Goal: Information Seeking & Learning: Check status

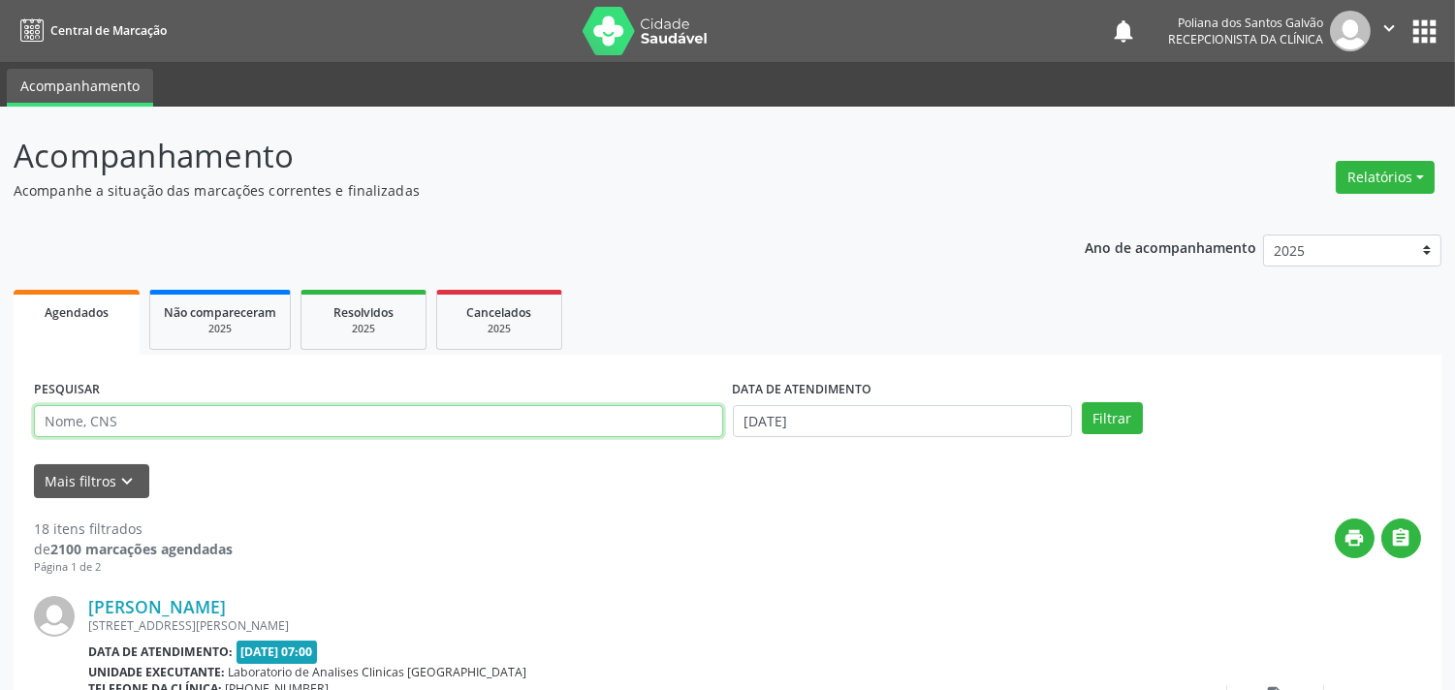
drag, startPoint x: 0, startPoint y: 0, endPoint x: 312, endPoint y: 421, distance: 523.9
click at [310, 422] on input "text" at bounding box center [378, 421] width 689 height 33
type input "AUMER"
click at [1082, 402] on button "Filtrar" at bounding box center [1112, 418] width 61 height 33
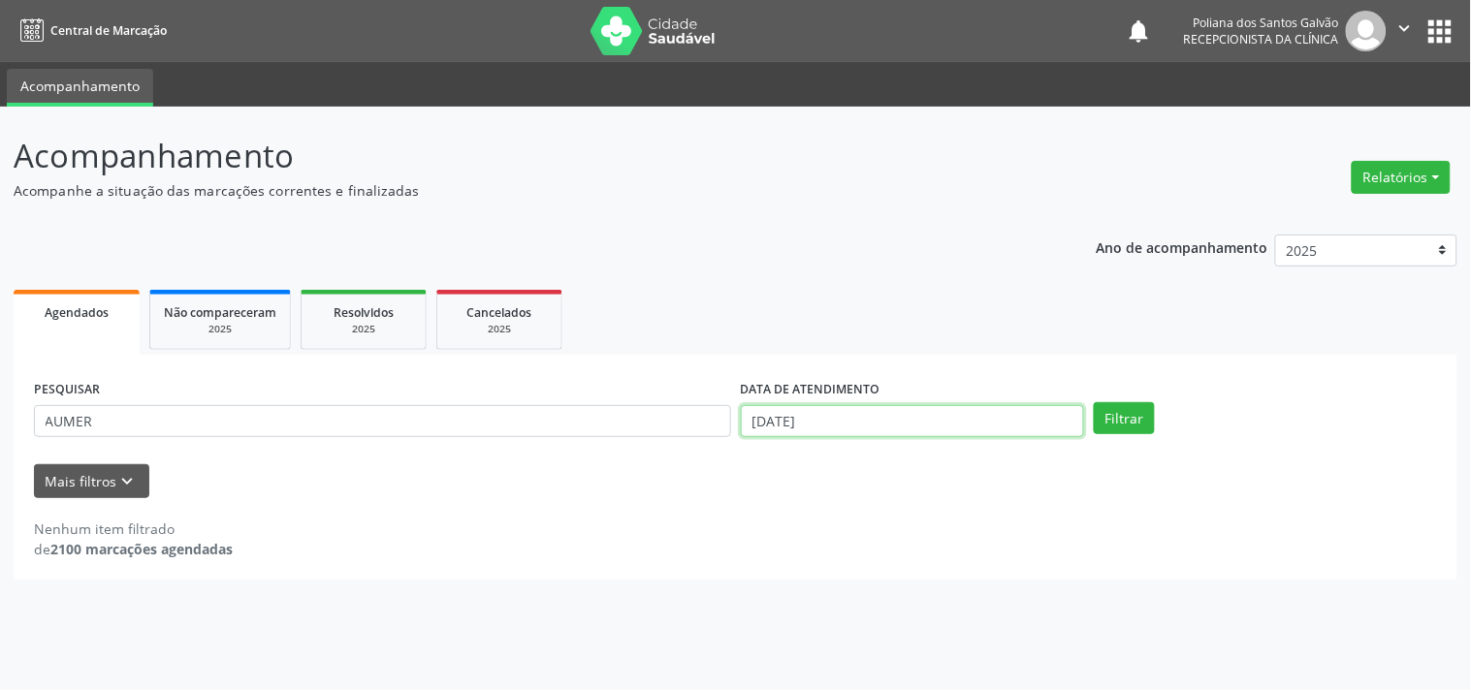
drag, startPoint x: 985, startPoint y: 428, endPoint x: 963, endPoint y: 373, distance: 58.7
click at [983, 428] on input "[DATE]" at bounding box center [912, 421] width 343 height 33
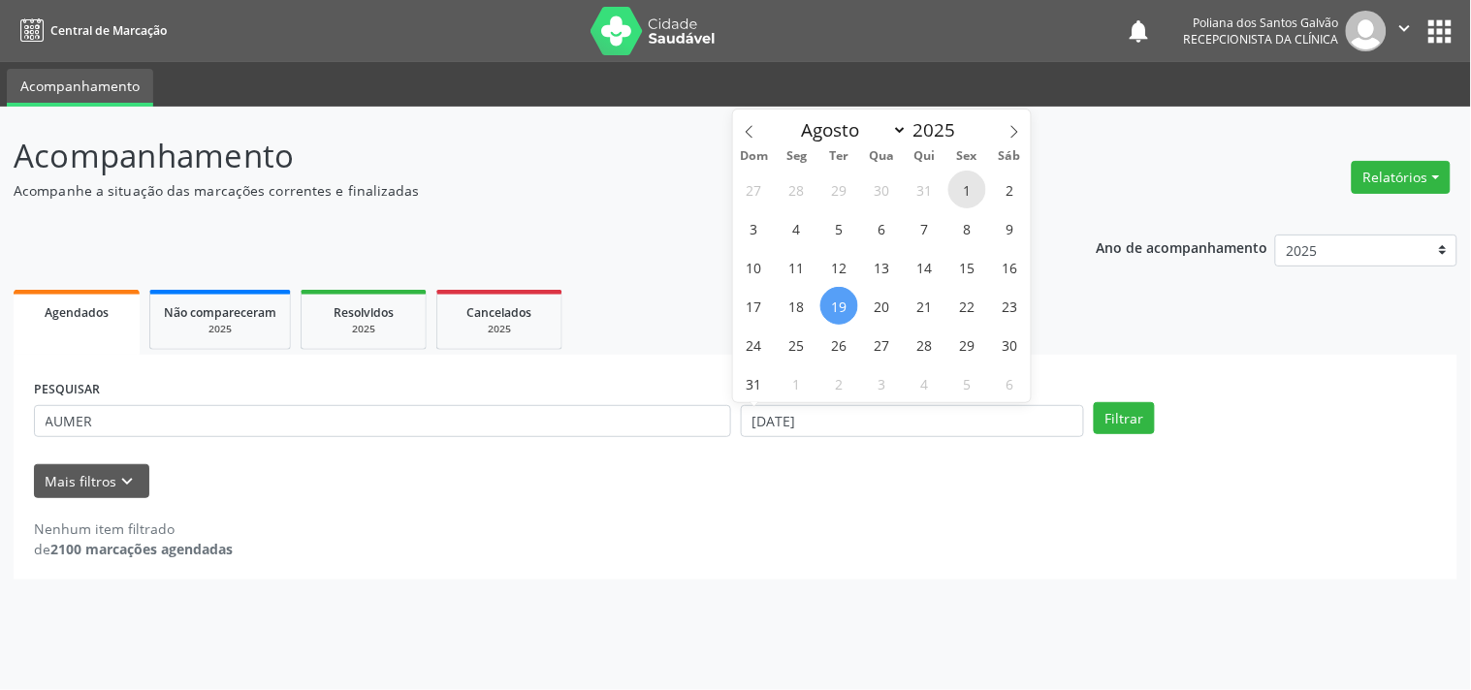
click at [955, 177] on span "1" at bounding box center [967, 190] width 38 height 38
type input "[DATE]"
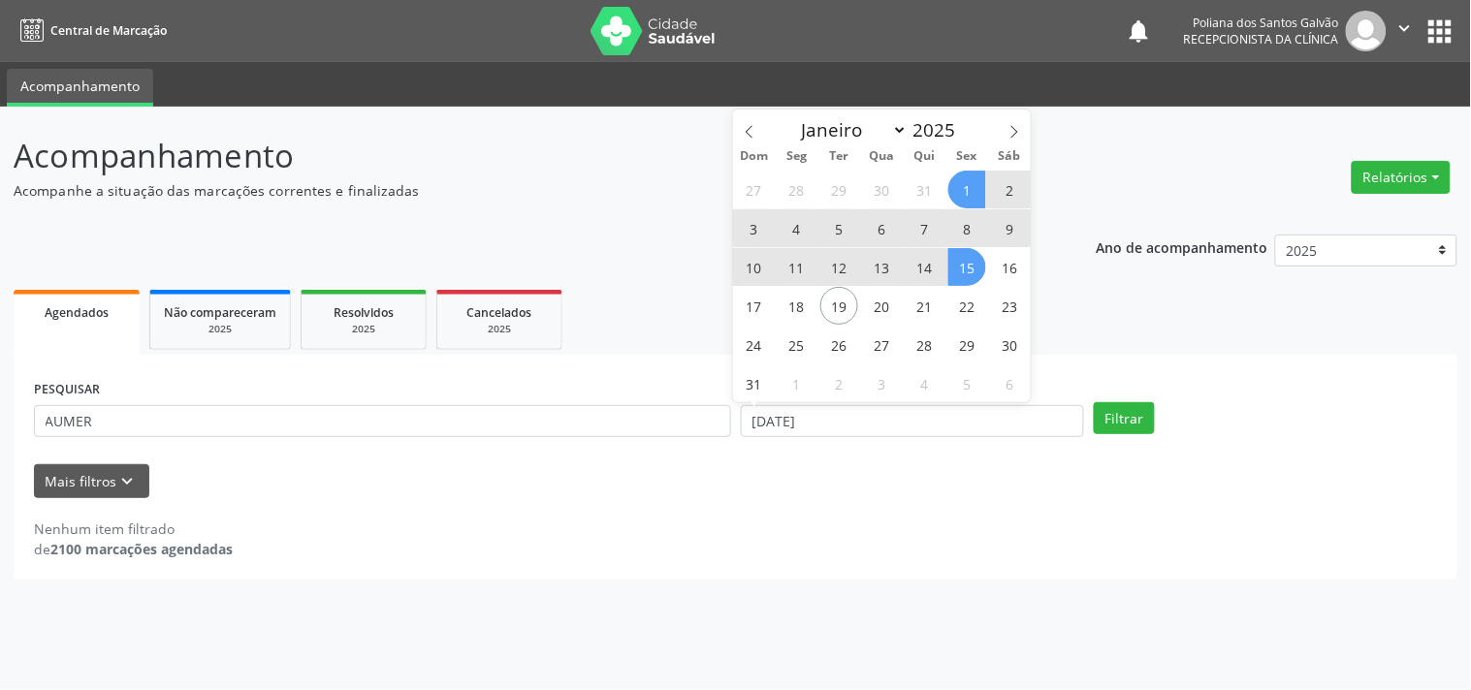
click at [975, 269] on span "15" at bounding box center [967, 267] width 38 height 38
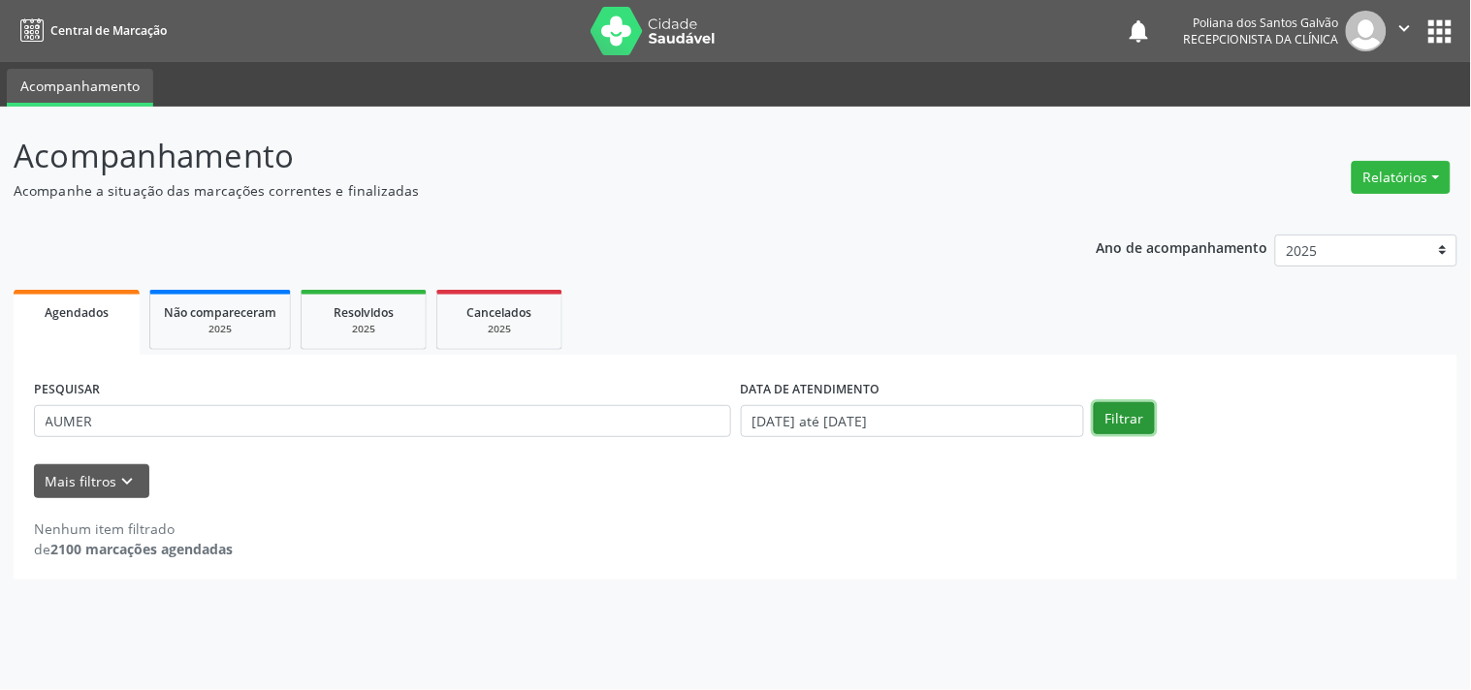
drag, startPoint x: 1134, startPoint y: 410, endPoint x: 1123, endPoint y: 398, distance: 16.5
click at [1135, 410] on button "Filtrar" at bounding box center [1124, 418] width 61 height 33
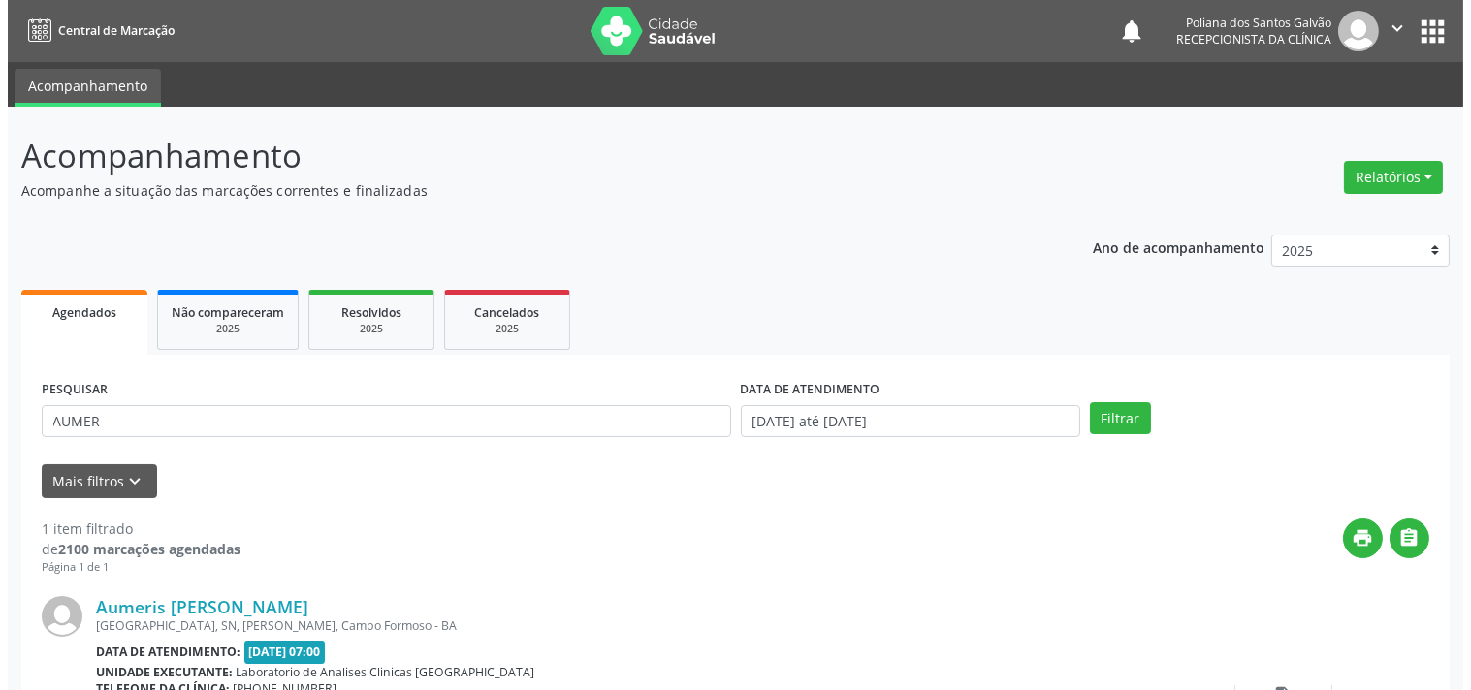
scroll to position [179, 0]
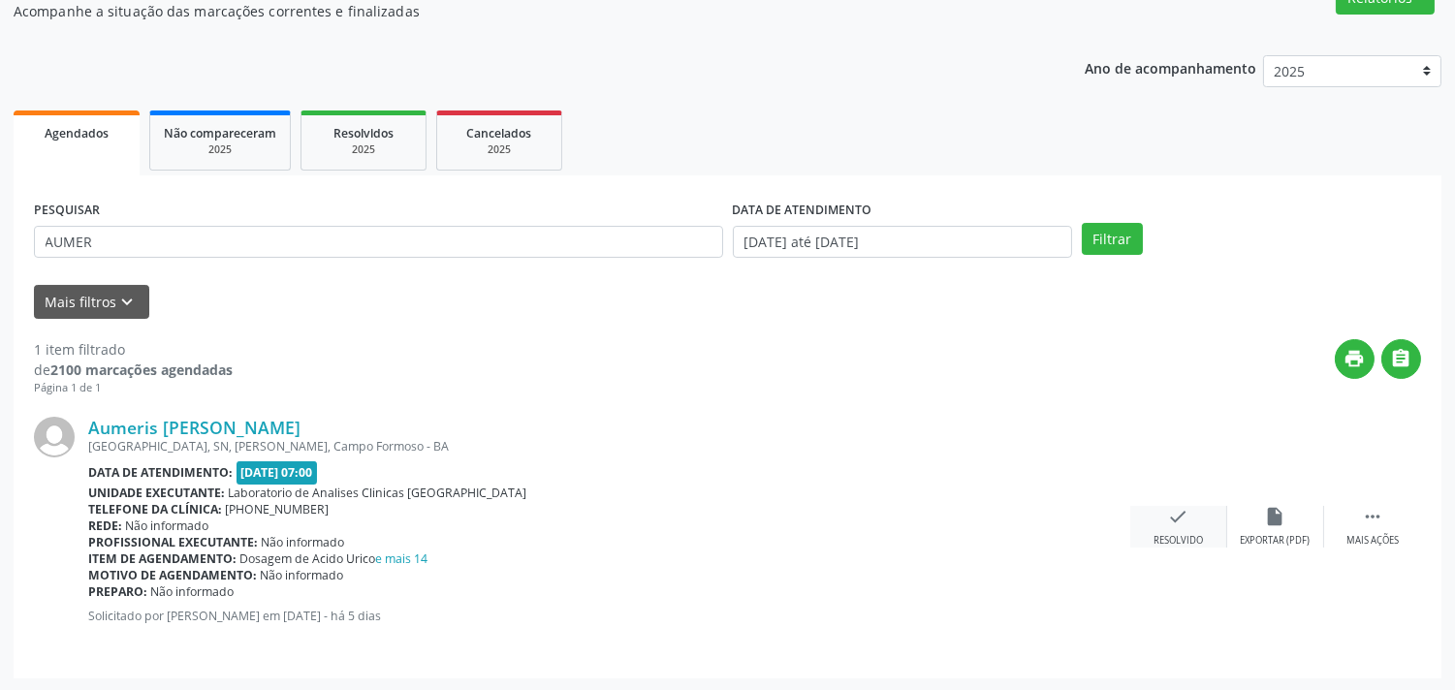
click at [1168, 514] on div "check Resolvido" at bounding box center [1178, 527] width 97 height 42
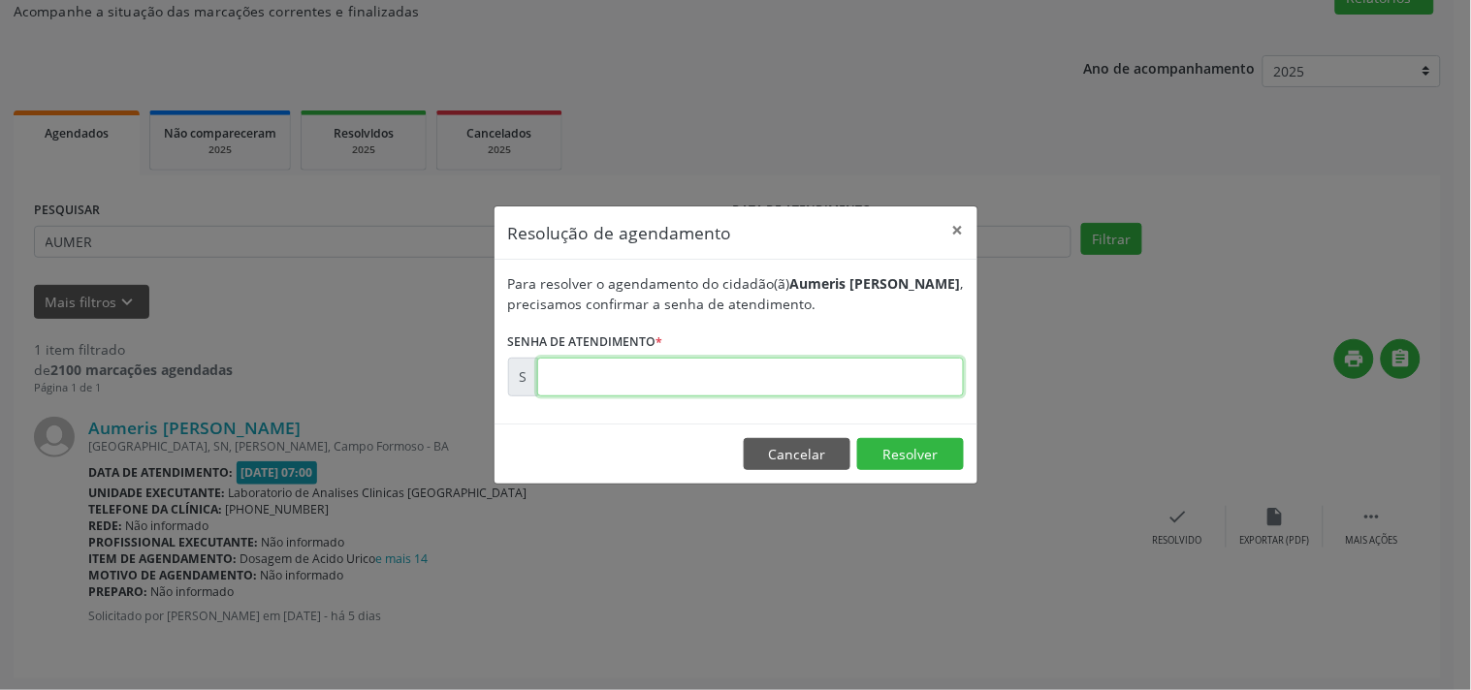
click at [892, 366] on input "text" at bounding box center [750, 377] width 427 height 39
type input "00171738"
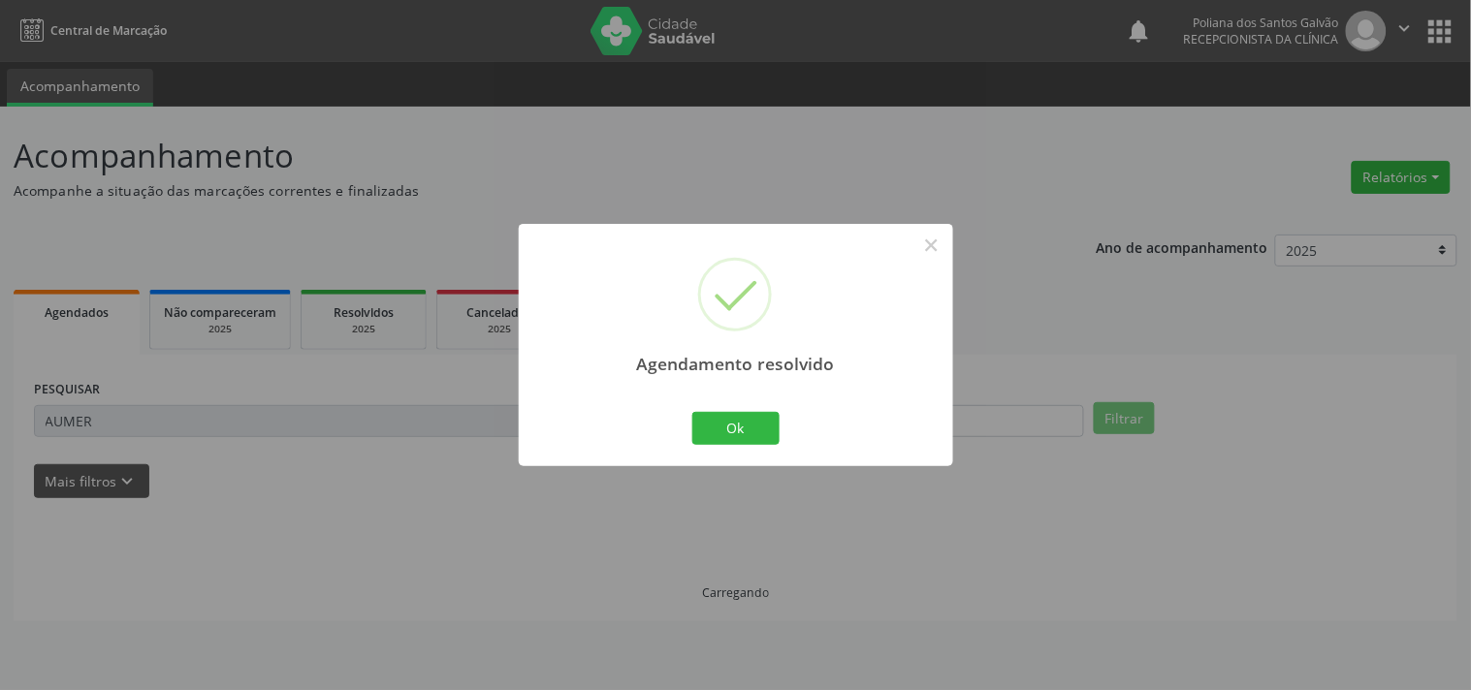
scroll to position [0, 0]
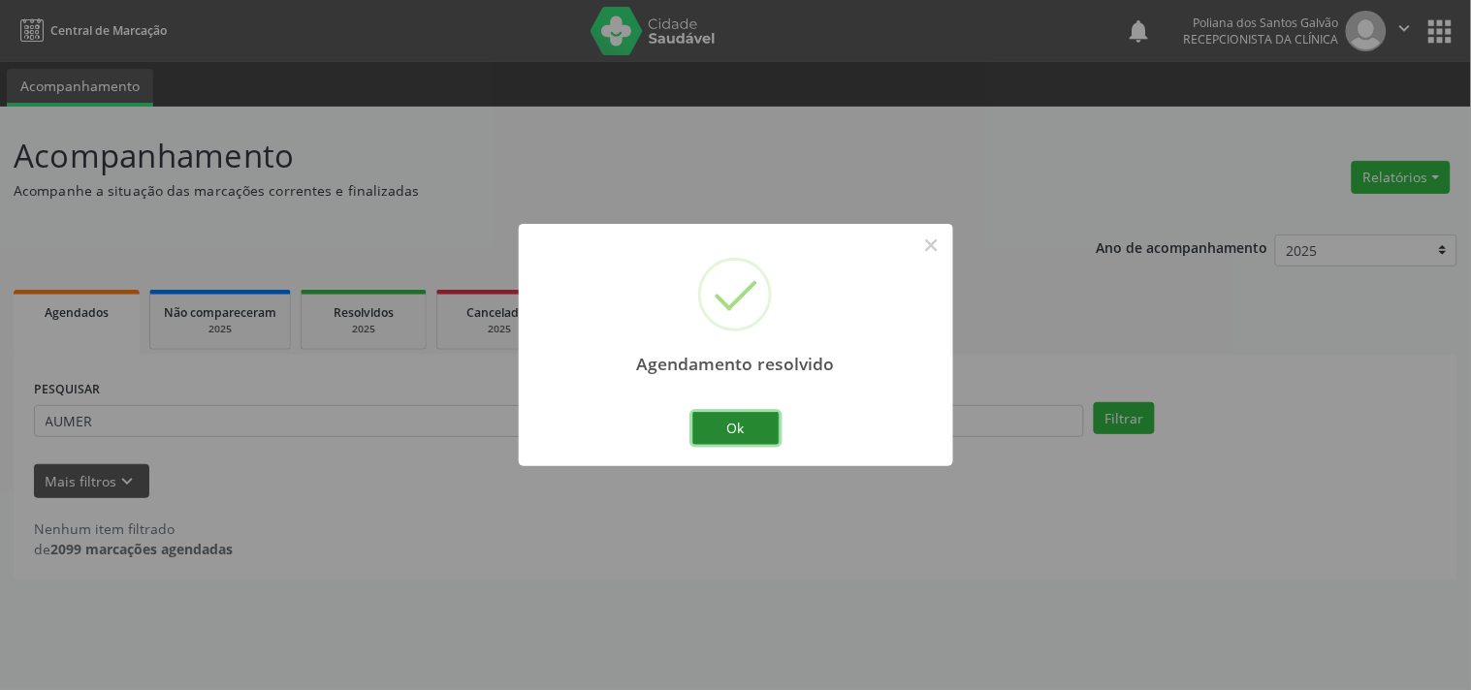
click at [714, 430] on button "Ok" at bounding box center [735, 428] width 87 height 33
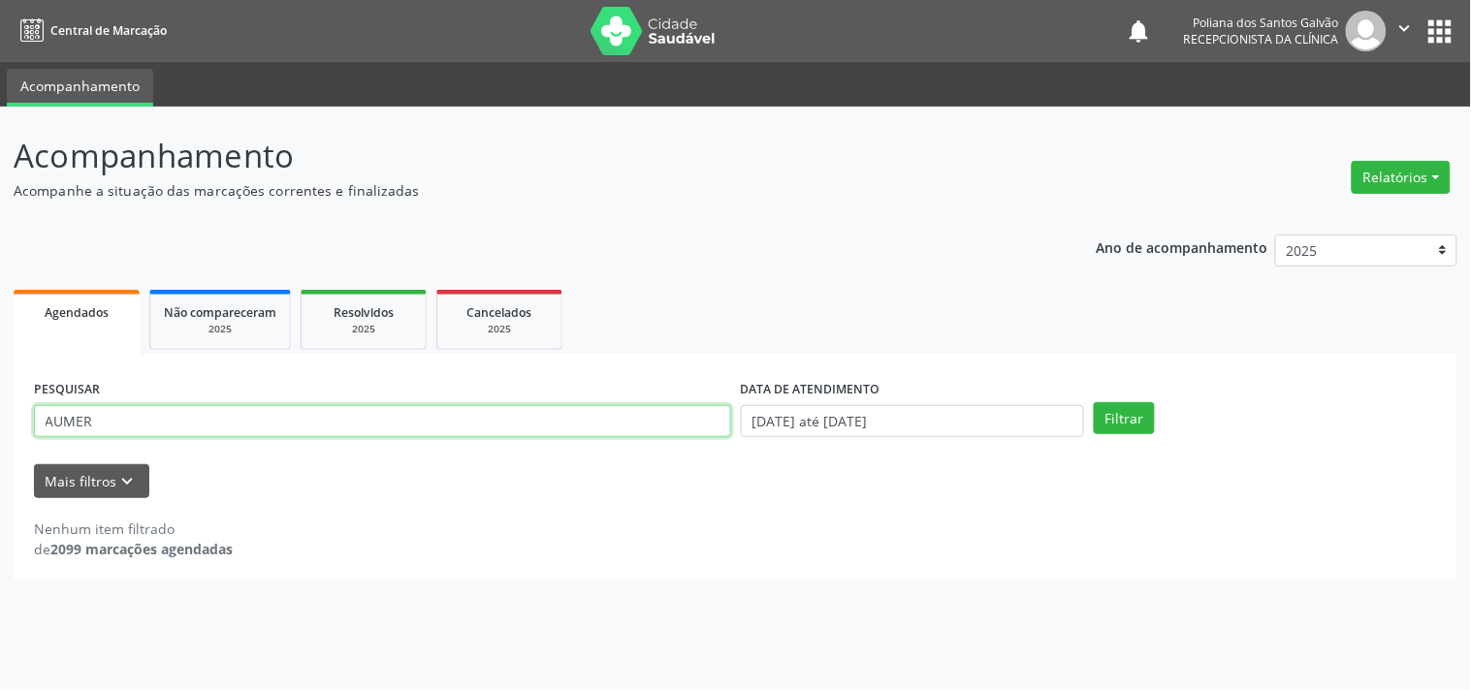
drag, startPoint x: 671, startPoint y: 423, endPoint x: 0, endPoint y: 8, distance: 788.8
click at [0, 41] on div "Central de Marcação notifications Poliana dos Santos Galvão Recepcionista da cl…" at bounding box center [735, 345] width 1471 height 690
click at [1094, 402] on button "Filtrar" at bounding box center [1124, 418] width 61 height 33
click at [171, 419] on input "[PERSON_NAME]" at bounding box center [382, 421] width 697 height 33
click at [1094, 402] on button "Filtrar" at bounding box center [1124, 418] width 61 height 33
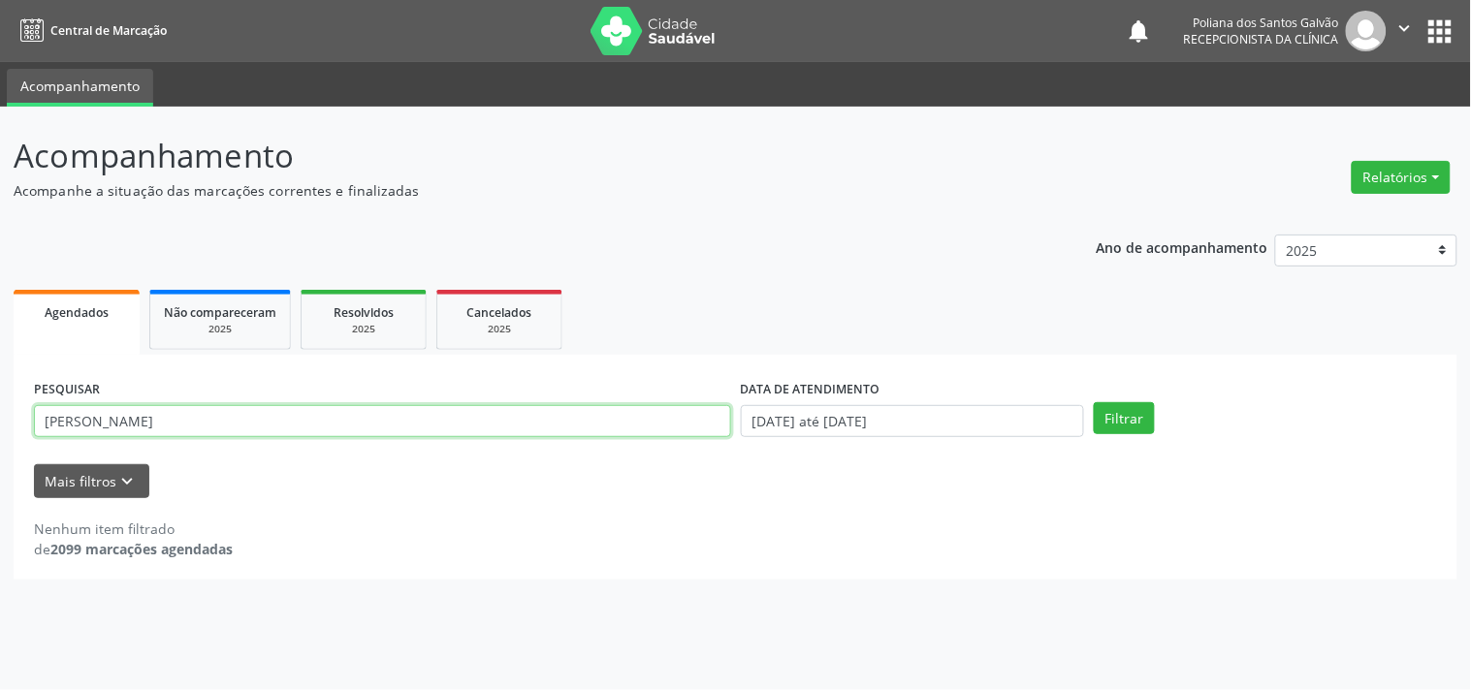
drag, startPoint x: 107, startPoint y: 421, endPoint x: 118, endPoint y: 428, distance: 14.0
click at [108, 423] on input "[PERSON_NAME]" at bounding box center [382, 421] width 697 height 33
click at [1094, 402] on button "Filtrar" at bounding box center [1124, 418] width 61 height 33
click at [118, 425] on input "[PERSON_NAME]" at bounding box center [382, 421] width 697 height 33
type input "[PERSON_NAME]"
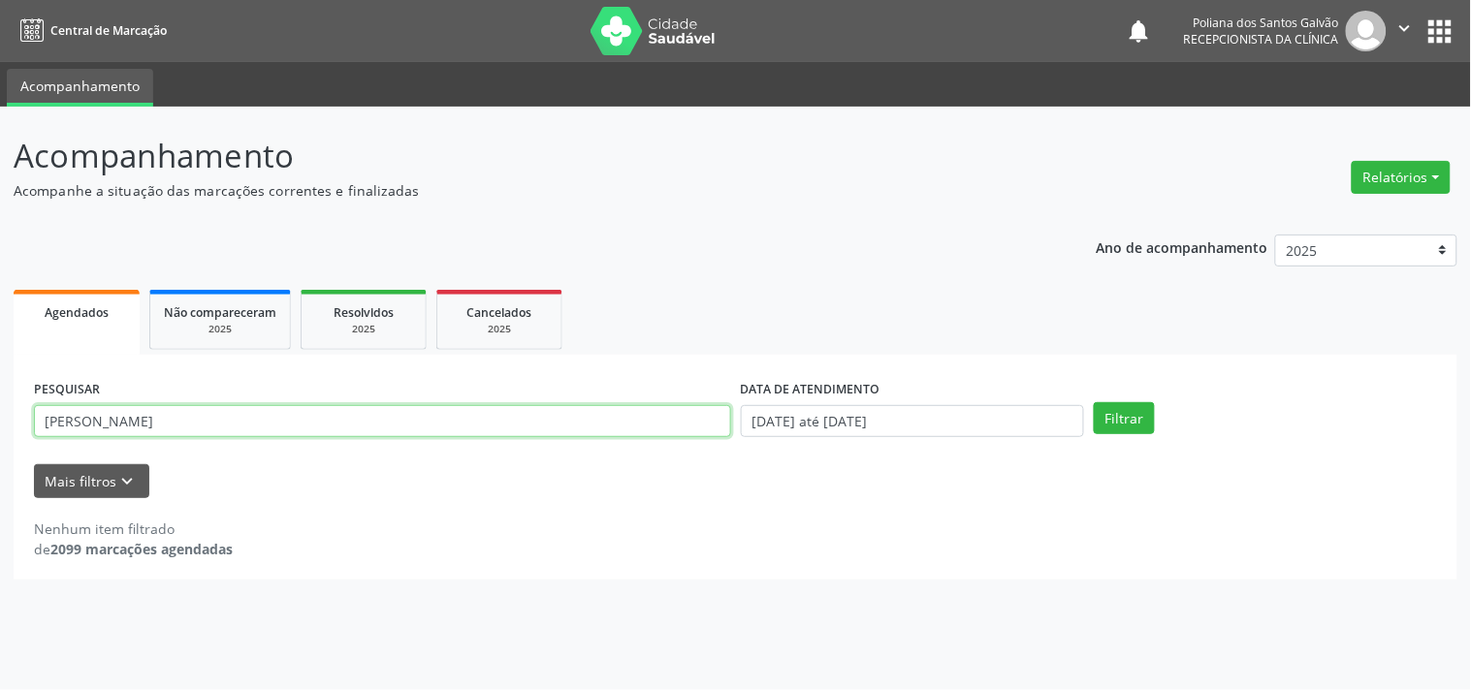
click at [1094, 402] on button "Filtrar" at bounding box center [1124, 418] width 61 height 33
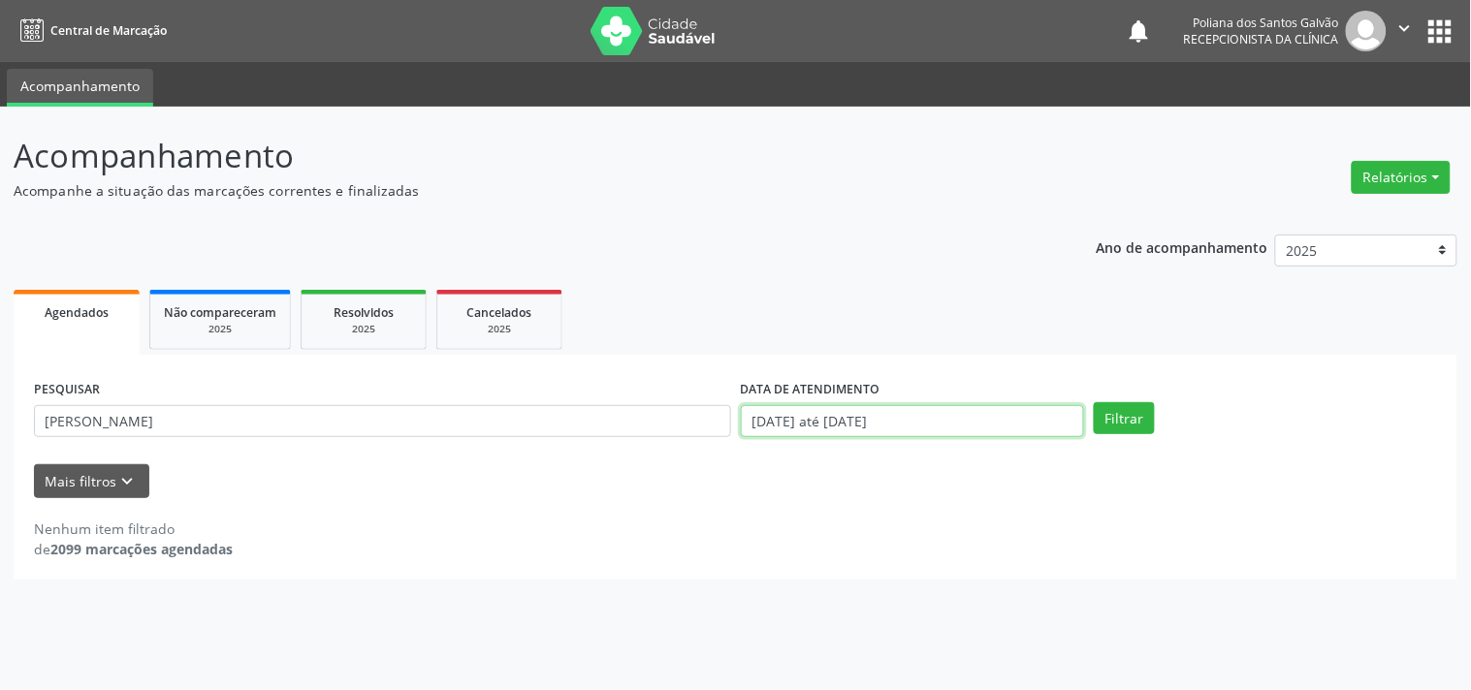
click at [936, 419] on input "[DATE] até [DATE]" at bounding box center [912, 421] width 343 height 33
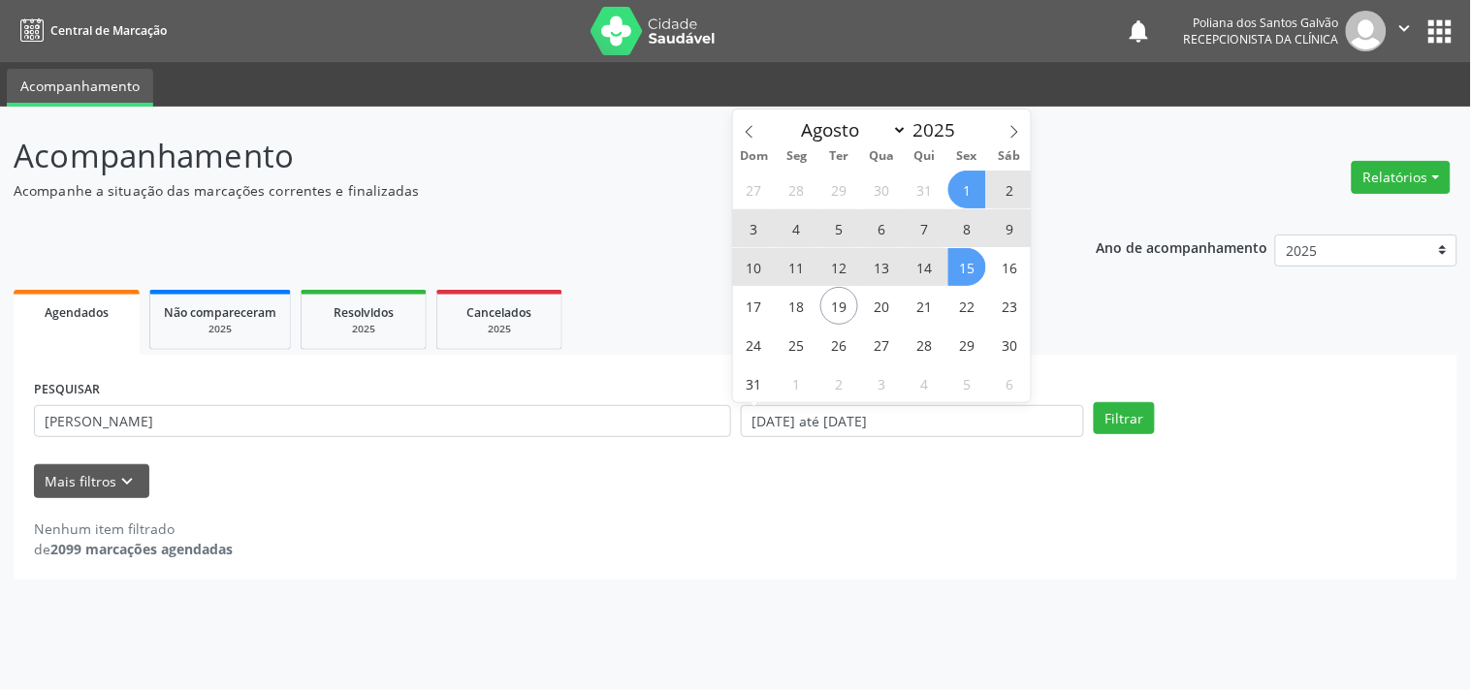
click at [958, 184] on span "1" at bounding box center [967, 190] width 38 height 38
type input "[DATE]"
click at [884, 310] on span "20" at bounding box center [882, 306] width 38 height 38
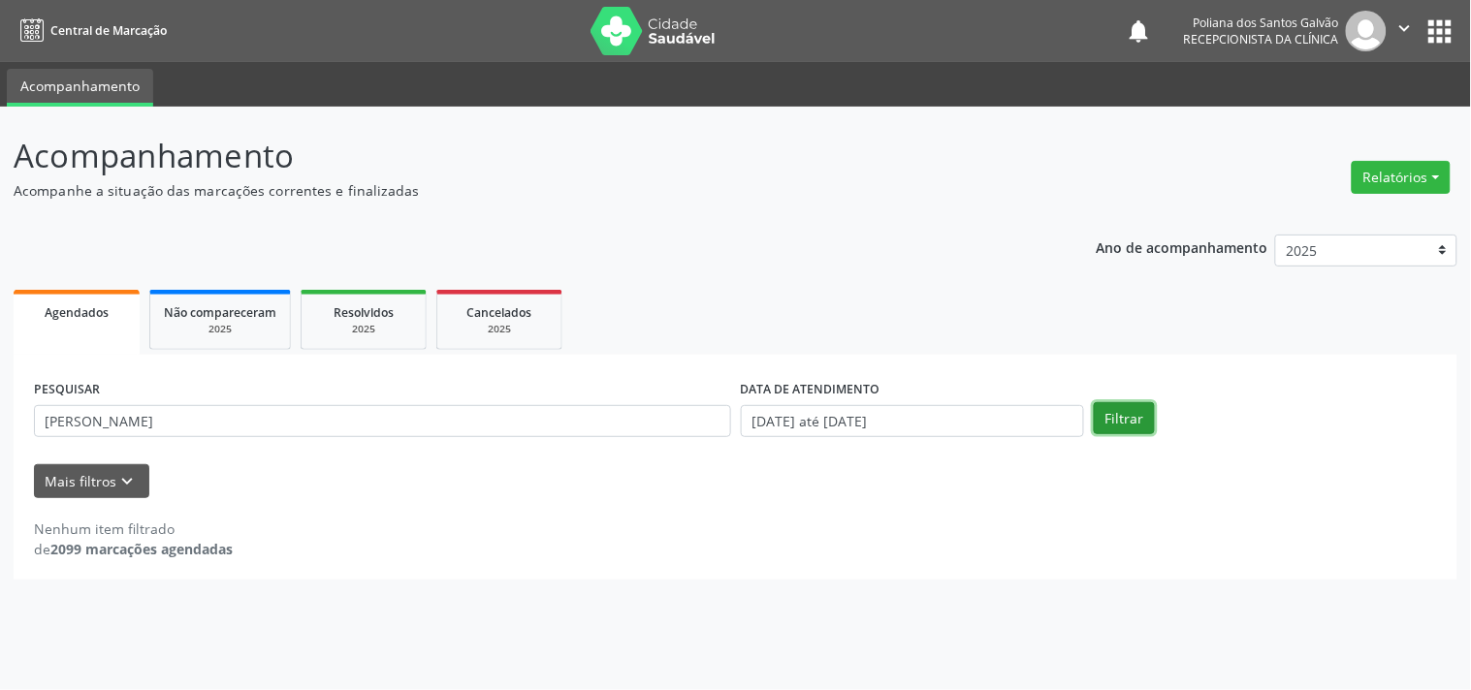
click at [1117, 409] on button "Filtrar" at bounding box center [1124, 418] width 61 height 33
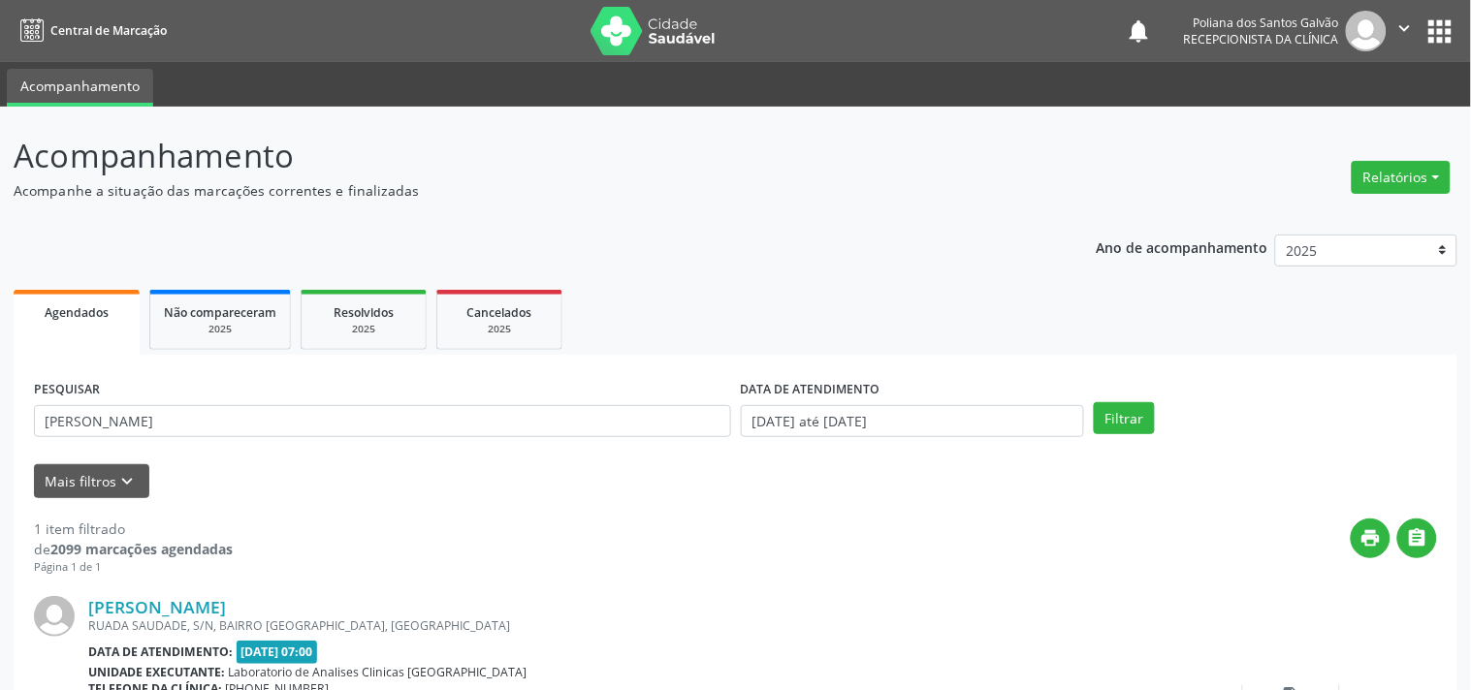
scroll to position [179, 0]
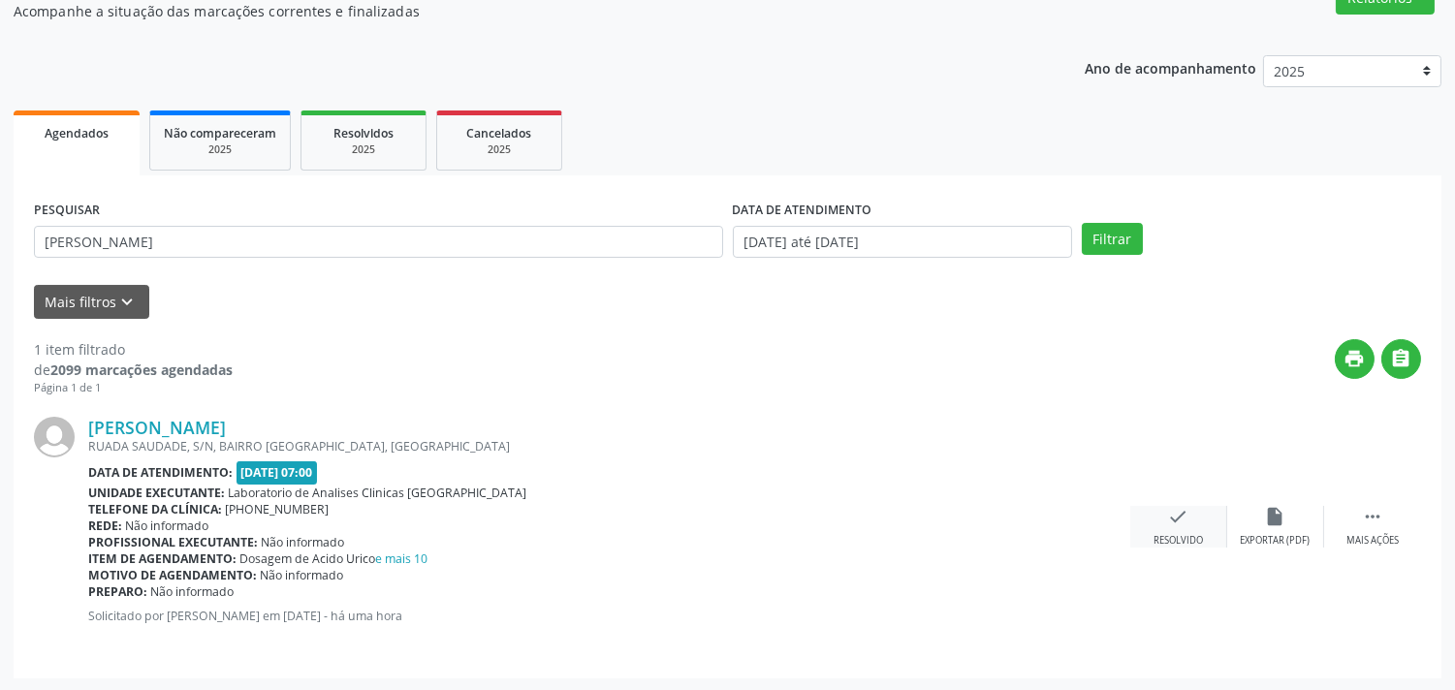
click at [1166, 518] on div "check Resolvido" at bounding box center [1178, 527] width 97 height 42
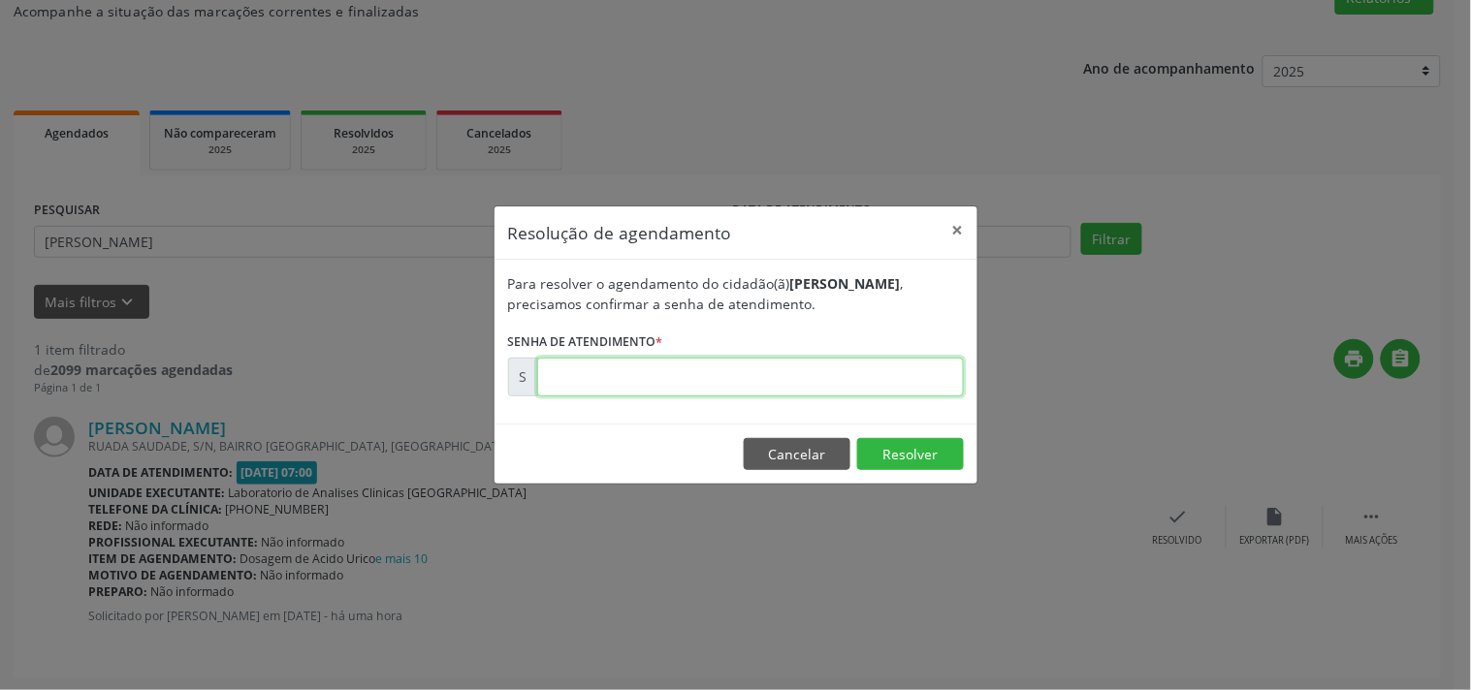
click at [866, 380] on input "text" at bounding box center [750, 377] width 427 height 39
type input "00172449"
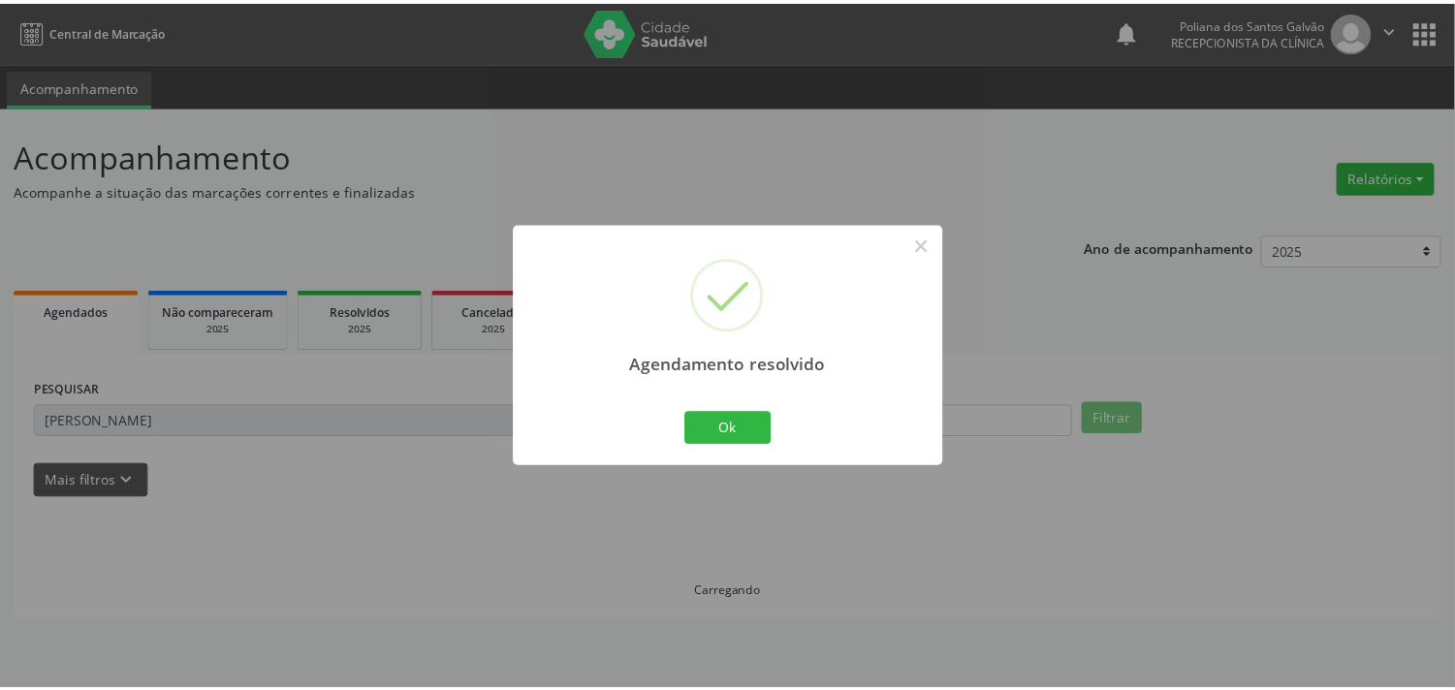
scroll to position [0, 0]
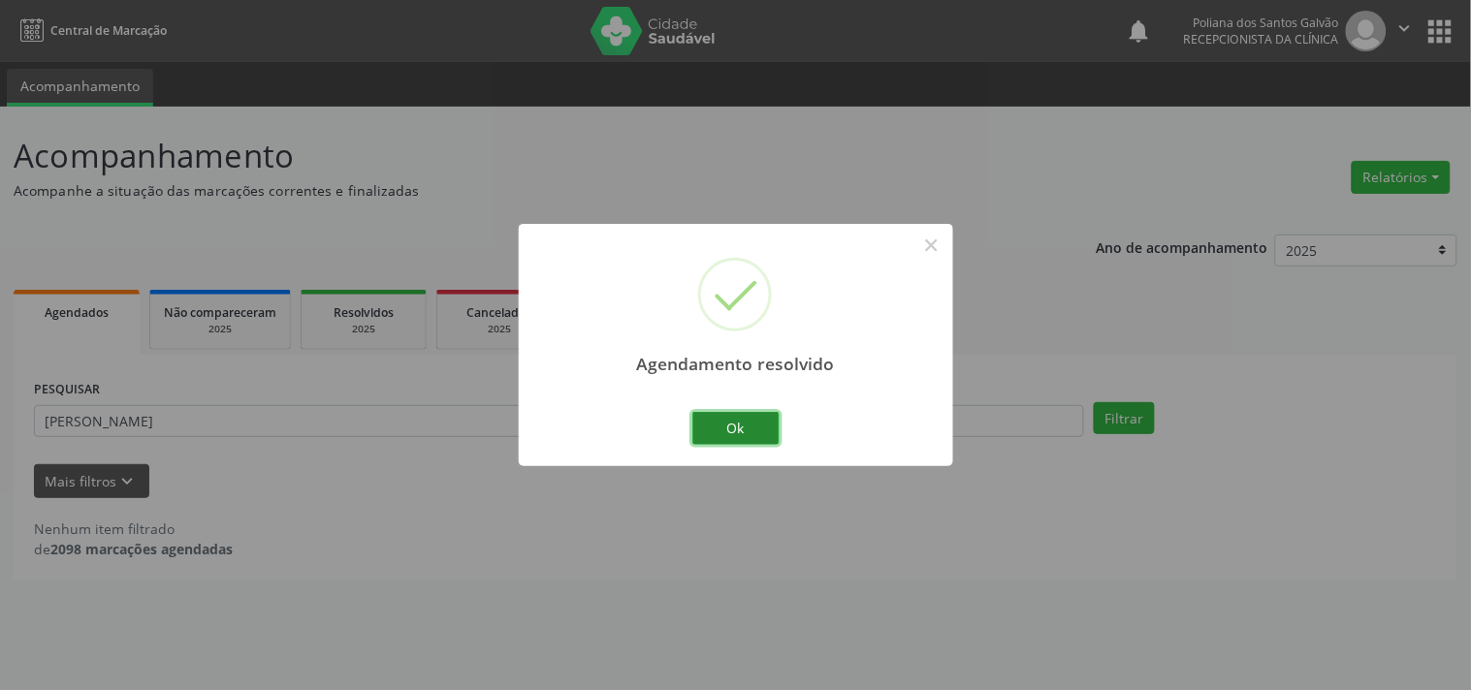
click at [759, 423] on button "Ok" at bounding box center [735, 428] width 87 height 33
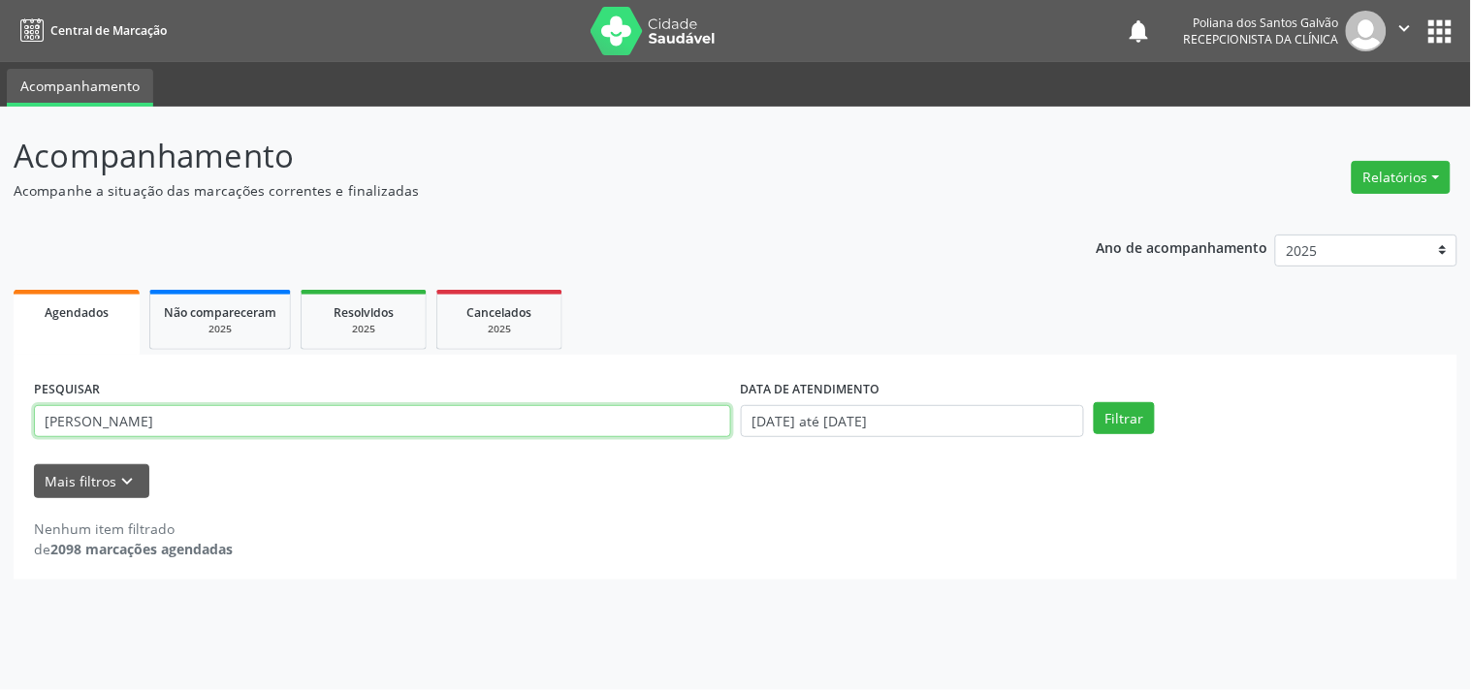
drag, startPoint x: 0, startPoint y: 211, endPoint x: 0, endPoint y: -94, distance: 305.4
click at [0, 0] on html "Central de Marcação notifications Poliana dos Santos Galvão Recepcionista da cl…" at bounding box center [735, 345] width 1471 height 690
type input "[PERSON_NAME]"
click at [1094, 402] on button "Filtrar" at bounding box center [1124, 418] width 61 height 33
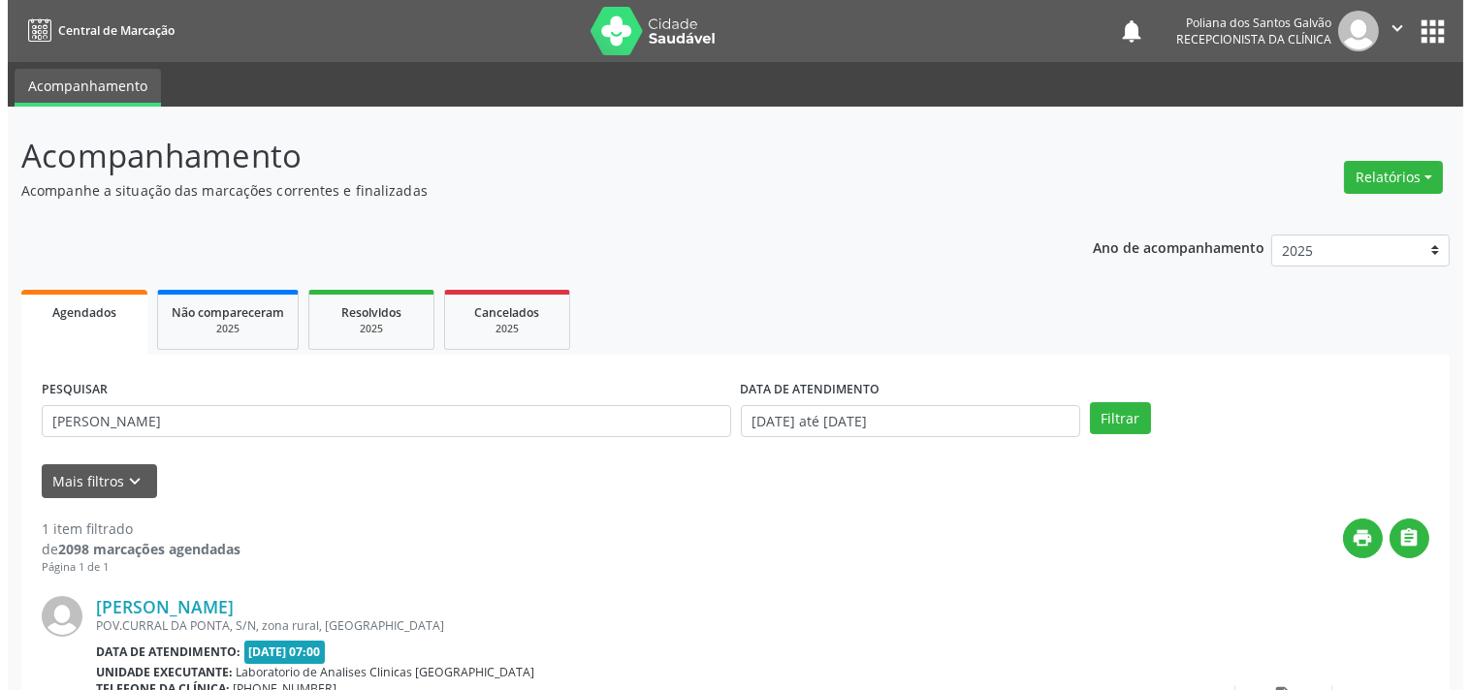
scroll to position [179, 0]
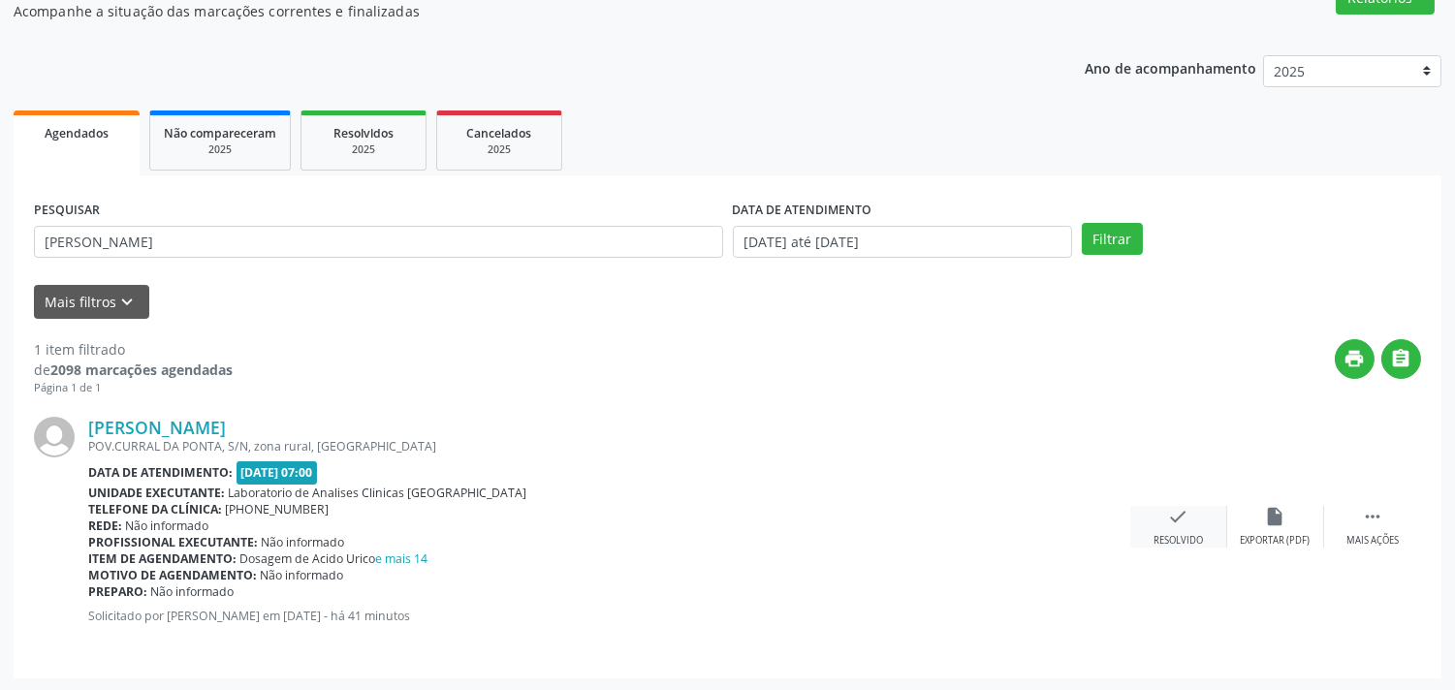
click at [1194, 540] on div "Resolvido" at bounding box center [1178, 541] width 49 height 14
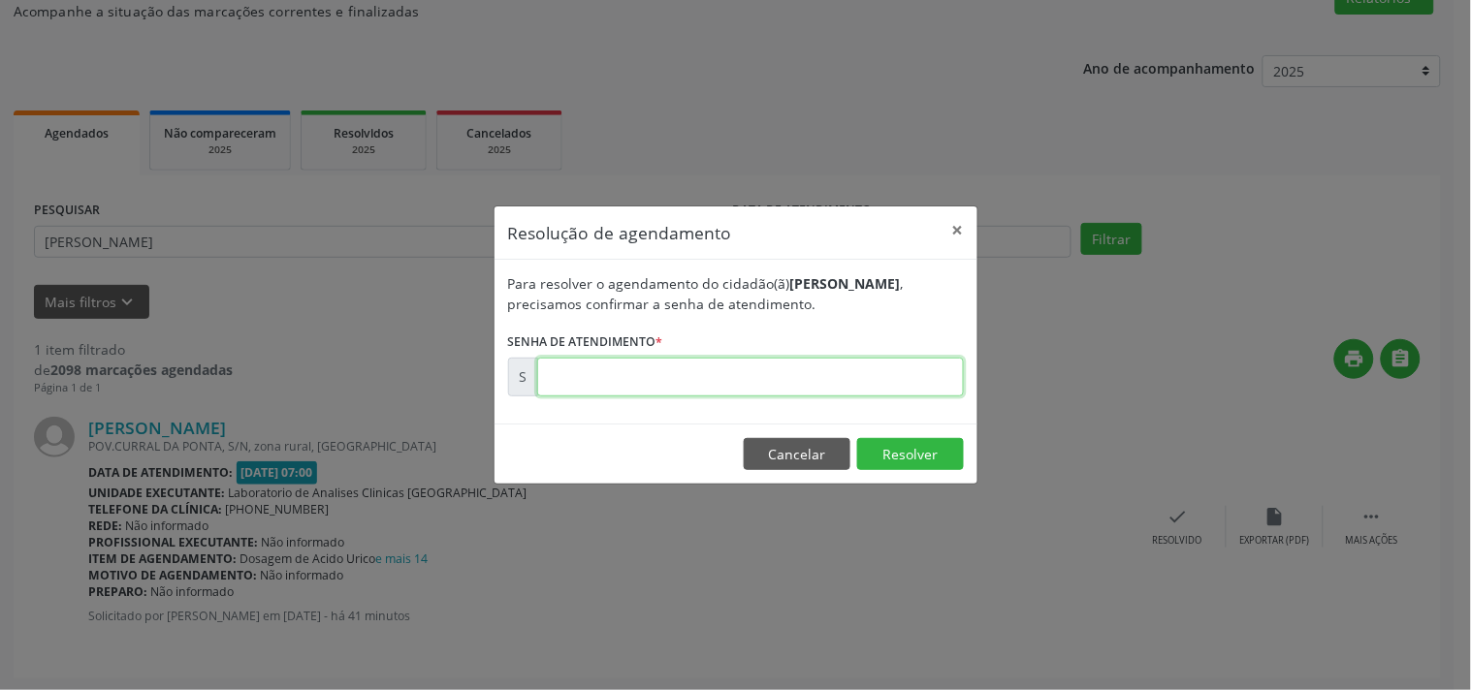
click at [737, 368] on input "text" at bounding box center [750, 377] width 427 height 39
type input "00172454"
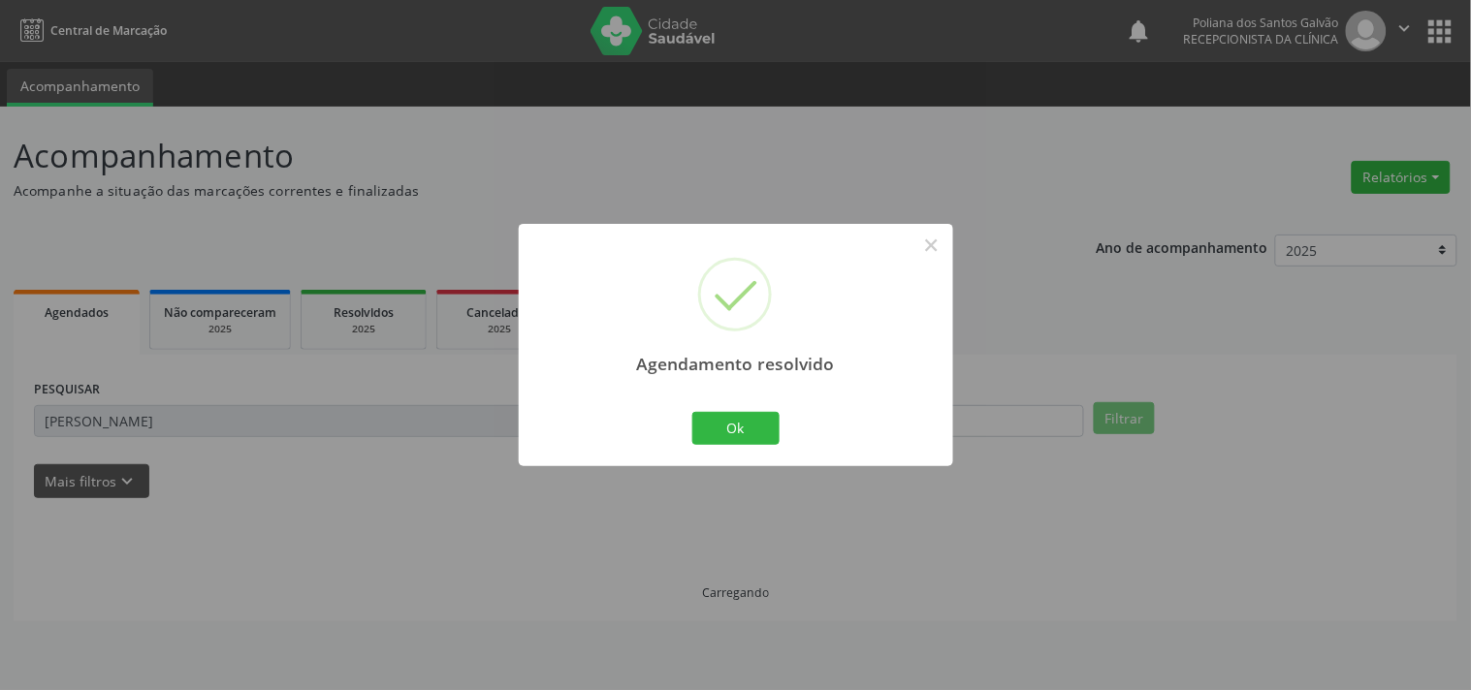
scroll to position [0, 0]
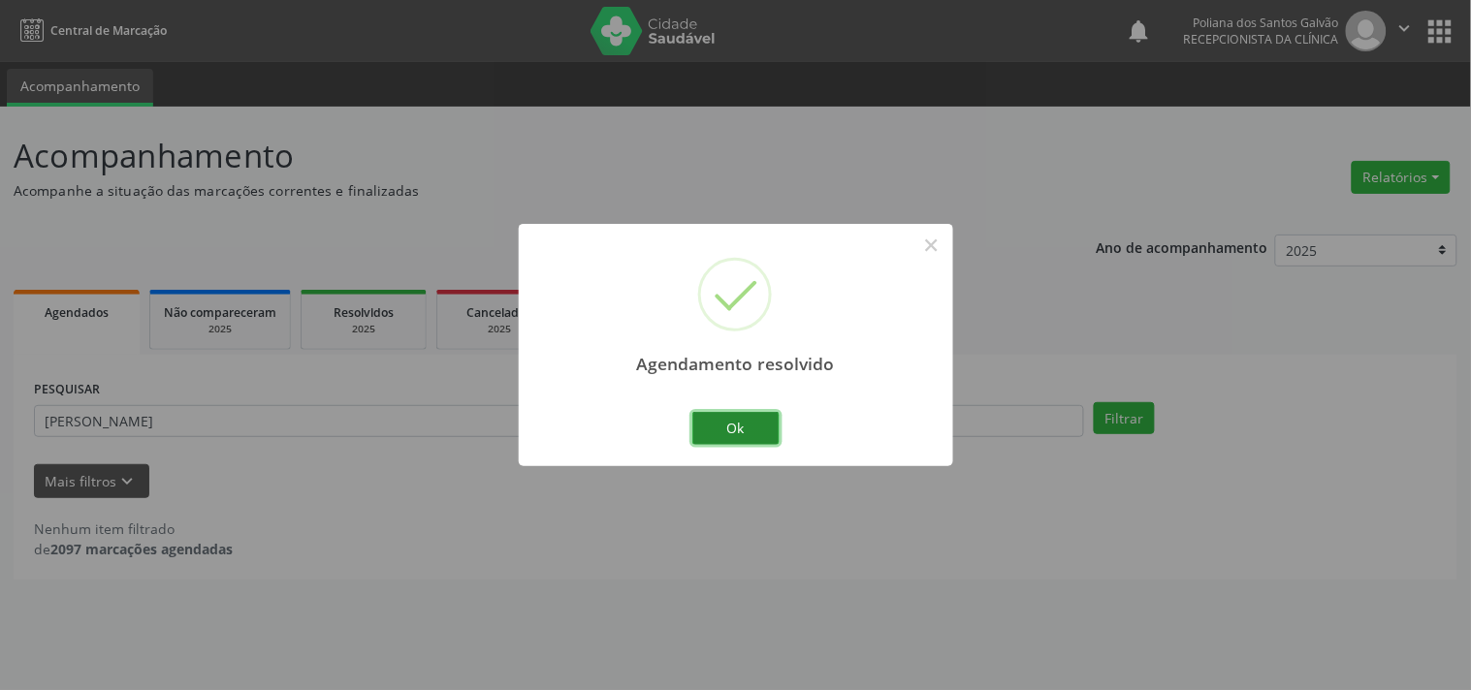
click at [725, 425] on button "Ok" at bounding box center [735, 428] width 87 height 33
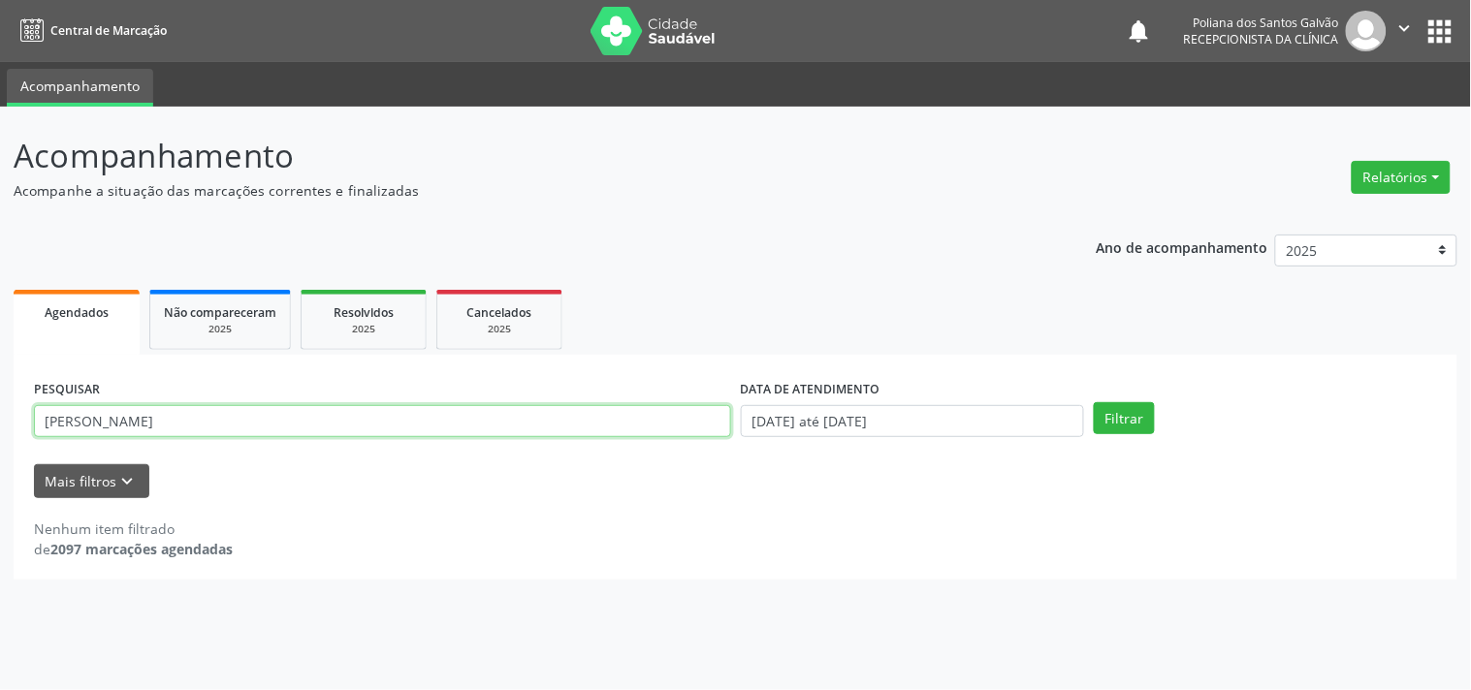
drag, startPoint x: 0, startPoint y: 16, endPoint x: 0, endPoint y: -90, distance: 105.7
click at [0, 0] on html "Central de Marcação notifications Poliana dos Santos Galvão Recepcionista da cl…" at bounding box center [735, 345] width 1471 height 690
type input "LUCINE"
click at [1094, 402] on button "Filtrar" at bounding box center [1124, 418] width 61 height 33
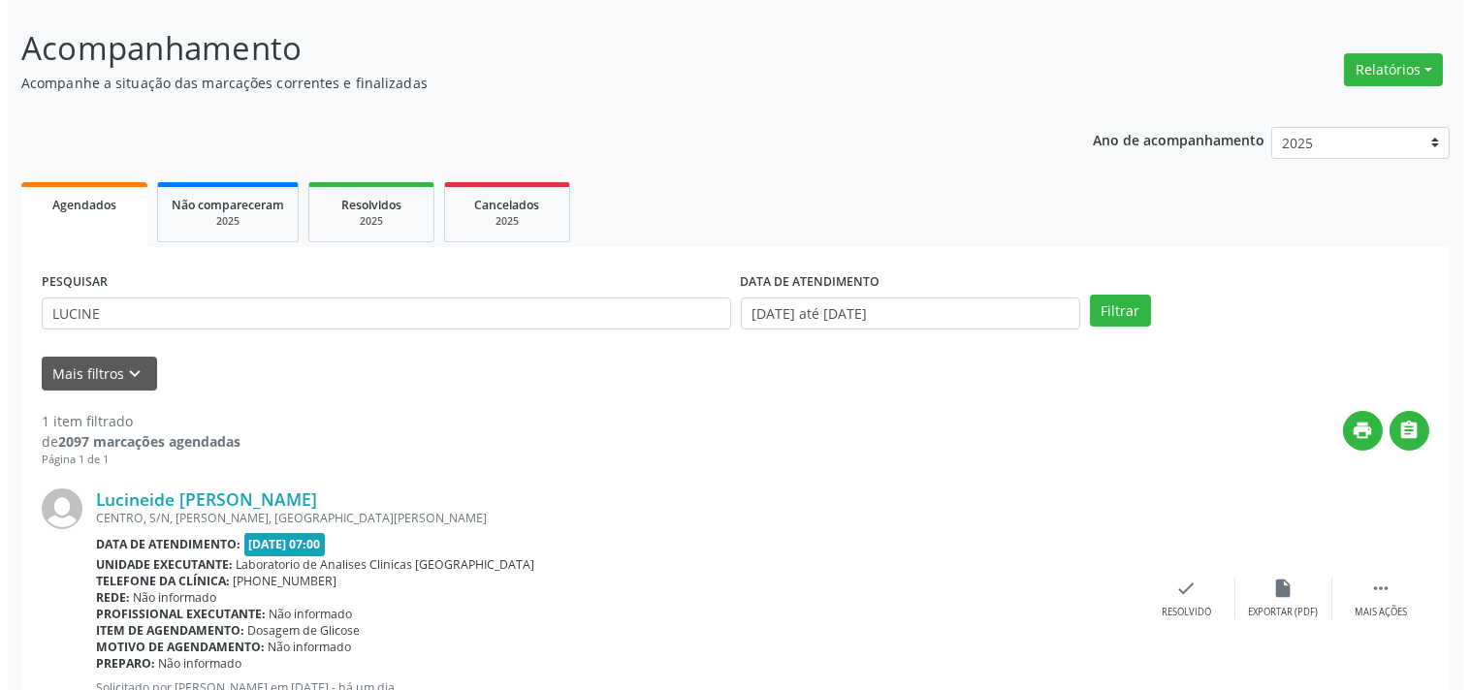
scroll to position [179, 0]
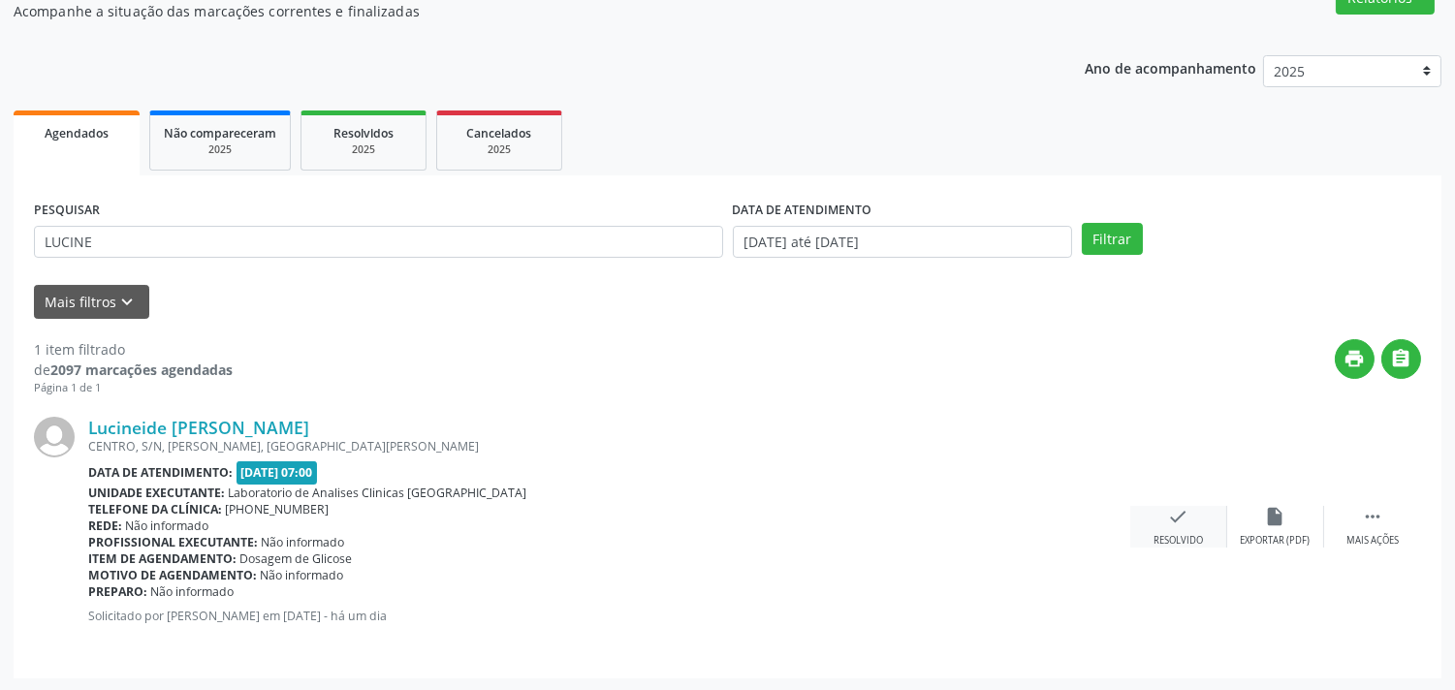
click at [1174, 509] on icon "check" at bounding box center [1178, 516] width 21 height 21
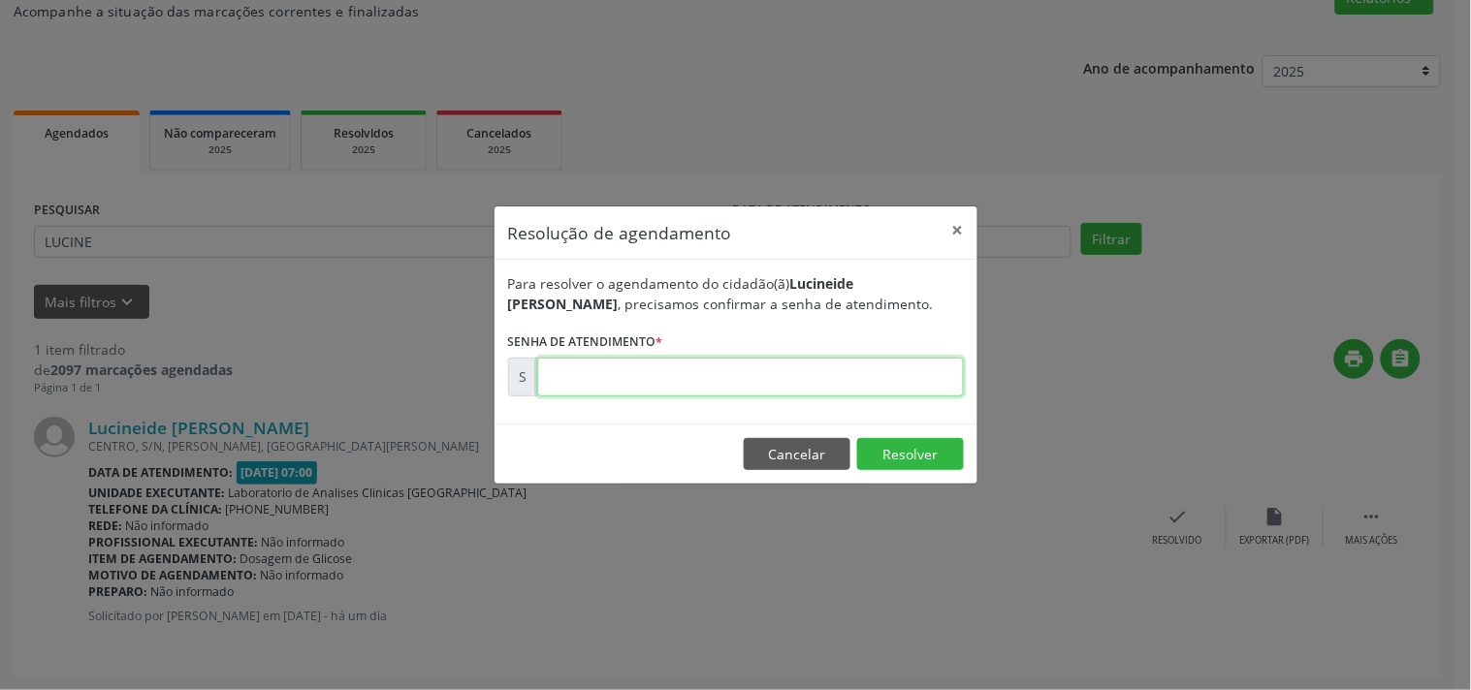
click at [885, 353] on form "Para resolver o agendamento do cidadão(ã) Lucineide [PERSON_NAME] , precisamos …" at bounding box center [736, 334] width 456 height 123
type input "00172289"
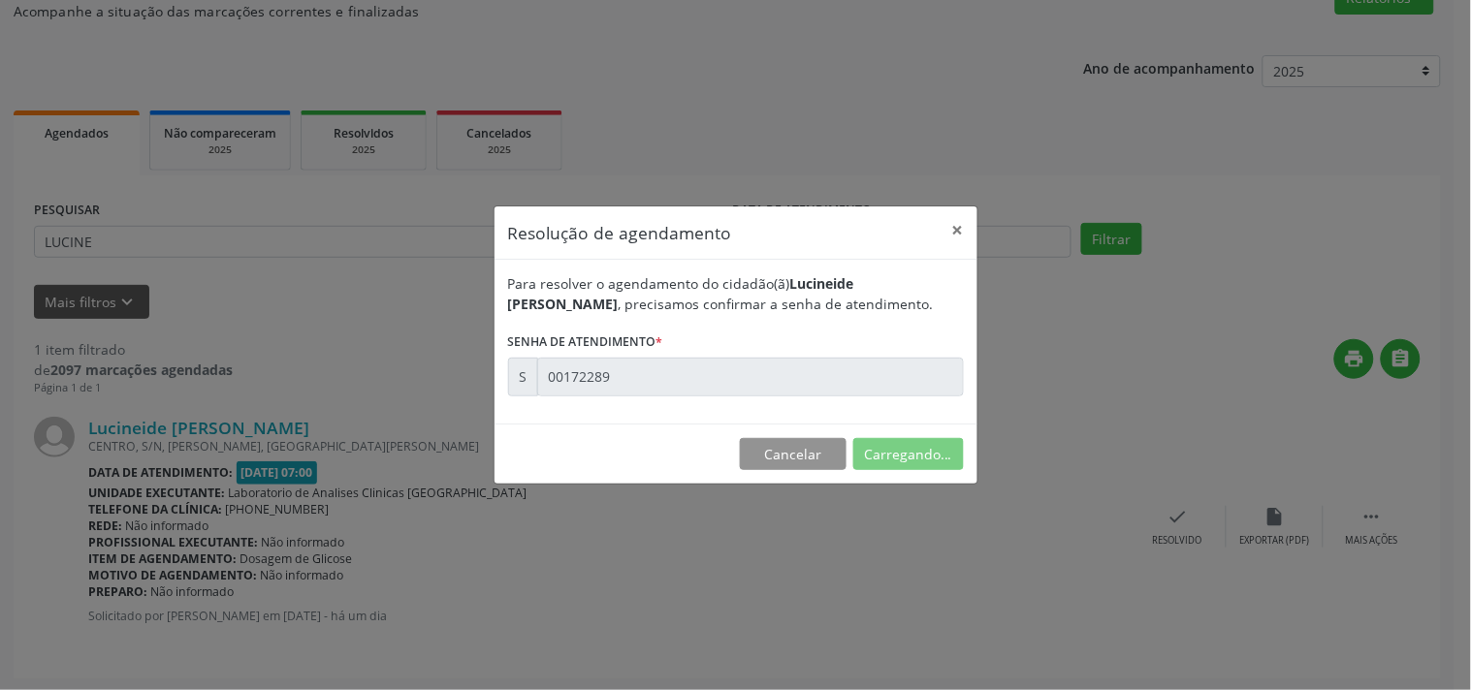
scroll to position [0, 0]
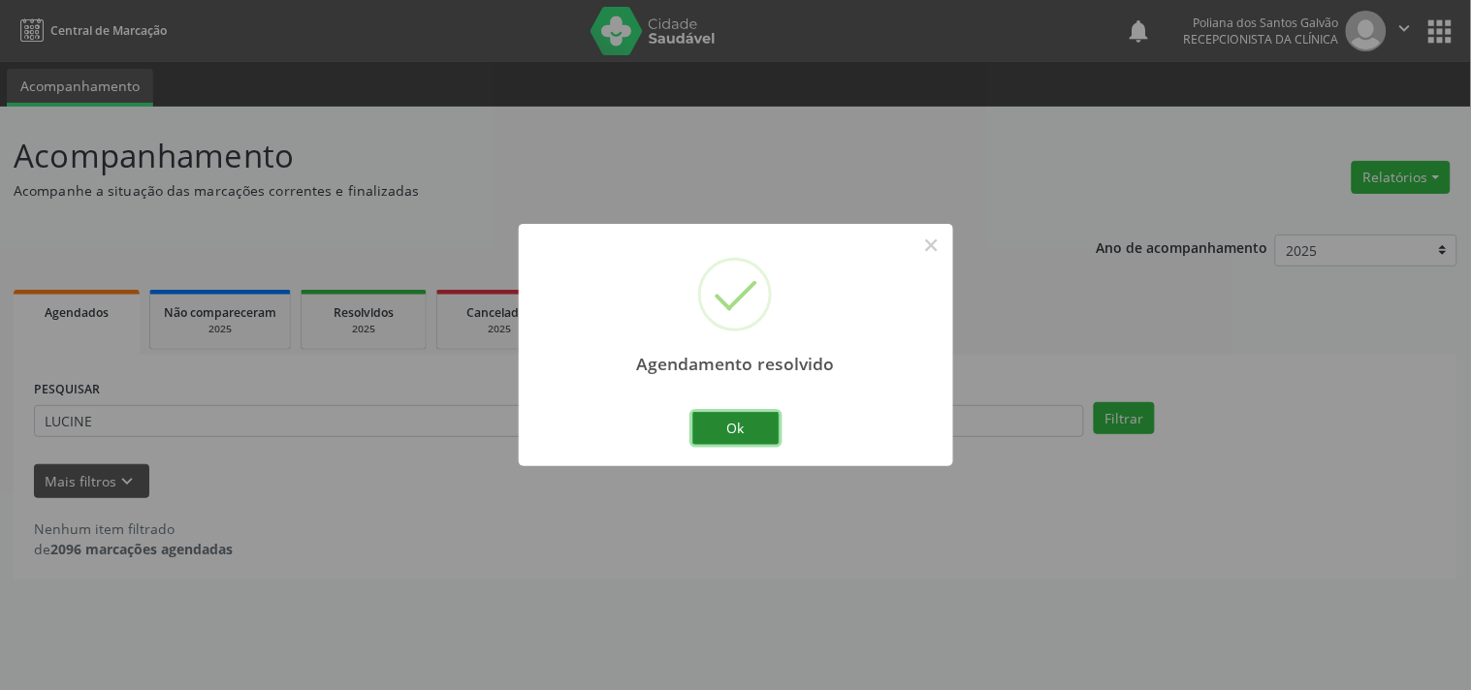
click at [762, 422] on button "Ok" at bounding box center [735, 428] width 87 height 33
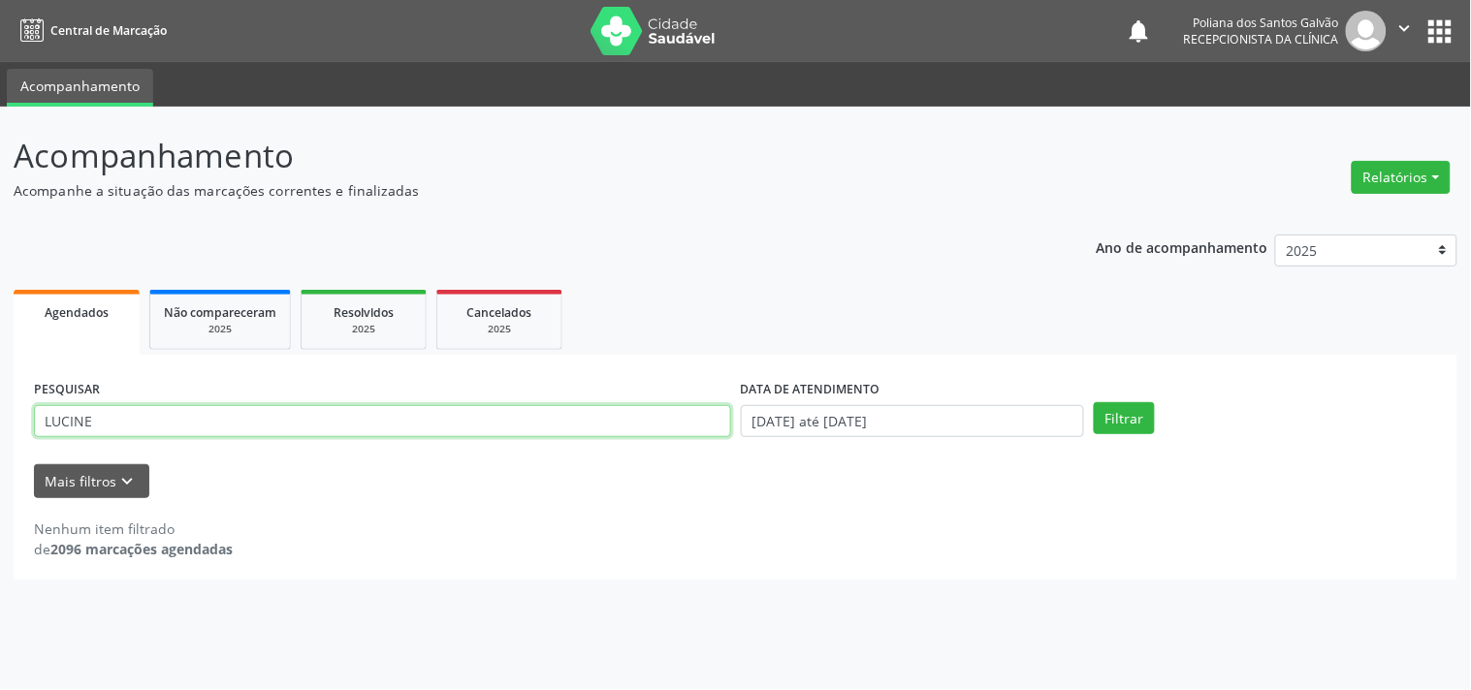
drag, startPoint x: 631, startPoint y: 412, endPoint x: 0, endPoint y: -94, distance: 808.9
click at [0, 0] on html "Central de Marcação notifications Poliana dos Santos Galvão Recepcionista da cl…" at bounding box center [735, 345] width 1471 height 690
type input "[PERSON_NAME]"
click at [1094, 402] on button "Filtrar" at bounding box center [1124, 418] width 61 height 33
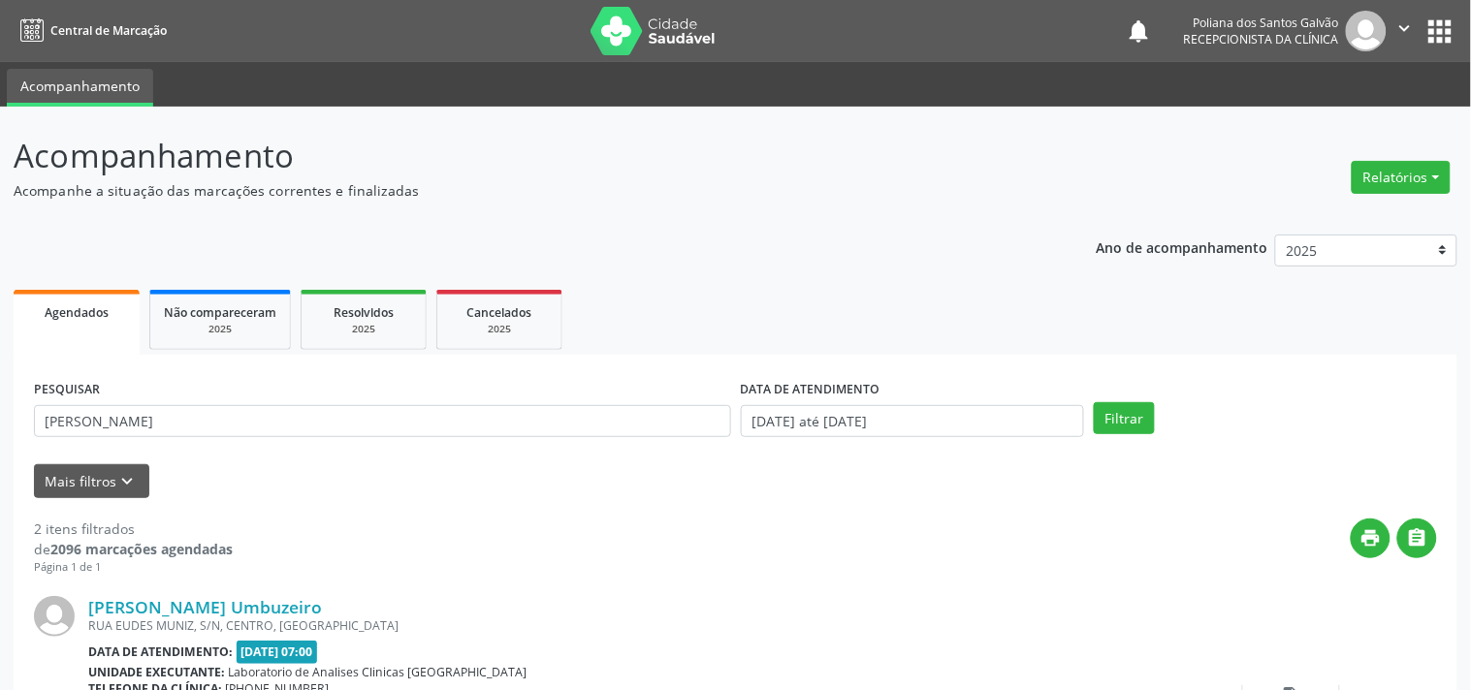
scroll to position [460, 0]
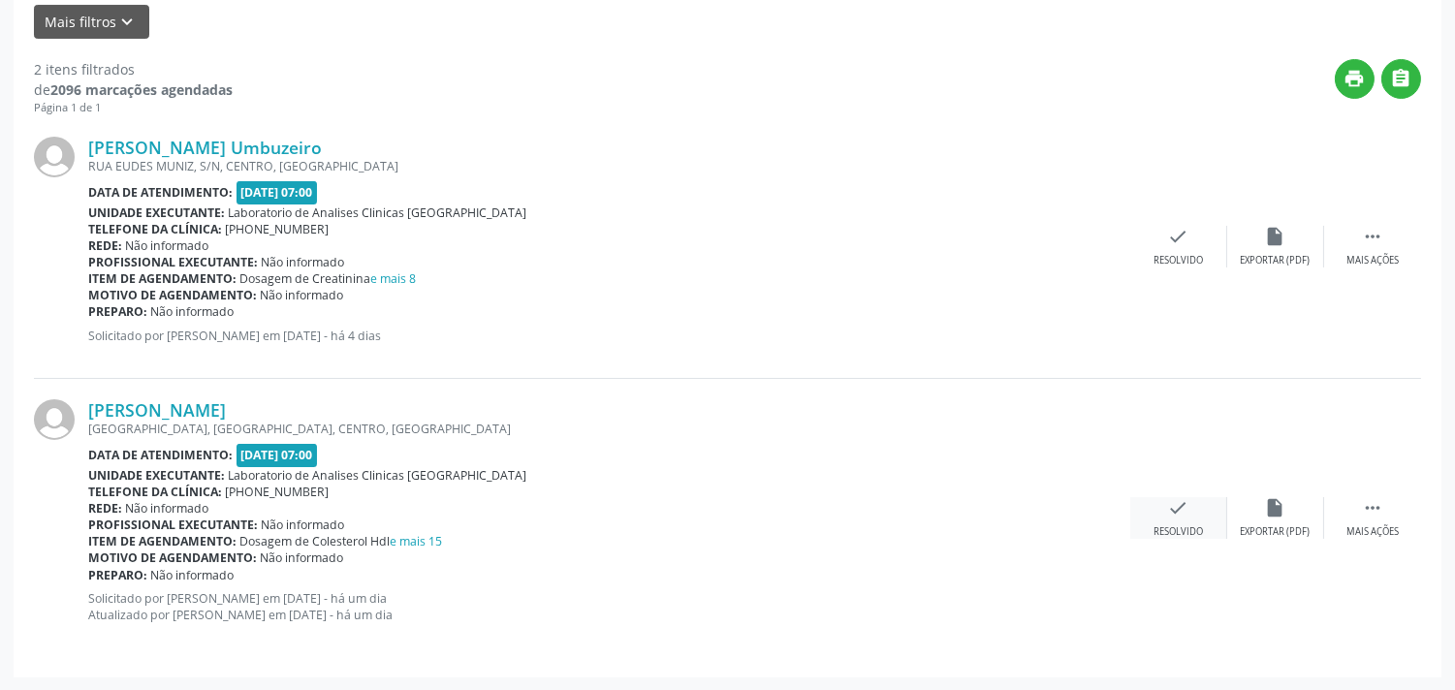
click at [1177, 508] on icon "check" at bounding box center [1178, 507] width 21 height 21
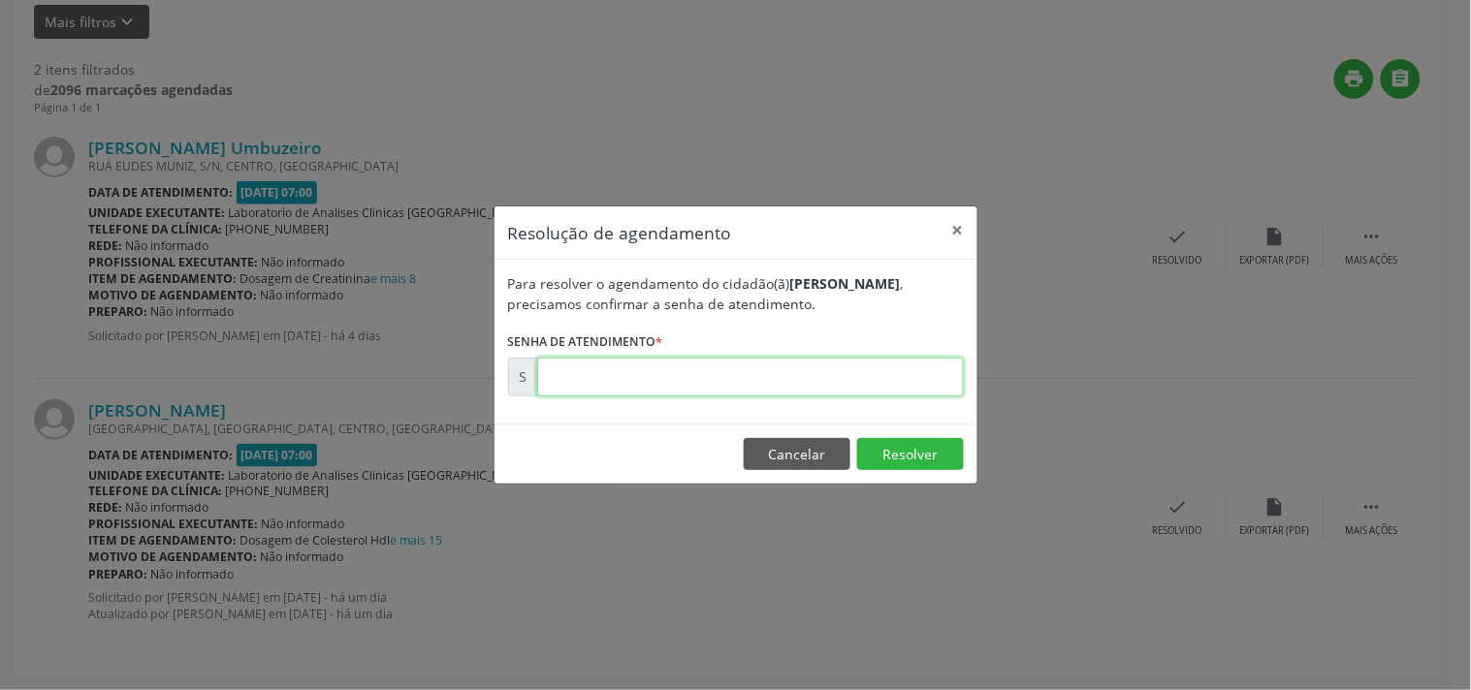
drag, startPoint x: 861, startPoint y: 378, endPoint x: 863, endPoint y: 356, distance: 22.4
click at [863, 365] on input "text" at bounding box center [750, 377] width 427 height 39
type input "00172273"
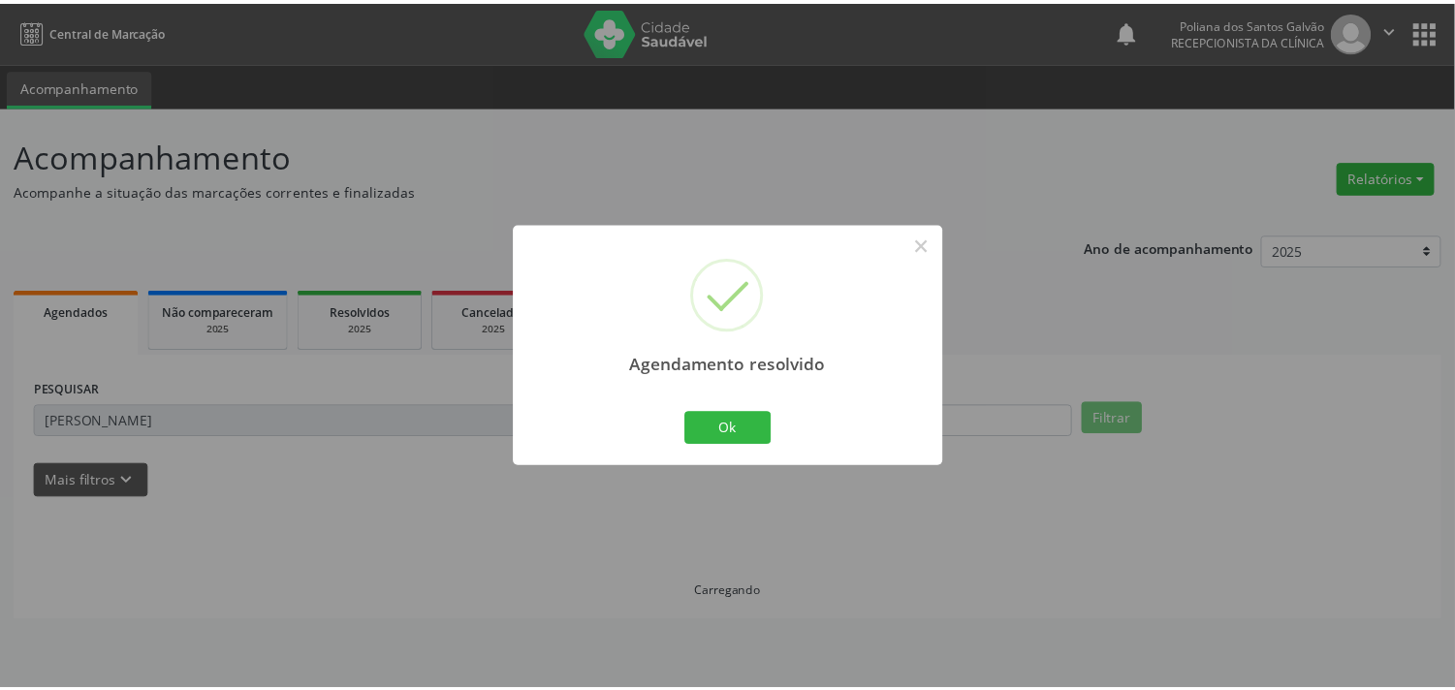
scroll to position [0, 0]
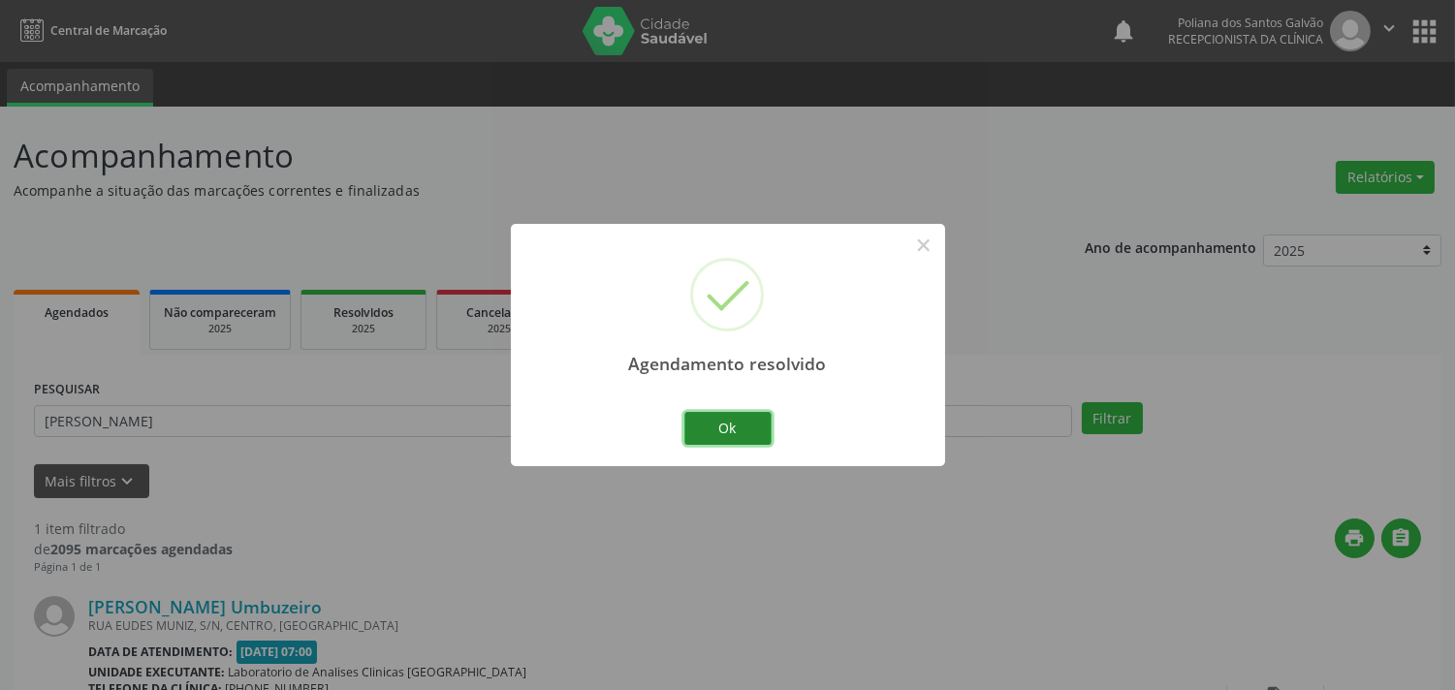
drag, startPoint x: 720, startPoint y: 431, endPoint x: 657, endPoint y: 411, distance: 66.2
click at [718, 432] on button "Ok" at bounding box center [727, 428] width 87 height 33
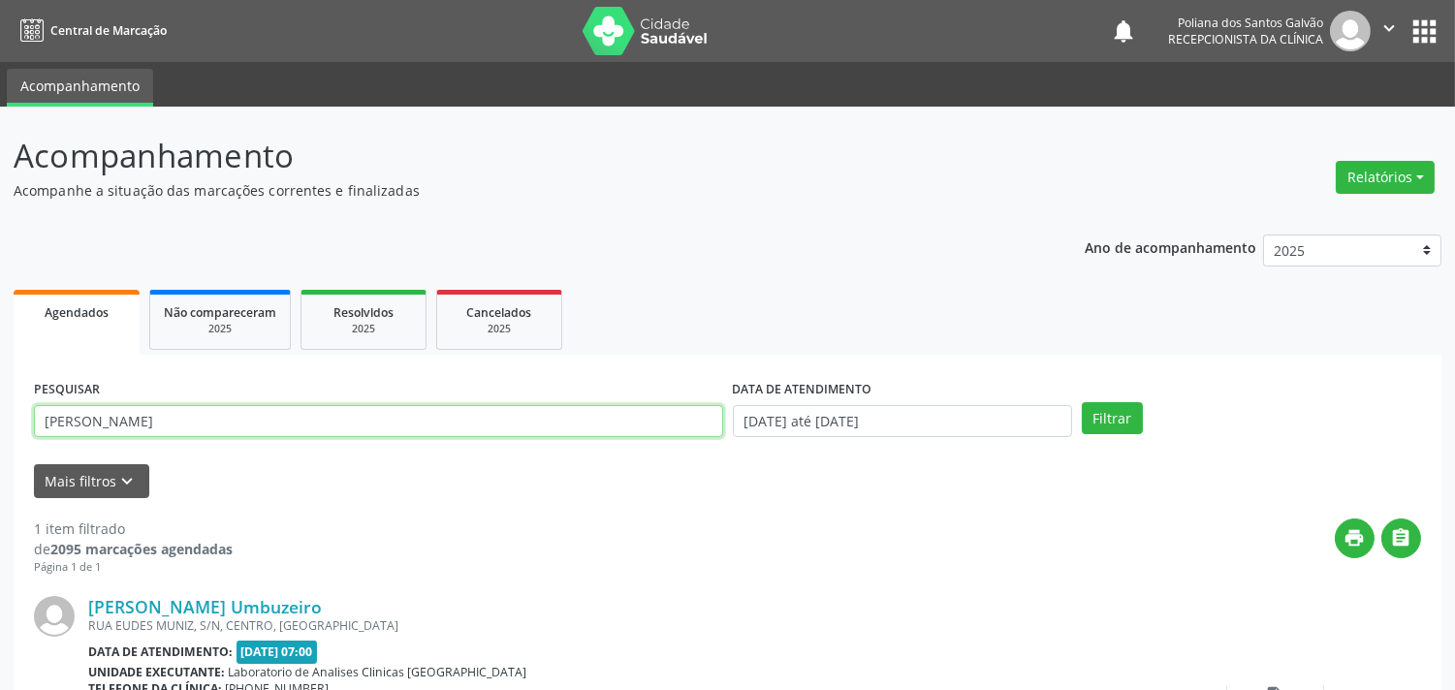
drag, startPoint x: 656, startPoint y: 410, endPoint x: 0, endPoint y: -94, distance: 827.6
click at [0, 0] on html "Central de Marcação notifications Poliana dos Santos Galvão Recepcionista da cl…" at bounding box center [727, 345] width 1455 height 690
type input "AYLLA"
click at [1082, 402] on button "Filtrar" at bounding box center [1112, 418] width 61 height 33
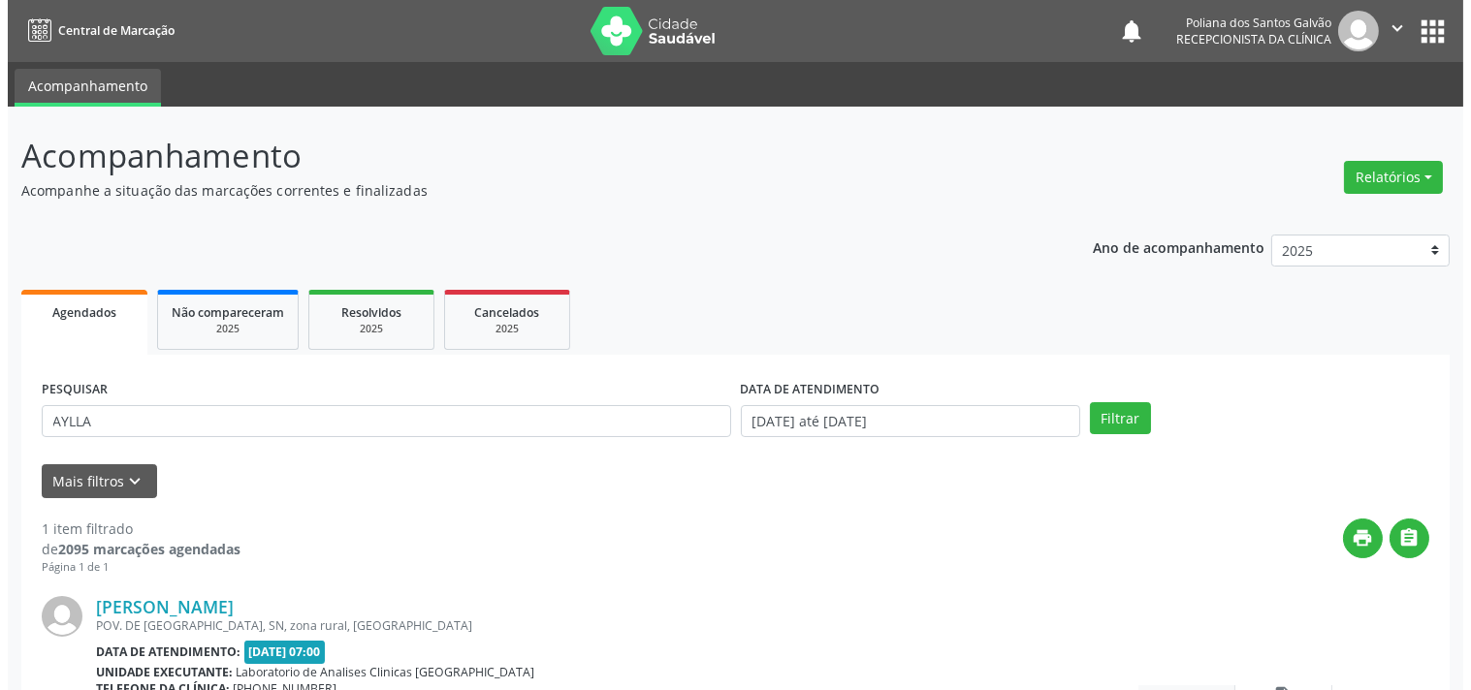
scroll to position [179, 0]
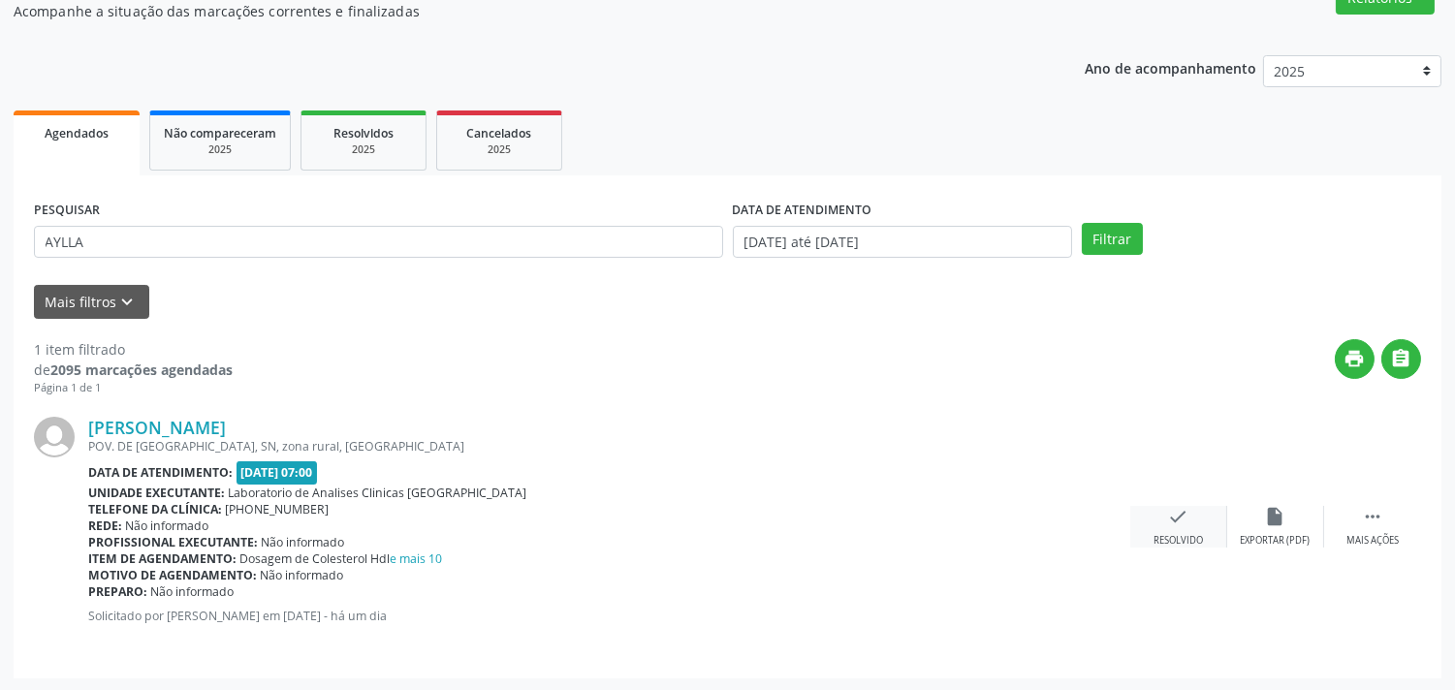
click at [1159, 516] on div "check Resolvido" at bounding box center [1178, 527] width 97 height 42
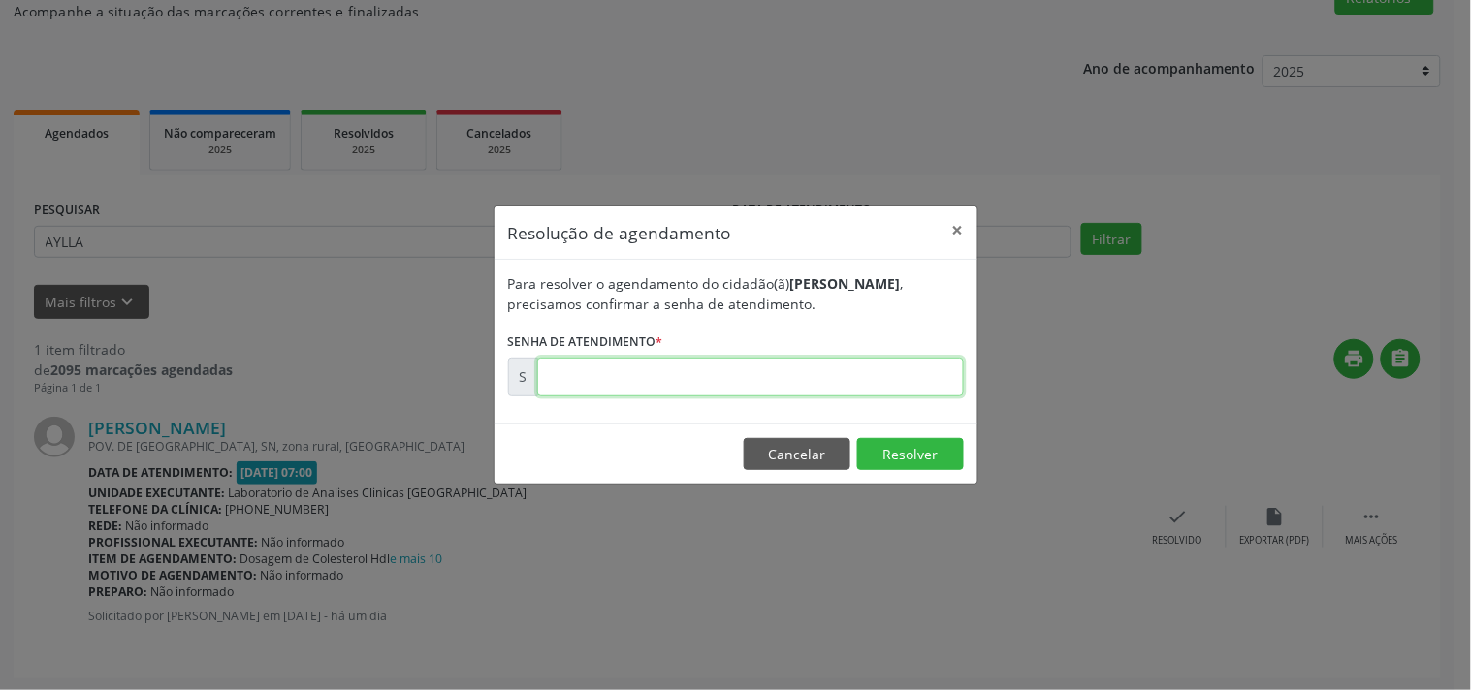
click at [889, 366] on input "text" at bounding box center [750, 377] width 427 height 39
type input "00172282"
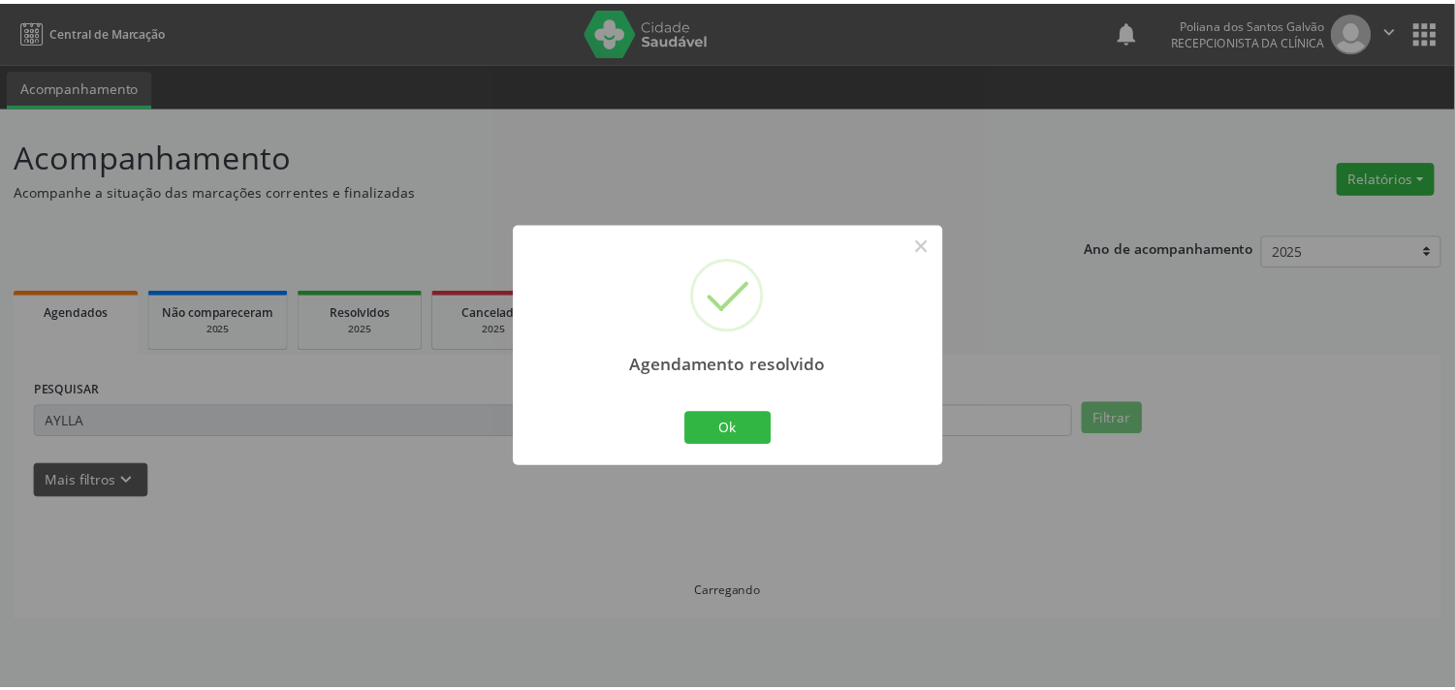
scroll to position [0, 0]
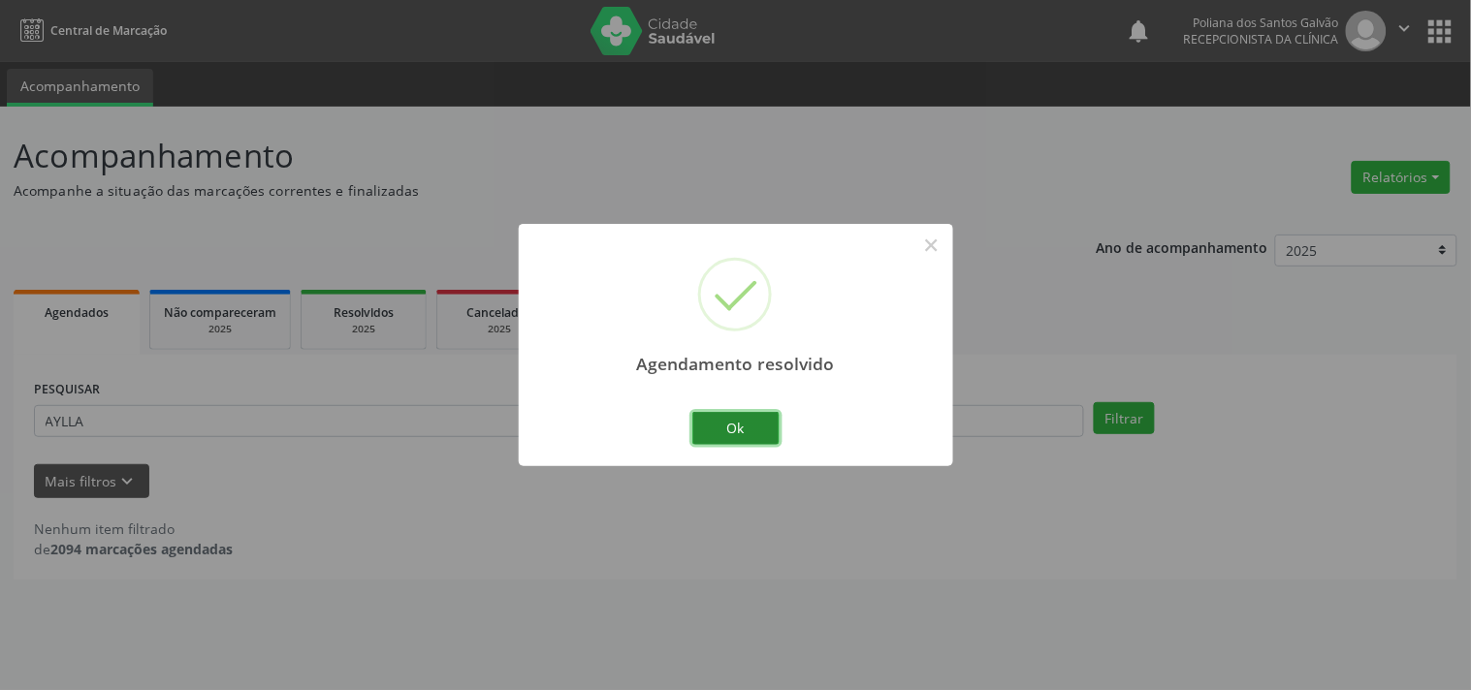
drag, startPoint x: 743, startPoint y: 430, endPoint x: 632, endPoint y: 434, distance: 110.6
click at [739, 430] on button "Ok" at bounding box center [735, 428] width 87 height 33
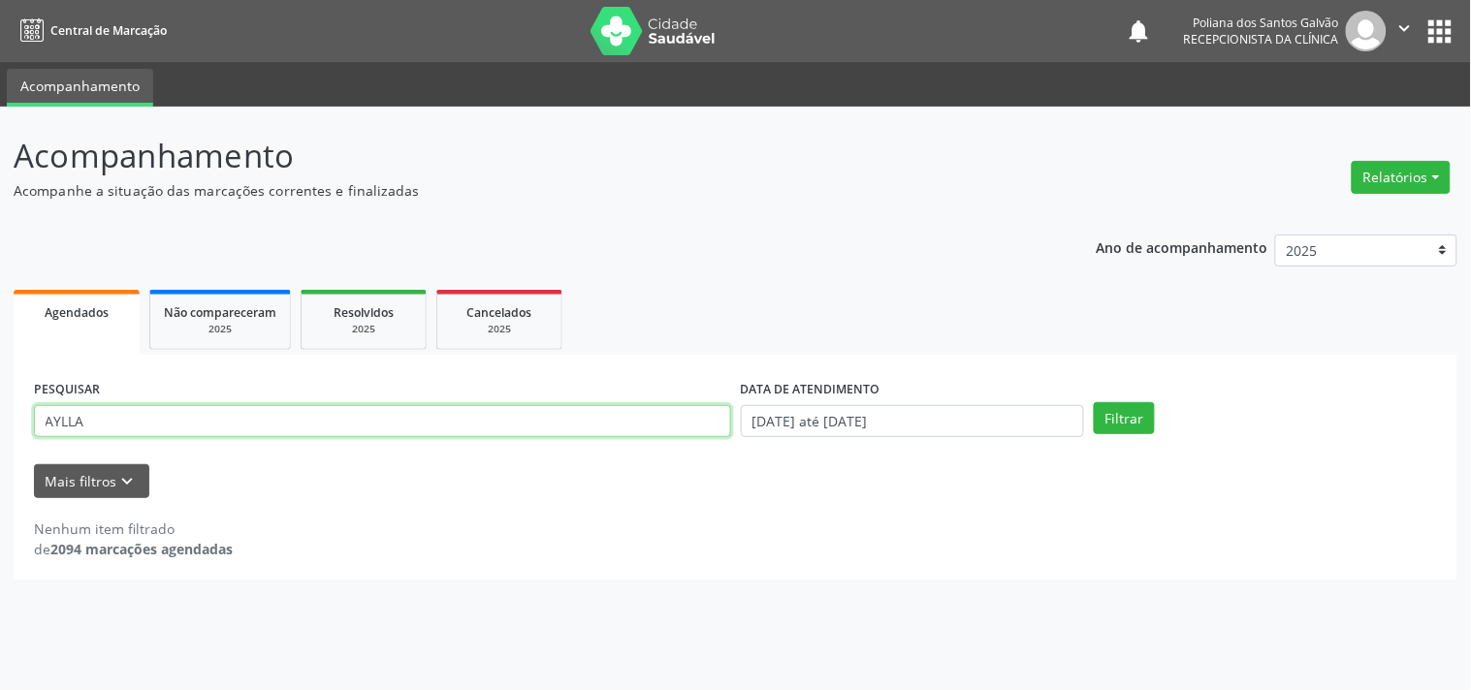
drag, startPoint x: 631, startPoint y: 434, endPoint x: 0, endPoint y: 127, distance: 702.0
click at [0, 172] on div "Acompanhamento Acompanhe a situação das marcações correntes e finalizadas Relat…" at bounding box center [735, 399] width 1471 height 584
type input "[PERSON_NAME]"
click at [1094, 402] on button "Filtrar" at bounding box center [1124, 418] width 61 height 33
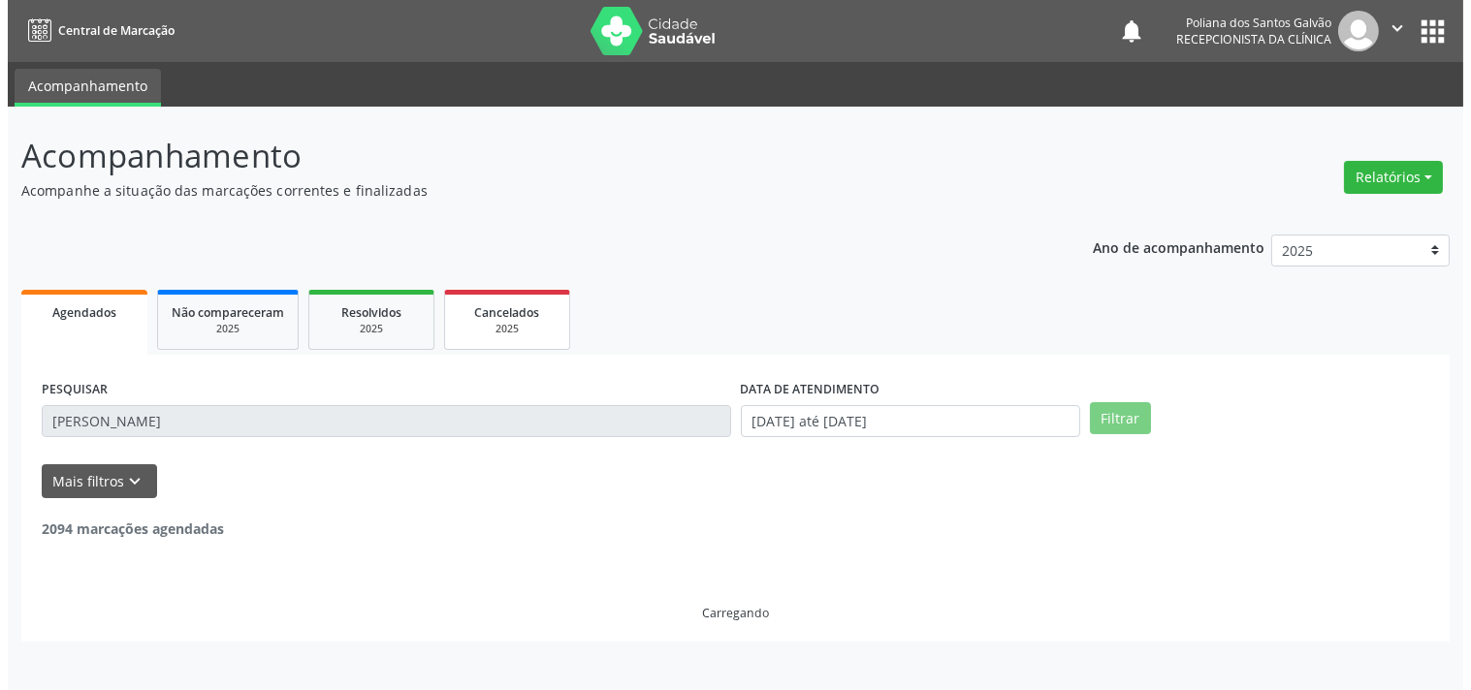
scroll to position [179, 0]
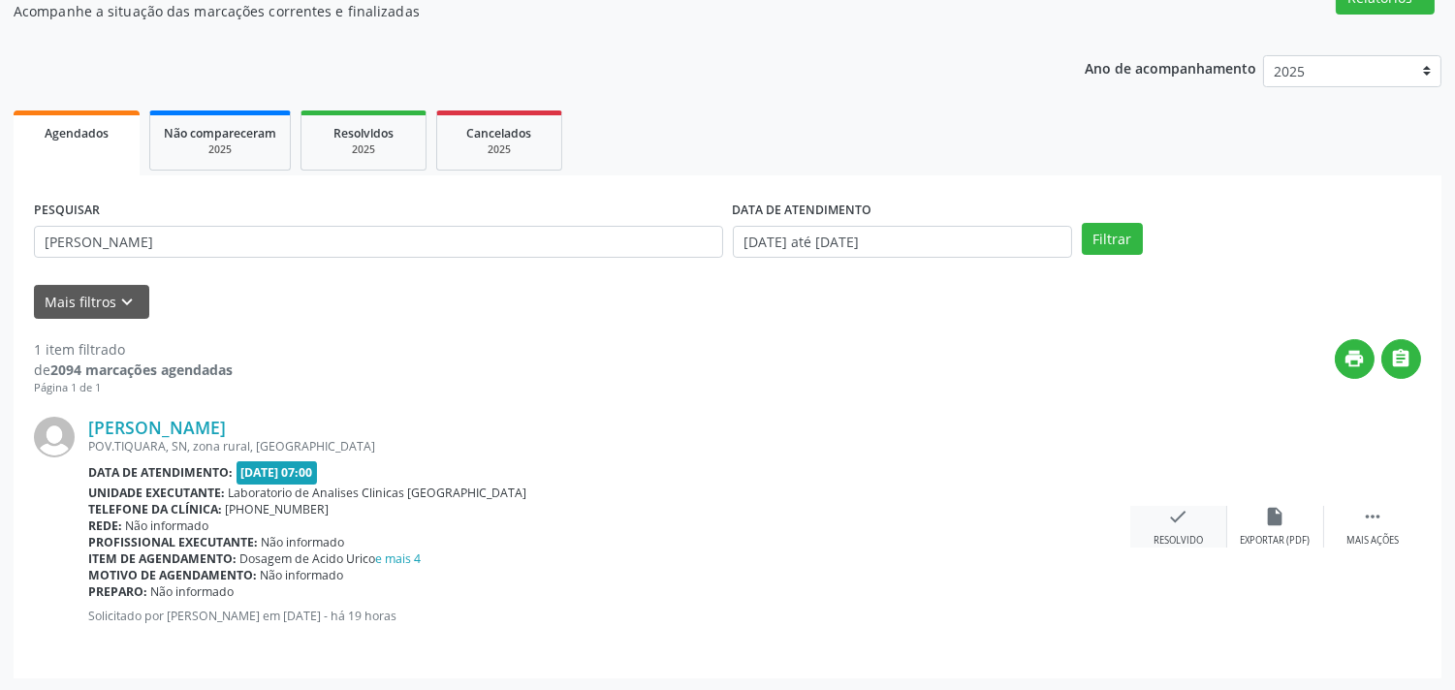
click at [1168, 520] on icon "check" at bounding box center [1178, 516] width 21 height 21
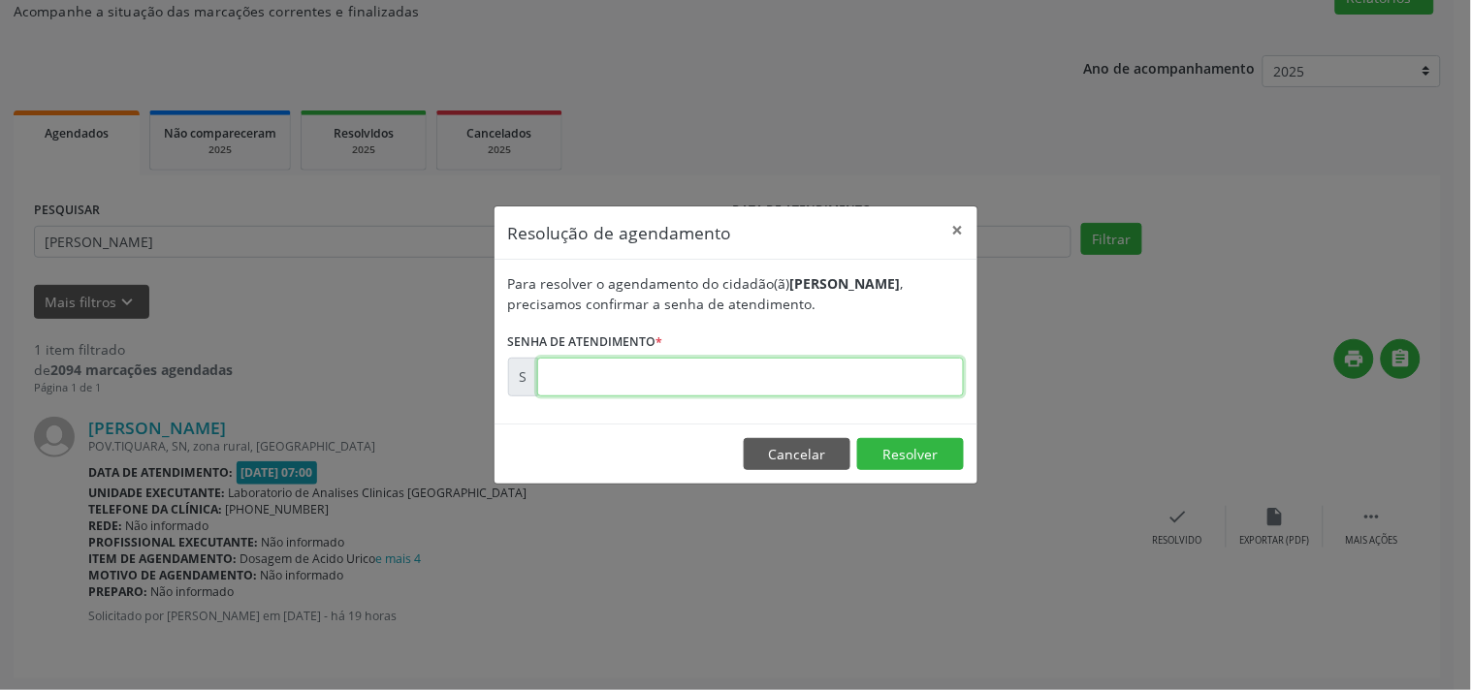
click at [898, 384] on input "text" at bounding box center [750, 377] width 427 height 39
type input "00172432"
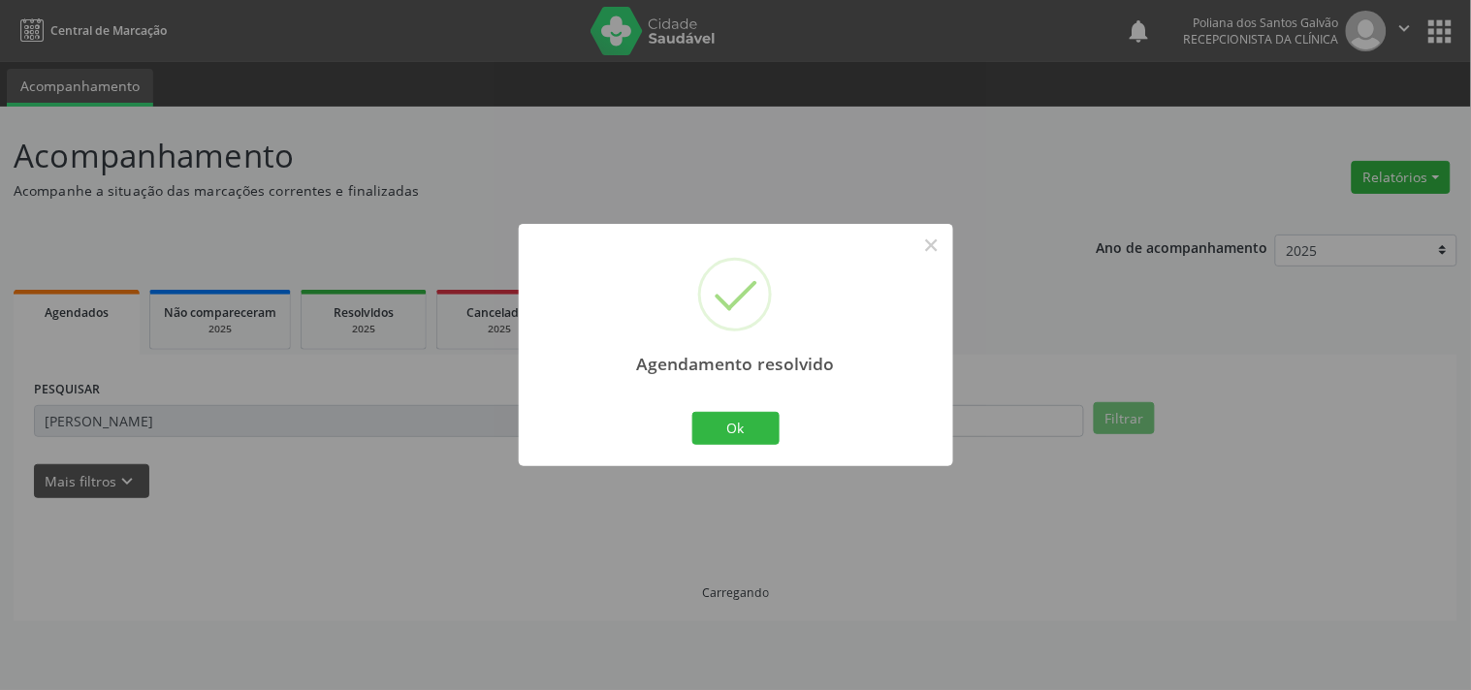
scroll to position [0, 0]
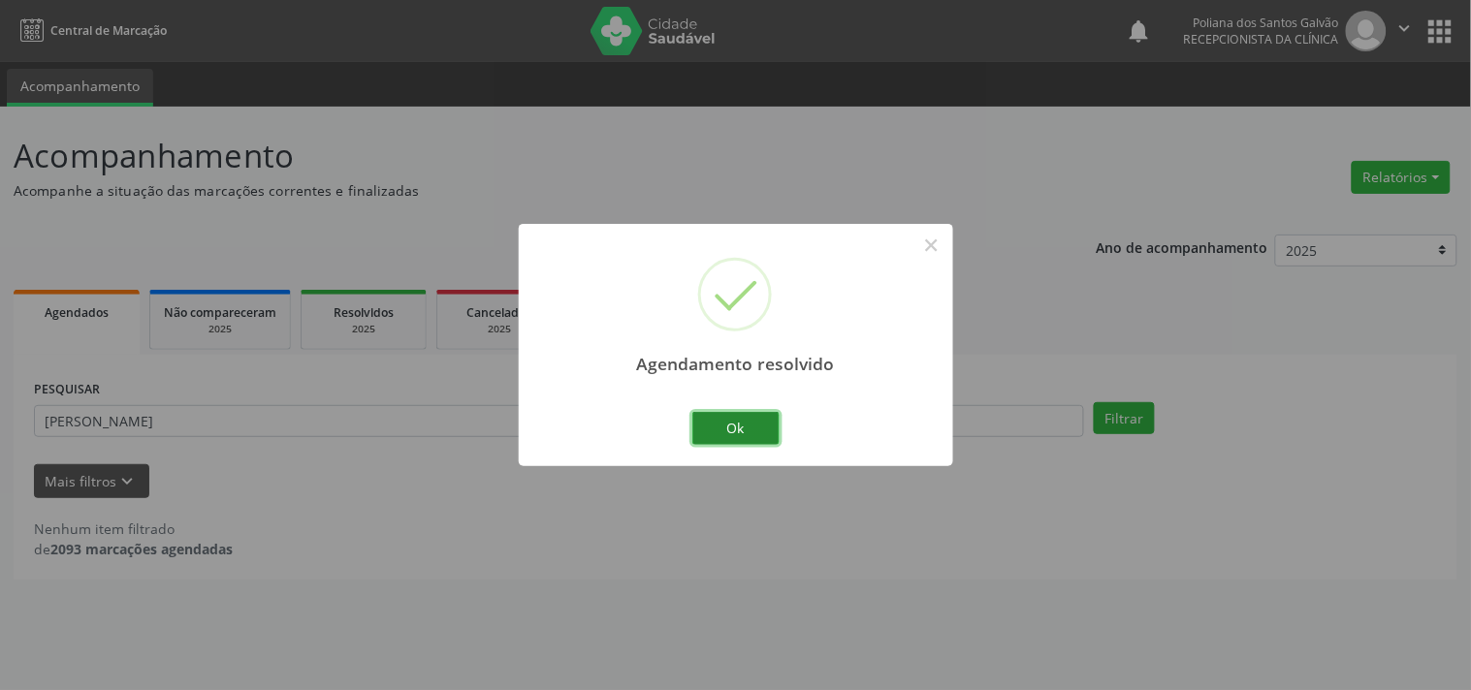
click at [752, 431] on button "Ok" at bounding box center [735, 428] width 87 height 33
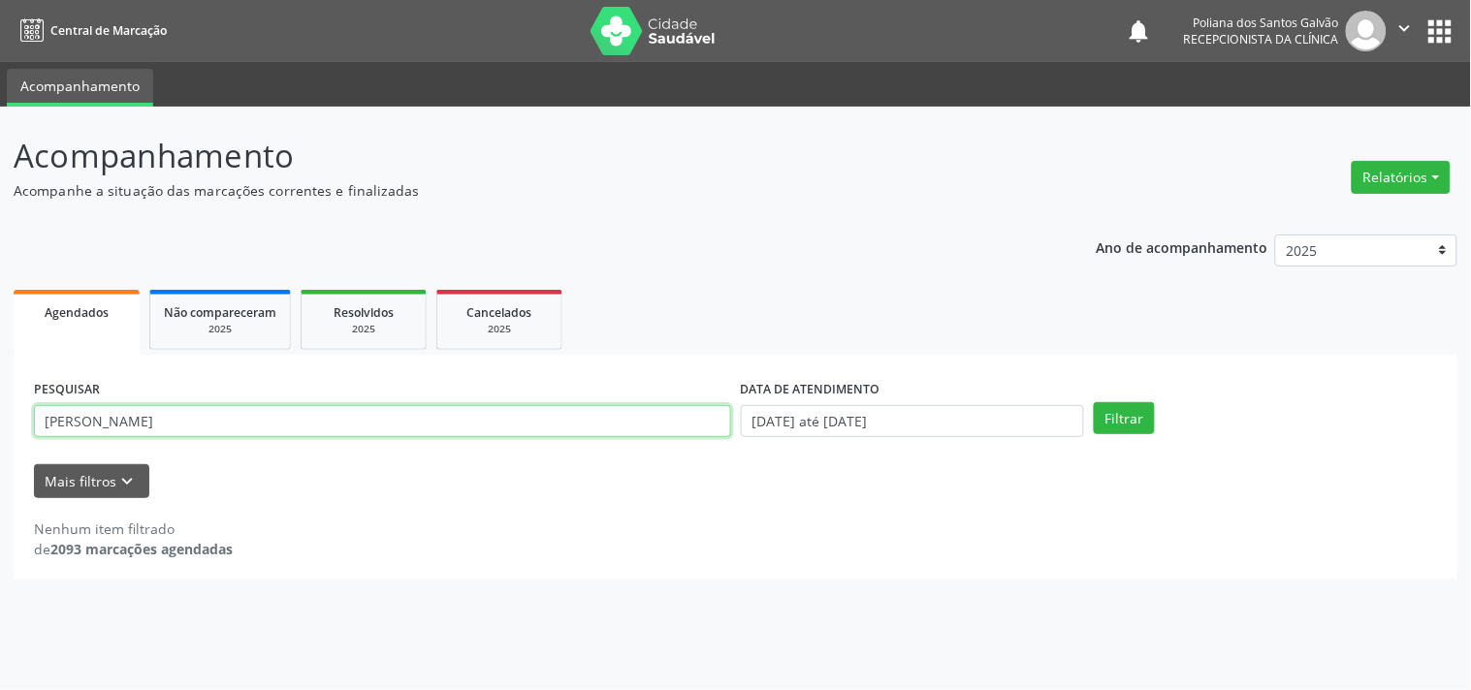
drag, startPoint x: 246, startPoint y: 313, endPoint x: 0, endPoint y: 104, distance: 323.2
click at [0, 104] on div "Central de Marcação notifications Poliana dos Santos Galvão Recepcionista da cl…" at bounding box center [735, 345] width 1471 height 690
type input "LEVI"
click at [1094, 402] on button "Filtrar" at bounding box center [1124, 418] width 61 height 33
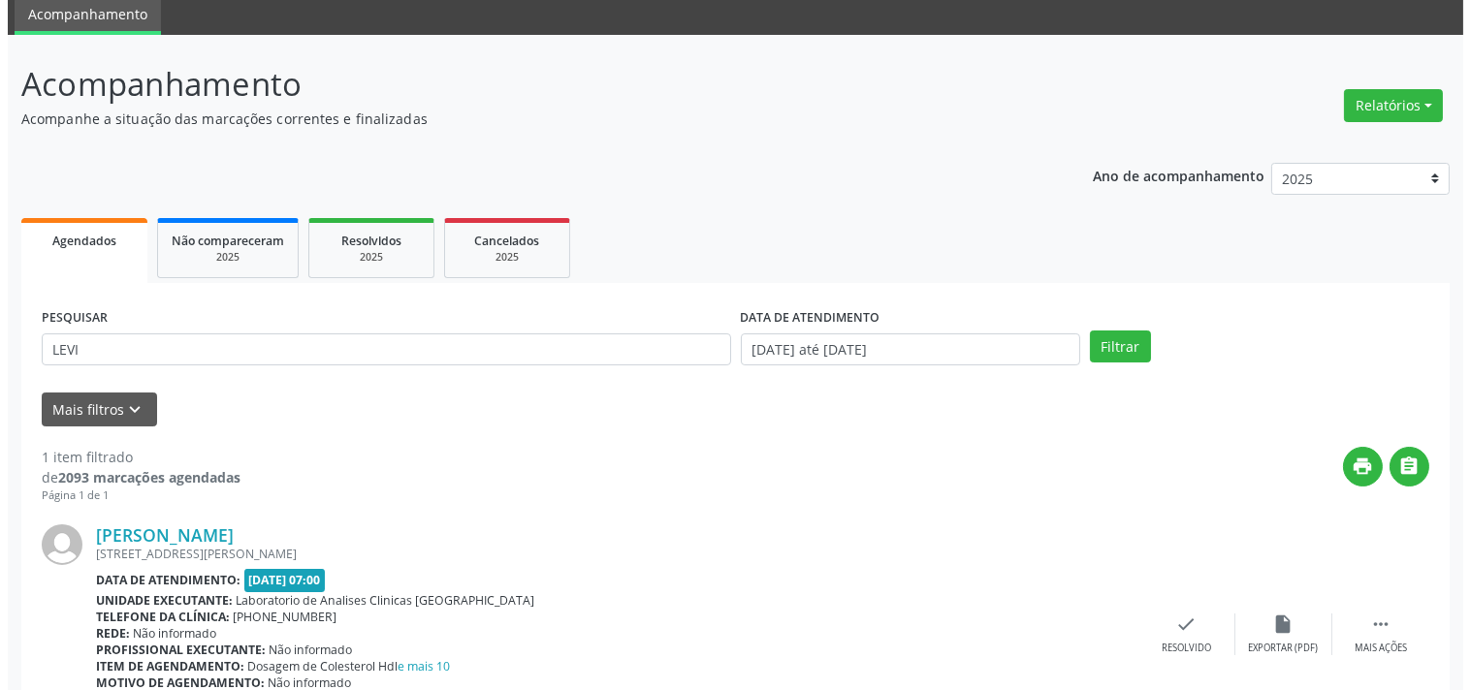
scroll to position [179, 0]
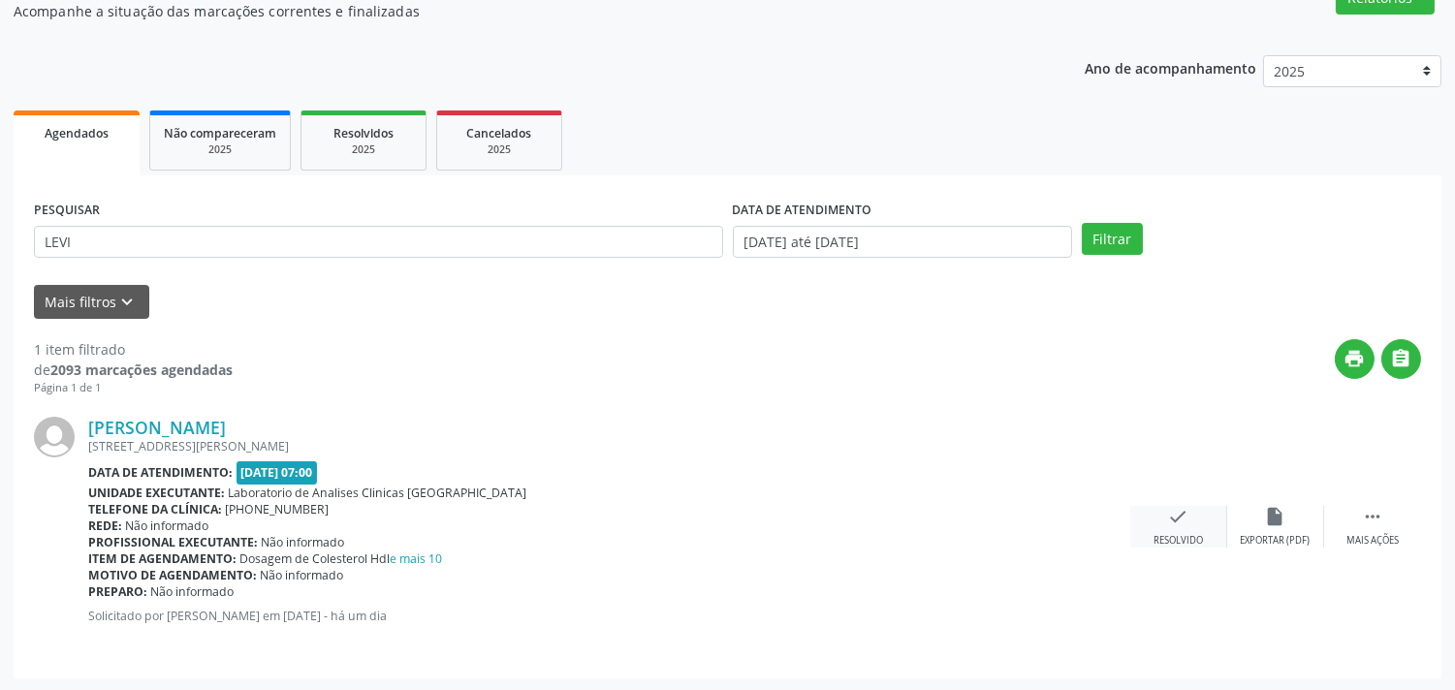
click at [1170, 518] on icon "check" at bounding box center [1178, 516] width 21 height 21
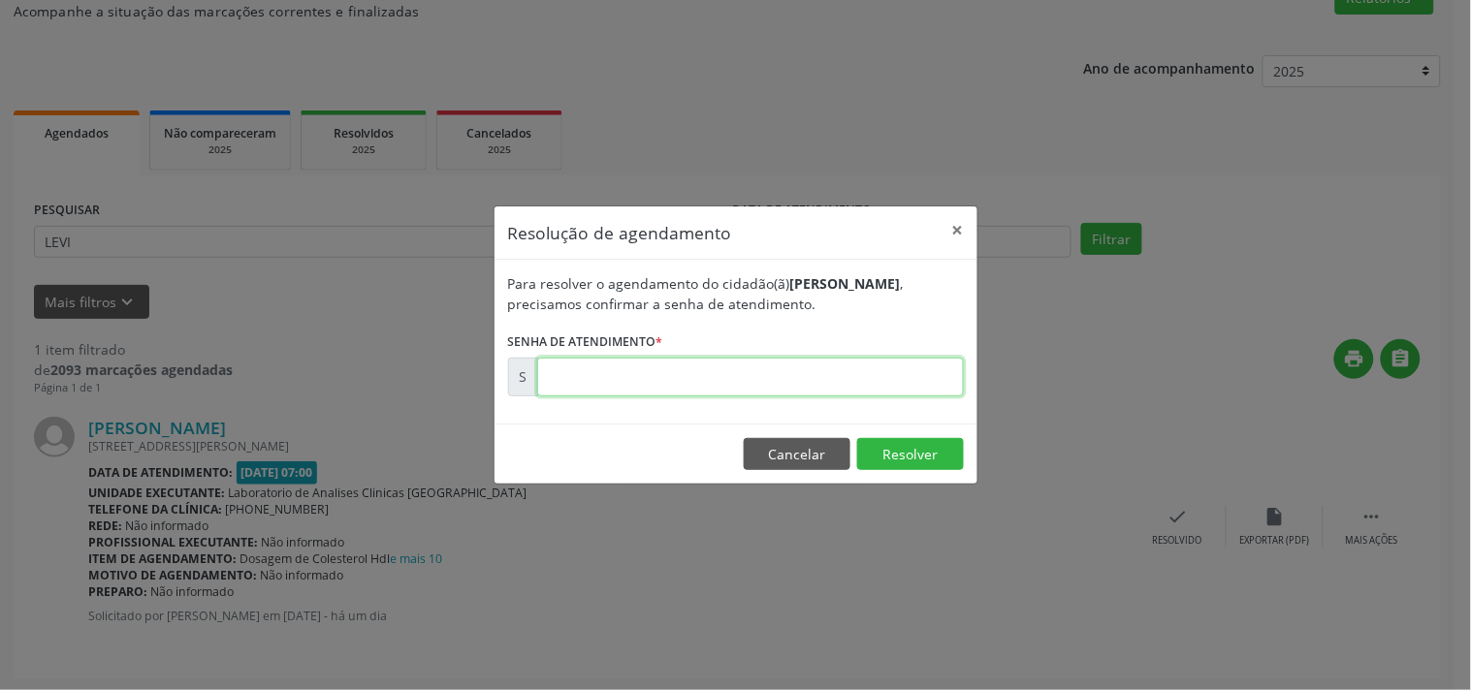
click at [913, 379] on input "text" at bounding box center [750, 377] width 427 height 39
type input "00172296"
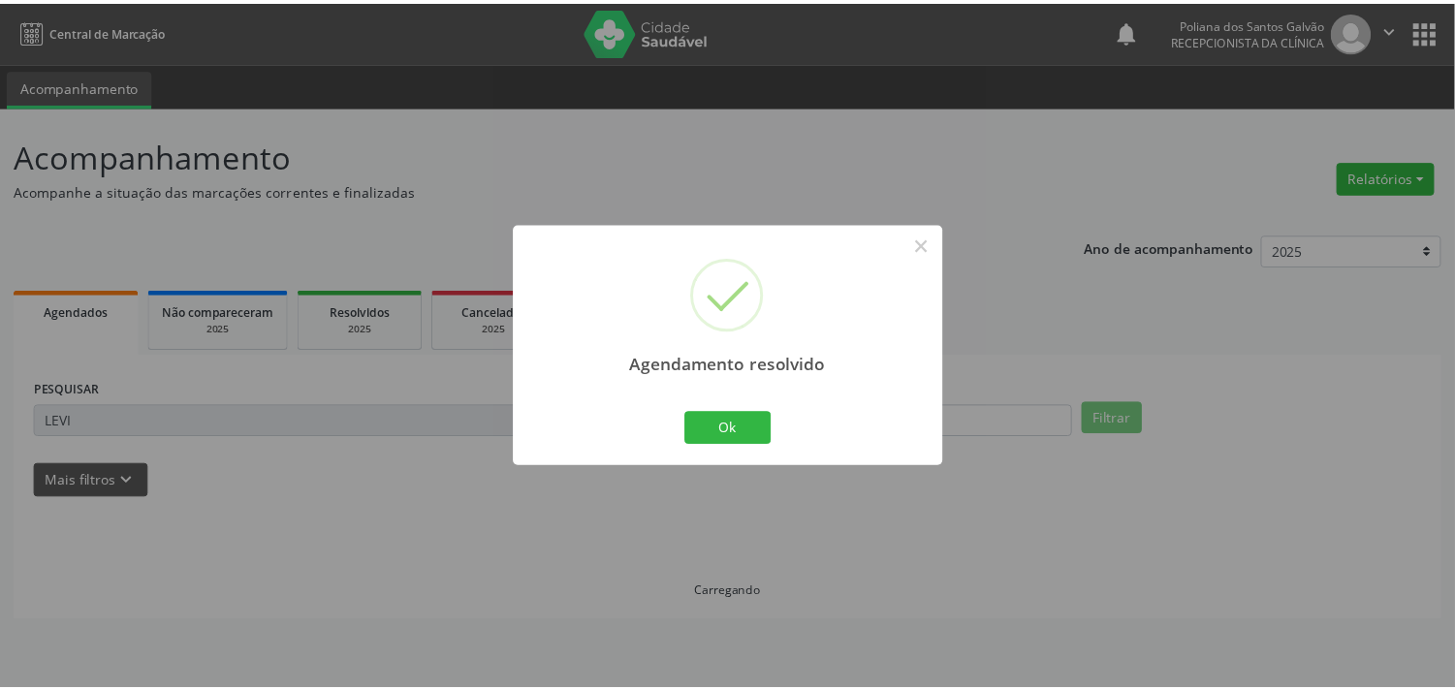
scroll to position [0, 0]
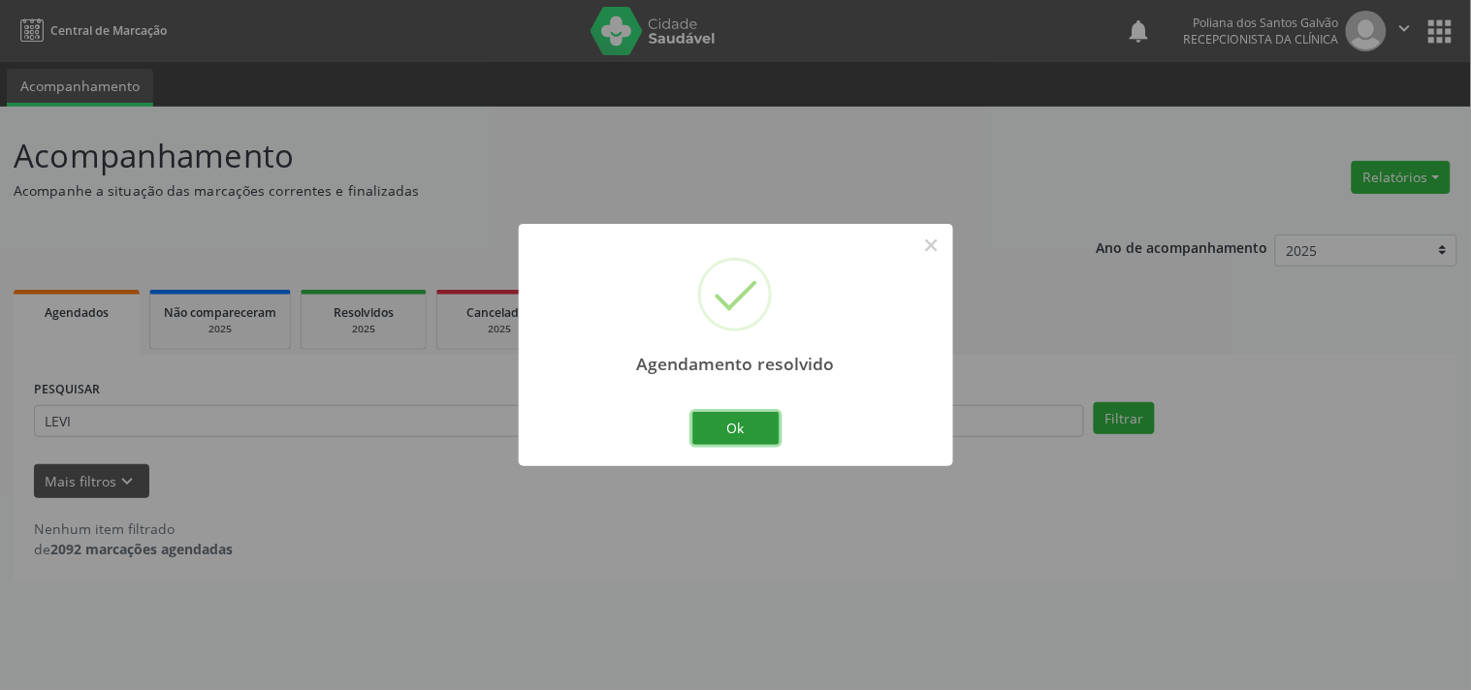
drag, startPoint x: 759, startPoint y: 429, endPoint x: 652, endPoint y: 429, distance: 106.6
click at [753, 431] on button "Ok" at bounding box center [735, 428] width 87 height 33
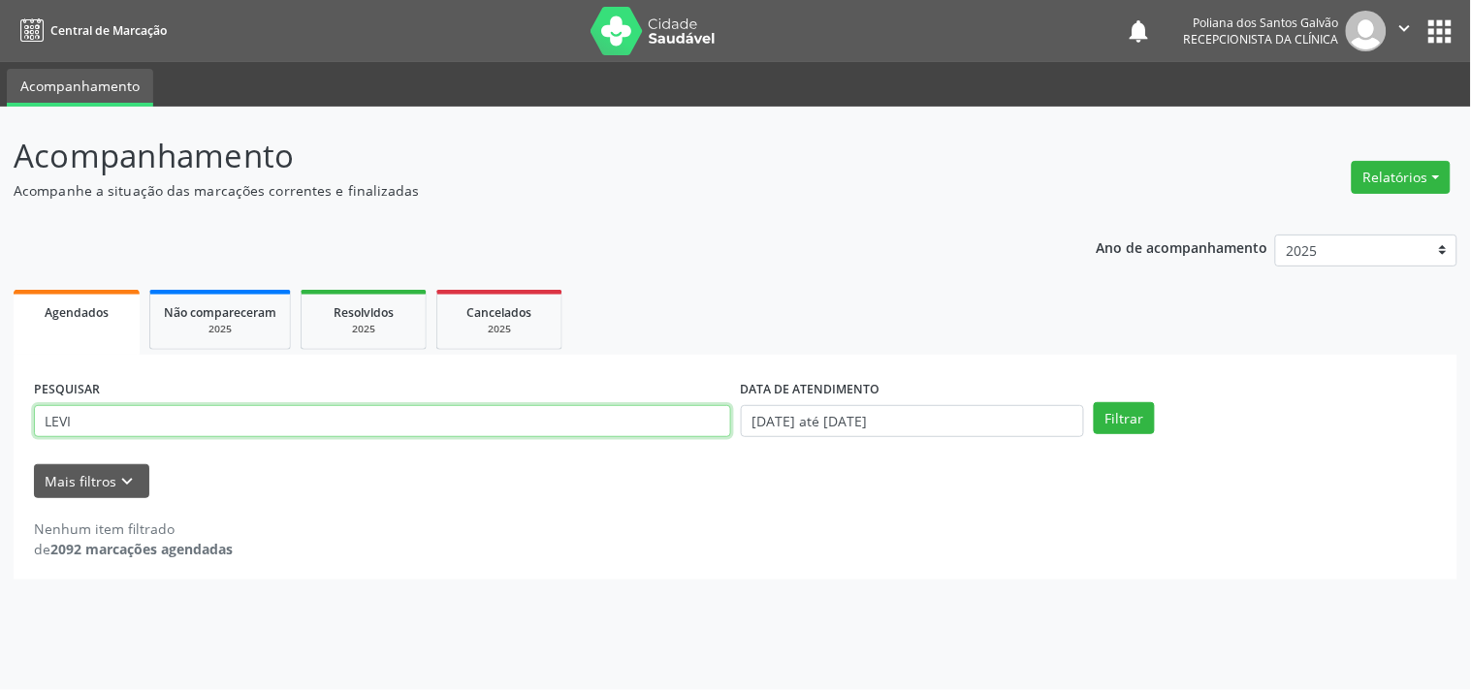
drag, startPoint x: 641, startPoint y: 428, endPoint x: 0, endPoint y: -88, distance: 823.2
click at [0, 0] on html "Central de Marcação notifications Poliana dos Santos Galvão Recepcionista da cl…" at bounding box center [735, 345] width 1471 height 690
type input "[PERSON_NAME]"
click at [1094, 402] on button "Filtrar" at bounding box center [1124, 418] width 61 height 33
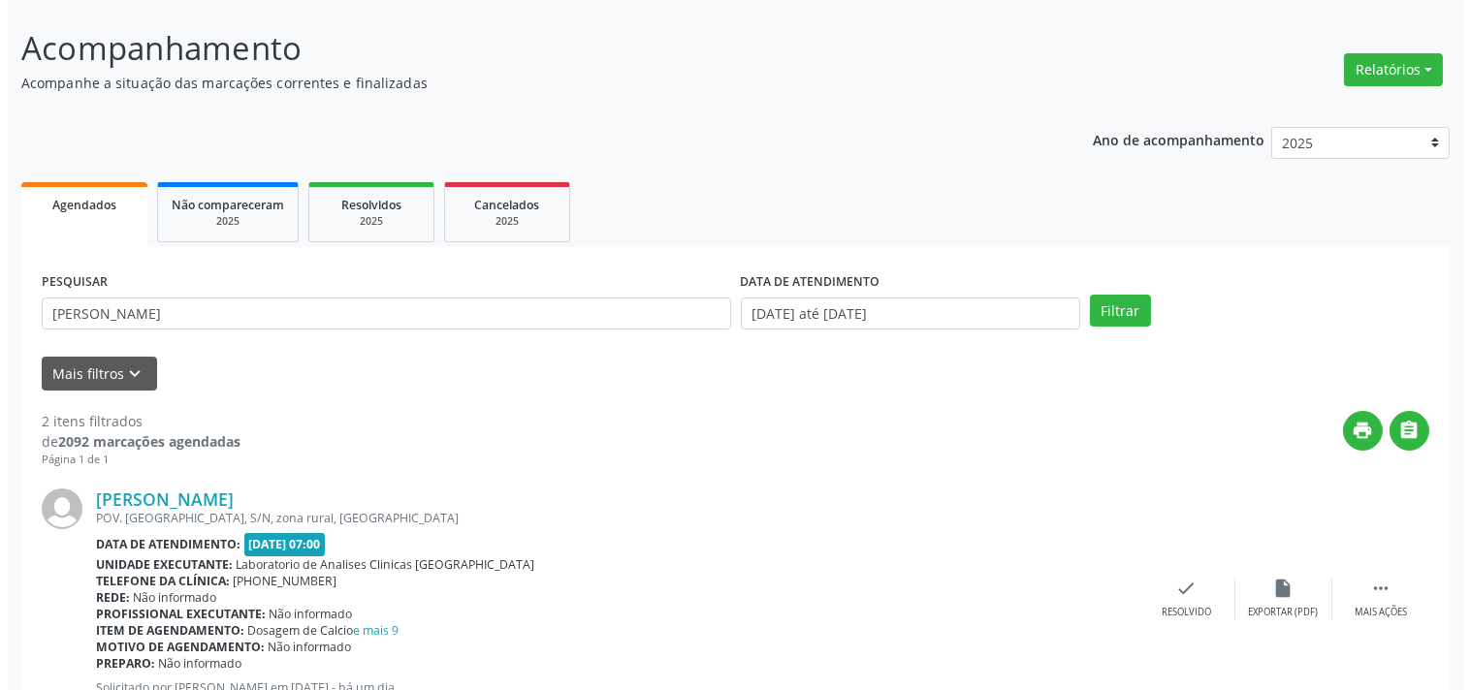
scroll to position [442, 0]
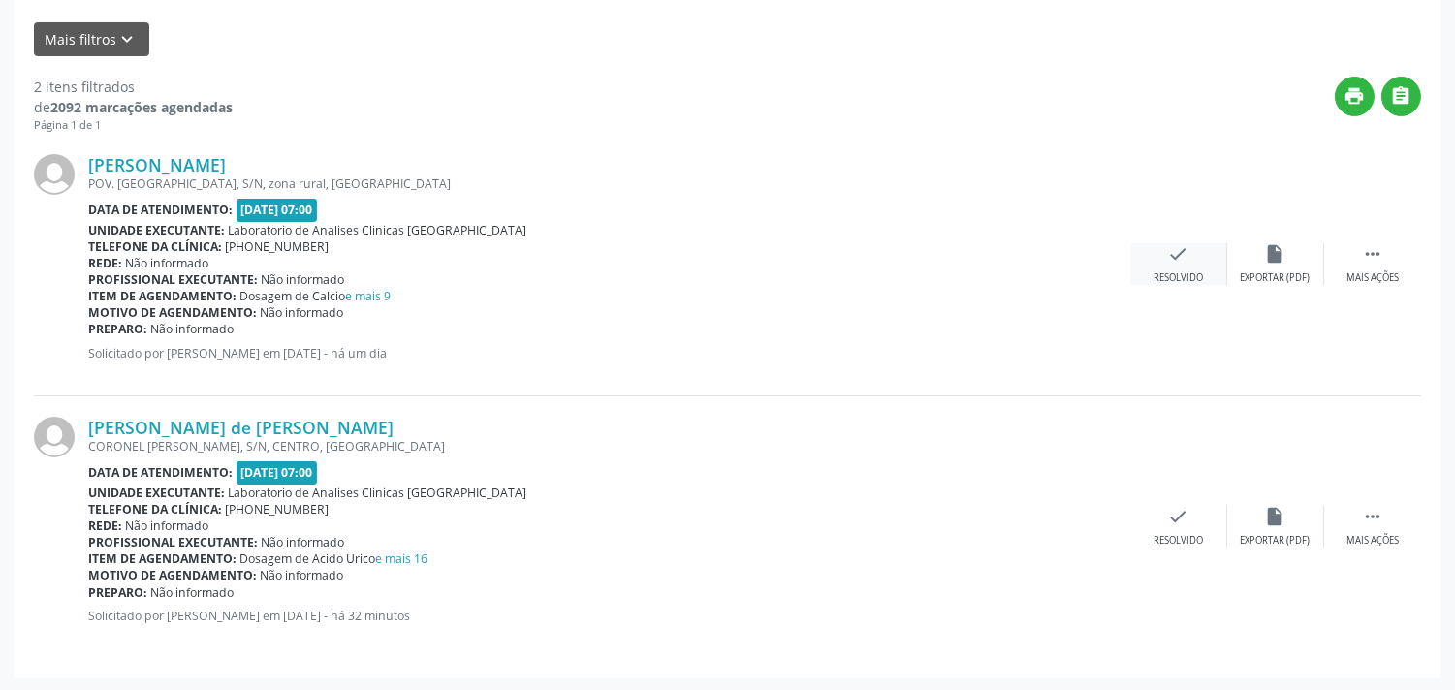
click at [1168, 243] on icon "check" at bounding box center [1178, 253] width 21 height 21
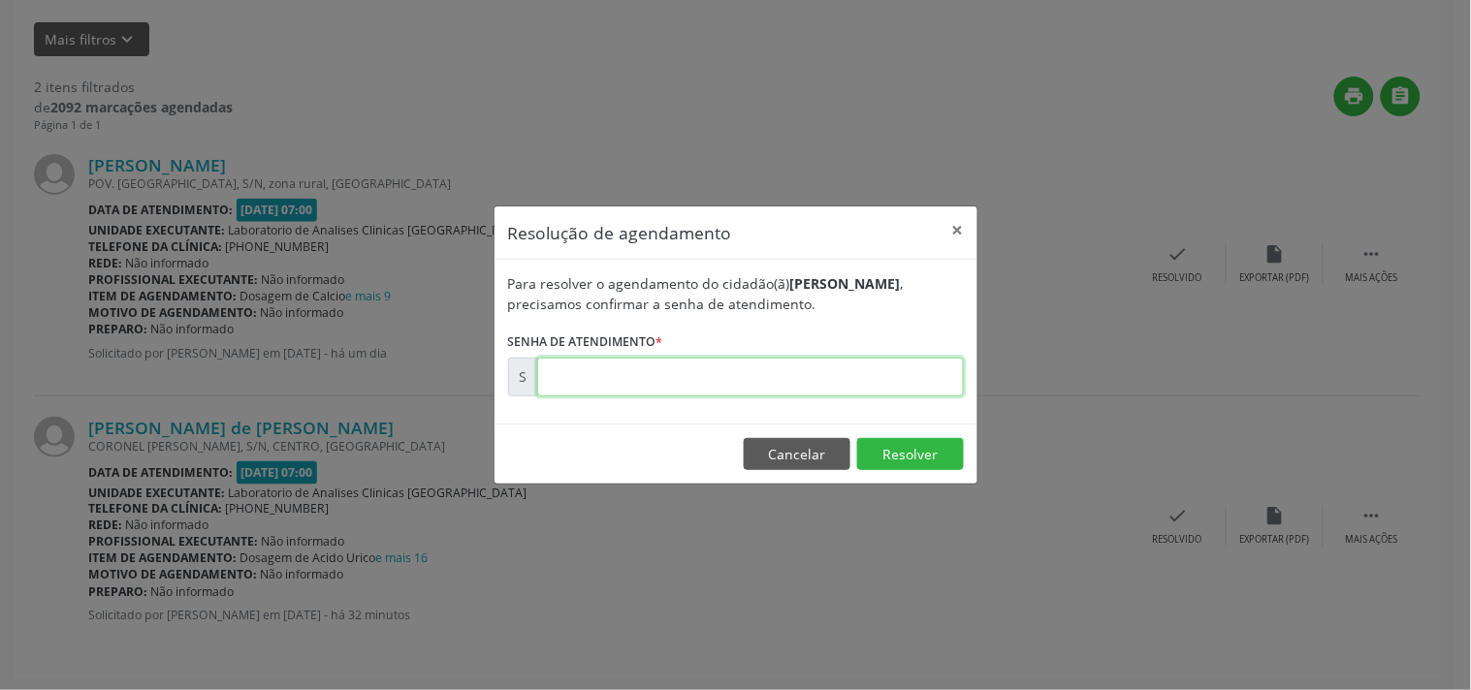
click at [840, 384] on input "text" at bounding box center [750, 377] width 427 height 39
type input "00172291"
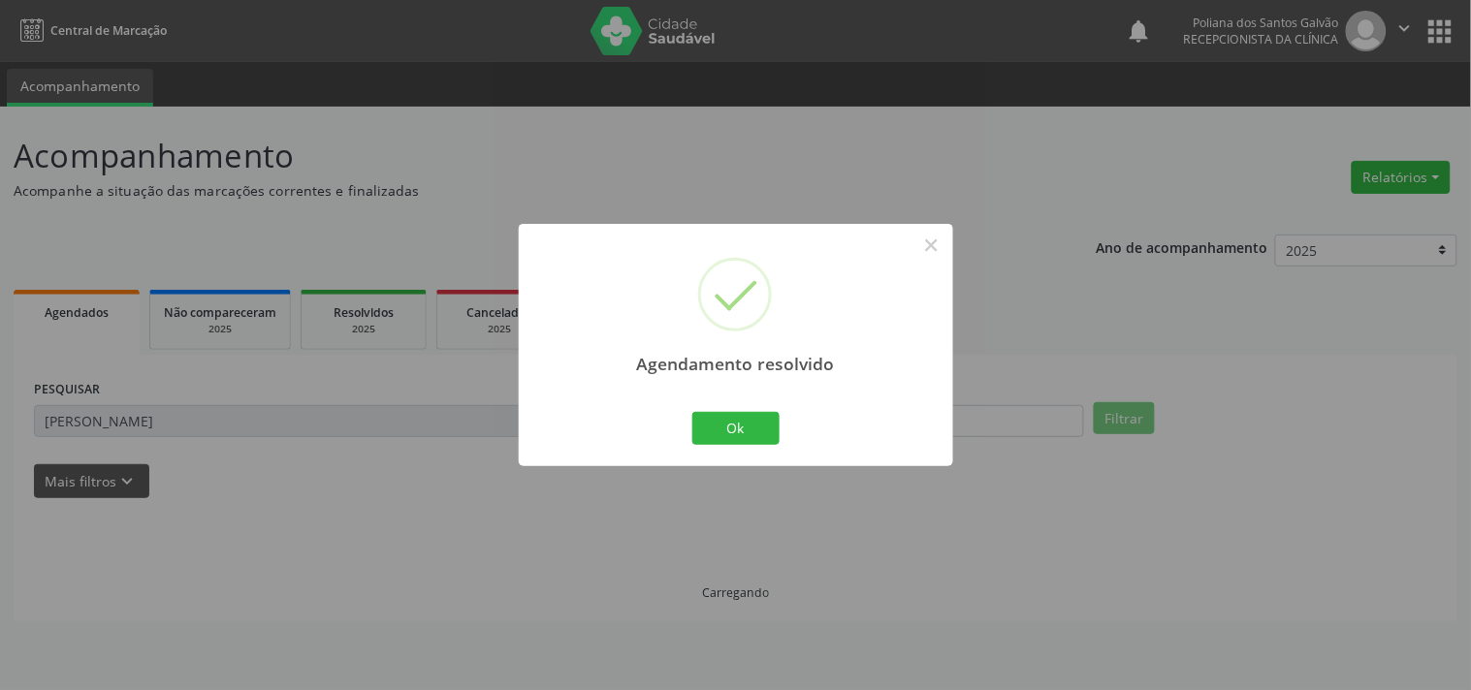
scroll to position [0, 0]
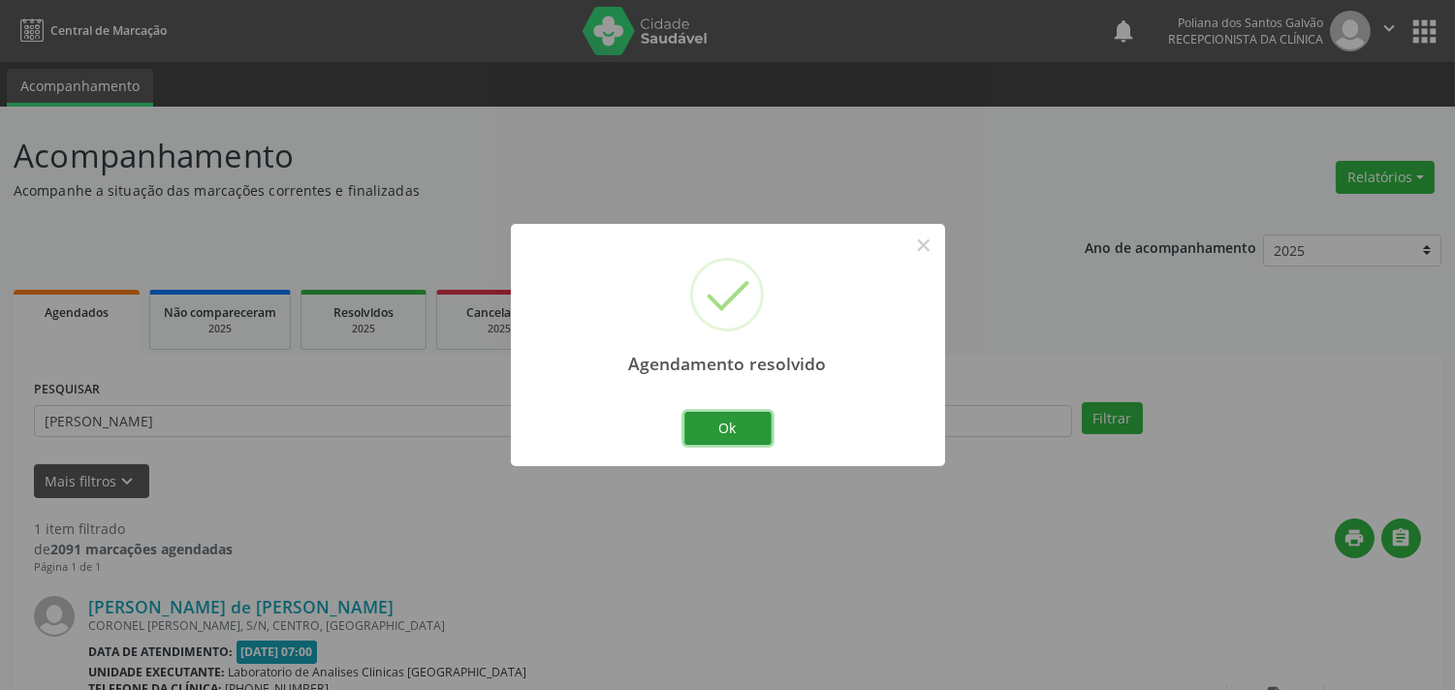
click at [768, 429] on button "Ok" at bounding box center [727, 428] width 87 height 33
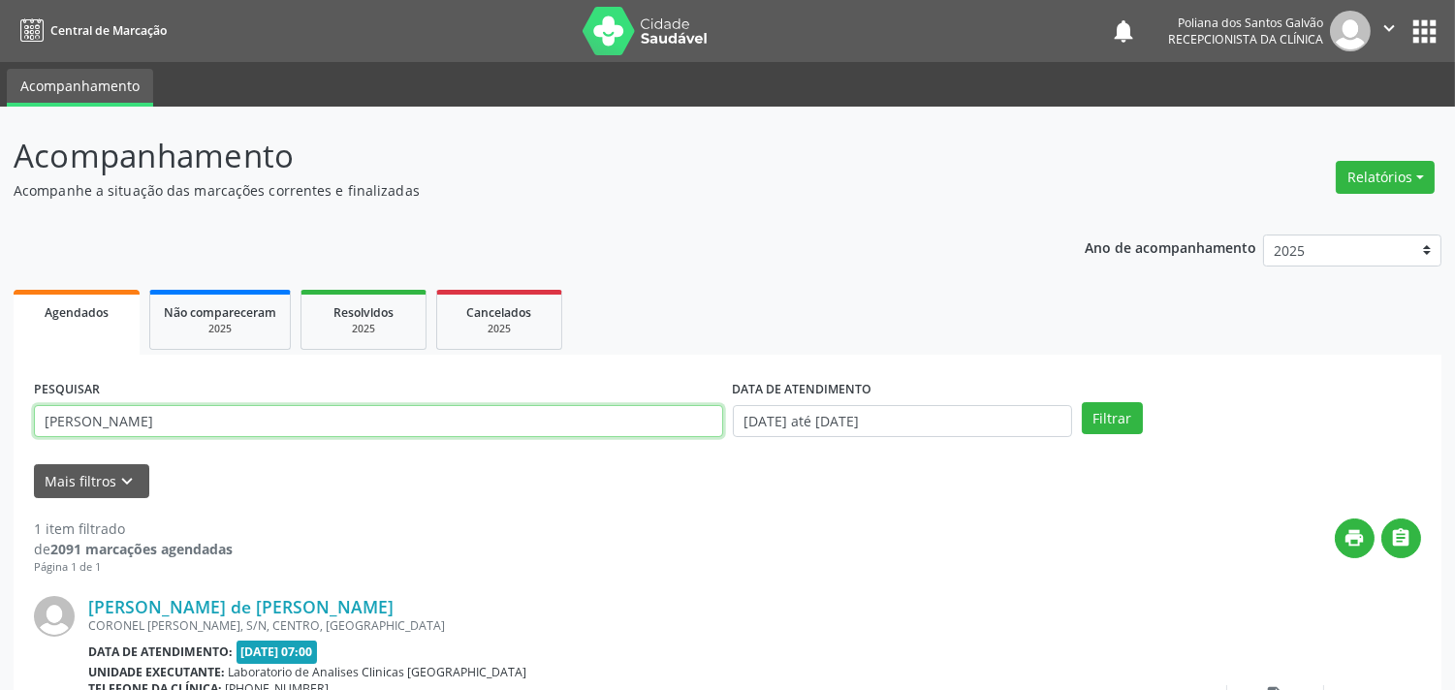
drag, startPoint x: 609, startPoint y: 433, endPoint x: 0, endPoint y: -94, distance: 805.5
click at [0, 0] on html "Central de Marcação notifications Poliana dos Santos Galvão Recepcionista da cl…" at bounding box center [727, 345] width 1455 height 690
type input "[PERSON_NAME]"
click at [1082, 402] on button "Filtrar" at bounding box center [1112, 418] width 61 height 33
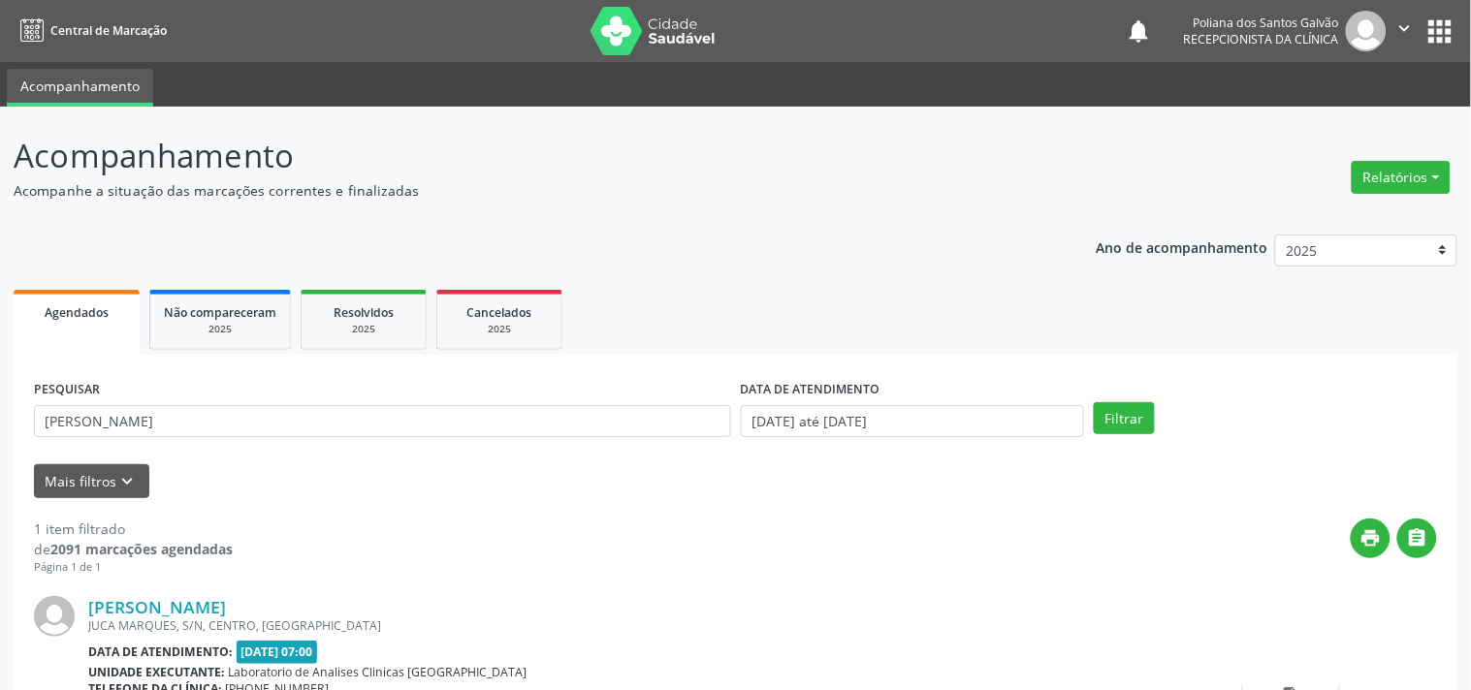
scroll to position [179, 0]
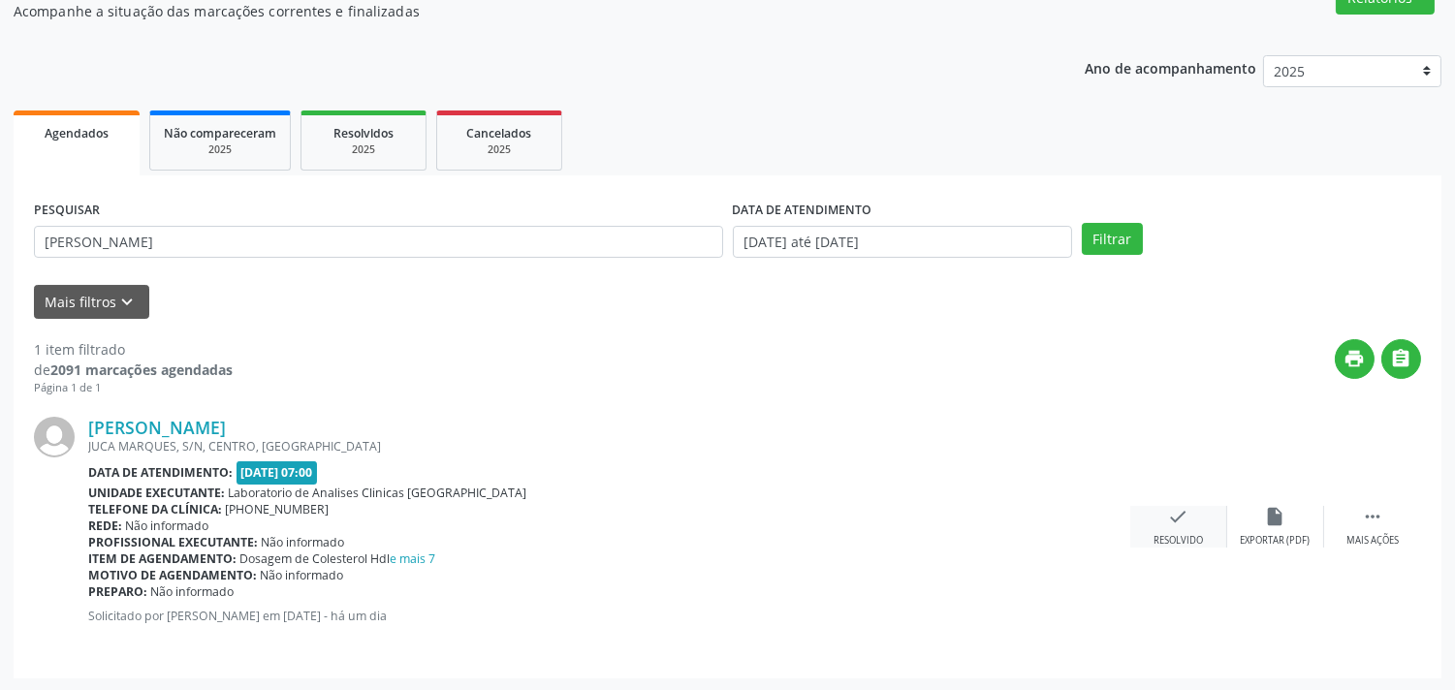
click at [1174, 519] on icon "check" at bounding box center [1178, 516] width 21 height 21
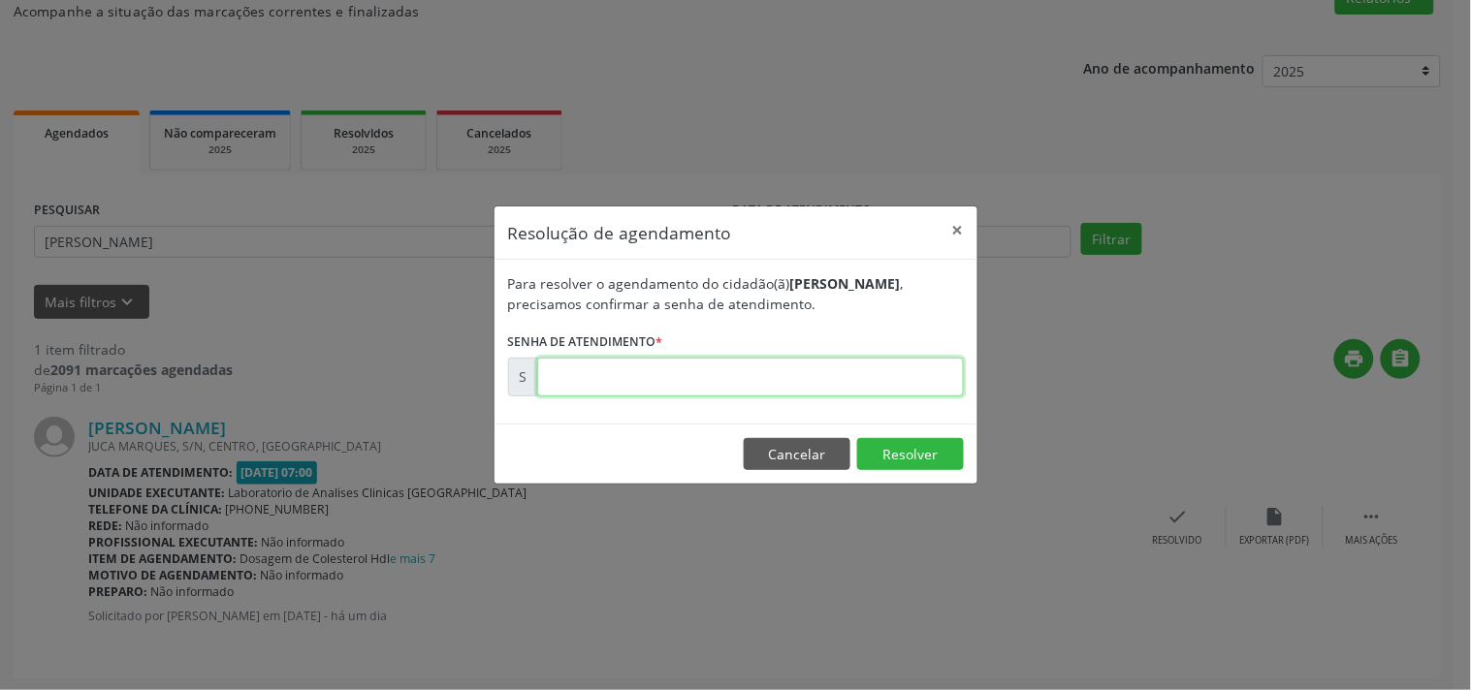
click at [904, 373] on input "text" at bounding box center [750, 377] width 427 height 39
type input "00172277"
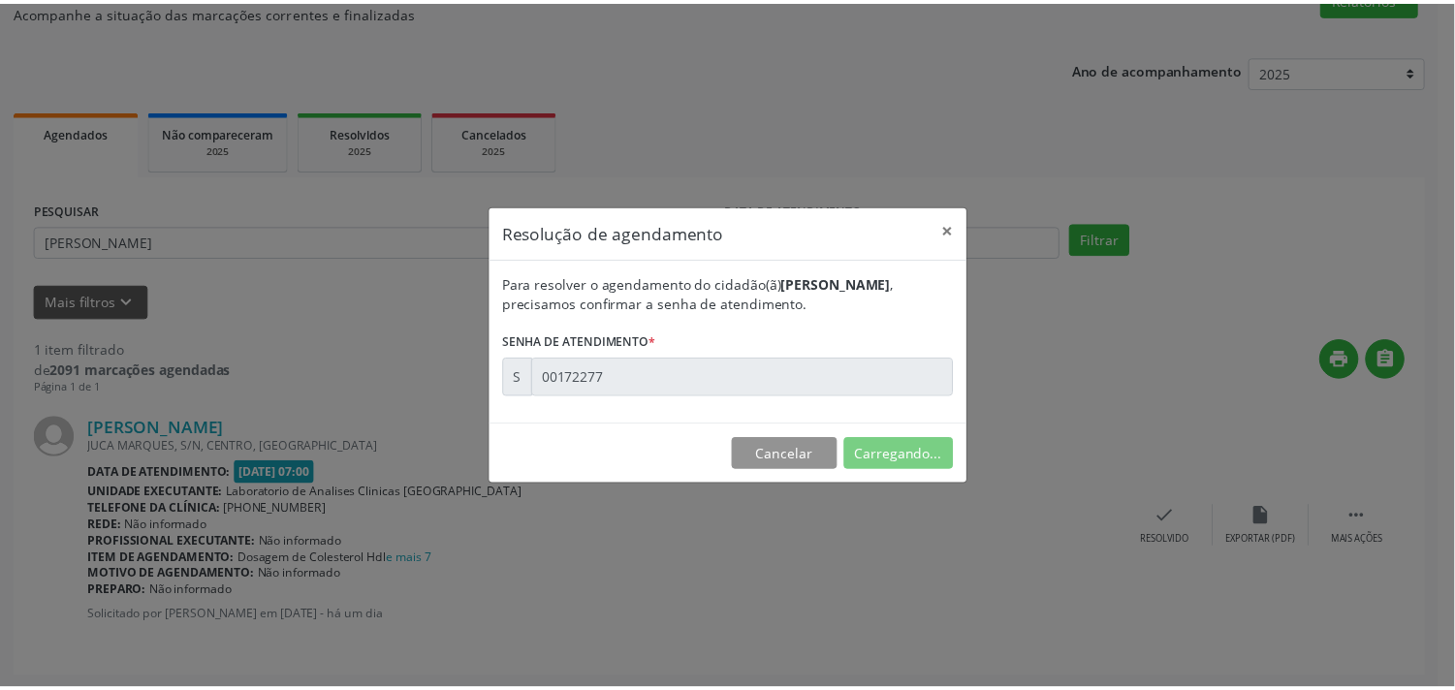
scroll to position [0, 0]
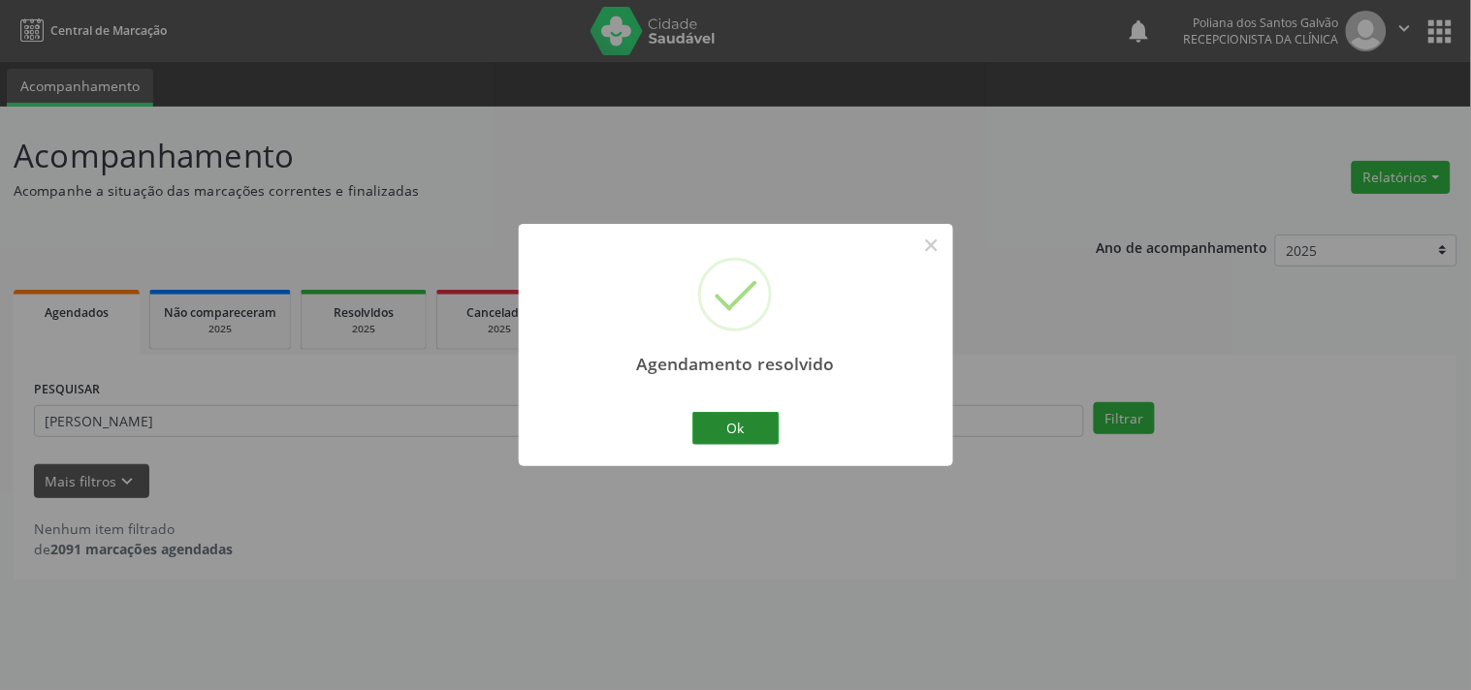
click at [692, 424] on div "Ok Cancel" at bounding box center [735, 428] width 96 height 41
drag, startPoint x: 771, startPoint y: 418, endPoint x: 688, endPoint y: 366, distance: 97.1
click at [763, 419] on button "Ok" at bounding box center [735, 428] width 87 height 33
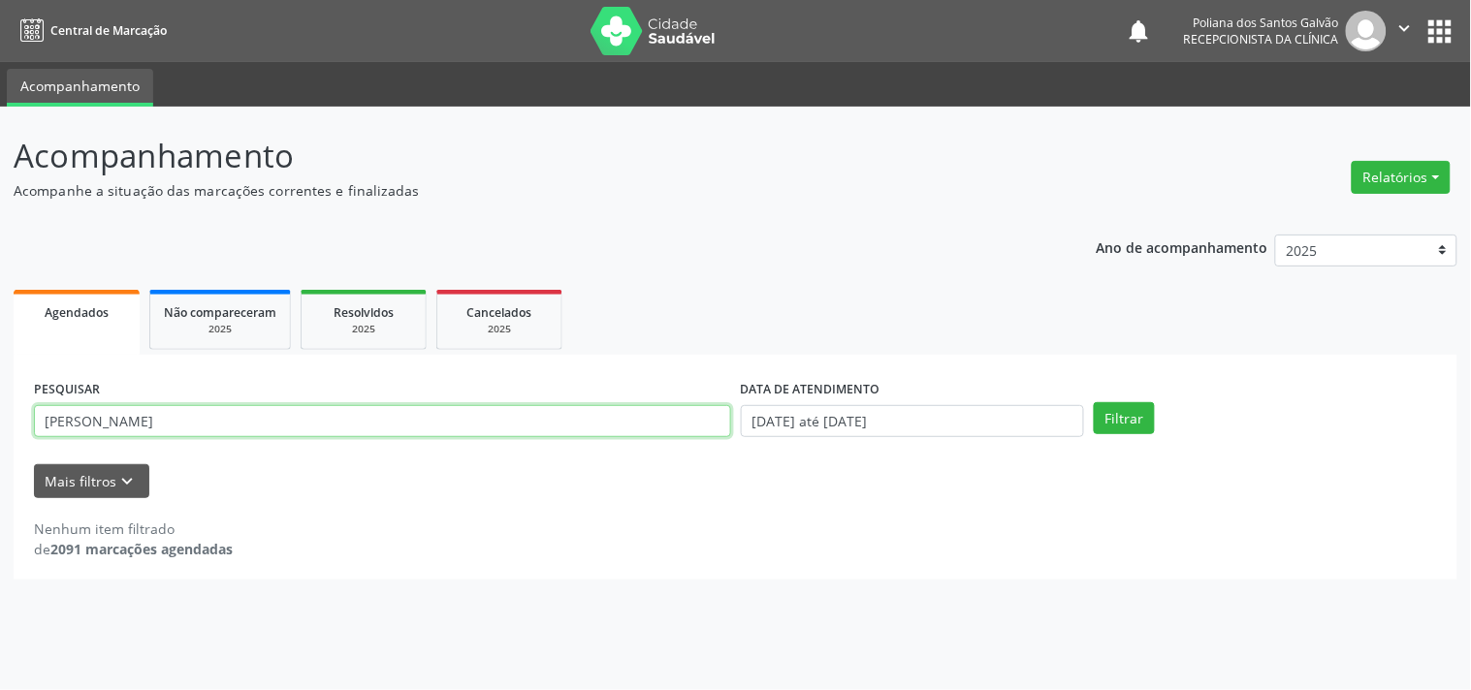
drag, startPoint x: 324, startPoint y: 419, endPoint x: 7, endPoint y: 112, distance: 440.8
click at [0, 118] on div "Acompanhamento Acompanhe a situação das marcações correntes e finalizadas Relat…" at bounding box center [735, 399] width 1471 height 584
type input "rosem"
click at [1094, 402] on button "Filtrar" at bounding box center [1124, 418] width 61 height 33
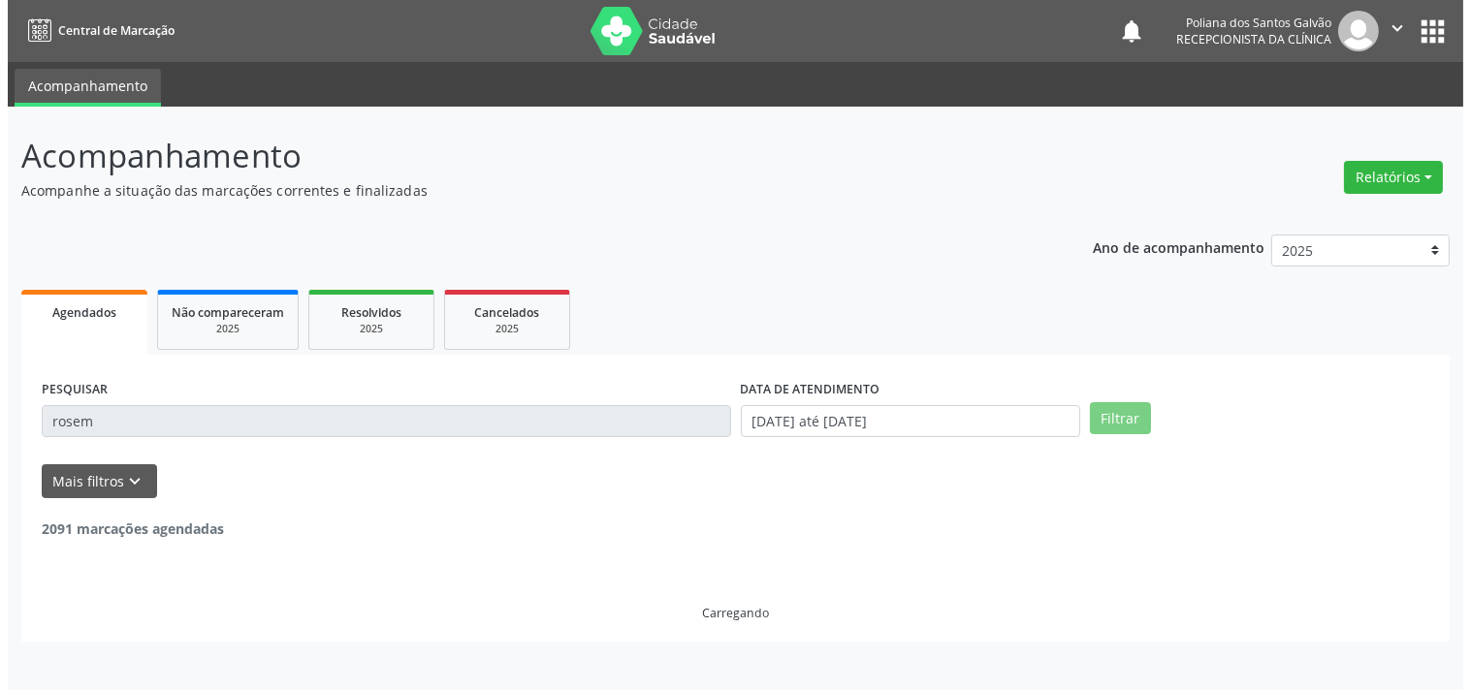
scroll to position [179, 0]
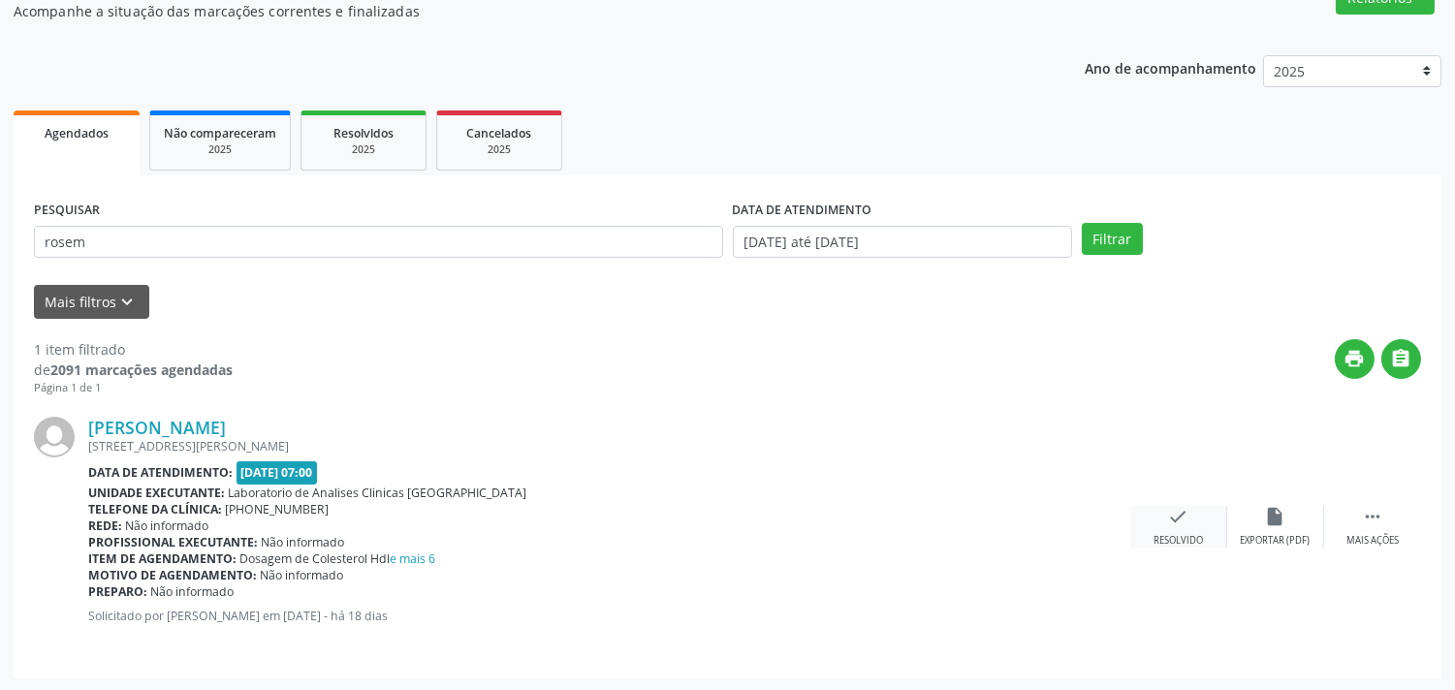
click at [1190, 524] on div "check Resolvido" at bounding box center [1178, 527] width 97 height 42
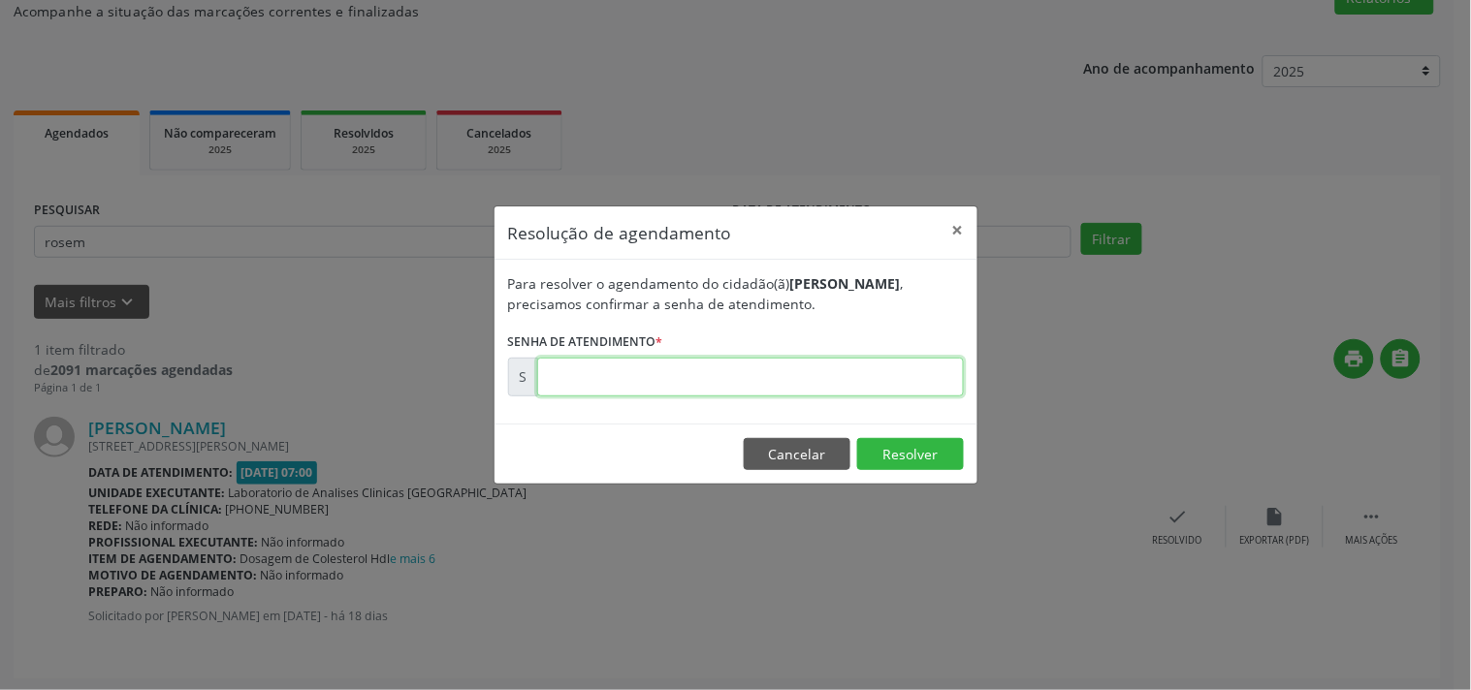
click at [895, 373] on input "text" at bounding box center [750, 377] width 427 height 39
type input "00169241"
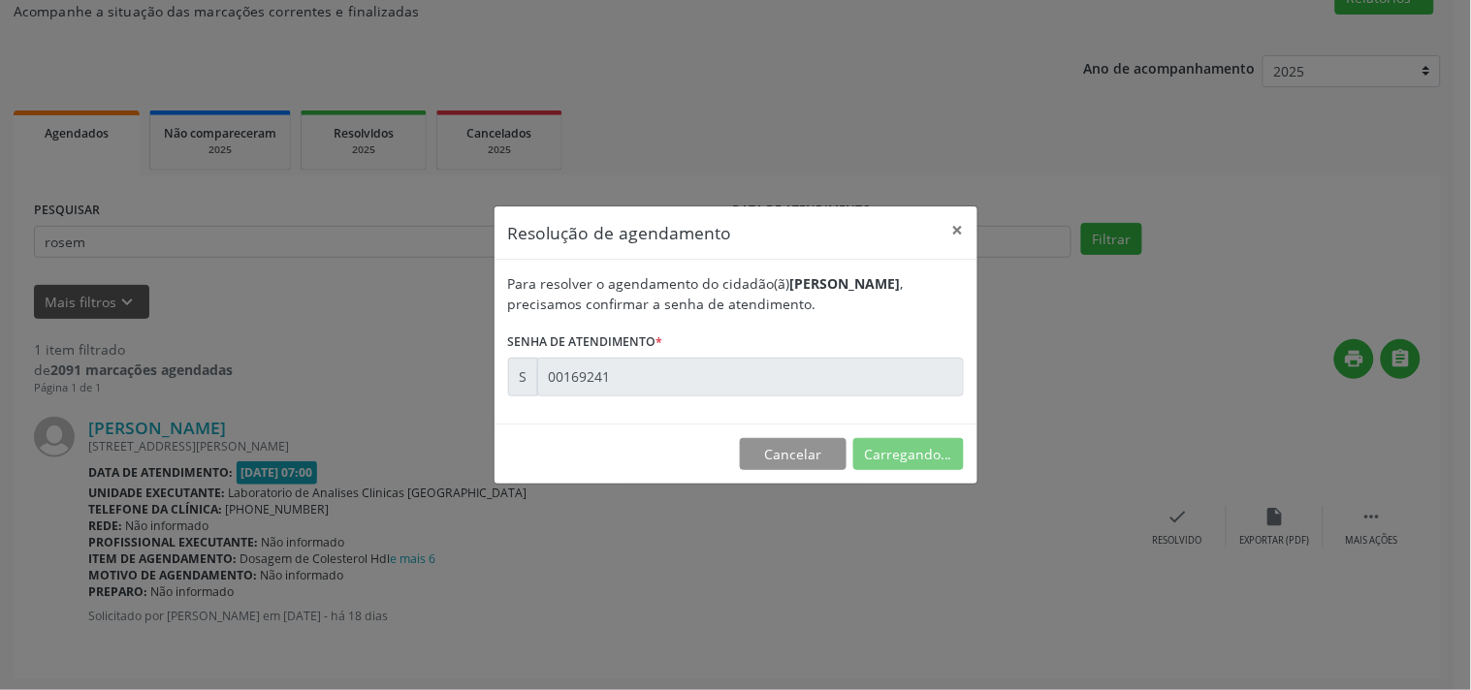
scroll to position [0, 0]
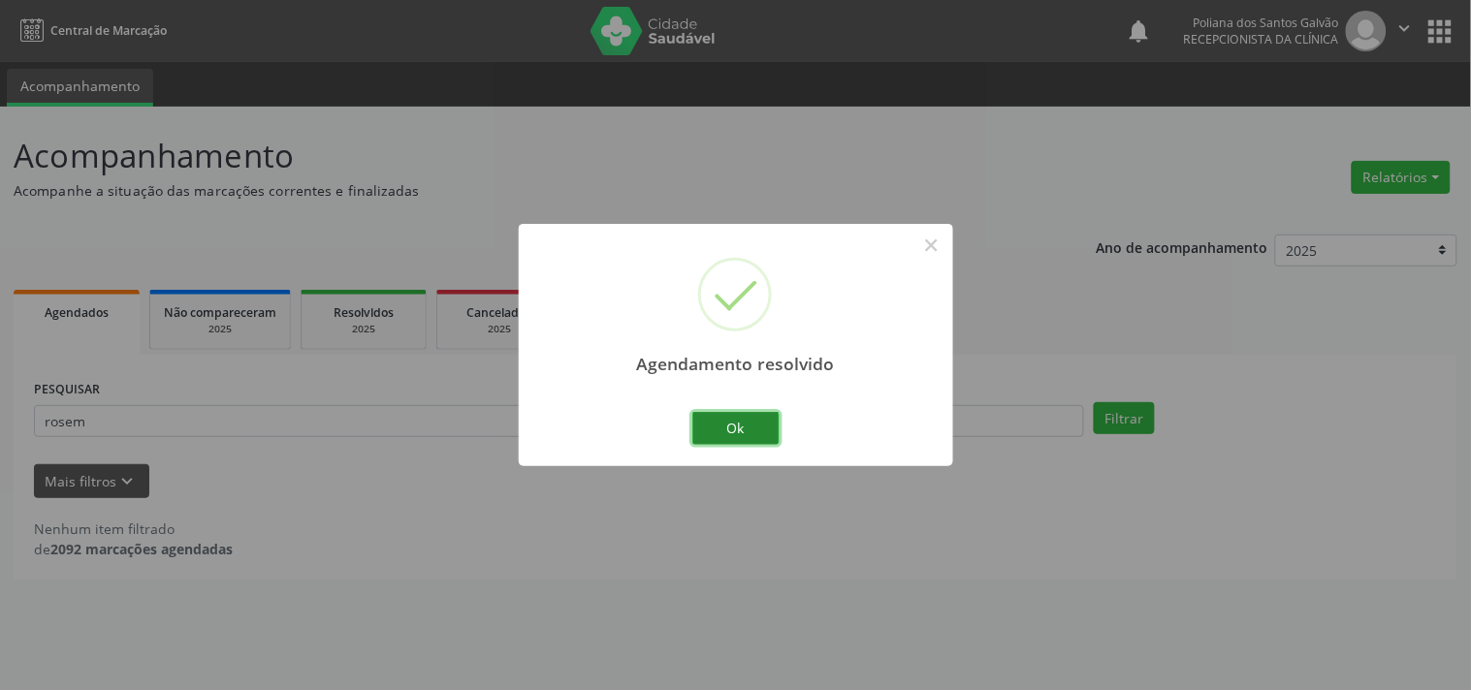
drag, startPoint x: 756, startPoint y: 425, endPoint x: 722, endPoint y: 431, distance: 34.6
click at [754, 425] on button "Ok" at bounding box center [735, 428] width 87 height 33
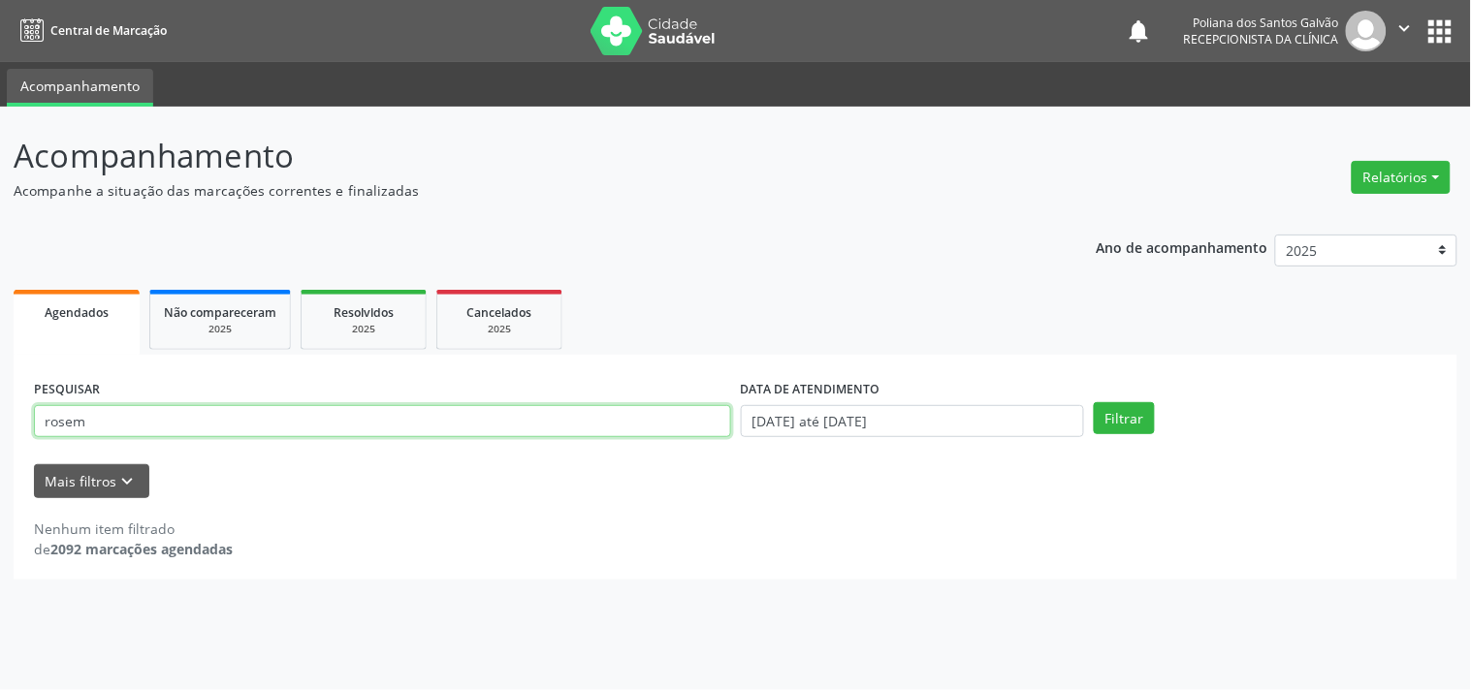
drag, startPoint x: 602, startPoint y: 424, endPoint x: 3, endPoint y: 2, distance: 732.7
click at [0, 59] on div "Central de Marcação notifications Poliana dos Santos Galvão Recepcionista da cl…" at bounding box center [735, 345] width 1471 height 690
type input "davi em"
click at [1094, 402] on button "Filtrar" at bounding box center [1124, 418] width 61 height 33
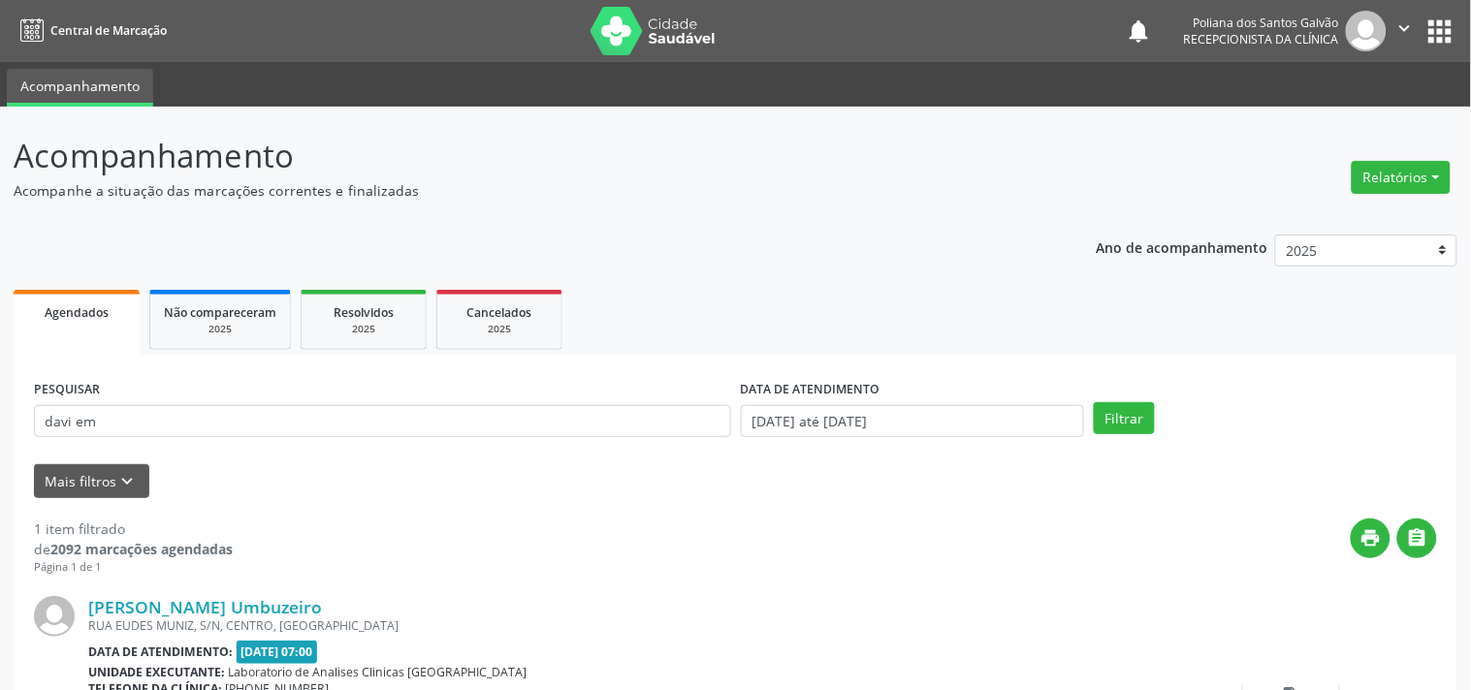
scroll to position [179, 0]
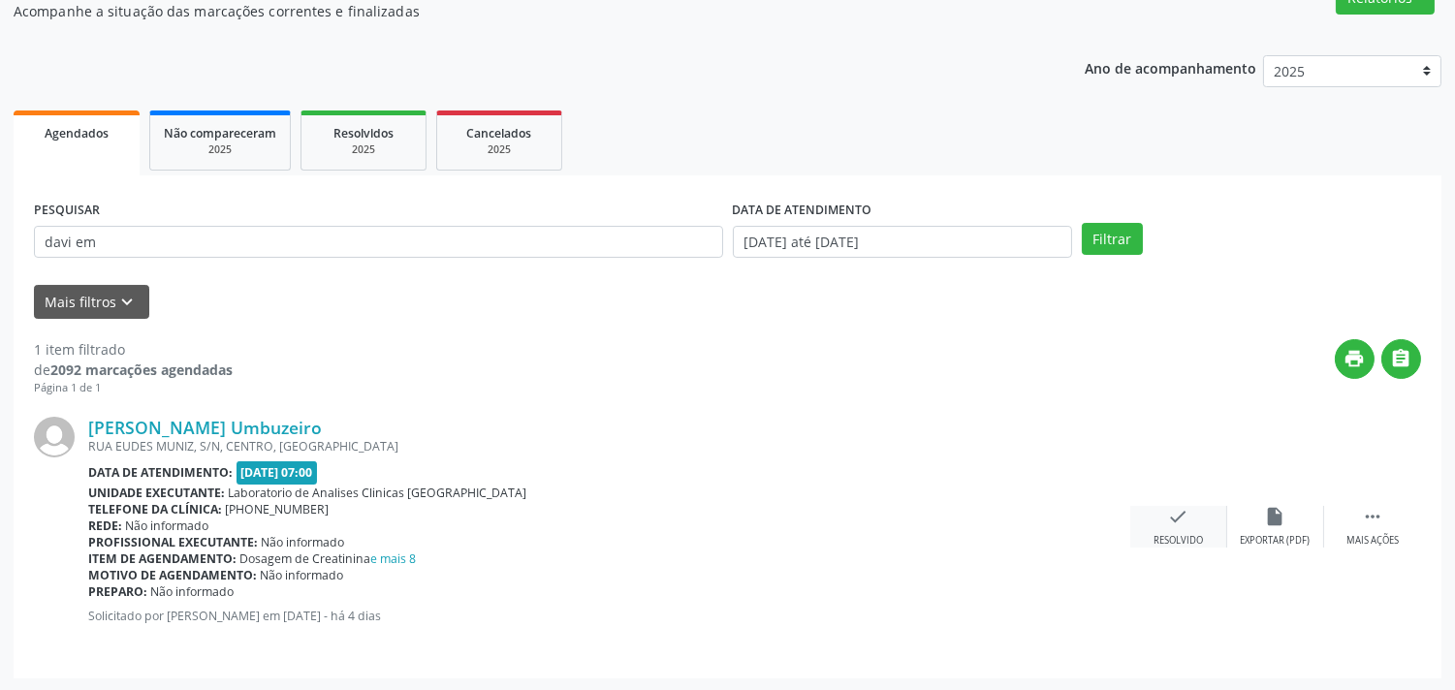
click at [1159, 530] on div "check Resolvido" at bounding box center [1178, 527] width 97 height 42
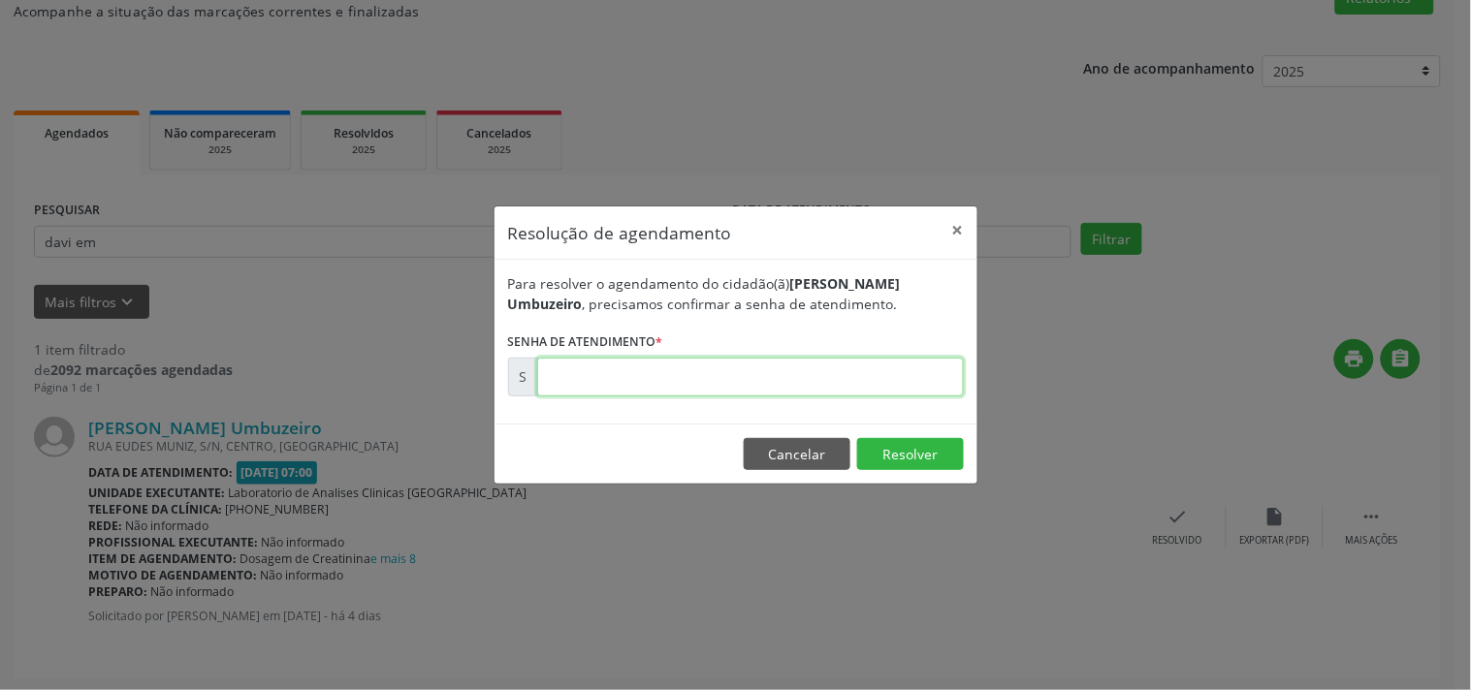
click at [902, 376] on input "text" at bounding box center [750, 377] width 427 height 39
type input "00172229"
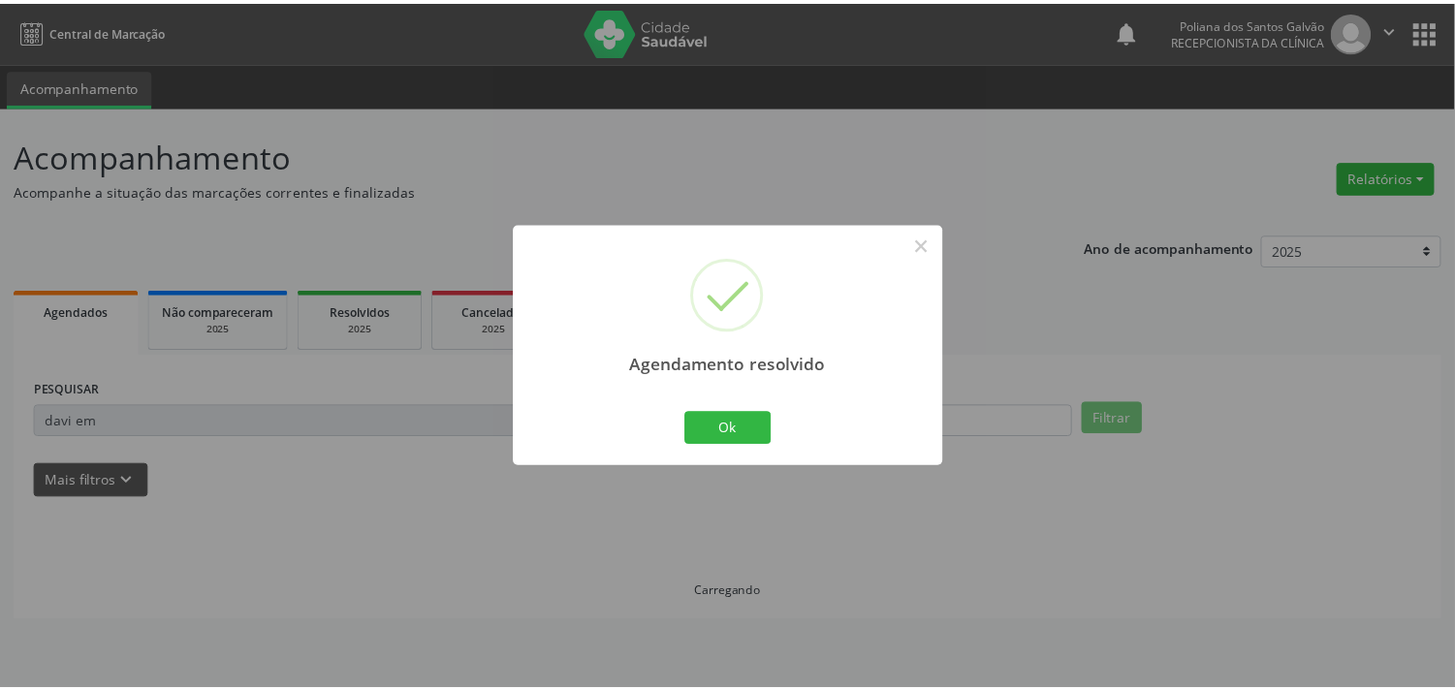
scroll to position [0, 0]
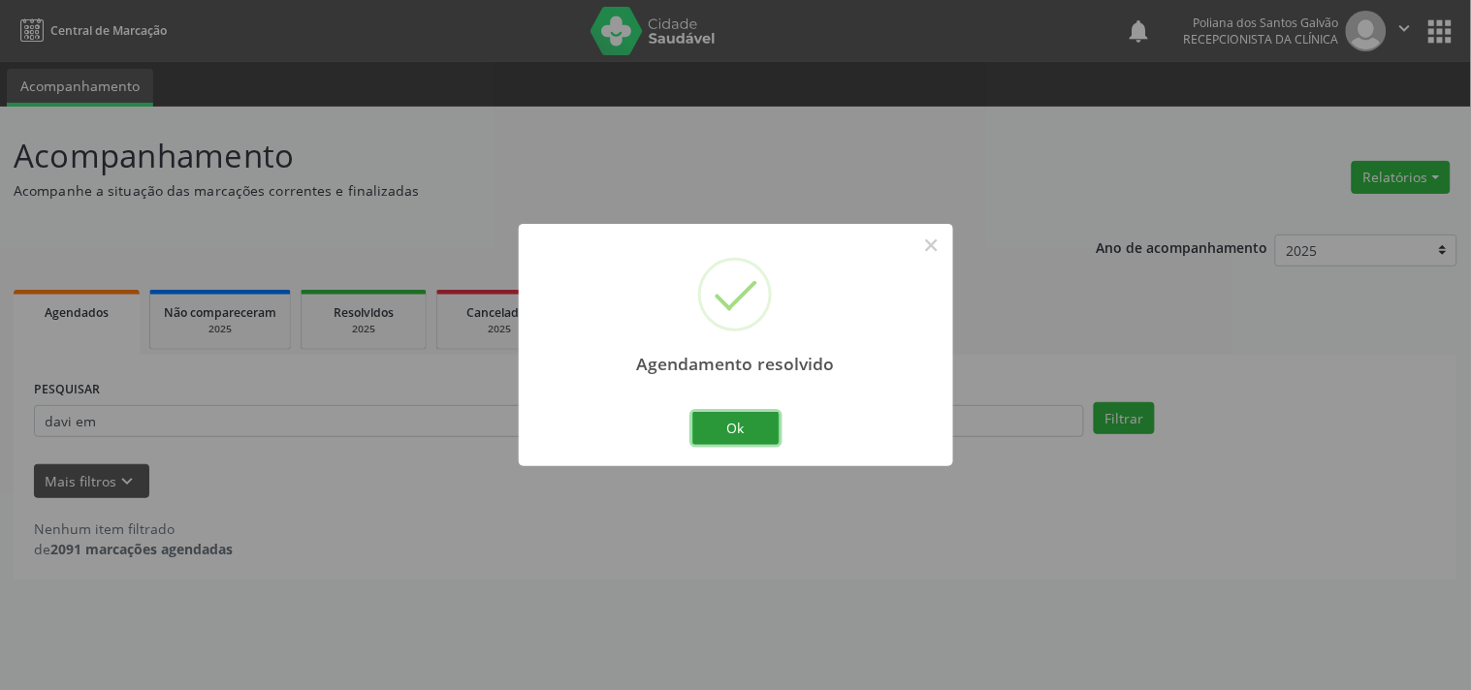
drag, startPoint x: 724, startPoint y: 432, endPoint x: 631, endPoint y: 437, distance: 93.2
click at [724, 431] on button "Ok" at bounding box center [735, 428] width 87 height 33
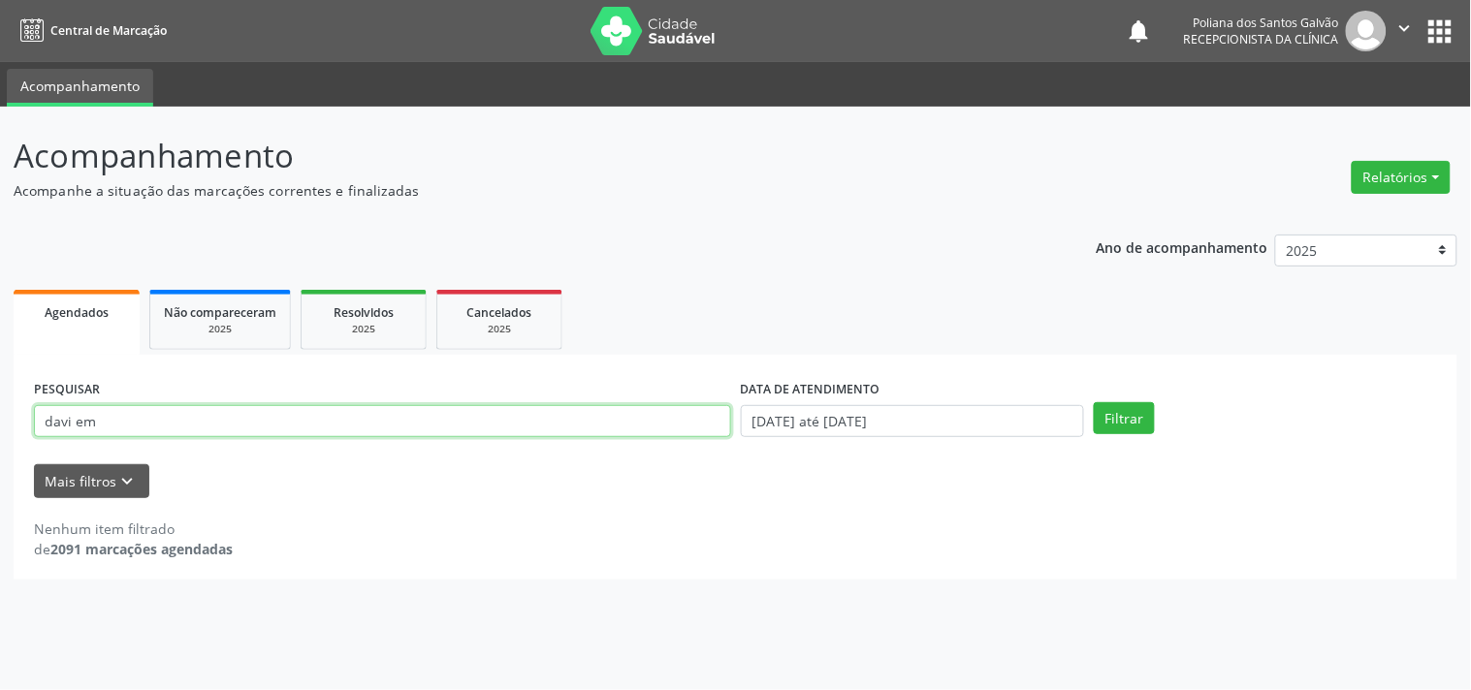
drag, startPoint x: 614, startPoint y: 432, endPoint x: 0, endPoint y: 20, distance: 739.1
click at [0, 23] on div "Central de Marcação notifications Poliana dos Santos Galvão Recepcionista da cl…" at bounding box center [735, 345] width 1471 height 690
type input "delaide"
click at [1094, 402] on button "Filtrar" at bounding box center [1124, 418] width 61 height 33
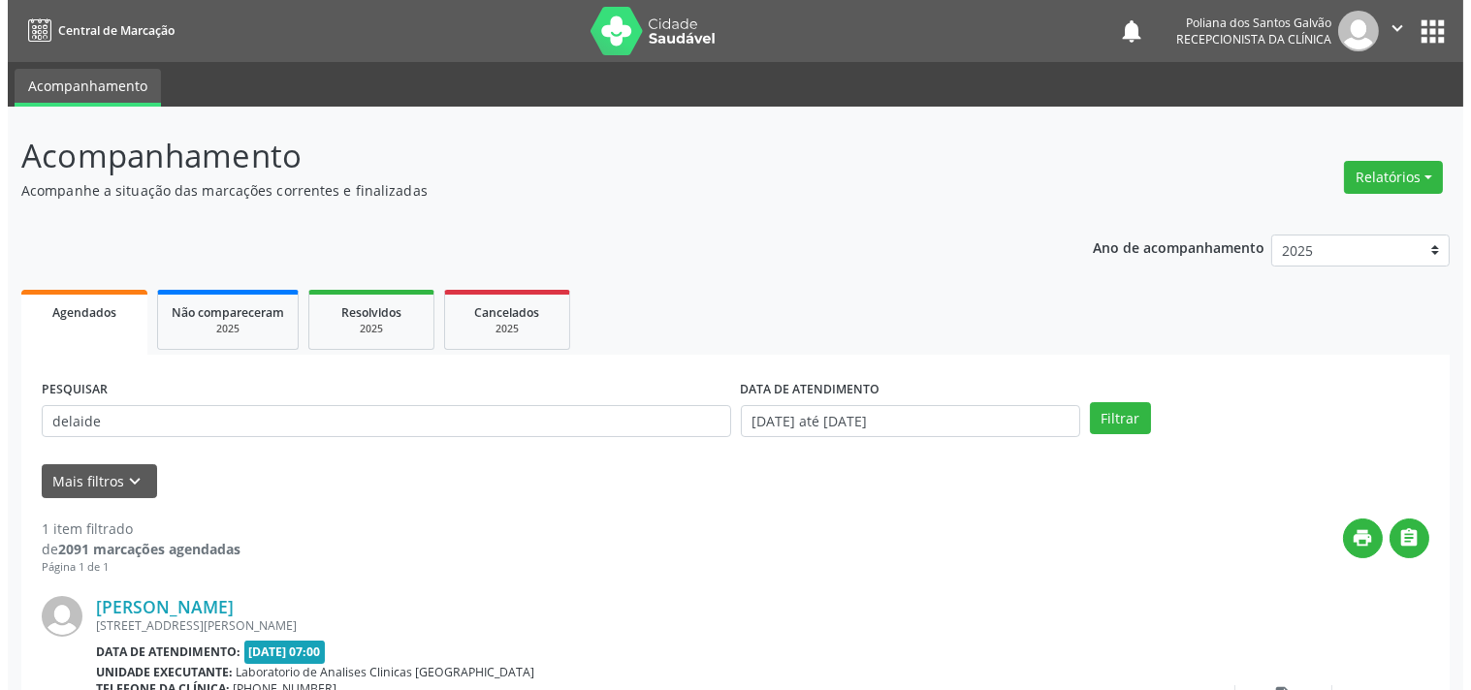
scroll to position [179, 0]
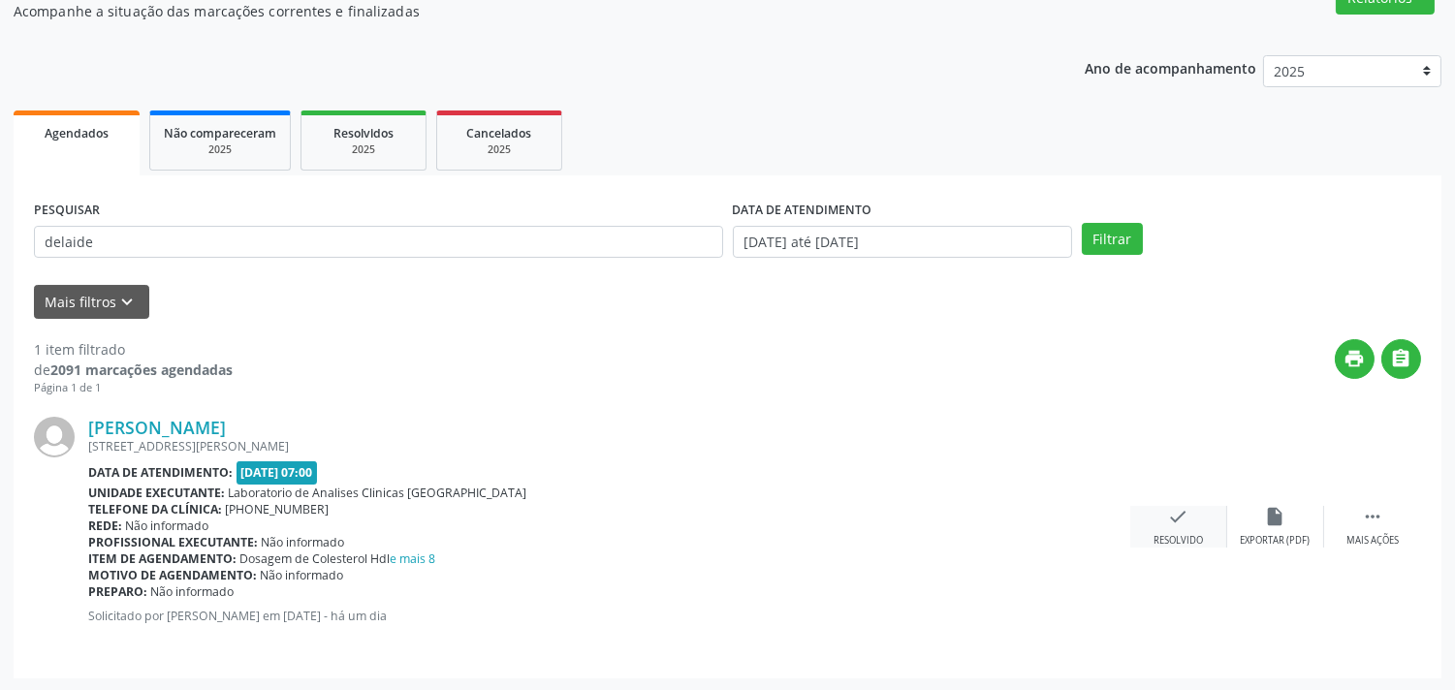
click at [1146, 516] on div "check Resolvido" at bounding box center [1178, 527] width 97 height 42
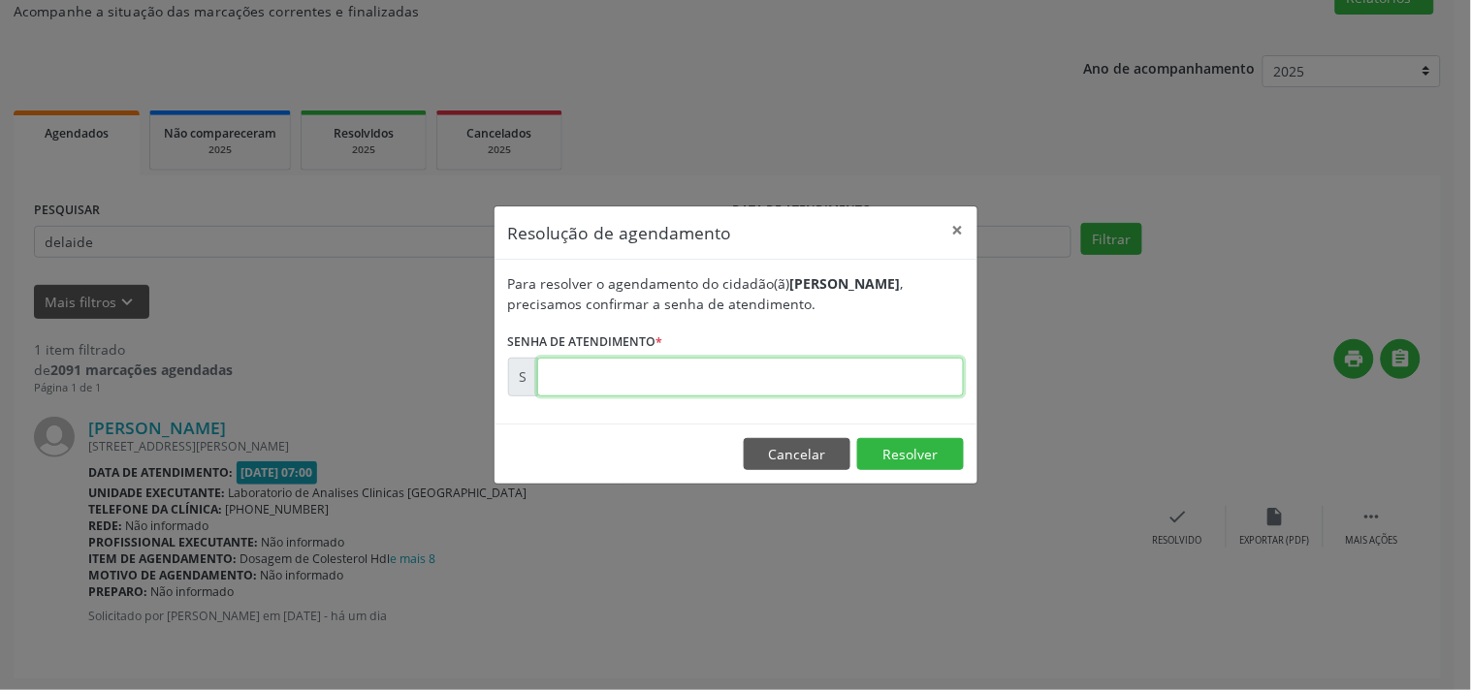
click at [918, 382] on input "text" at bounding box center [750, 377] width 427 height 39
type input "00172269"
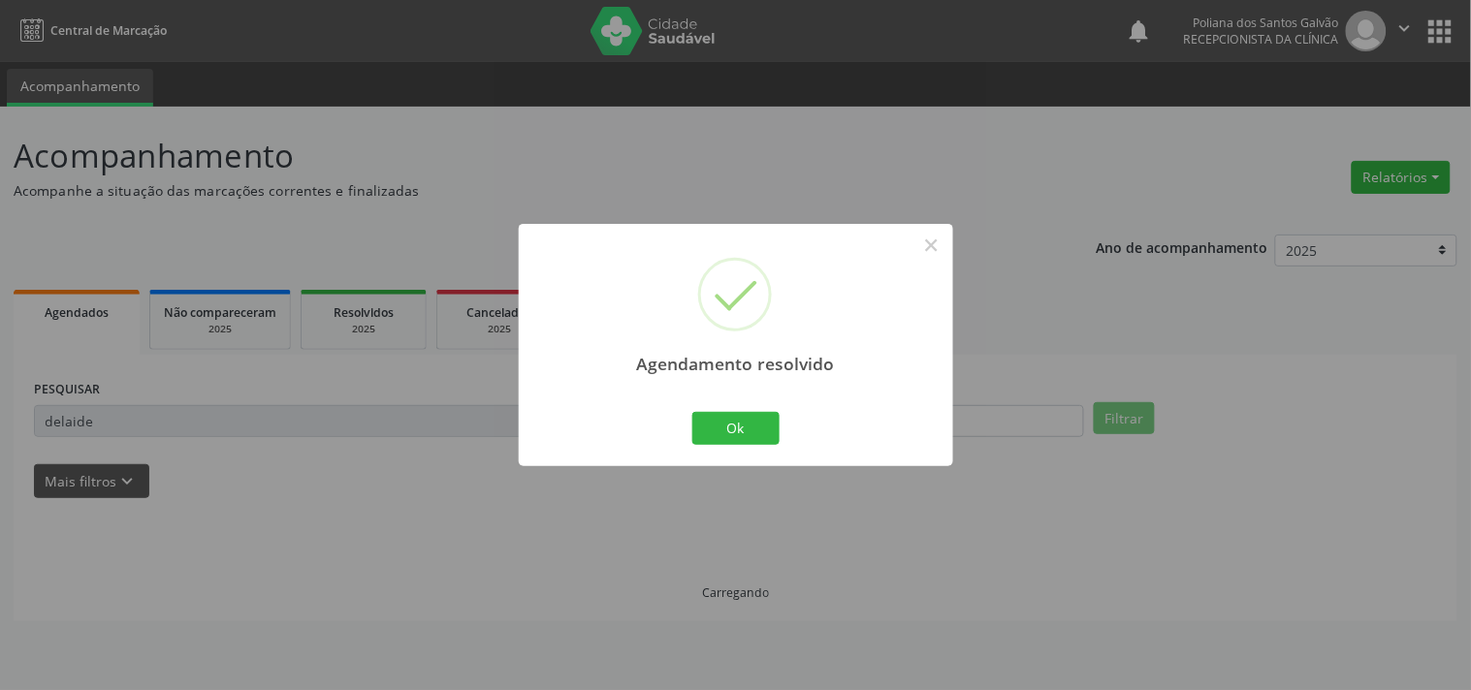
scroll to position [0, 0]
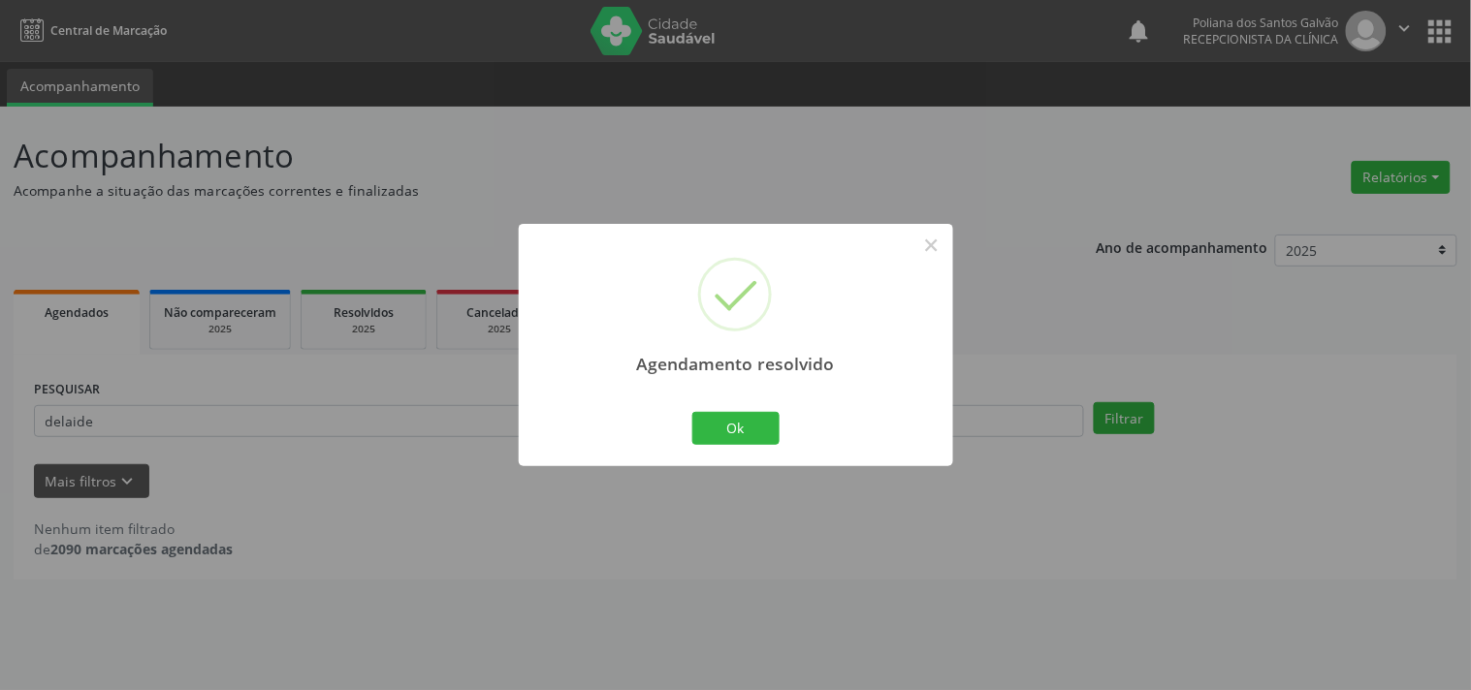
drag, startPoint x: 743, startPoint y: 408, endPoint x: 661, endPoint y: 414, distance: 81.6
click at [747, 405] on div "Agendamento resolvido × Ok Cancel" at bounding box center [736, 344] width 434 height 241
click at [748, 417] on button "Ok" at bounding box center [735, 428] width 87 height 33
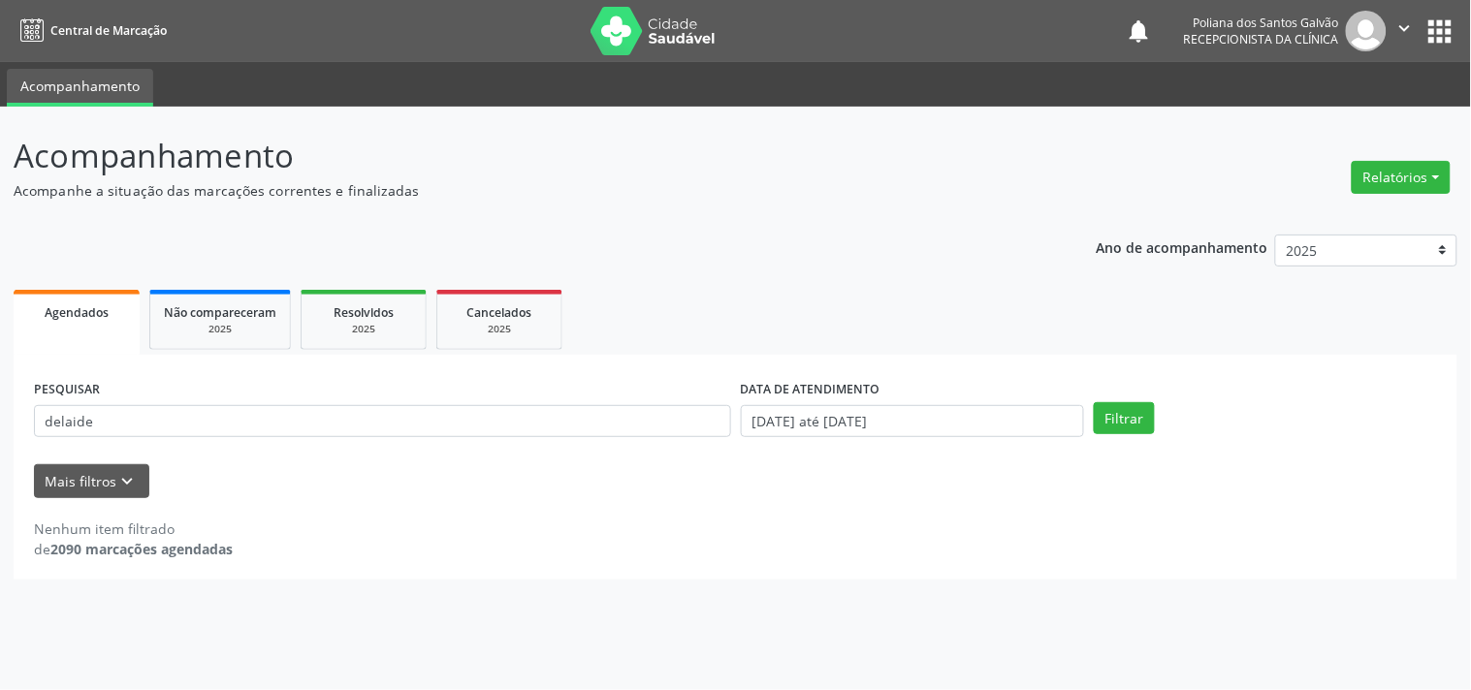
drag, startPoint x: 625, startPoint y: 439, endPoint x: 374, endPoint y: 376, distance: 258.9
click at [372, 376] on div "PESQUISAR delaide" at bounding box center [382, 413] width 707 height 76
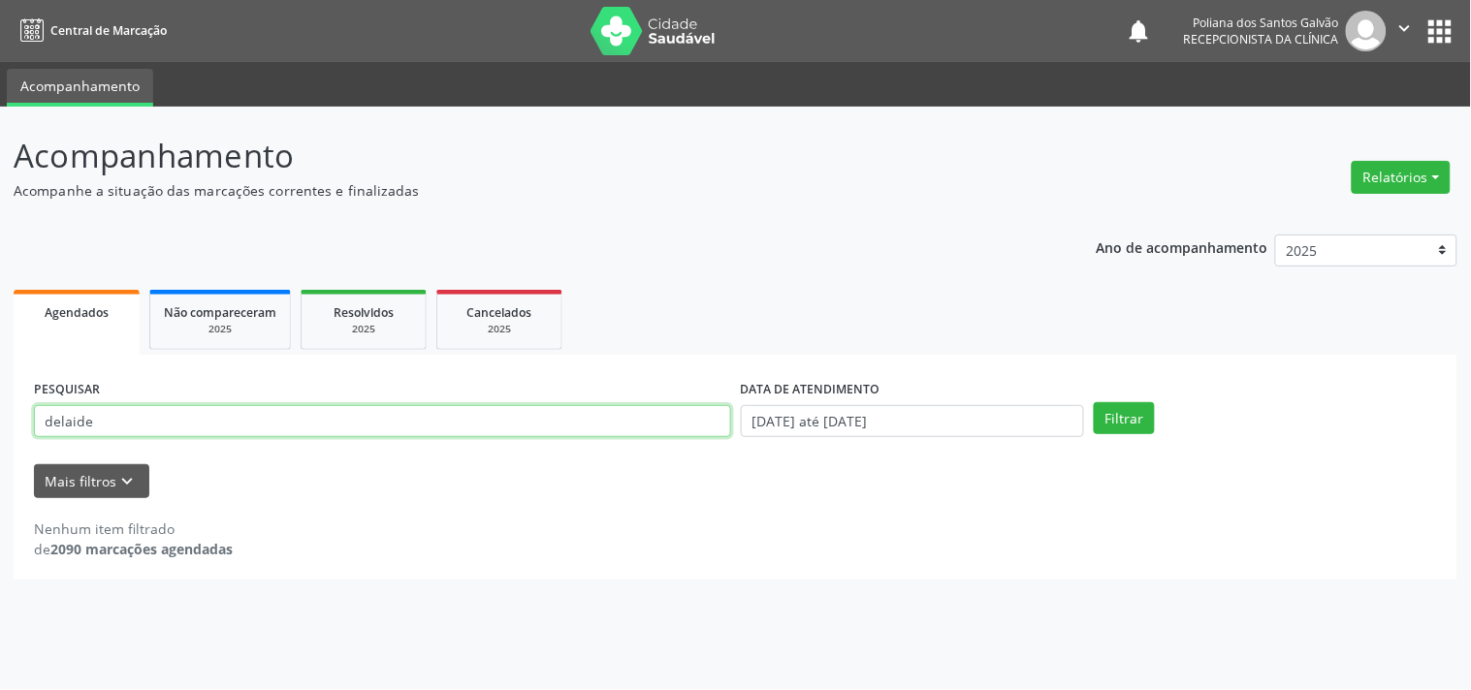
click at [352, 414] on input "delaide" at bounding box center [382, 421] width 697 height 33
drag, startPoint x: 353, startPoint y: 414, endPoint x: 0, endPoint y: -43, distance: 577.1
click at [0, 0] on html "Central de Marcação notifications Poliana dos Santos Galvão Recepcionista da cl…" at bounding box center [735, 345] width 1471 height 690
drag, startPoint x: 131, startPoint y: 425, endPoint x: 4, endPoint y: 100, distance: 348.7
click at [0, 128] on div "Acompanhamento Acompanhe a situação das marcações correntes e finalizadas Relat…" at bounding box center [735, 399] width 1471 height 584
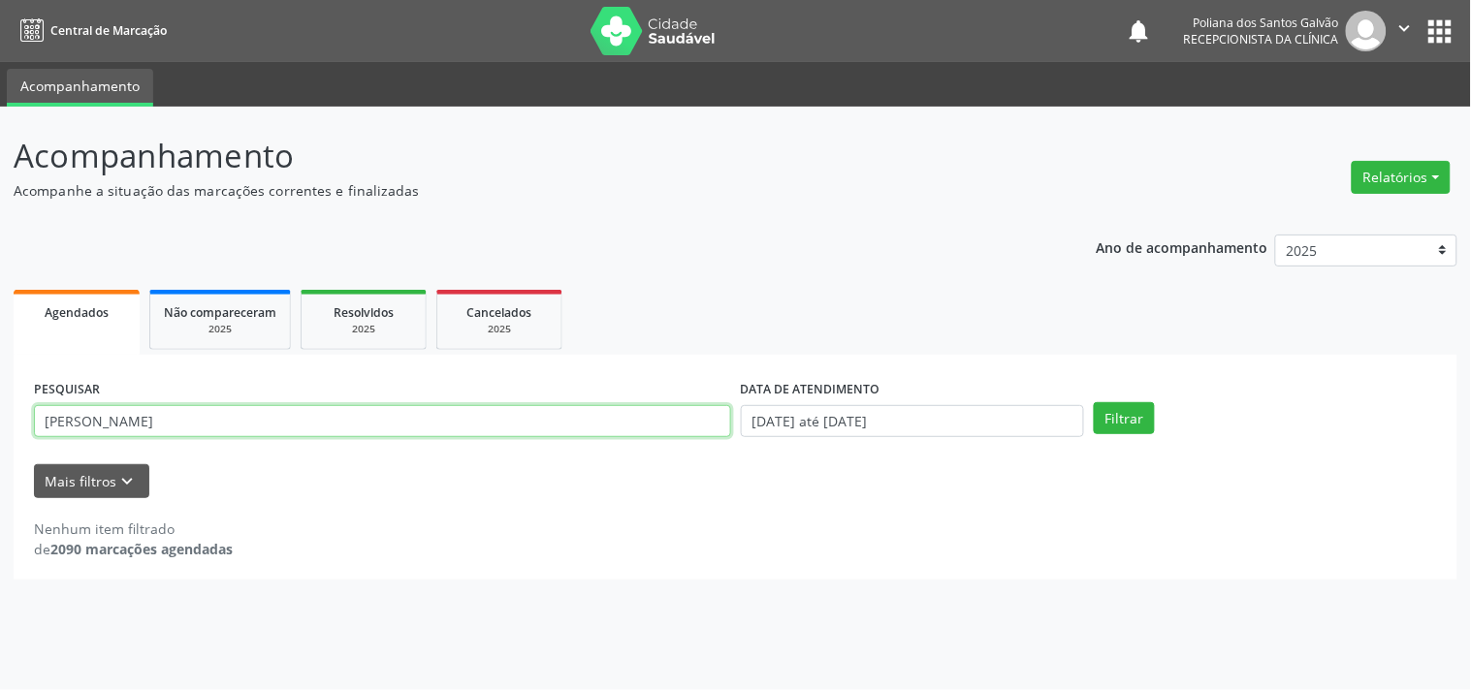
type input "[PERSON_NAME]"
click at [1094, 402] on button "Filtrar" at bounding box center [1124, 418] width 61 height 33
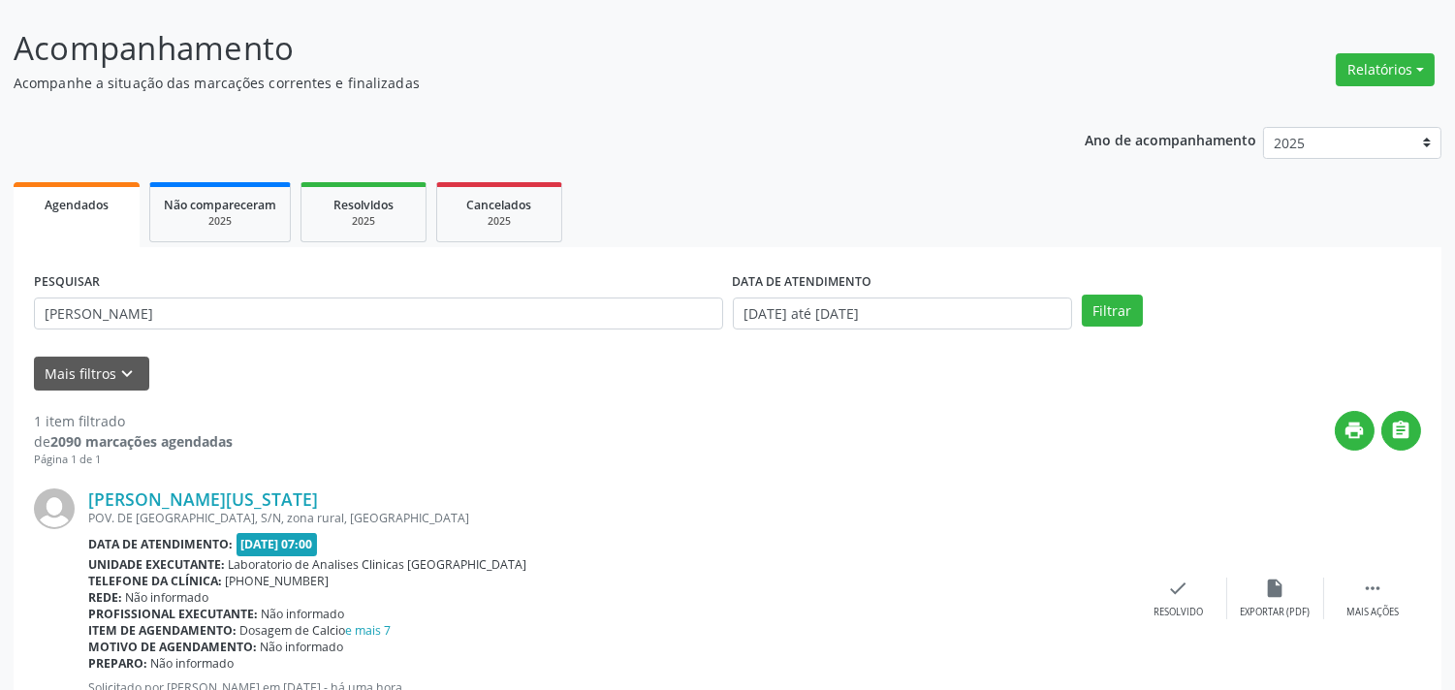
scroll to position [179, 0]
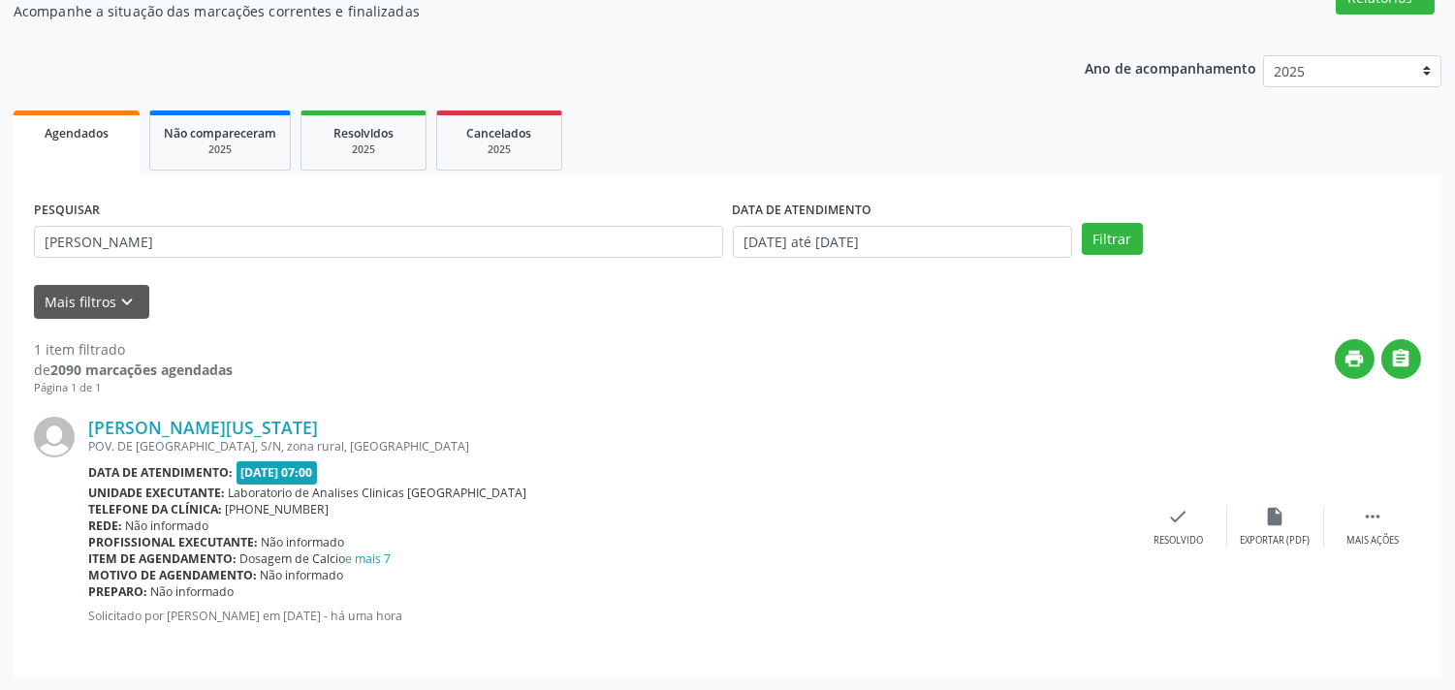
click at [1176, 501] on div "[PERSON_NAME][US_STATE] POV. DE [GEOGRAPHIC_DATA], S/N, zona rural, [GEOGRAPHIC…" at bounding box center [727, 528] width 1387 height 262
click at [1181, 529] on div "check Resolvido" at bounding box center [1178, 527] width 97 height 42
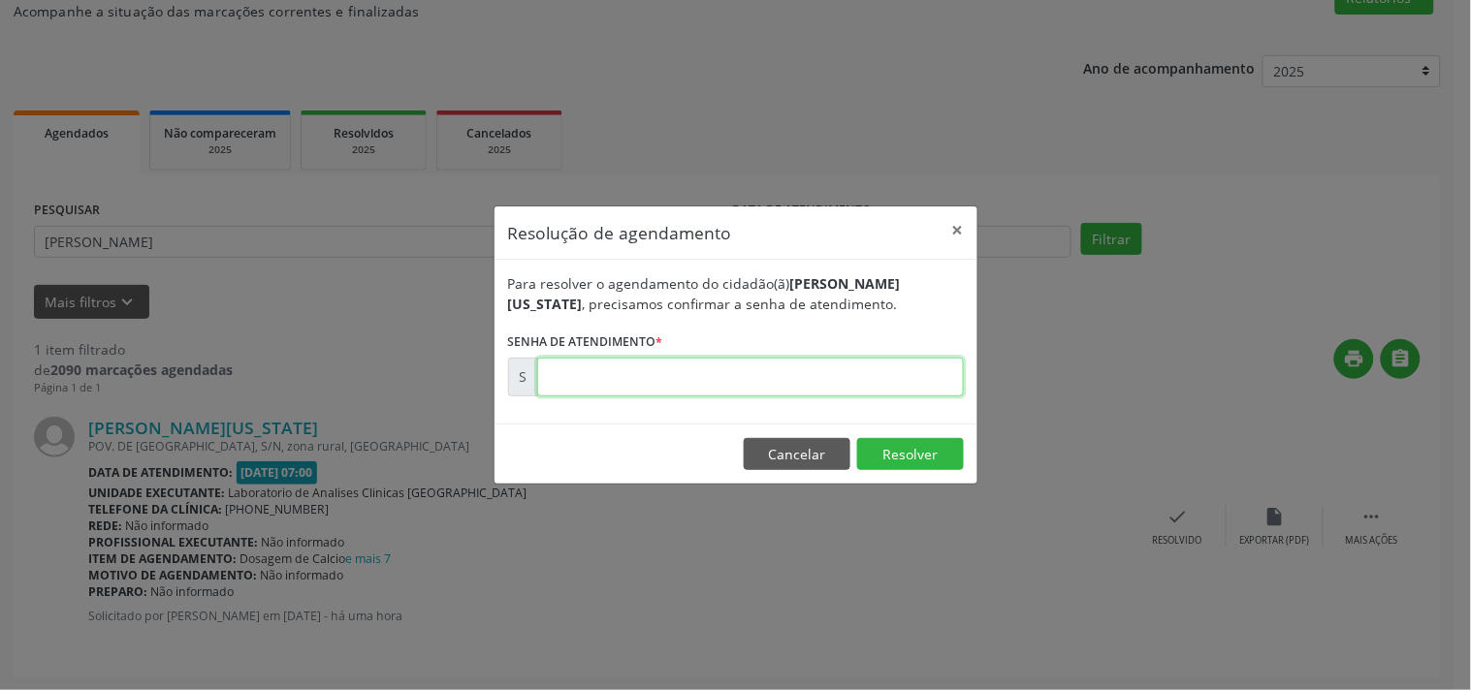
click at [871, 378] on input "text" at bounding box center [750, 377] width 427 height 39
type input "00000001"
click at [788, 449] on button "Cancelar" at bounding box center [797, 454] width 107 height 33
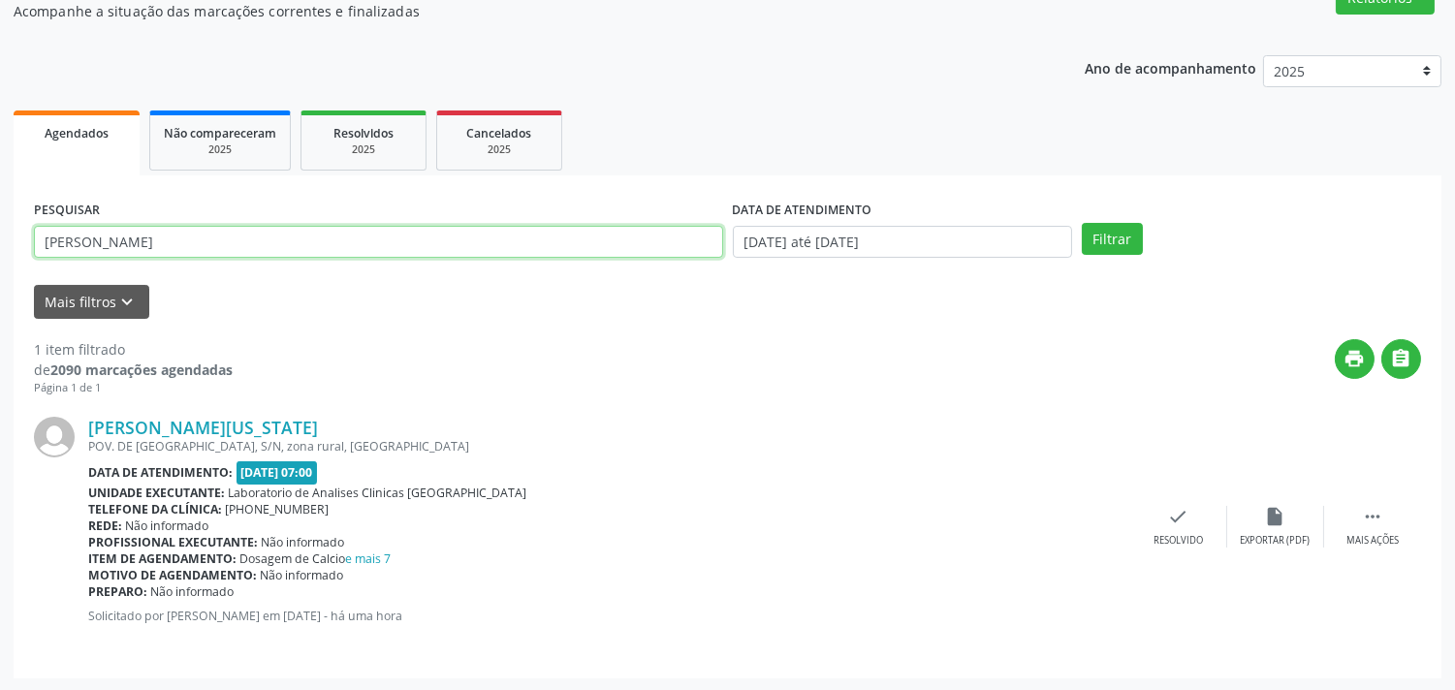
drag, startPoint x: 257, startPoint y: 237, endPoint x: 2, endPoint y: 93, distance: 292.6
click at [0, 100] on div "Acompanhamento Acompanhe a situação das marcações correntes e finalizadas Relat…" at bounding box center [727, 309] width 1455 height 765
type input "aurea"
click at [1082, 223] on button "Filtrar" at bounding box center [1112, 239] width 61 height 33
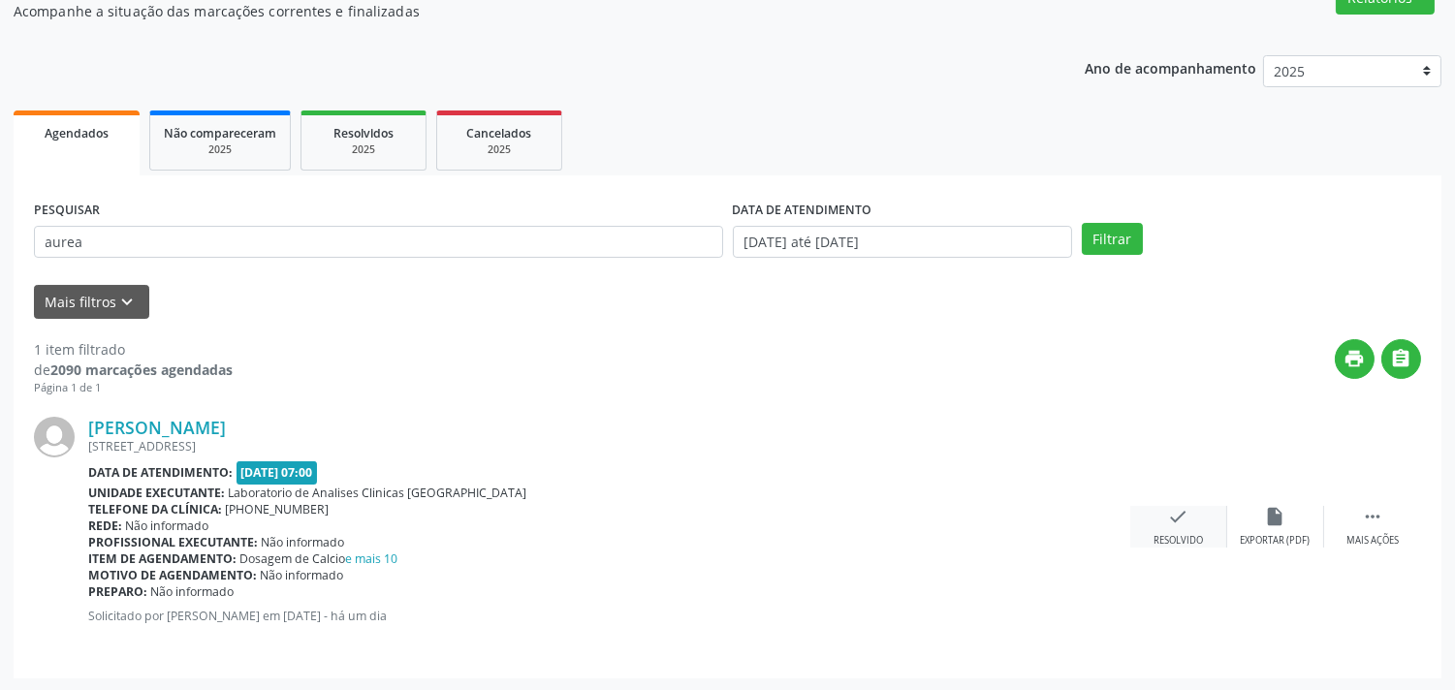
click at [1168, 520] on icon "check" at bounding box center [1178, 516] width 21 height 21
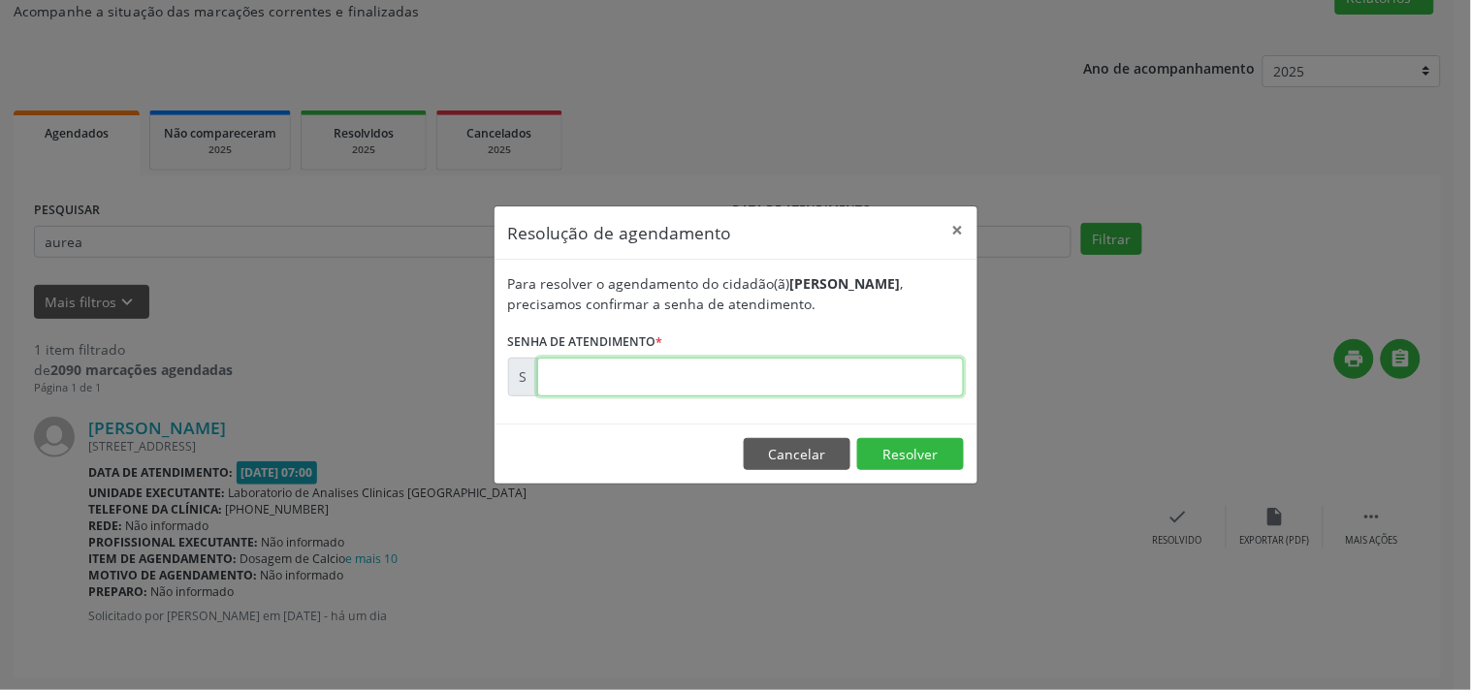
click at [900, 384] on input "text" at bounding box center [750, 377] width 427 height 39
type input "00172287"
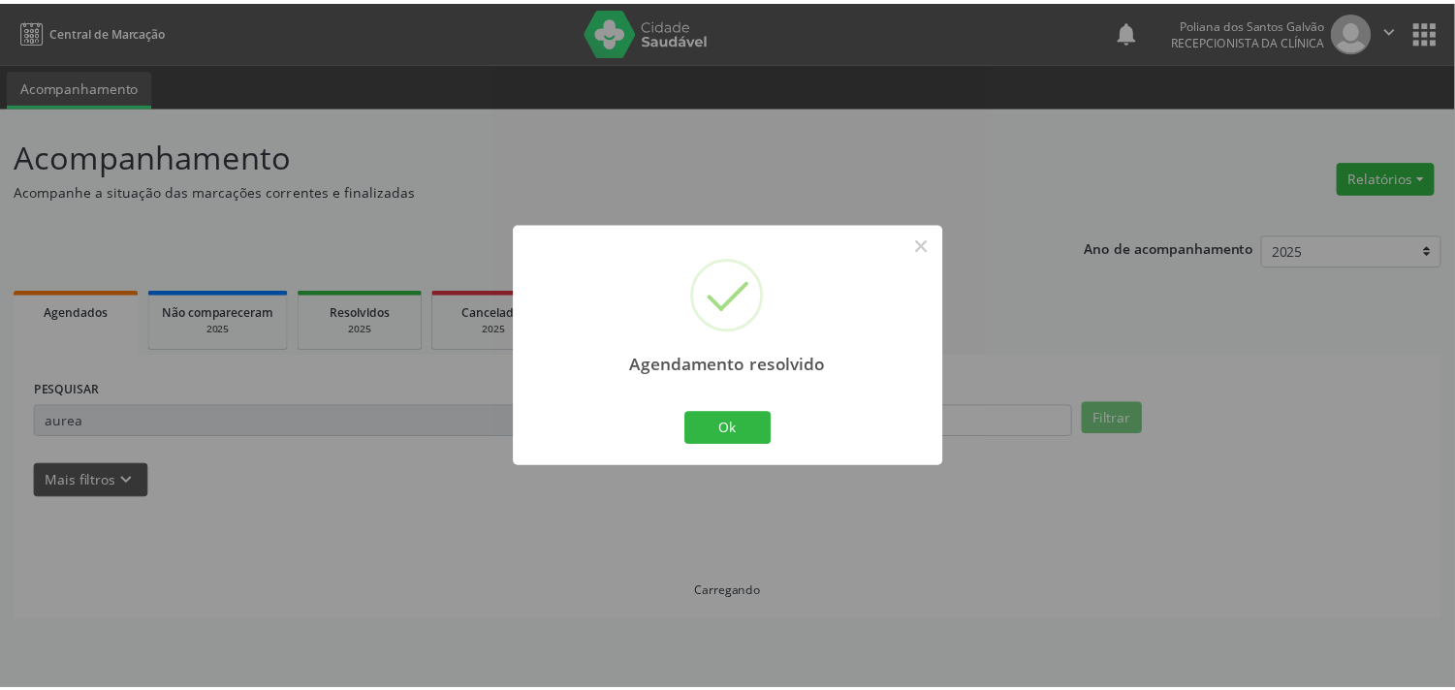
scroll to position [0, 0]
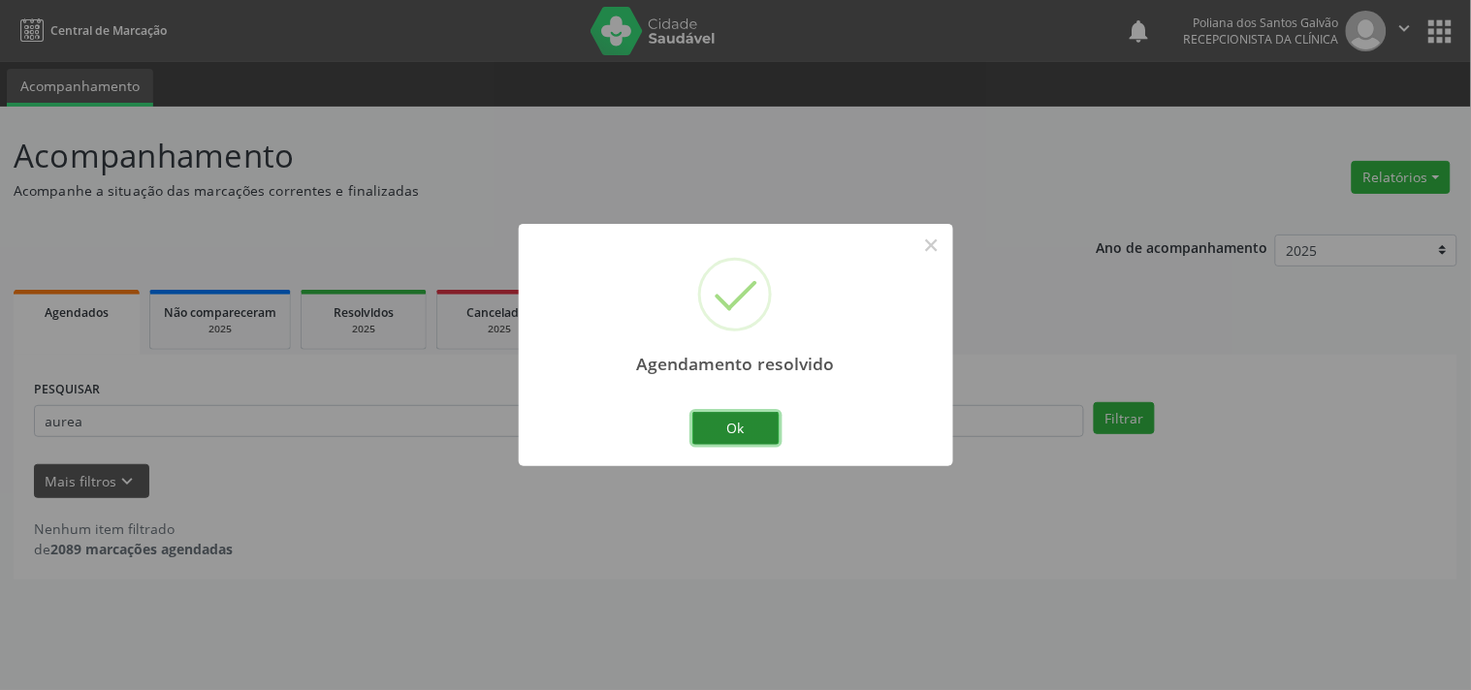
click at [750, 434] on button "Ok" at bounding box center [735, 428] width 87 height 33
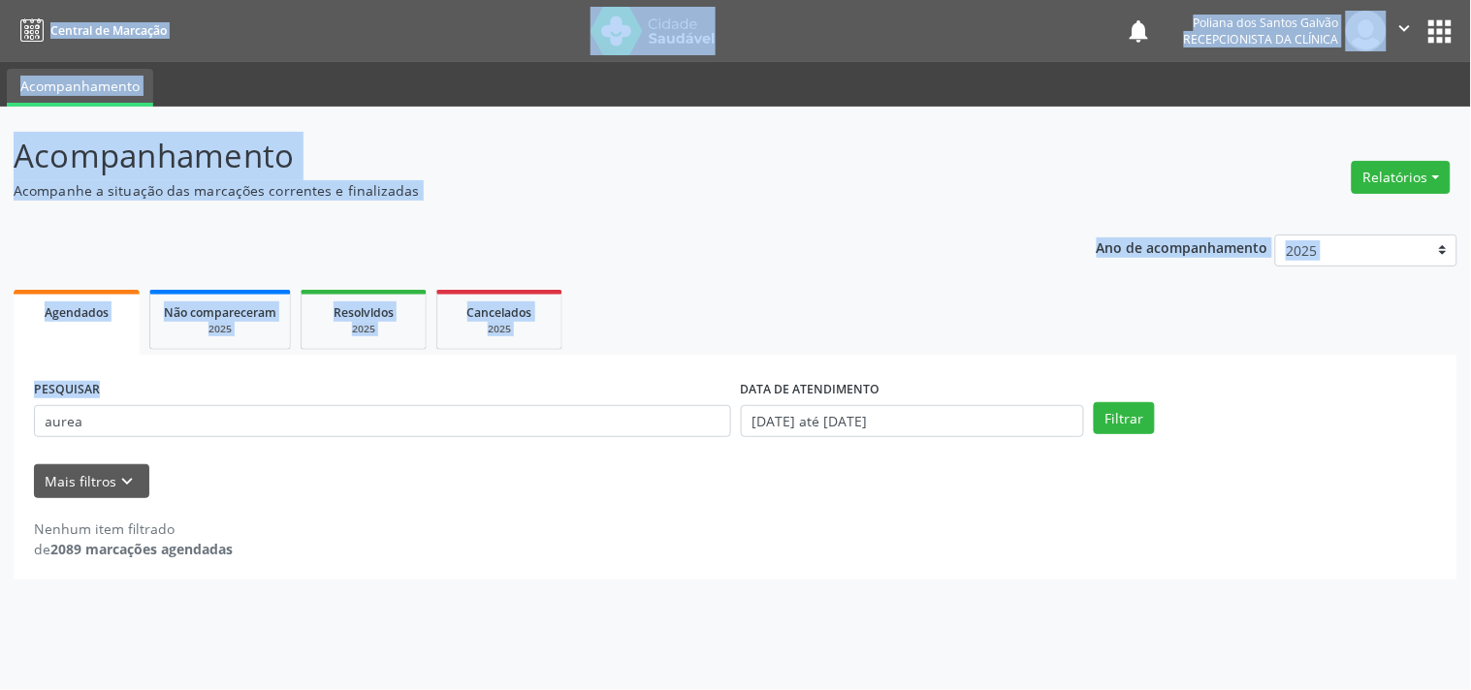
drag, startPoint x: 508, startPoint y: 438, endPoint x: 0, endPoint y: -94, distance: 735.7
click at [0, 0] on html "Central de Marcação notifications Poliana dos Santos Galvão Recepcionista da cl…" at bounding box center [735, 345] width 1471 height 690
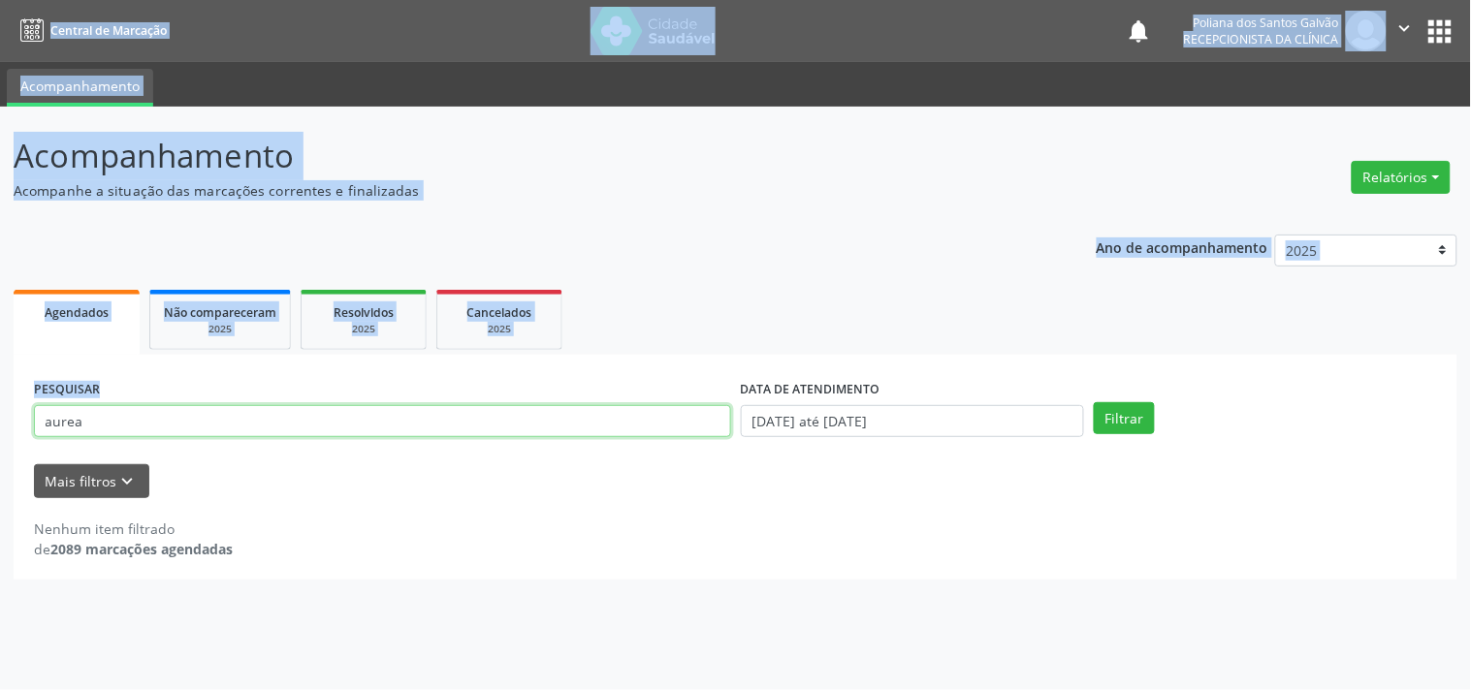
click at [121, 423] on input "aurea" at bounding box center [382, 421] width 697 height 33
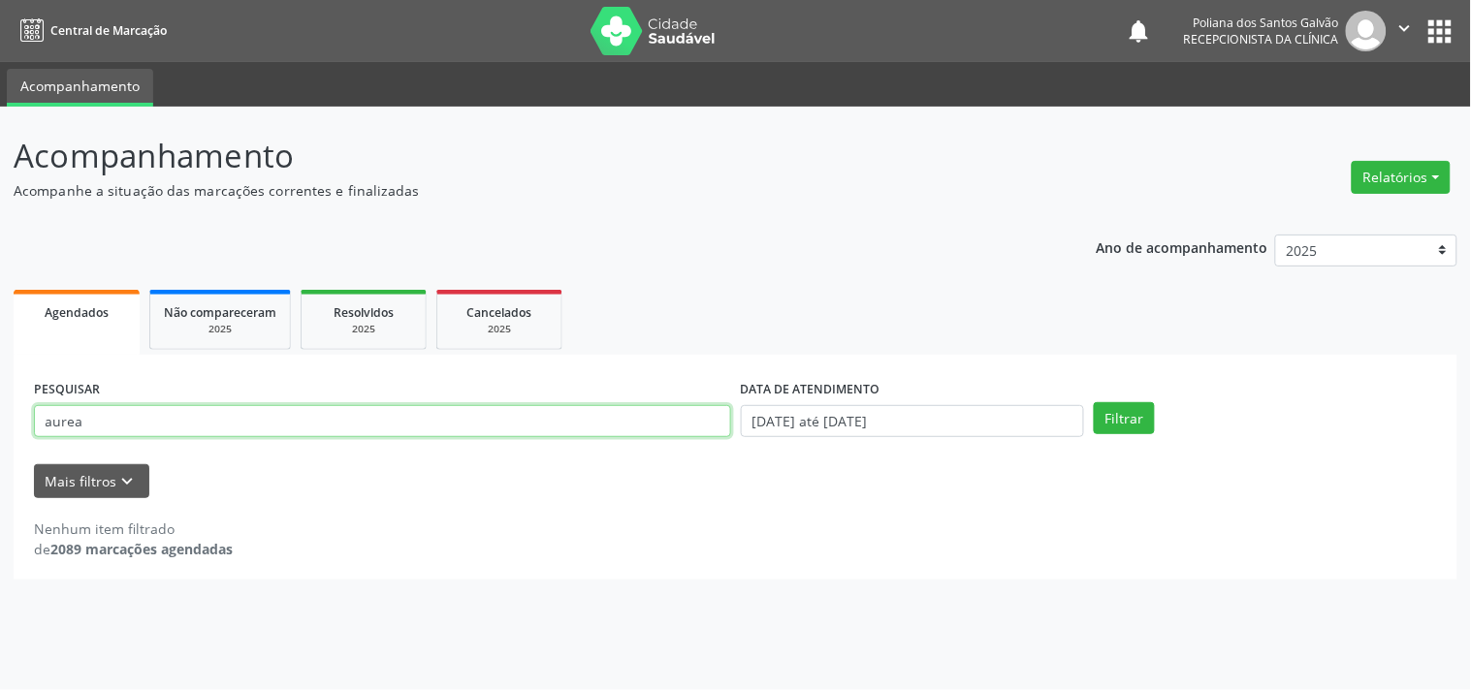
click at [121, 423] on input "aurea" at bounding box center [382, 421] width 697 height 33
type input "cleon"
click at [1094, 402] on button "Filtrar" at bounding box center [1124, 418] width 61 height 33
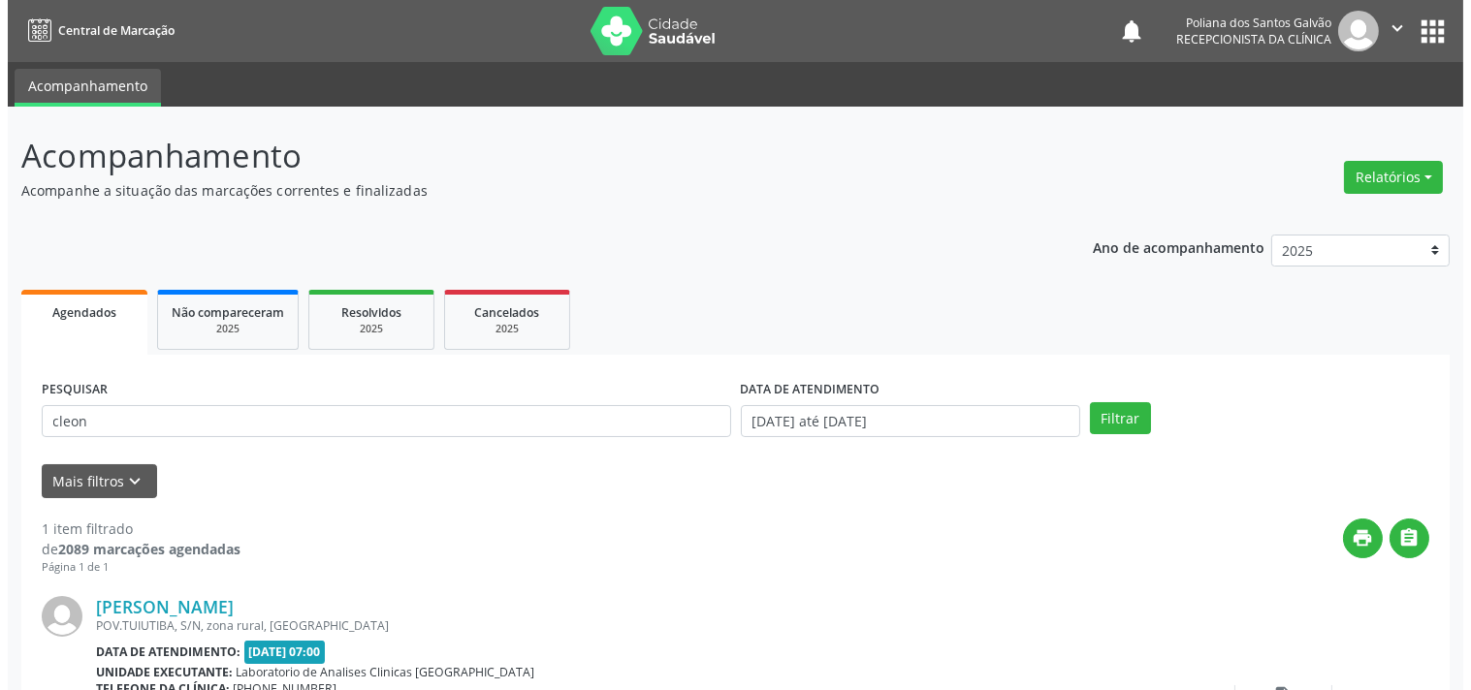
scroll to position [179, 0]
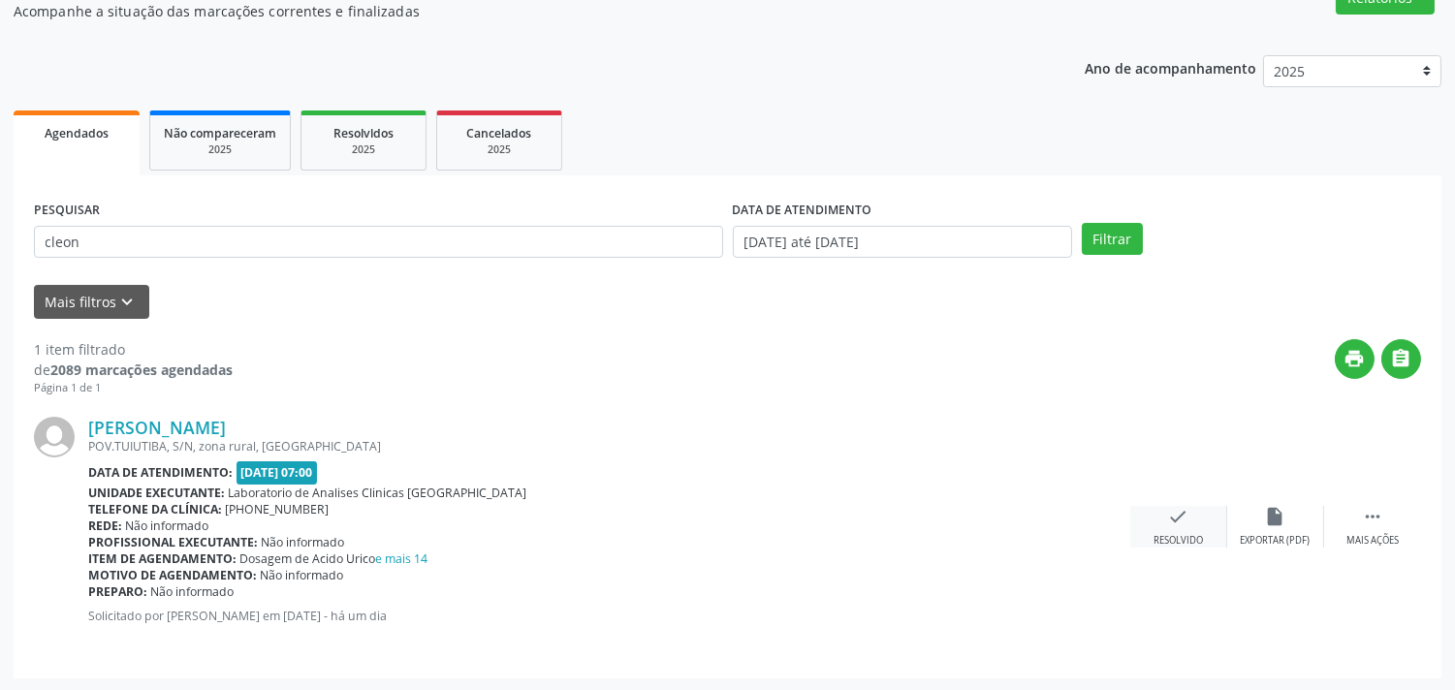
click at [1175, 510] on icon "check" at bounding box center [1178, 516] width 21 height 21
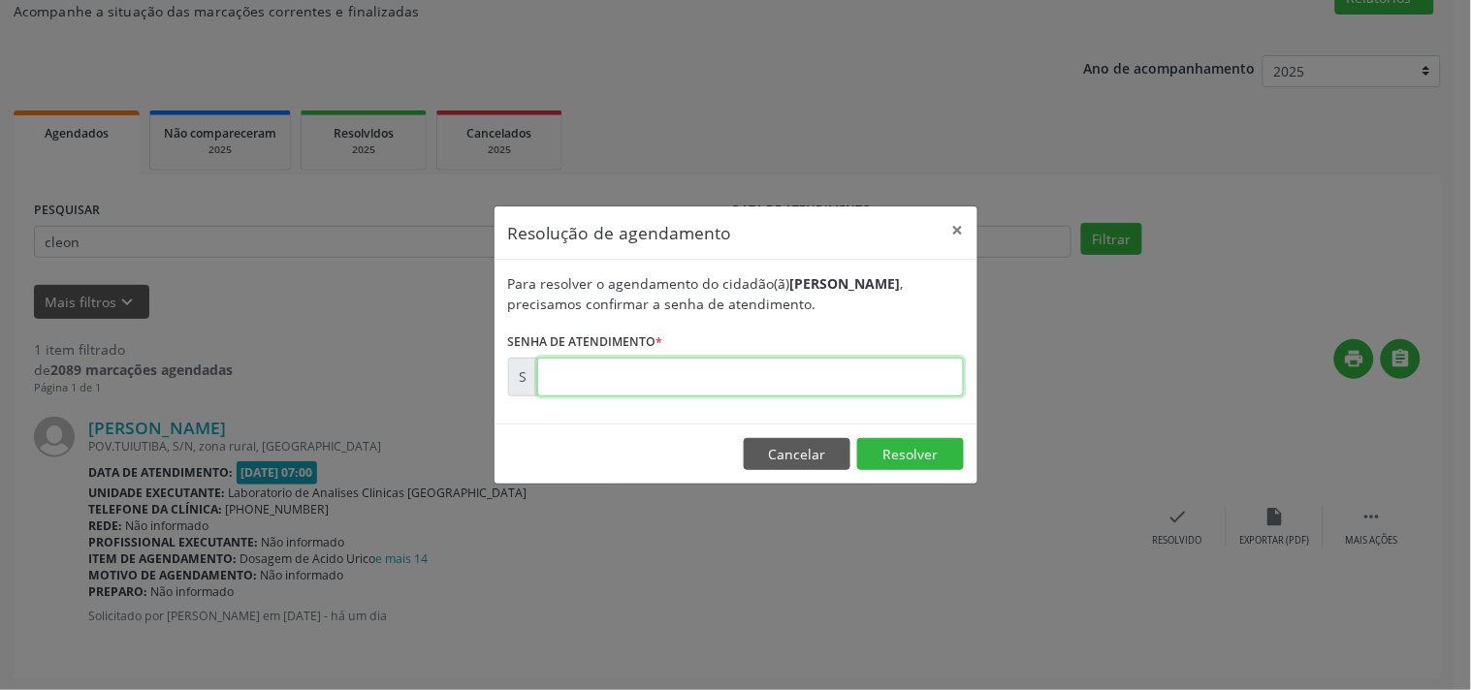
click at [903, 381] on input "text" at bounding box center [750, 377] width 427 height 39
type input "00172274"
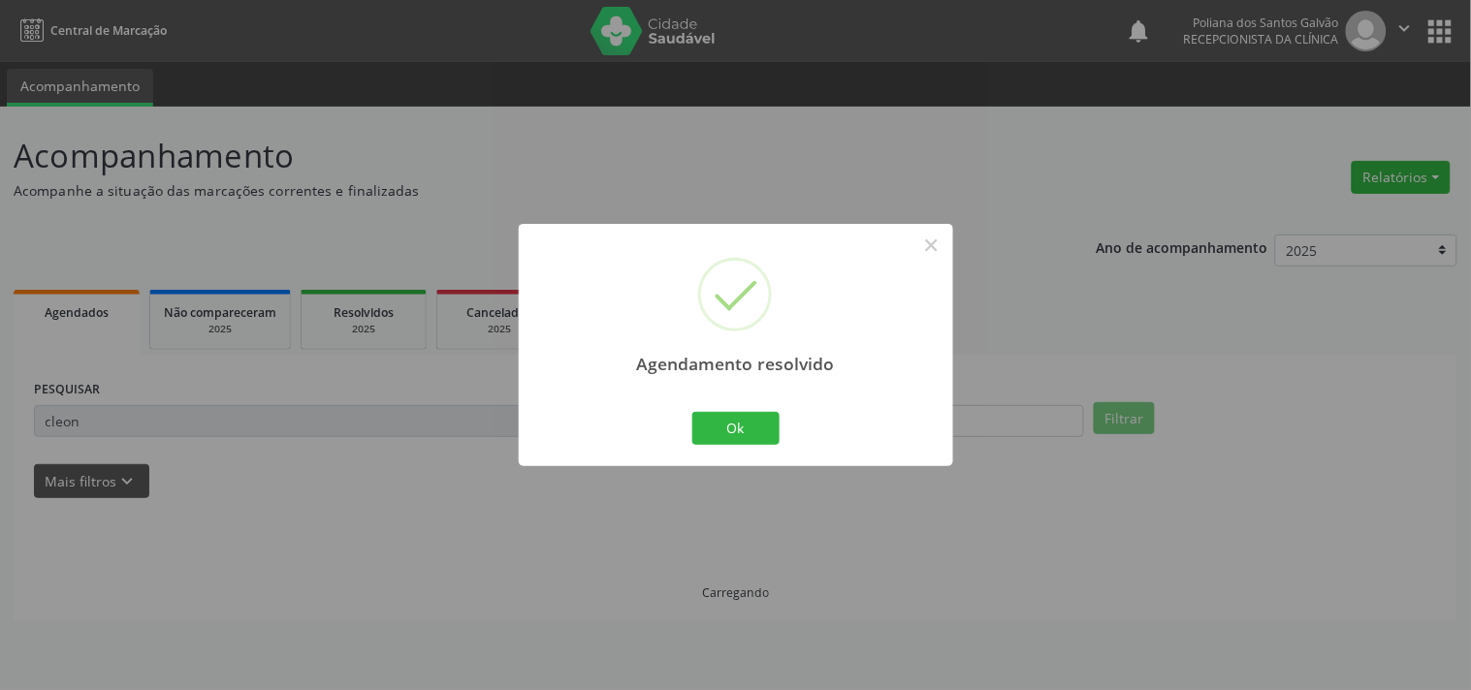
scroll to position [0, 0]
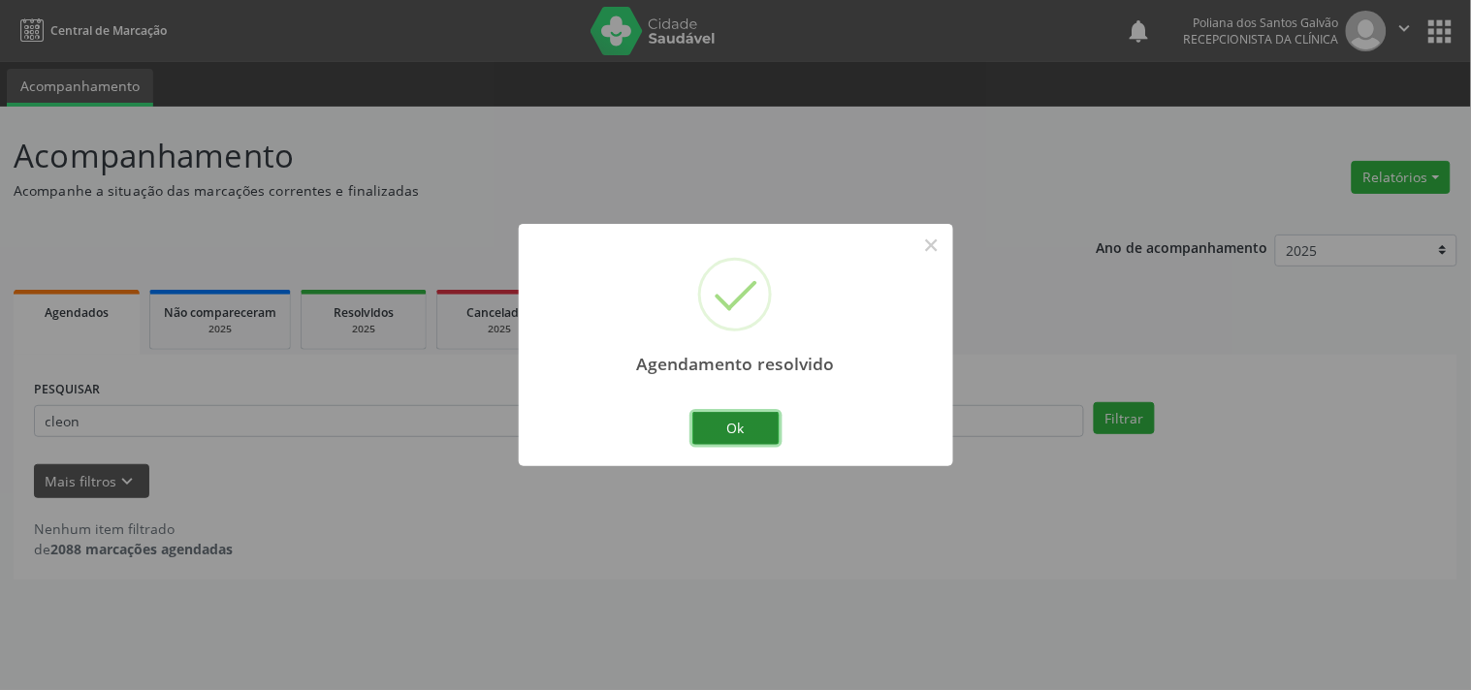
click at [729, 434] on button "Ok" at bounding box center [735, 428] width 87 height 33
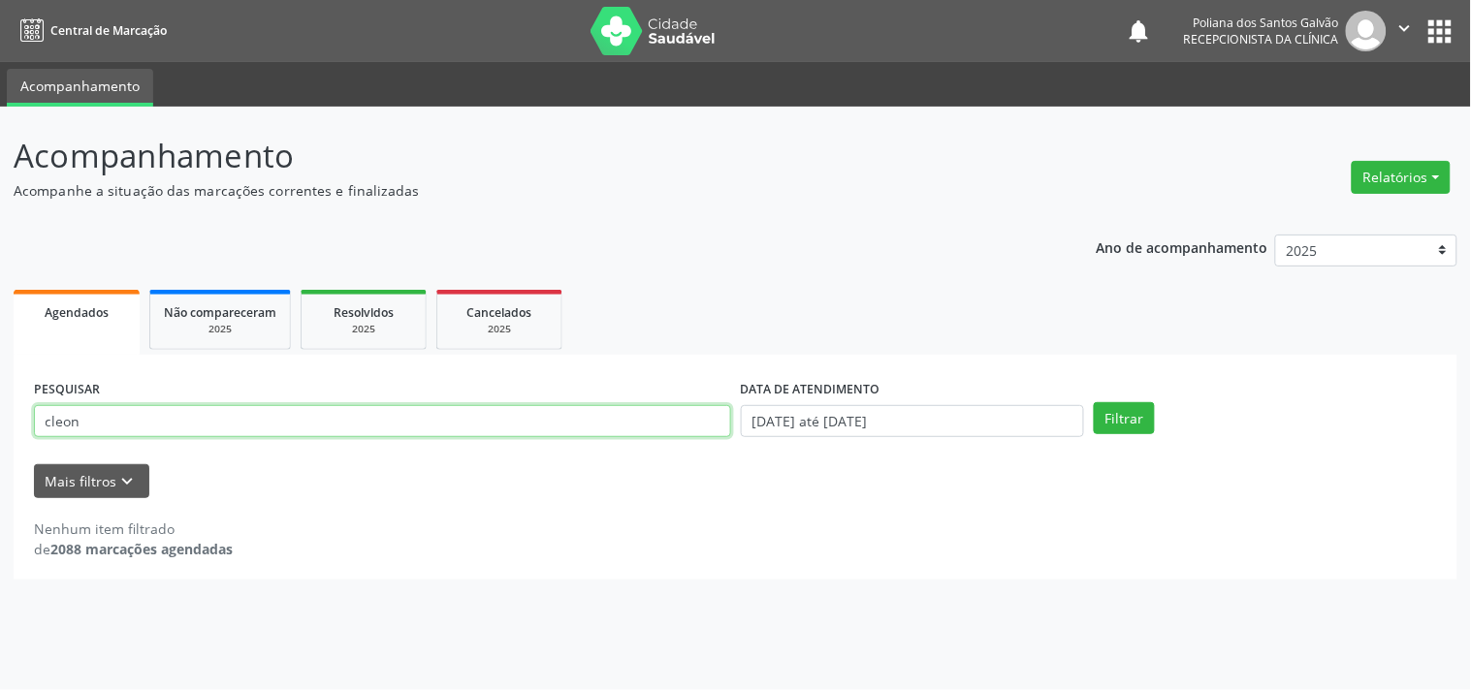
drag, startPoint x: 714, startPoint y: 414, endPoint x: 0, endPoint y: 177, distance: 751.7
click at [0, 206] on div "Acompanhamento Acompanhe a situação das marcações correntes e finalizadas Relat…" at bounding box center [735, 399] width 1471 height 584
click at [1094, 402] on button "Filtrar" at bounding box center [1124, 418] width 61 height 33
click at [456, 431] on input "caroliny" at bounding box center [382, 421] width 697 height 33
type input "carolina"
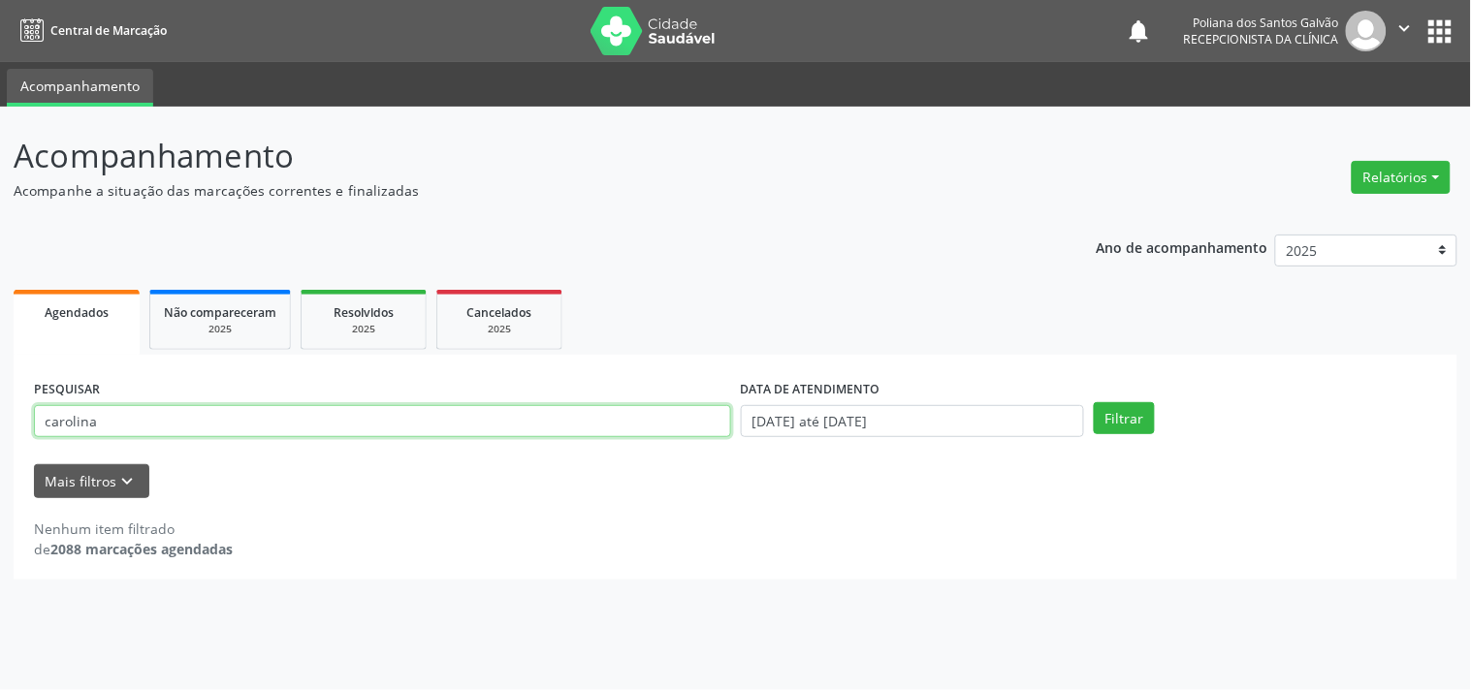
click at [1094, 402] on button "Filtrar" at bounding box center [1124, 418] width 61 height 33
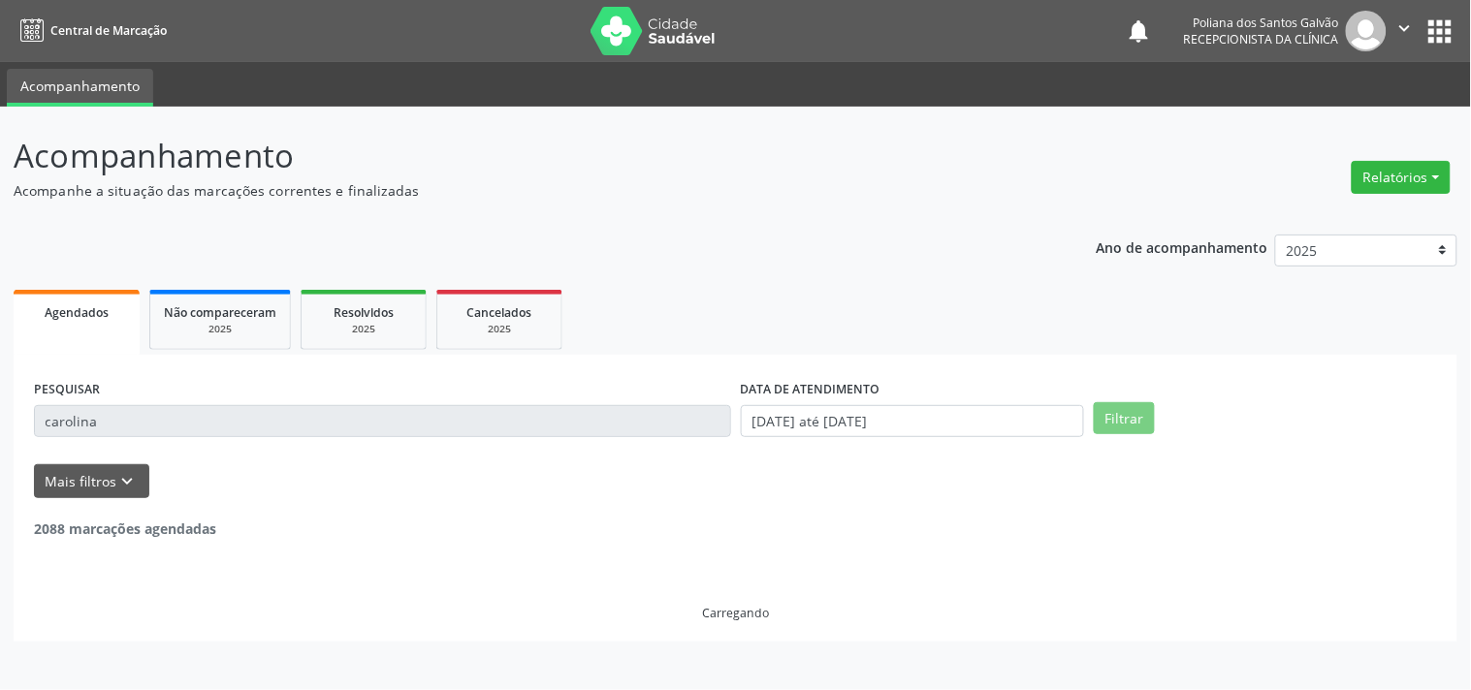
scroll to position [179, 0]
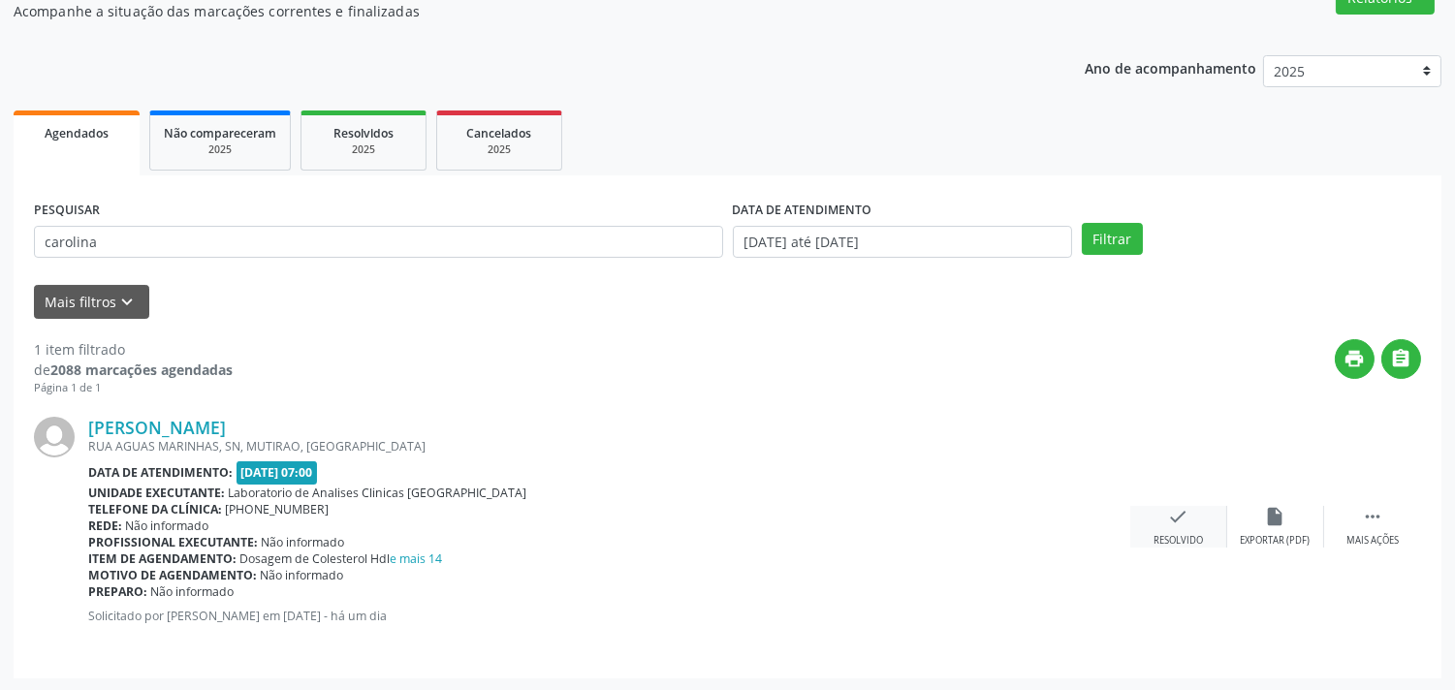
click at [1181, 520] on icon "check" at bounding box center [1178, 516] width 21 height 21
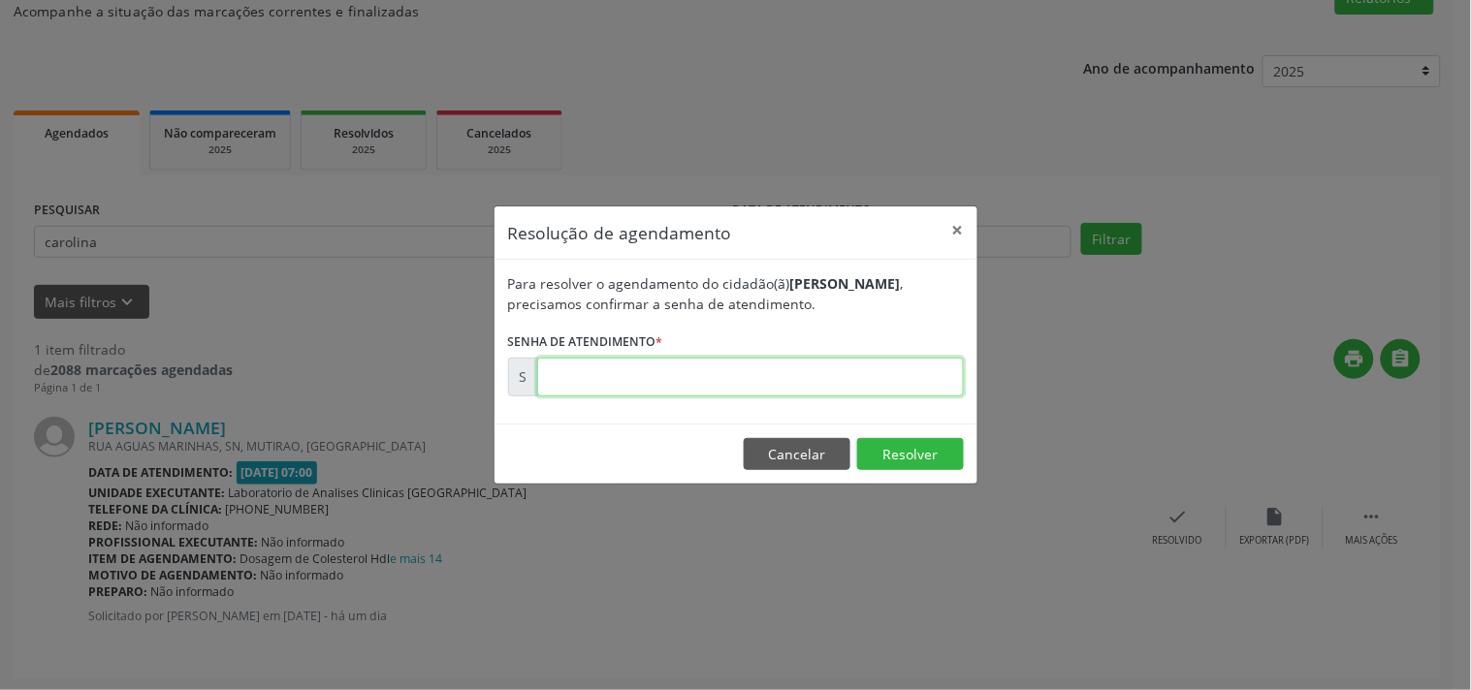
click at [831, 363] on input "text" at bounding box center [750, 377] width 427 height 39
type input "00172311"
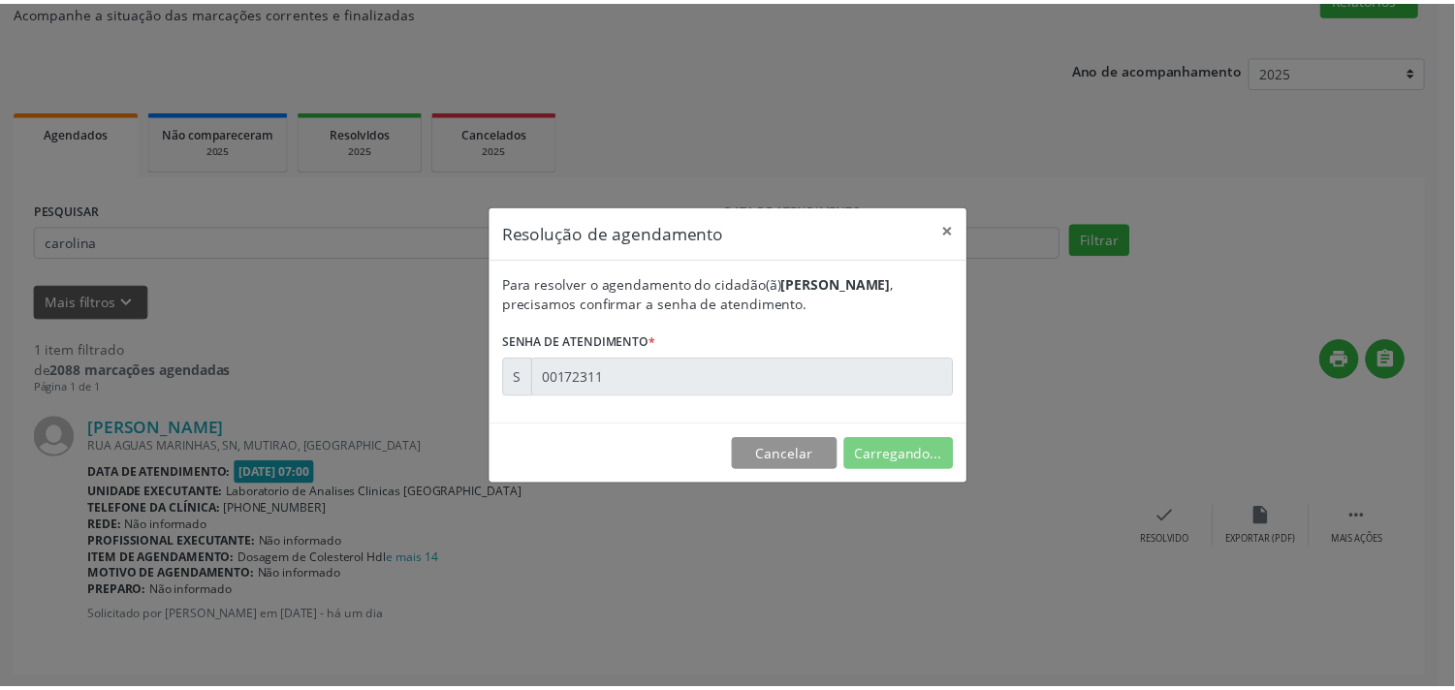
scroll to position [0, 0]
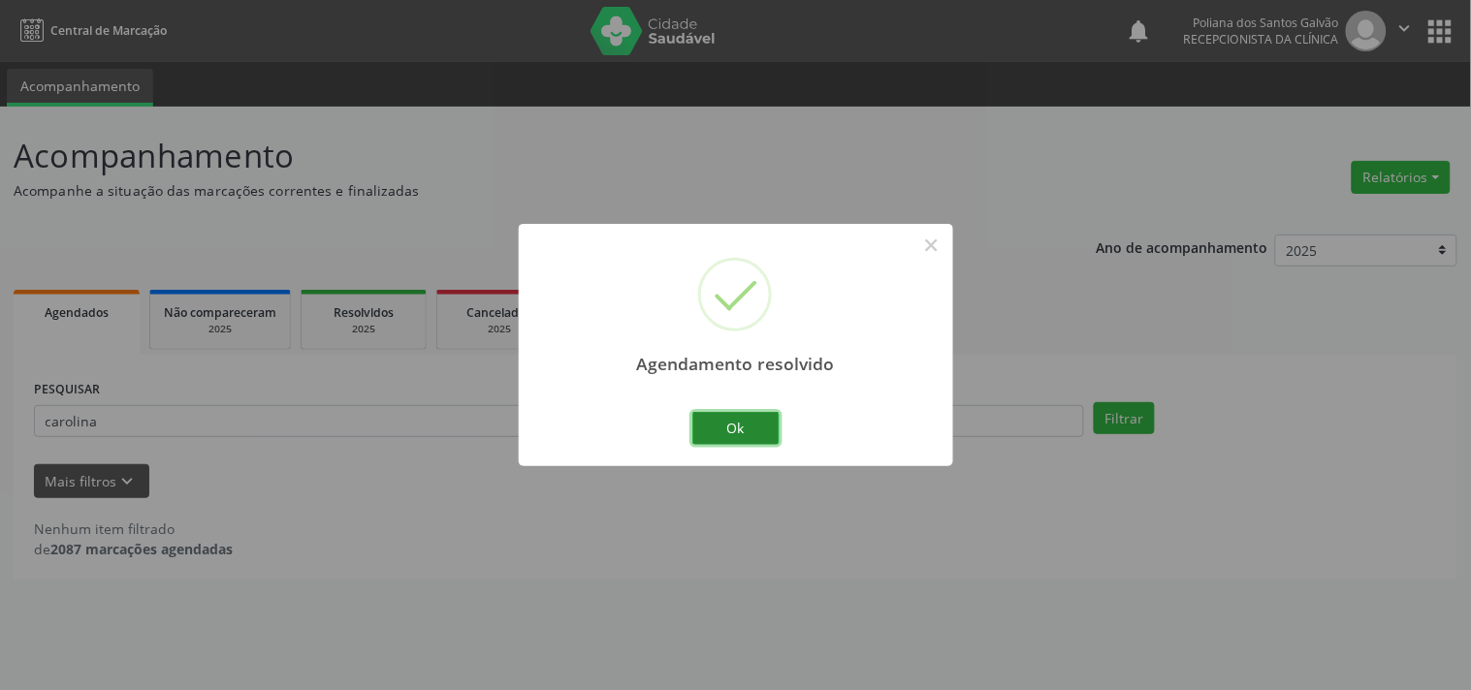
click at [742, 424] on button "Ok" at bounding box center [735, 428] width 87 height 33
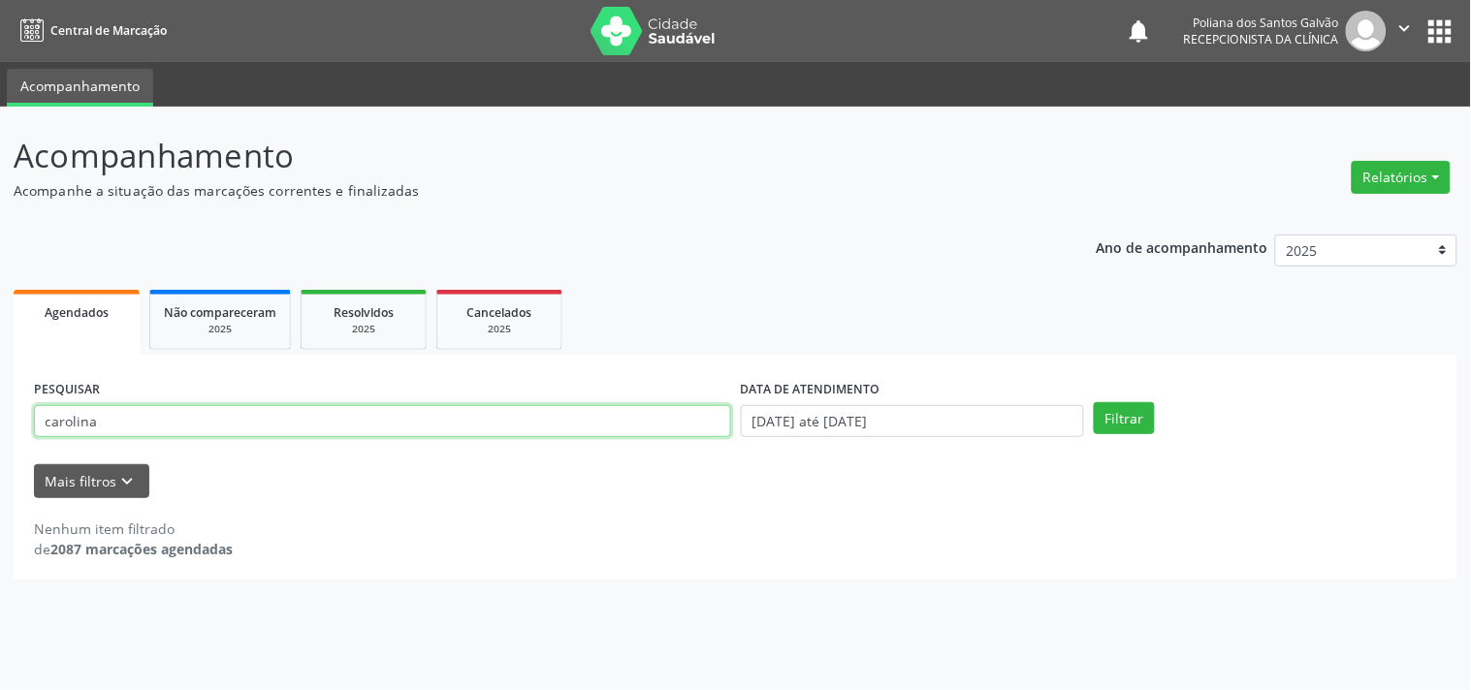
drag, startPoint x: 591, startPoint y: 423, endPoint x: 0, endPoint y: 22, distance: 714.2
click at [0, 65] on div "Central de Marcação notifications Poliana dos Santos Galvão Recepcionista da cl…" at bounding box center [735, 345] width 1471 height 690
type input "[PERSON_NAME]"
click at [1094, 402] on button "Filtrar" at bounding box center [1124, 418] width 61 height 33
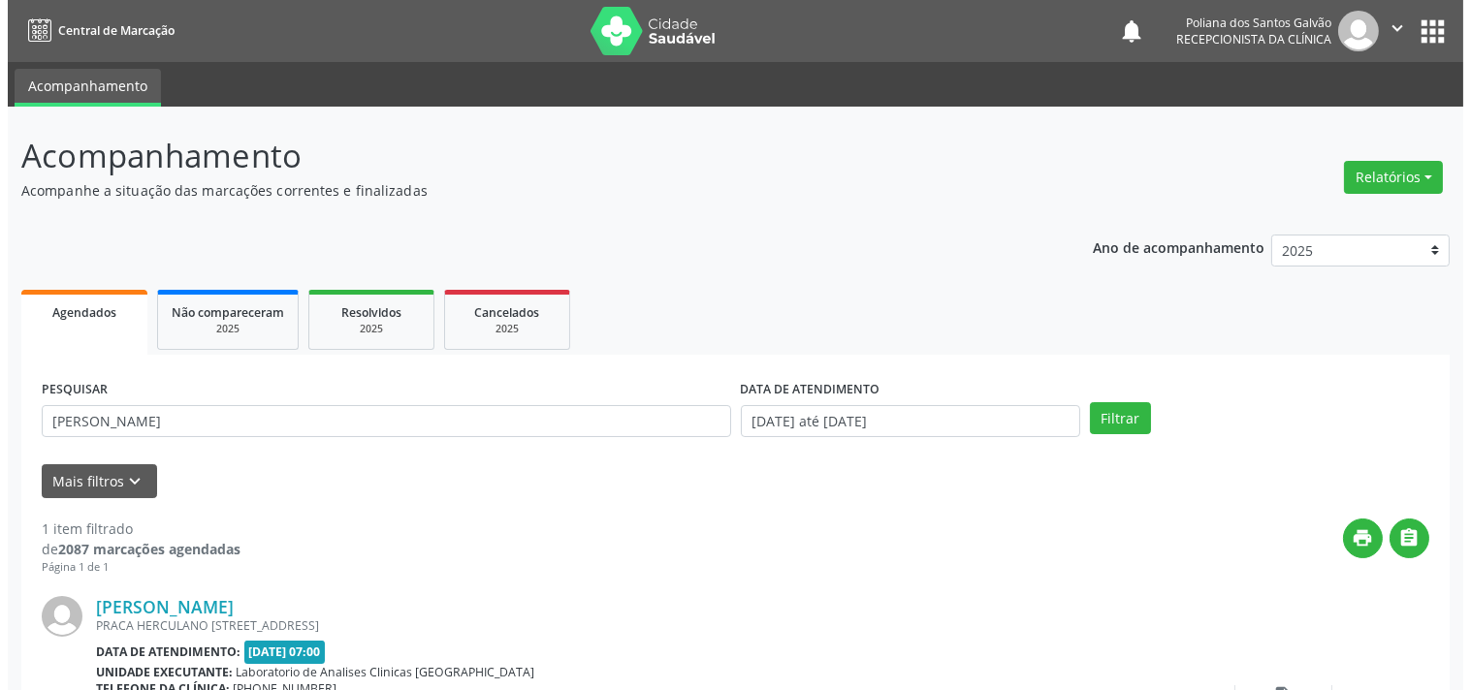
scroll to position [179, 0]
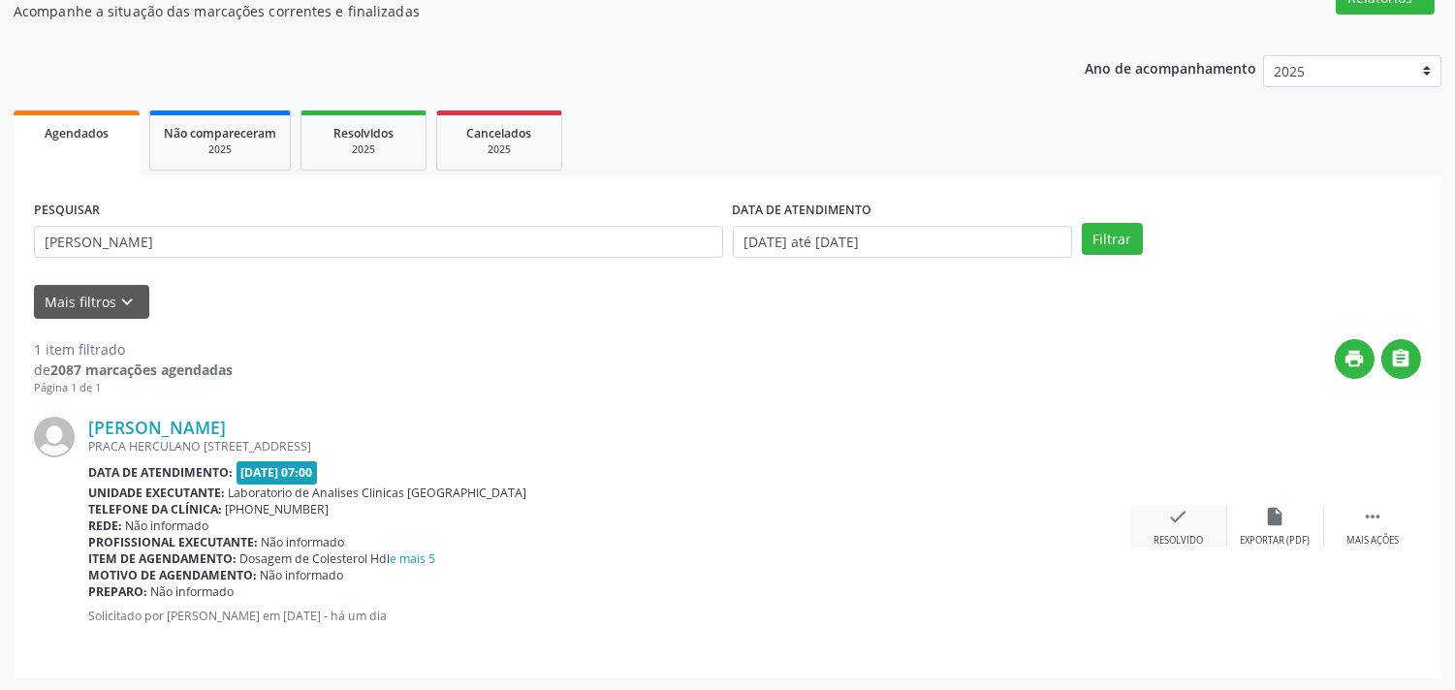
click at [1180, 519] on icon "check" at bounding box center [1178, 516] width 21 height 21
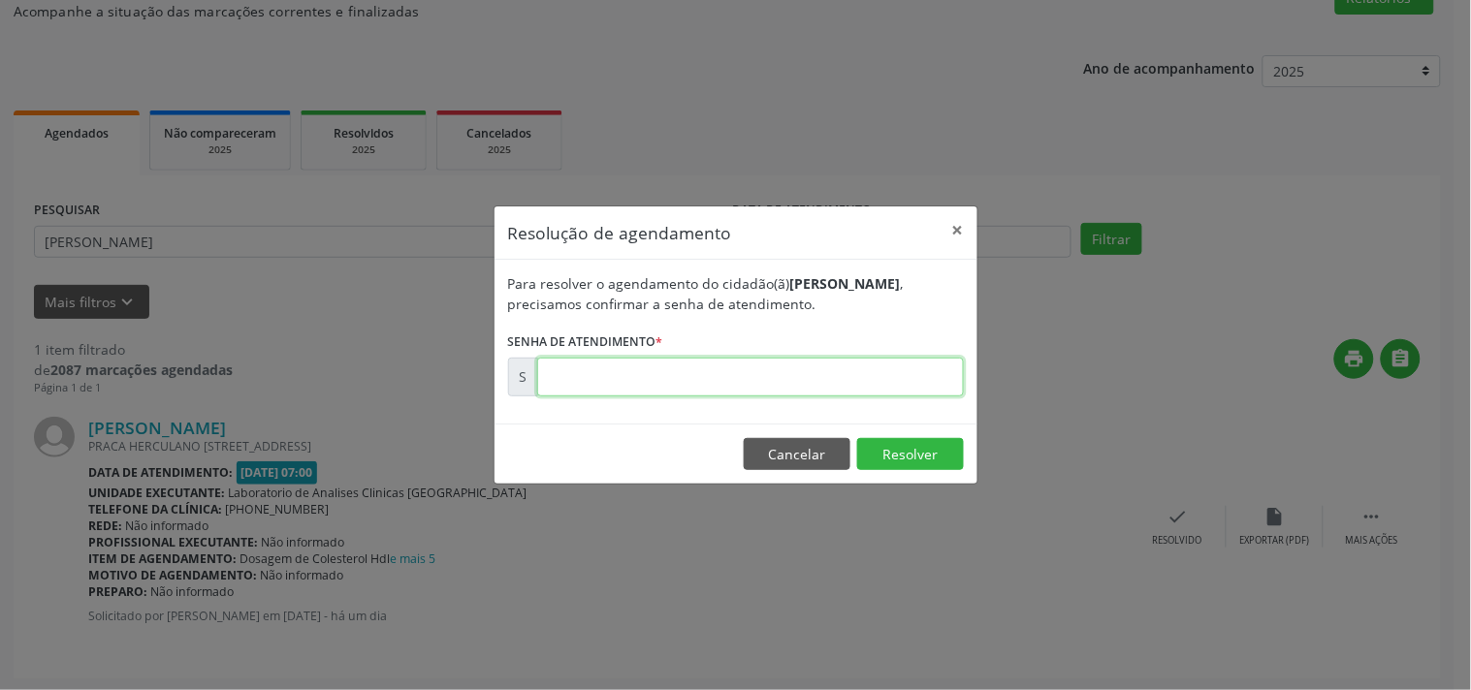
click at [802, 371] on input "text" at bounding box center [750, 377] width 427 height 39
type input "00172285"
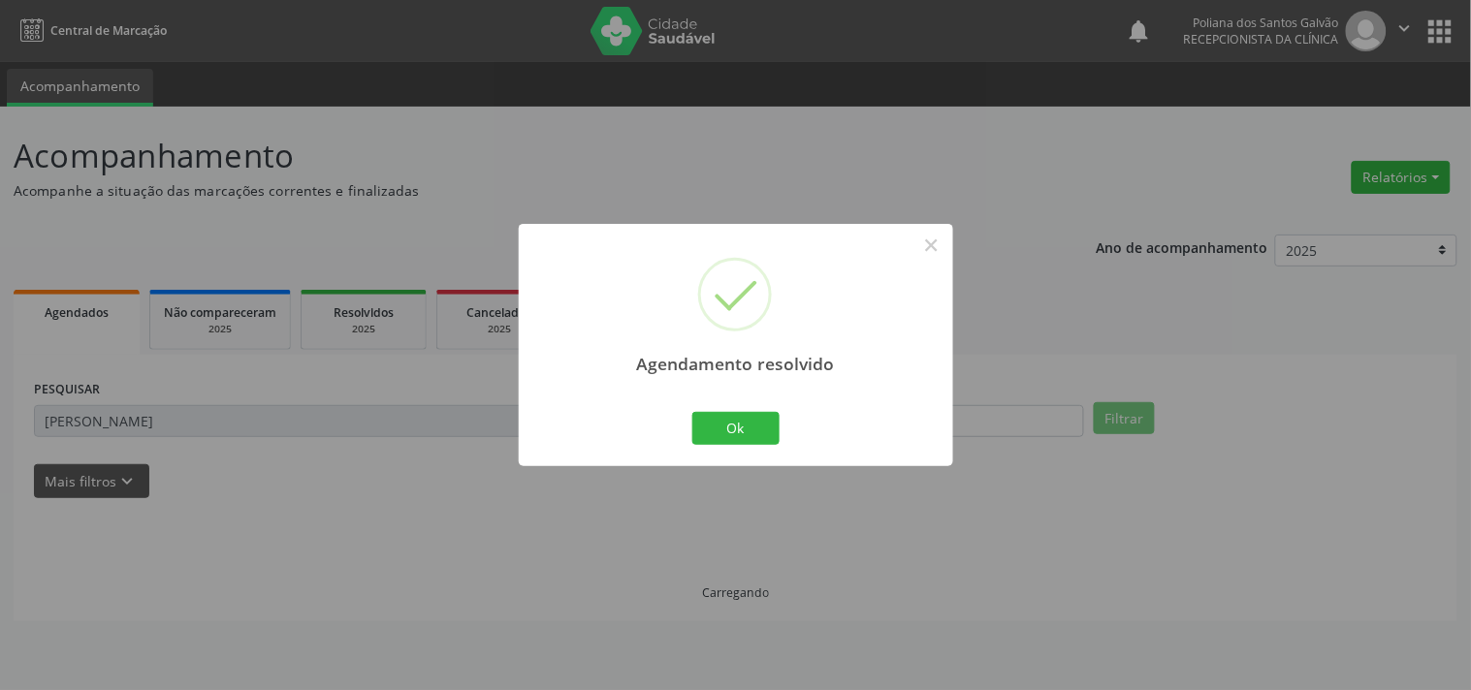
scroll to position [0, 0]
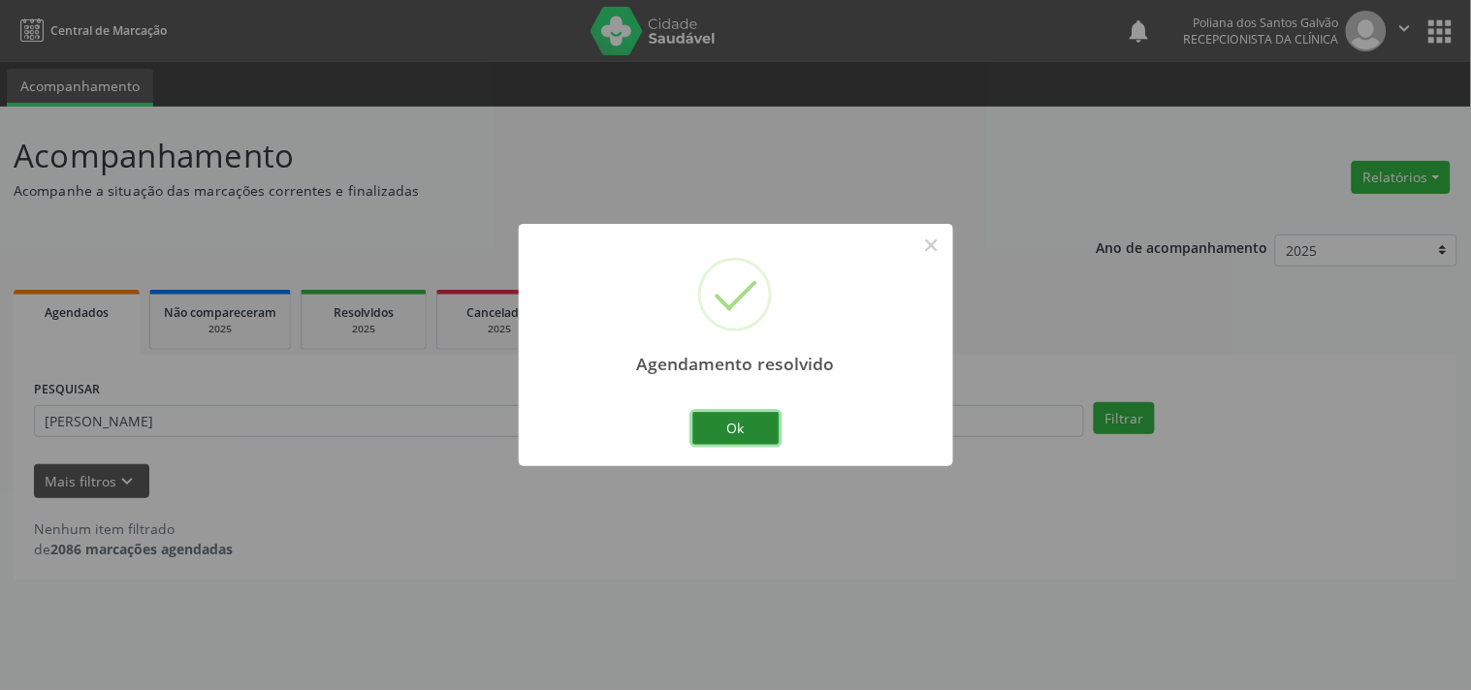
click at [718, 432] on button "Ok" at bounding box center [735, 428] width 87 height 33
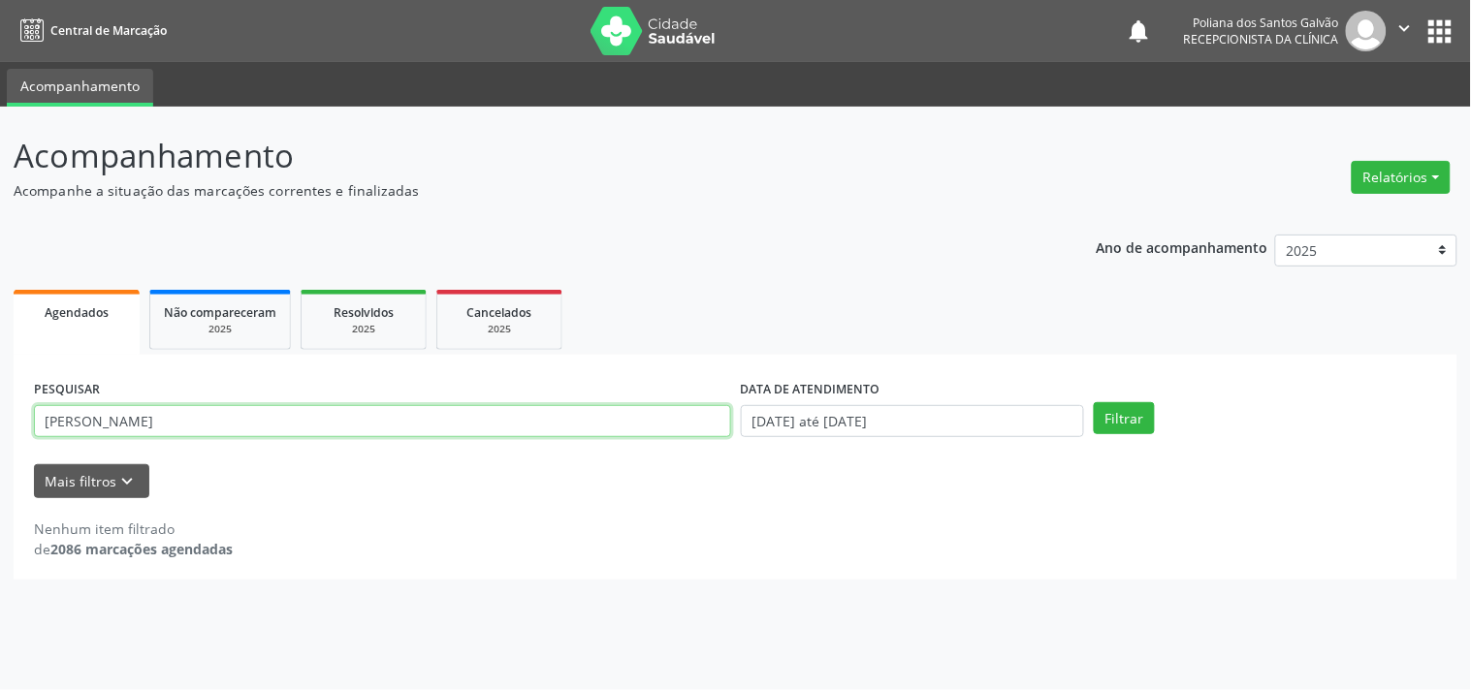
drag, startPoint x: 632, startPoint y: 427, endPoint x: 0, endPoint y: -64, distance: 800.1
click at [0, 0] on html "Central de Marcação notifications Poliana dos Santos Galvão Recepcionista da cl…" at bounding box center [735, 345] width 1471 height 690
type input "[PERSON_NAME]"
click at [1094, 402] on button "Filtrar" at bounding box center [1124, 418] width 61 height 33
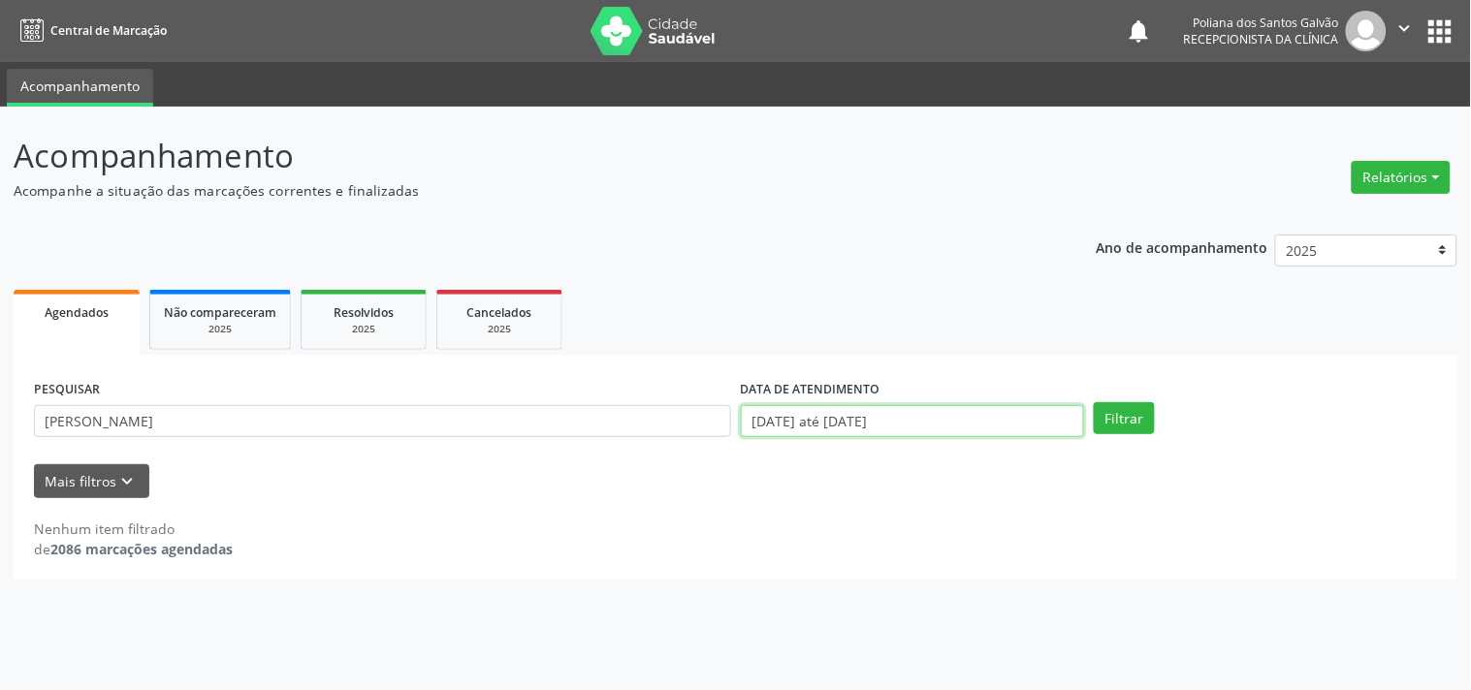
click at [964, 420] on input "[DATE] até [DATE]" at bounding box center [912, 421] width 343 height 33
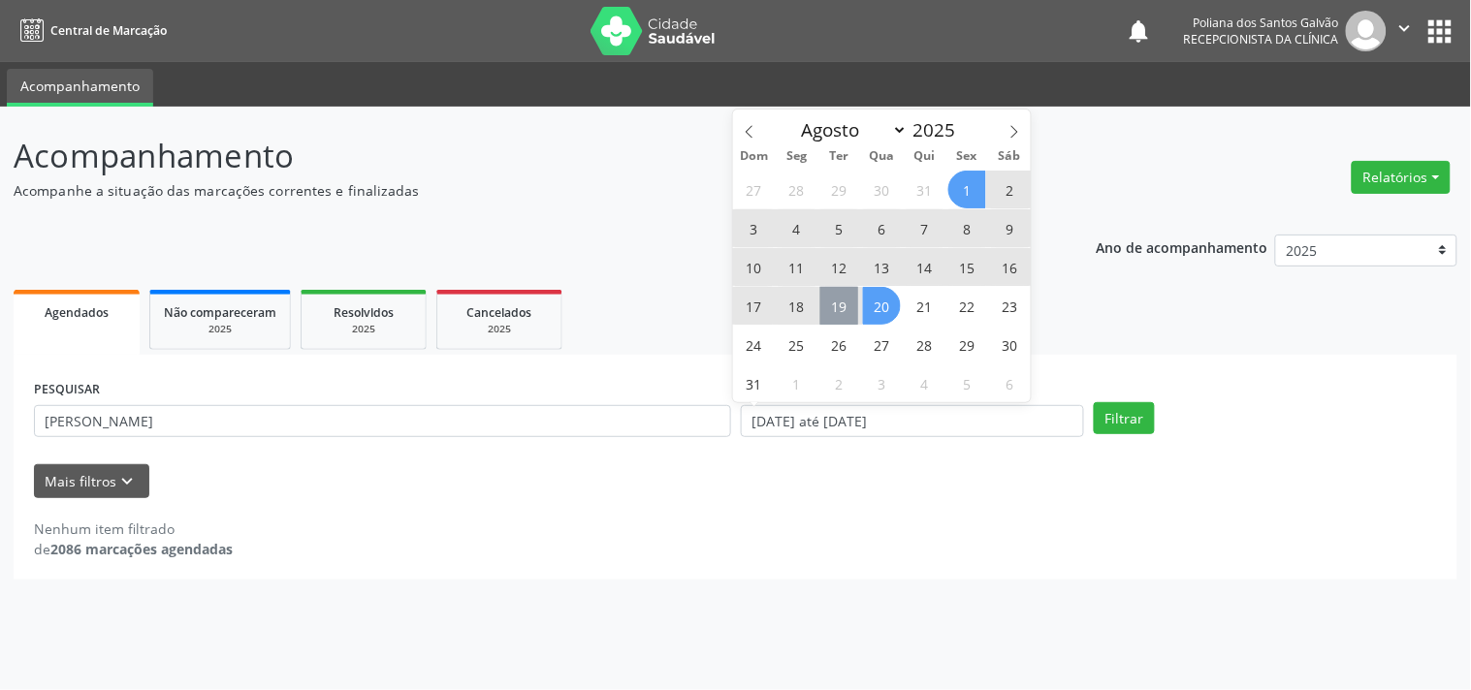
click at [845, 307] on span "19" at bounding box center [839, 306] width 38 height 38
type input "[DATE]"
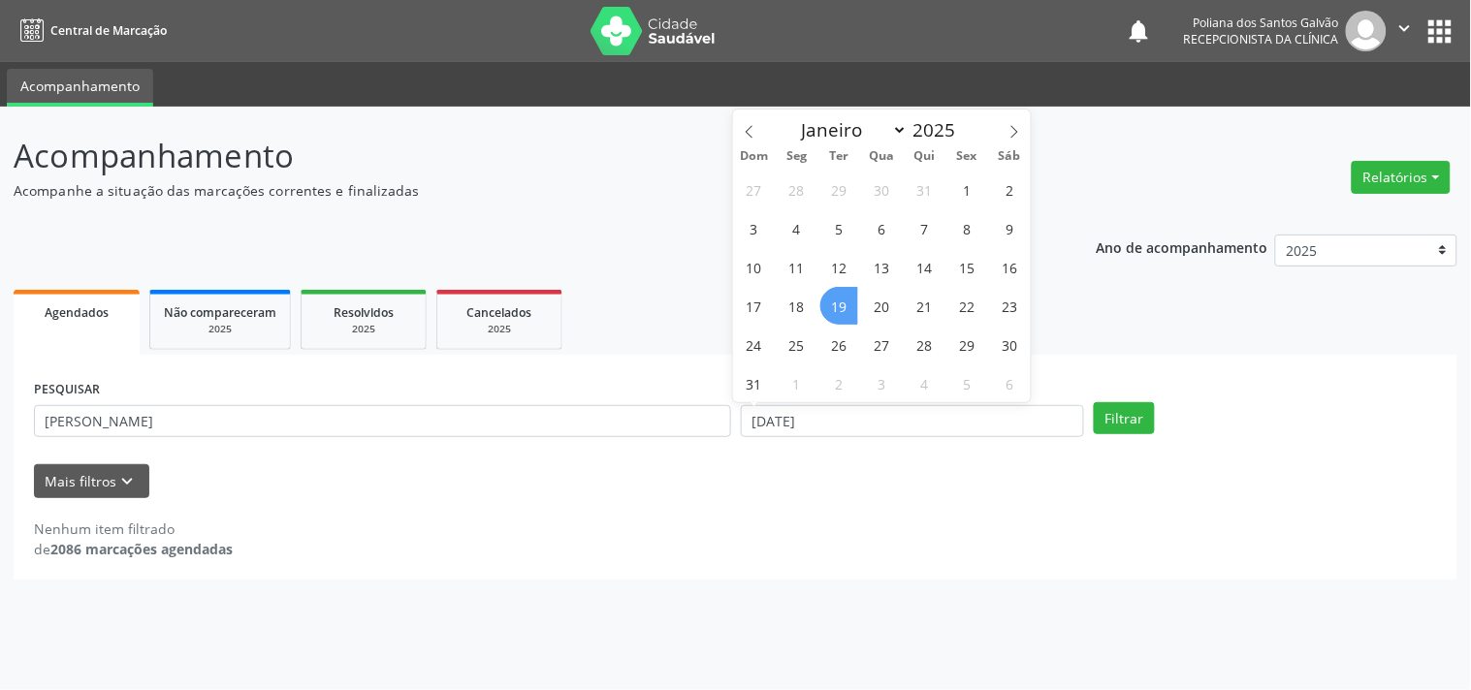
click at [845, 307] on span "19" at bounding box center [839, 306] width 38 height 38
click at [1161, 402] on div "Filtrar" at bounding box center [1265, 418] width 353 height 33
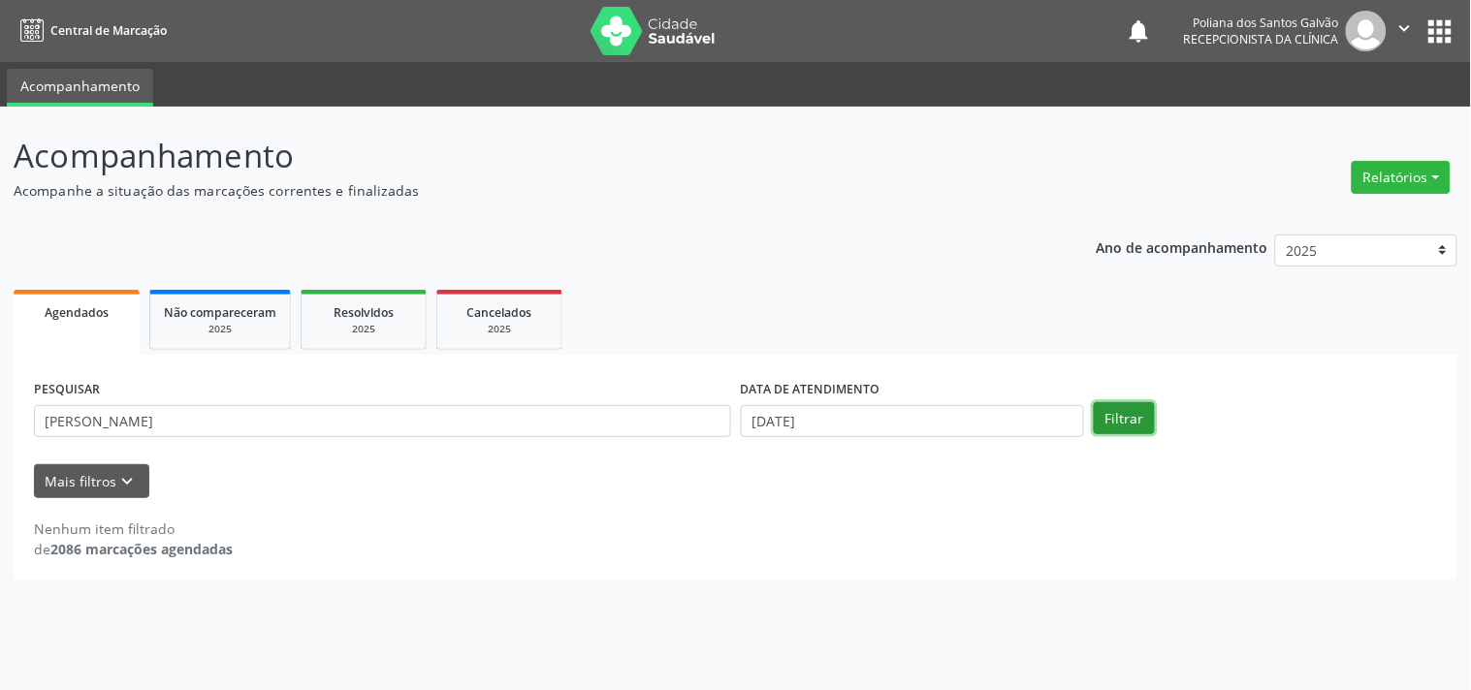
click at [1125, 414] on button "Filtrar" at bounding box center [1124, 418] width 61 height 33
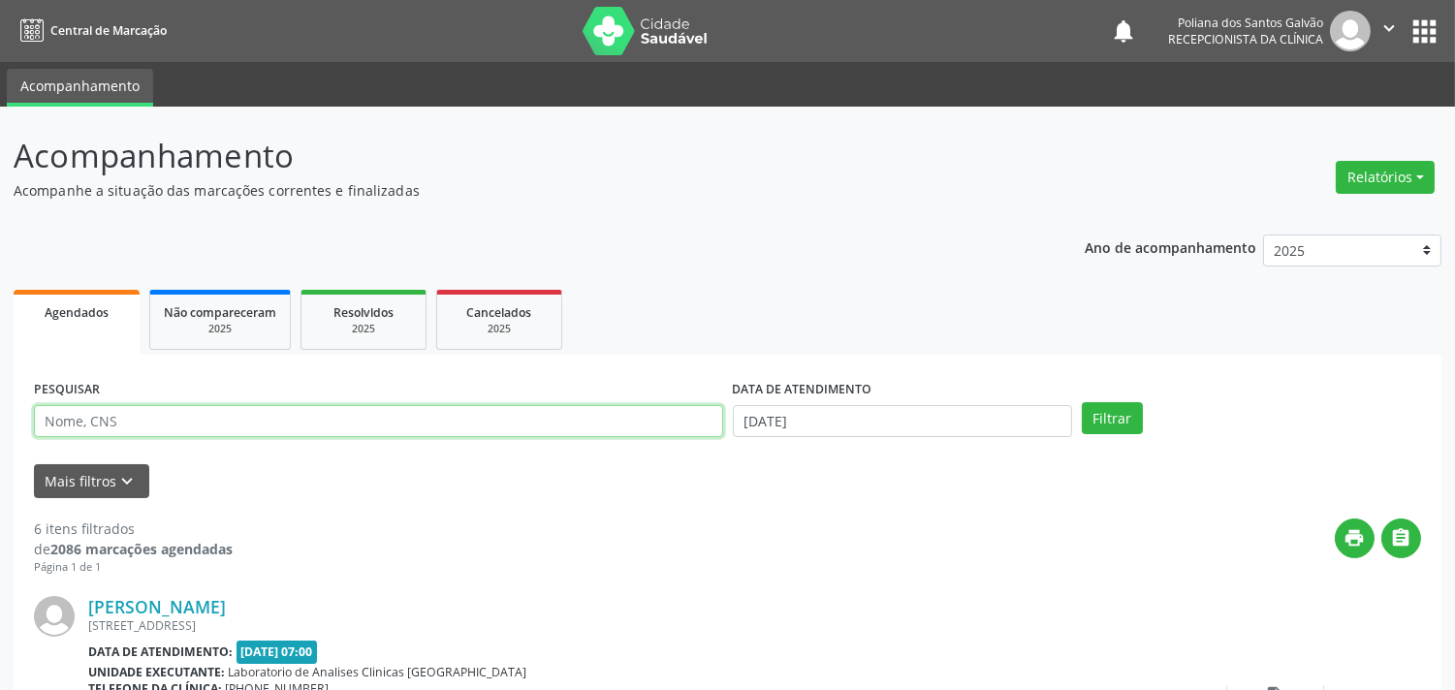
click at [405, 431] on input "text" at bounding box center [378, 421] width 689 height 33
type input "benedi"
click at [1082, 402] on button "Filtrar" at bounding box center [1112, 418] width 61 height 33
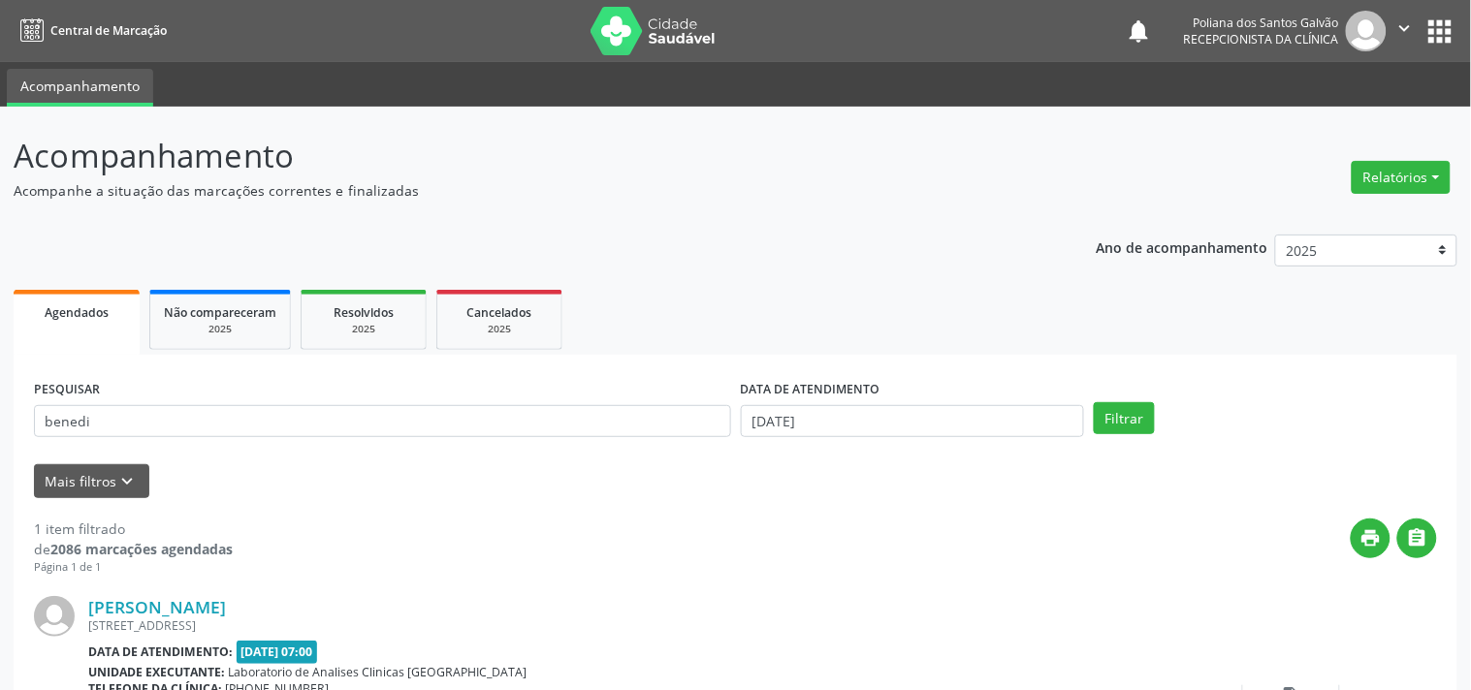
scroll to position [179, 0]
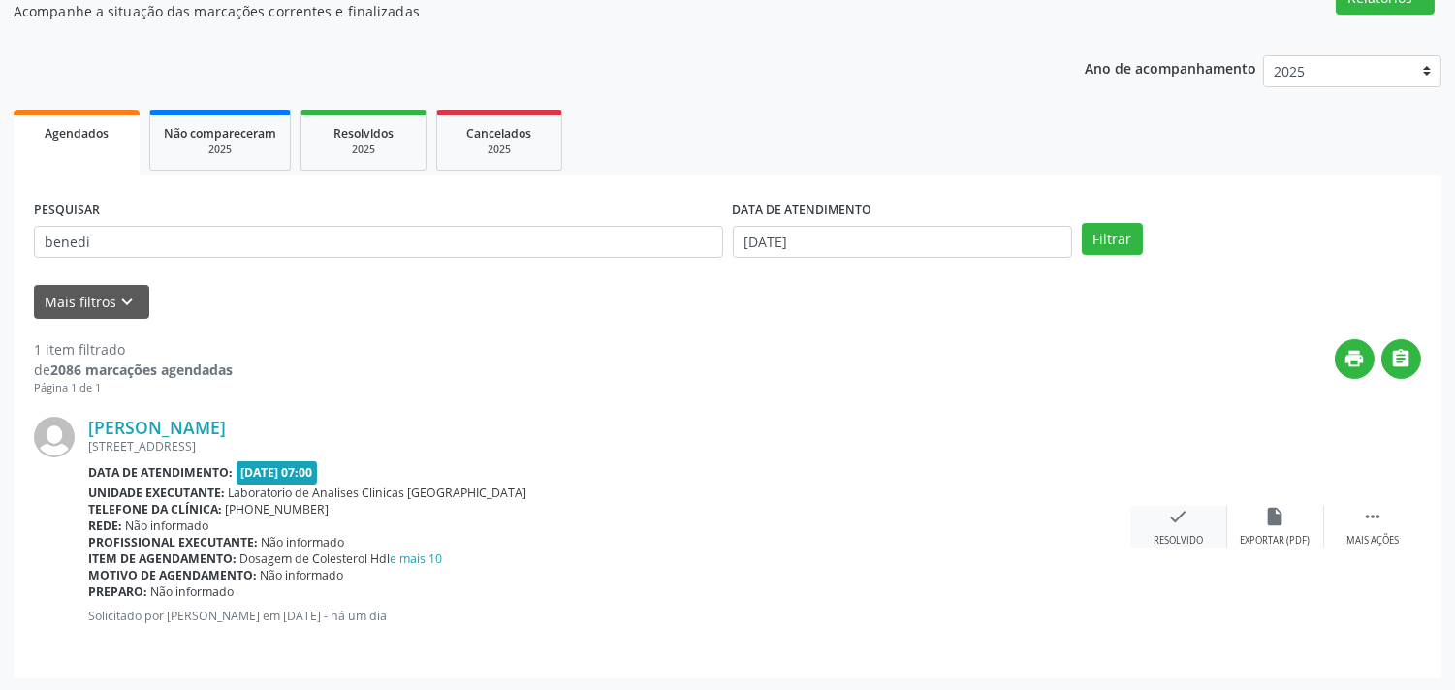
click at [1186, 517] on icon "check" at bounding box center [1178, 516] width 21 height 21
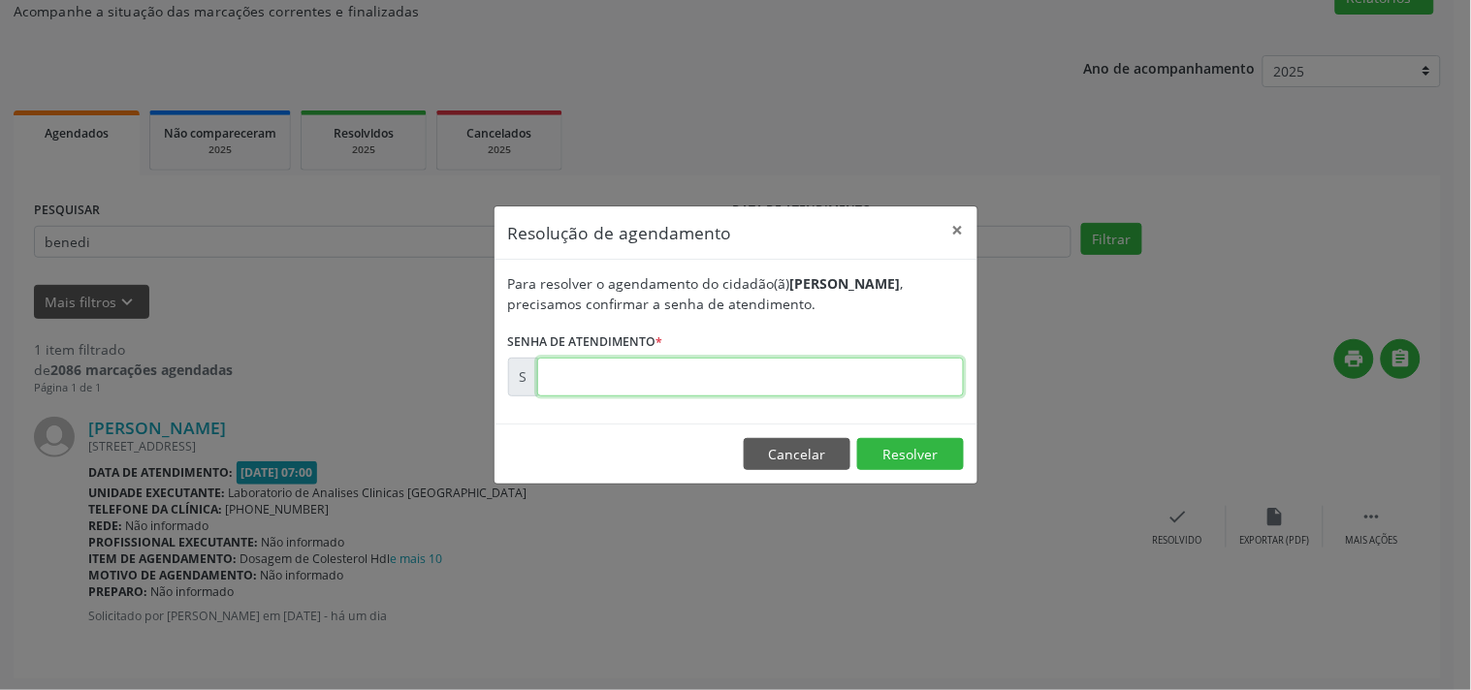
click at [909, 368] on input "text" at bounding box center [750, 377] width 427 height 39
type input "00172272"
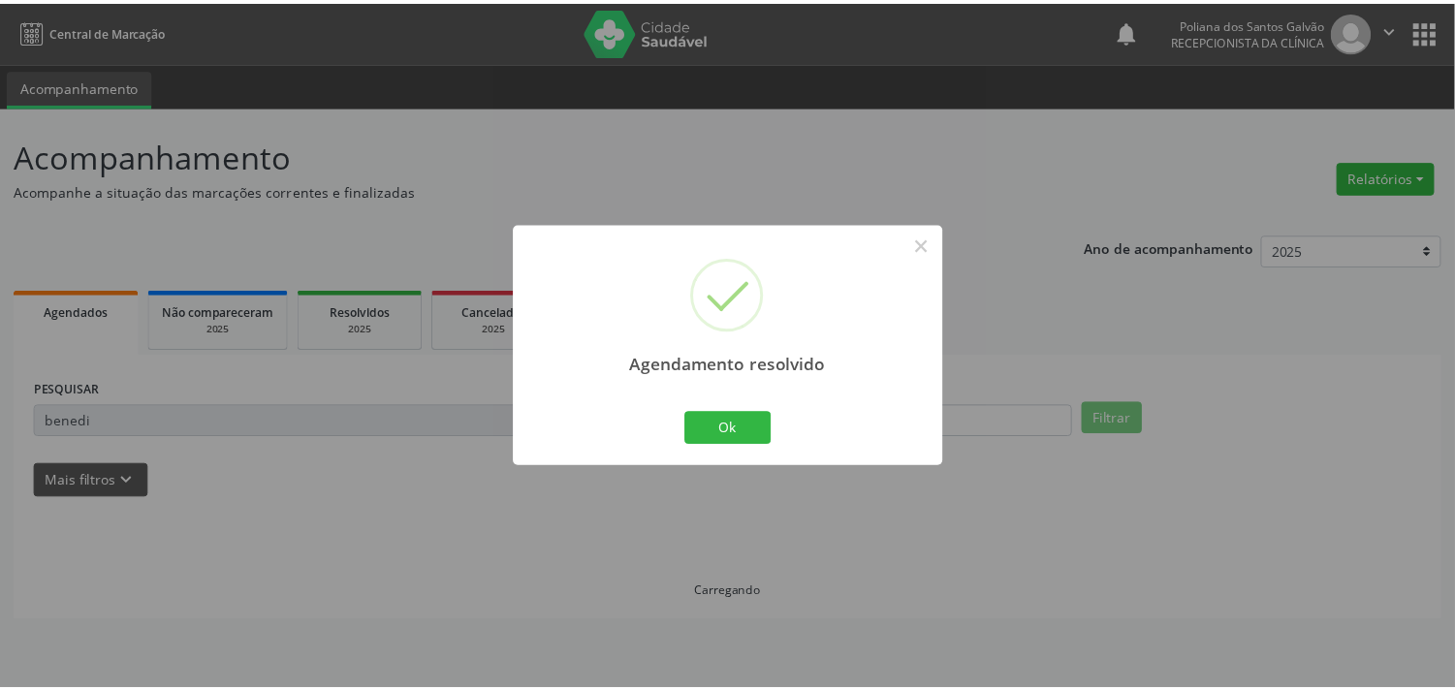
scroll to position [0, 0]
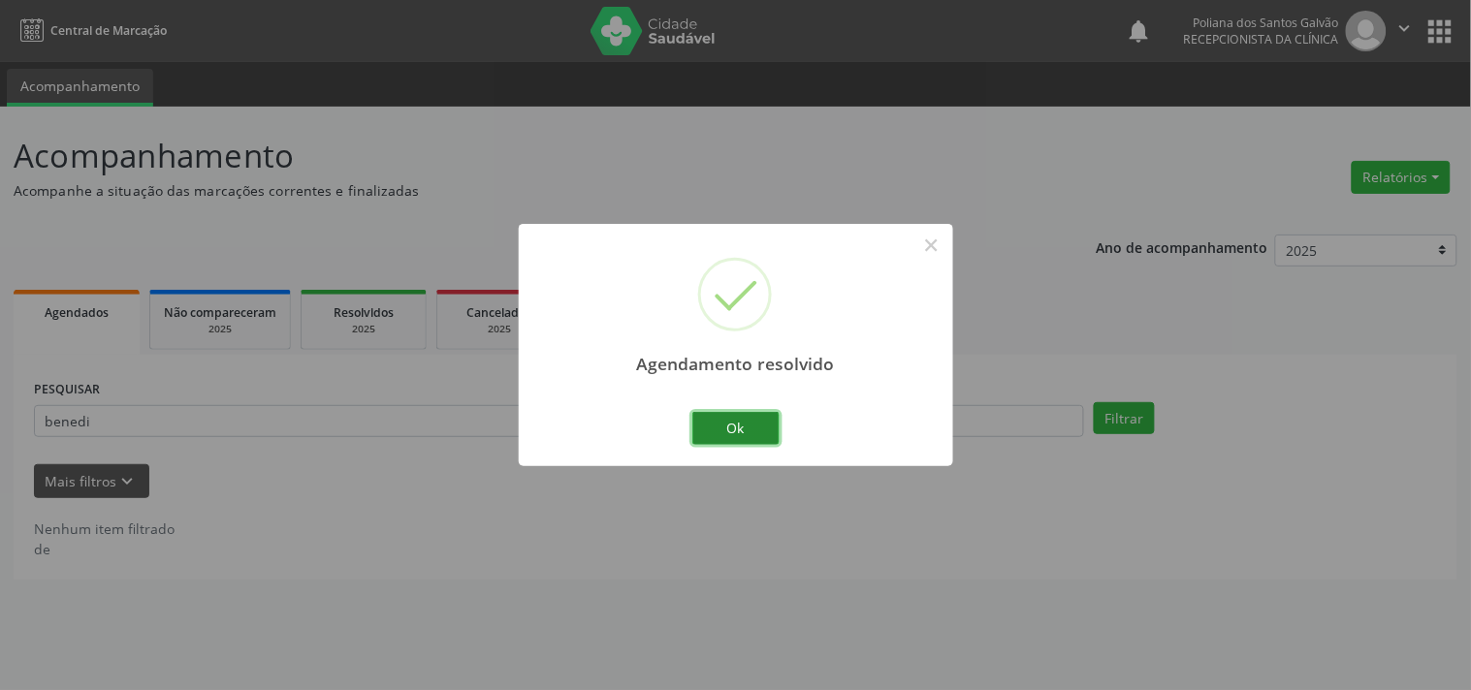
click at [744, 440] on button "Ok" at bounding box center [735, 428] width 87 height 33
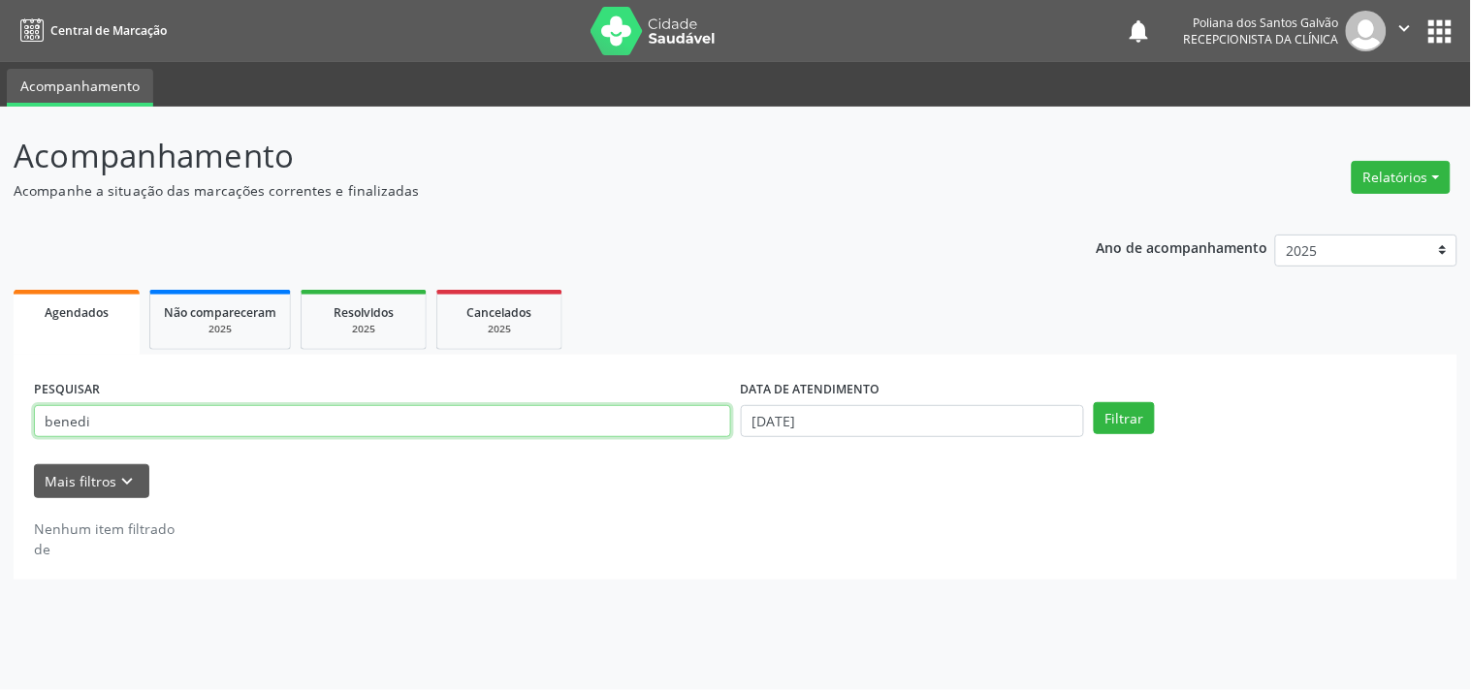
drag, startPoint x: 127, startPoint y: 333, endPoint x: 0, endPoint y: 257, distance: 147.8
click at [0, 285] on div "Acompanhamento Acompanhe a situação das marcações correntes e finalizadas Relat…" at bounding box center [735, 399] width 1471 height 584
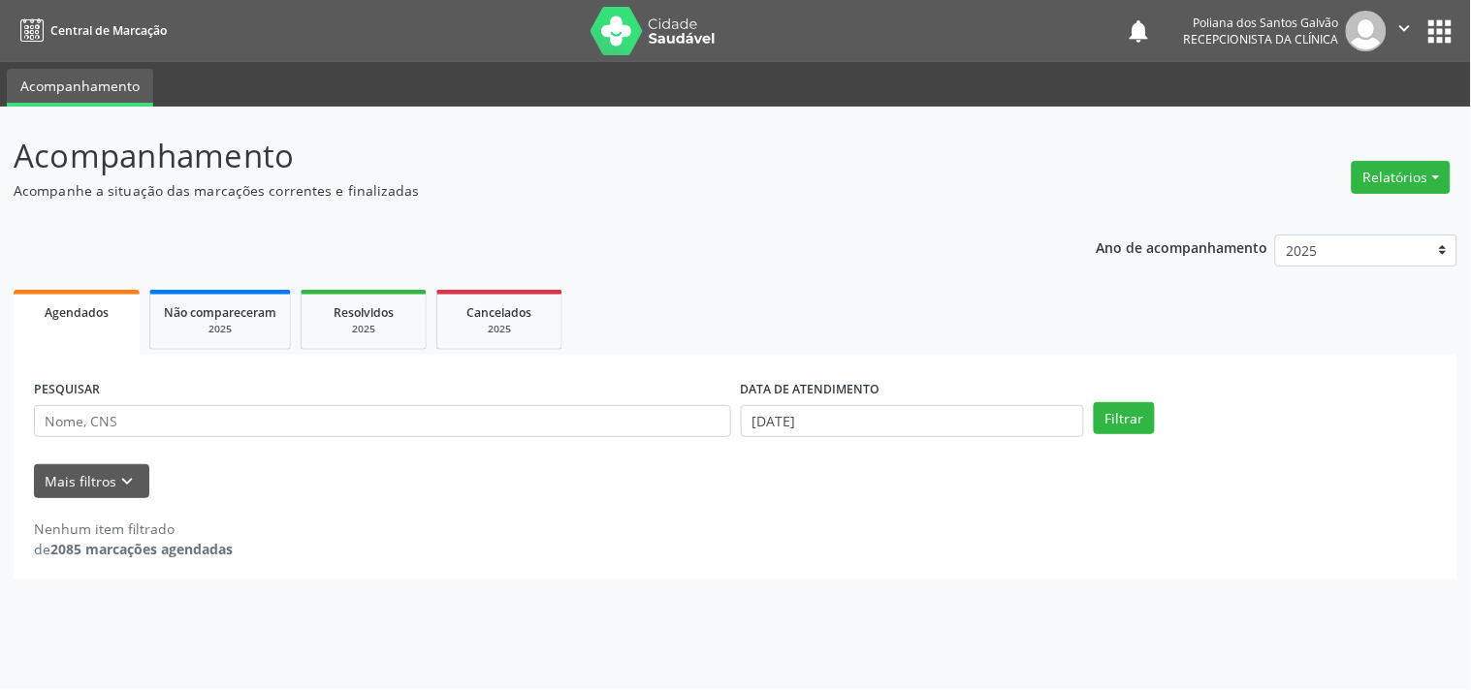
click at [453, 401] on div "PESQUISAR" at bounding box center [382, 413] width 707 height 76
click at [932, 414] on input "[DATE]" at bounding box center [912, 421] width 343 height 33
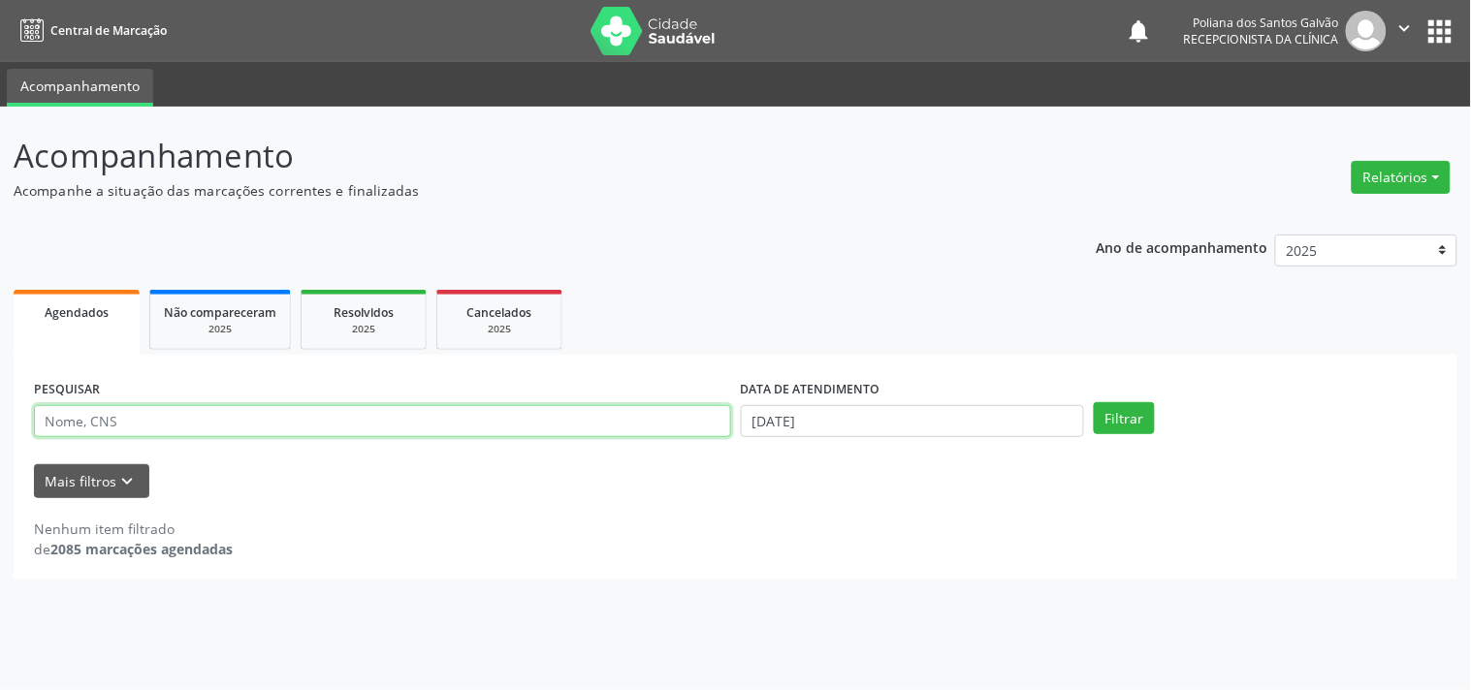
click at [515, 424] on input "text" at bounding box center [382, 421] width 697 height 33
type input "MILENA"
click at [1094, 402] on button "Filtrar" at bounding box center [1124, 418] width 61 height 33
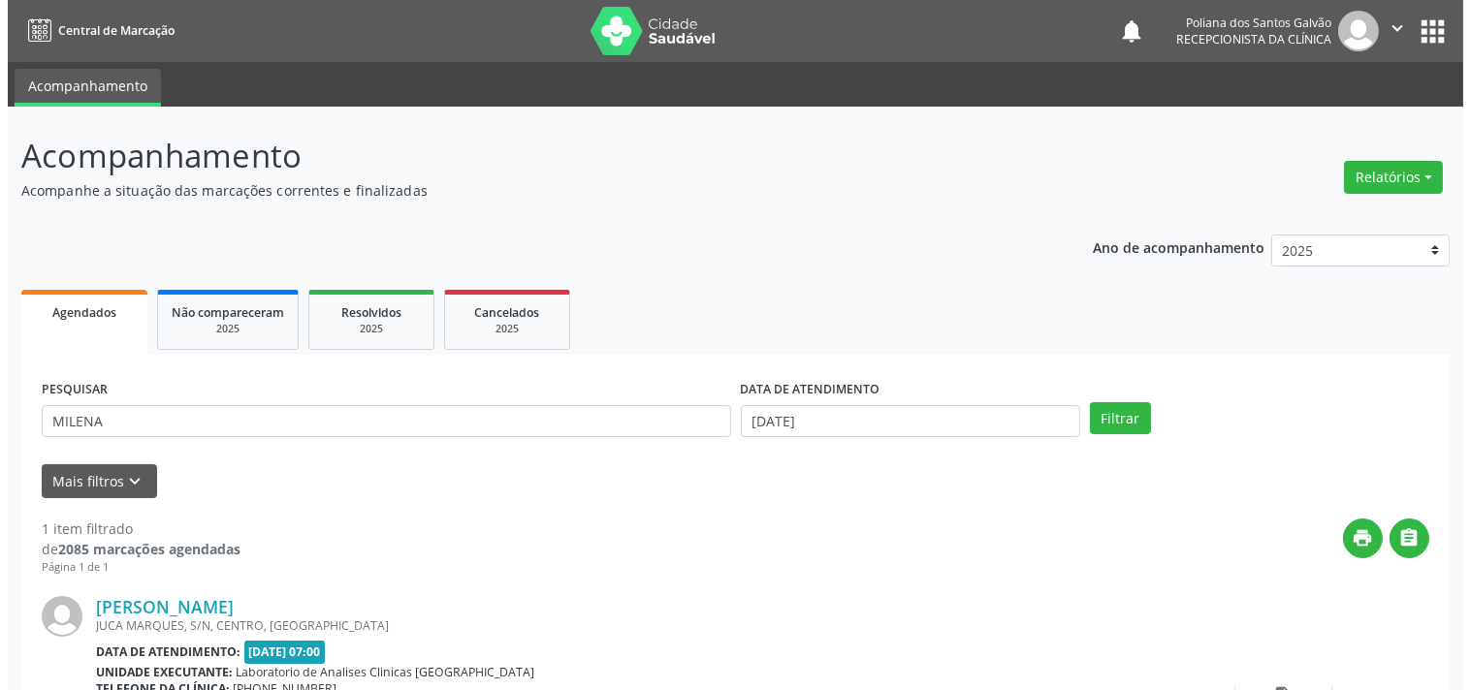
scroll to position [179, 0]
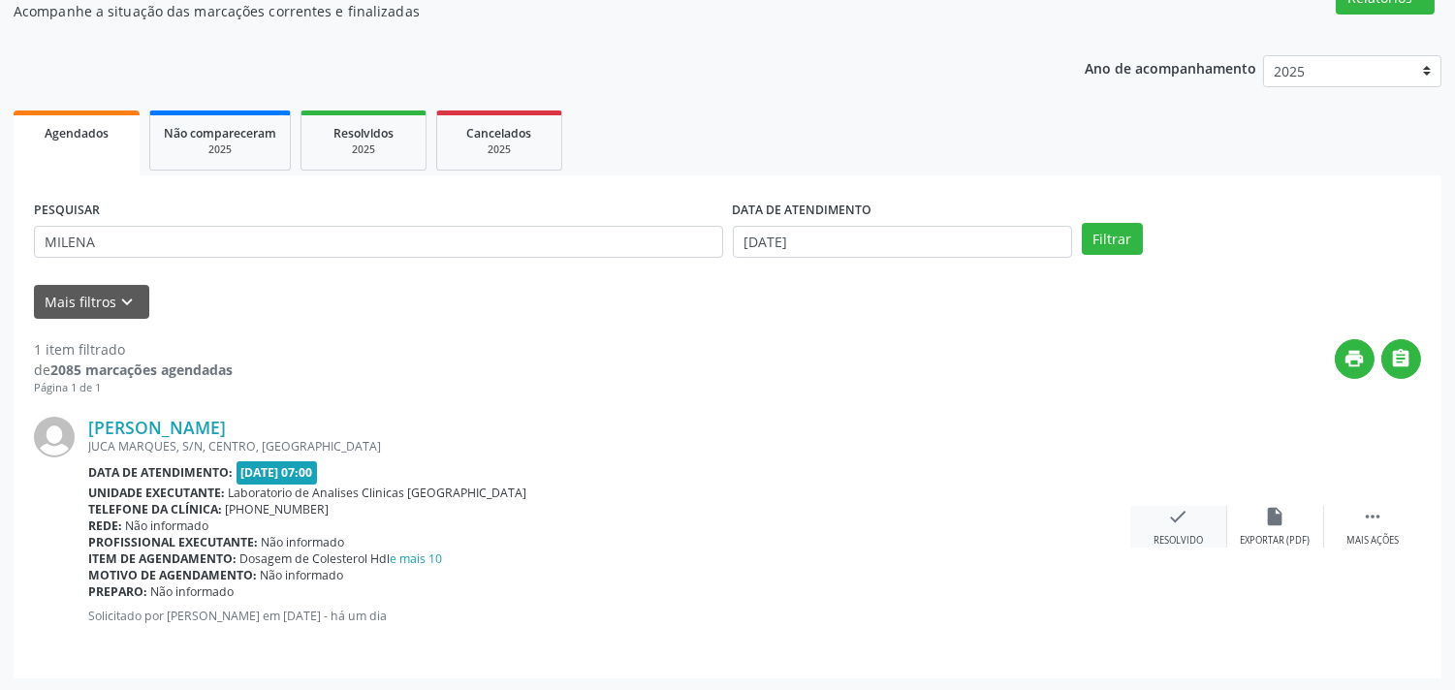
click at [1161, 514] on div "check Resolvido" at bounding box center [1178, 527] width 97 height 42
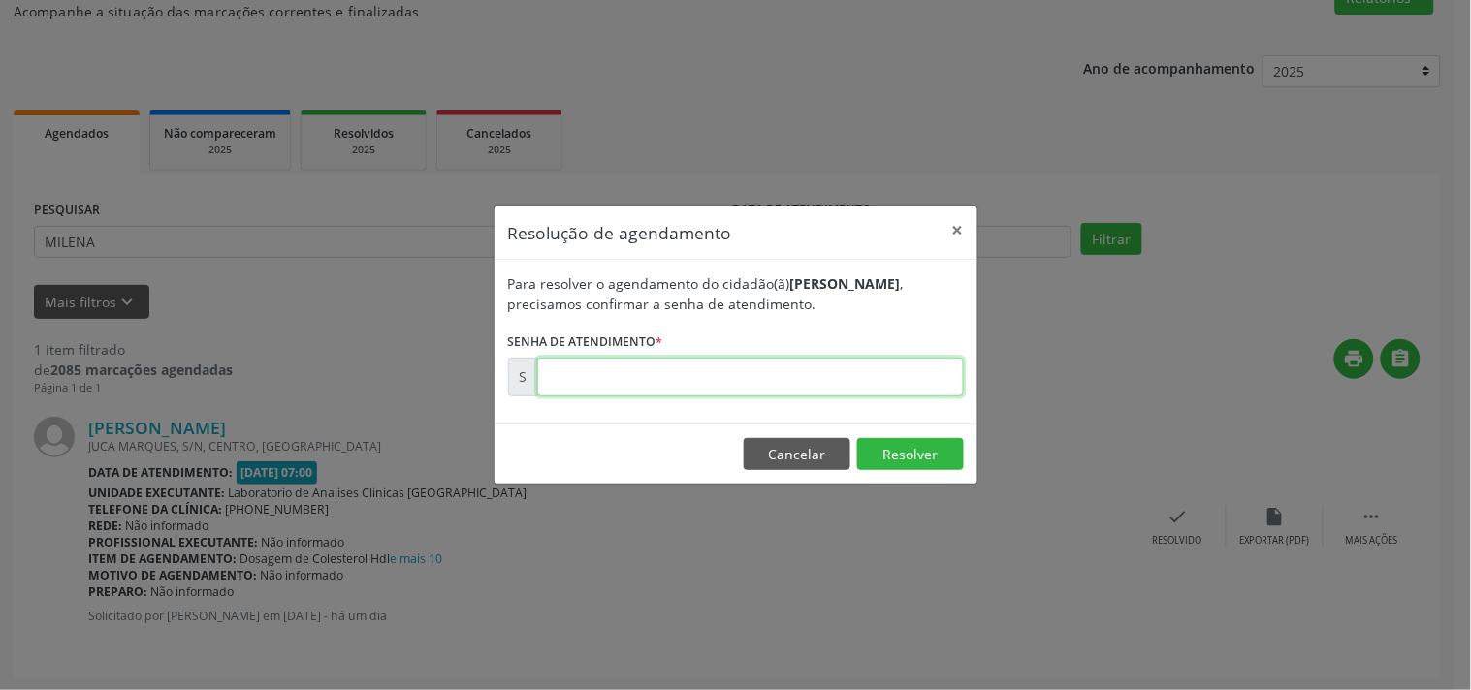
click at [923, 376] on input "text" at bounding box center [750, 377] width 427 height 39
type input "00172283"
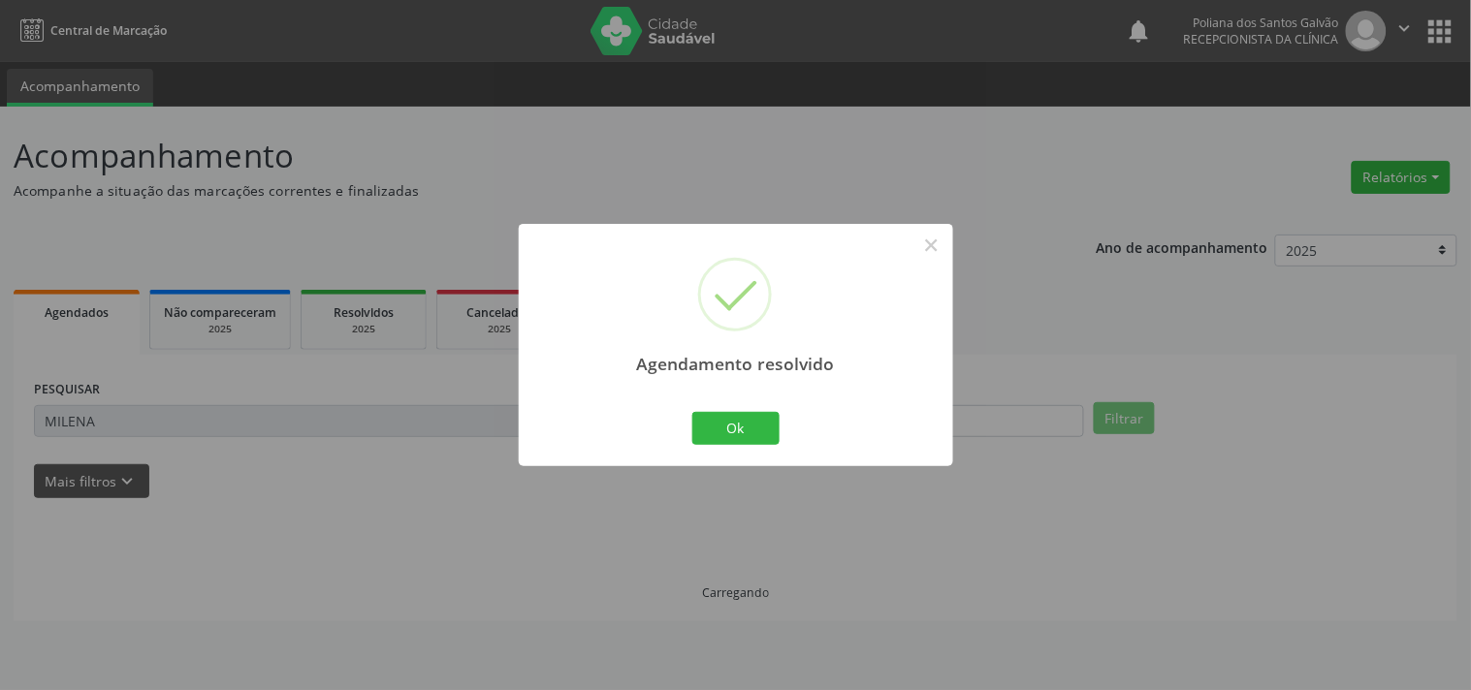
scroll to position [0, 0]
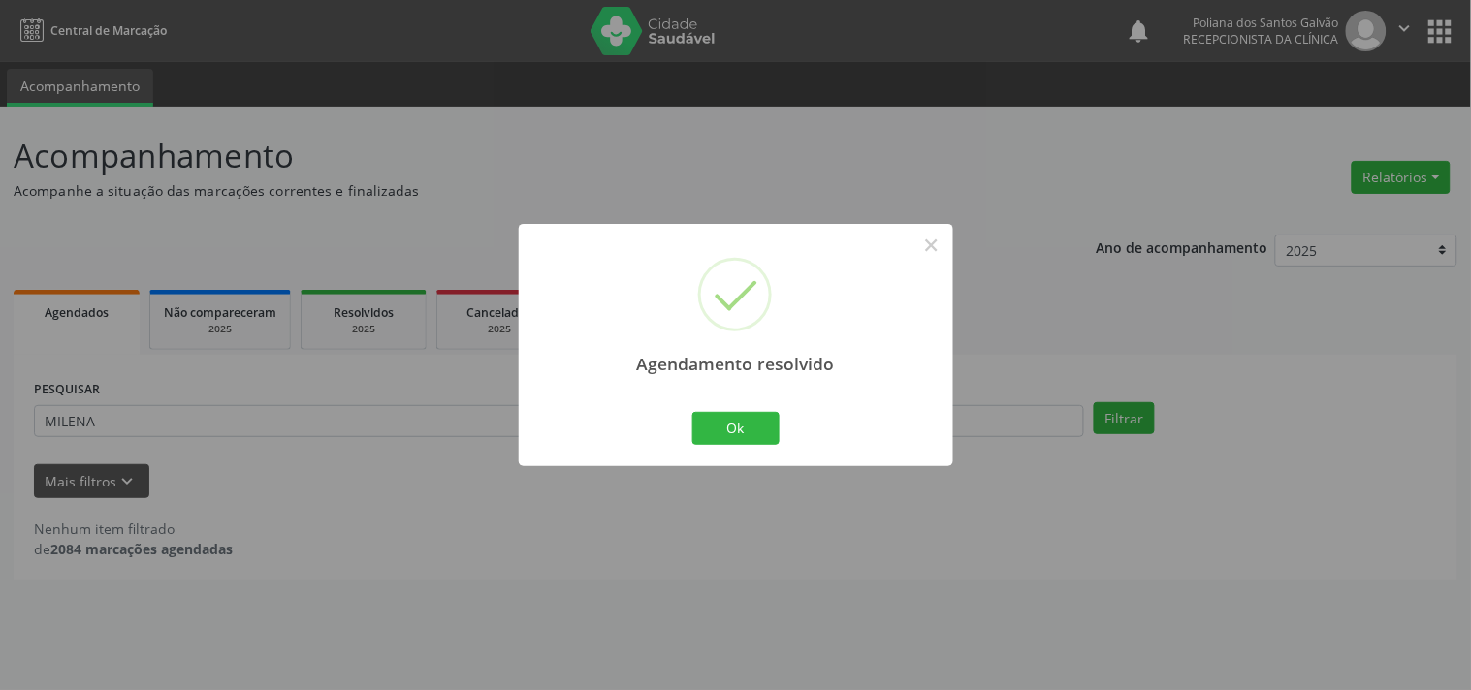
click at [759, 386] on div "Agendamento resolvido ×" at bounding box center [736, 307] width 434 height 167
drag, startPoint x: 761, startPoint y: 411, endPoint x: 868, endPoint y: 577, distance: 197.1
click at [761, 414] on button "Ok" at bounding box center [735, 428] width 87 height 33
